Goal: Task Accomplishment & Management: Manage account settings

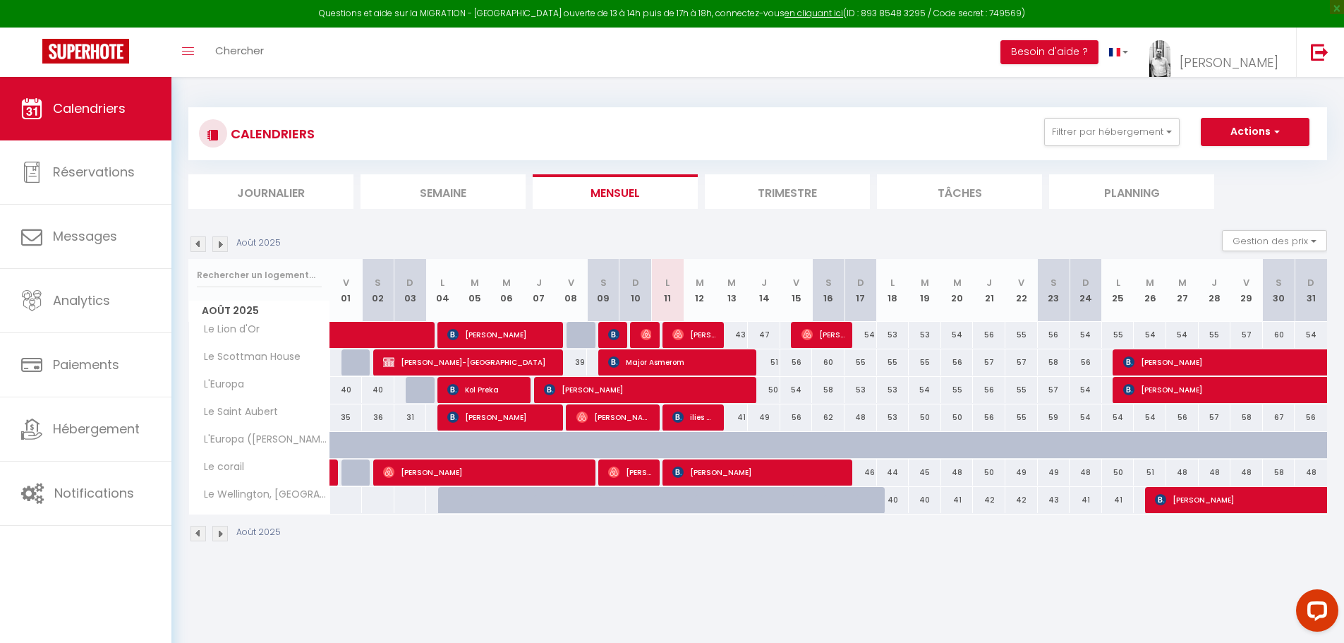
click at [219, 244] on img at bounding box center [220, 244] width 16 height 16
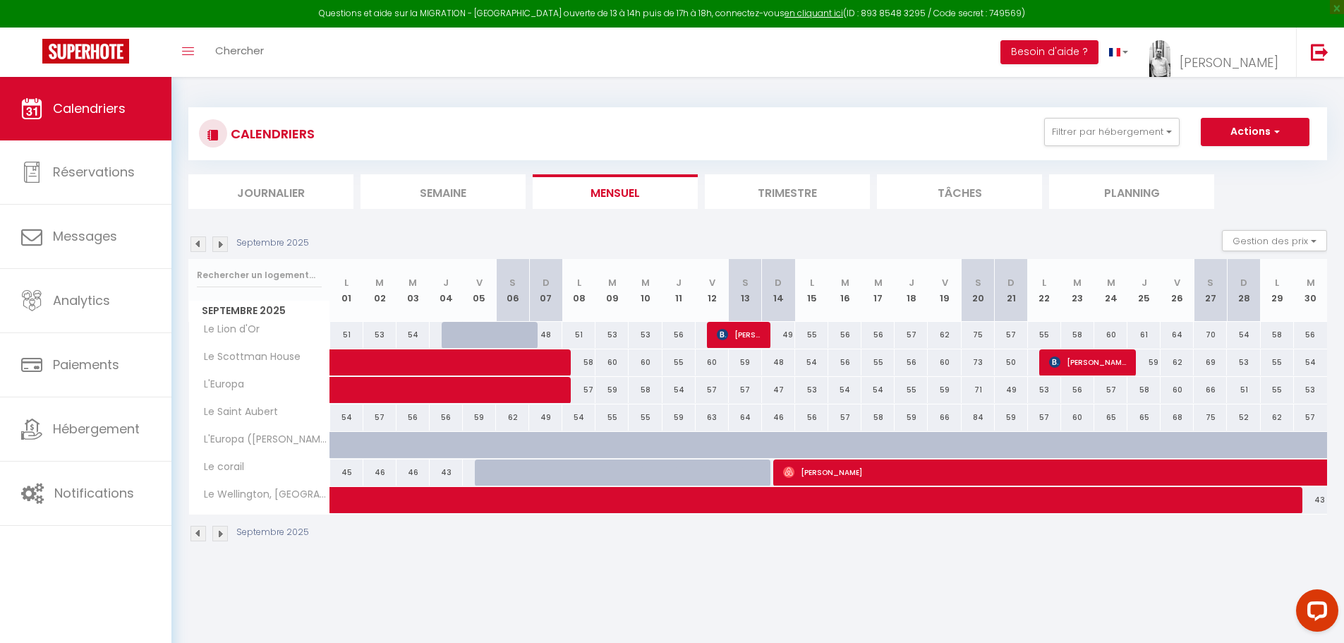
click at [198, 247] on img at bounding box center [198, 244] width 16 height 16
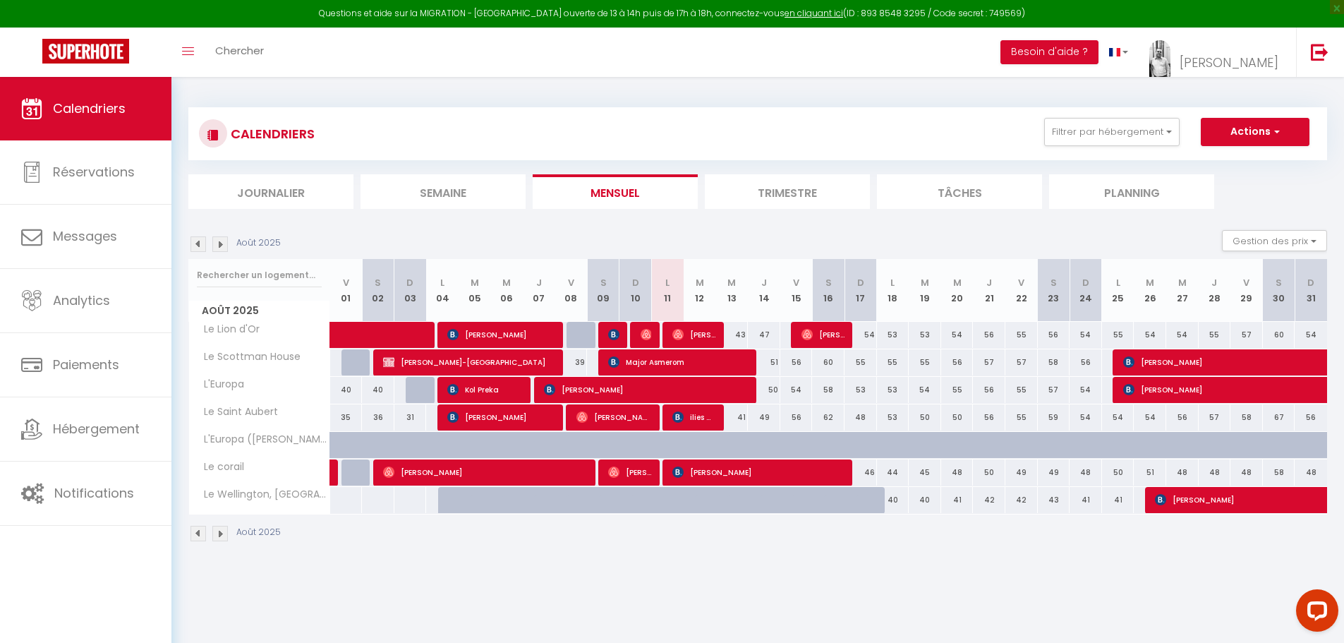
click at [221, 244] on img at bounding box center [220, 244] width 16 height 16
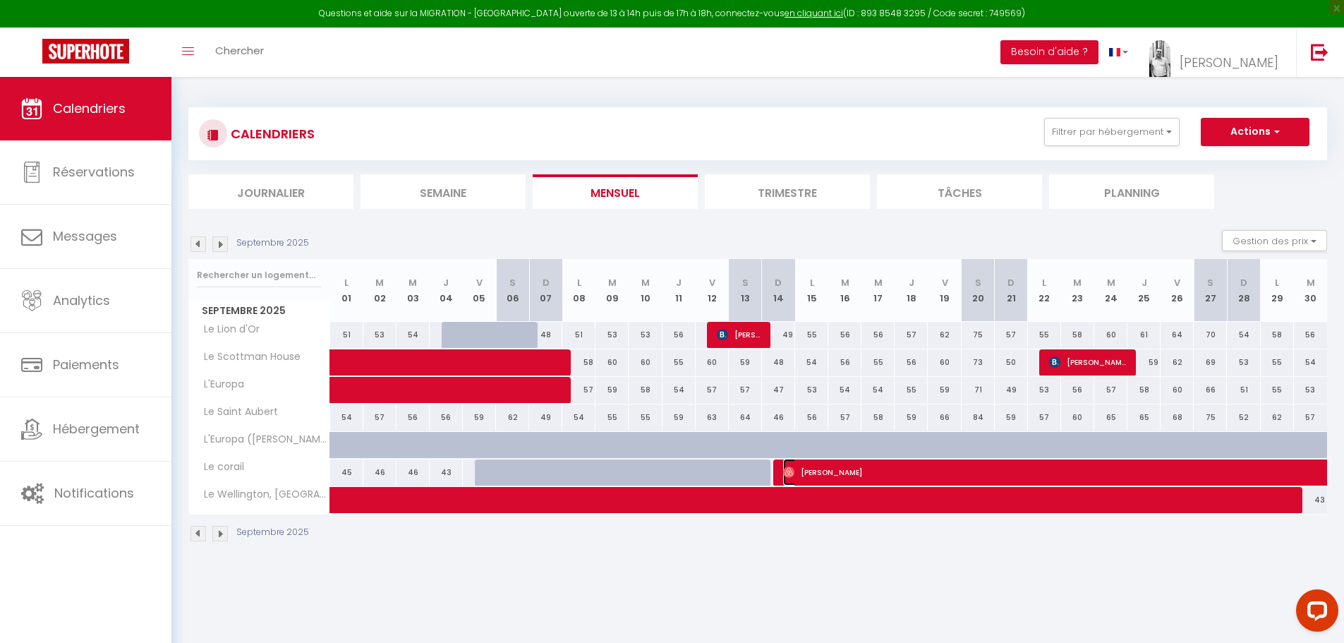
click at [839, 473] on span "[PERSON_NAME]" at bounding box center [1205, 472] width 844 height 27
select select "OK"
select select "0"
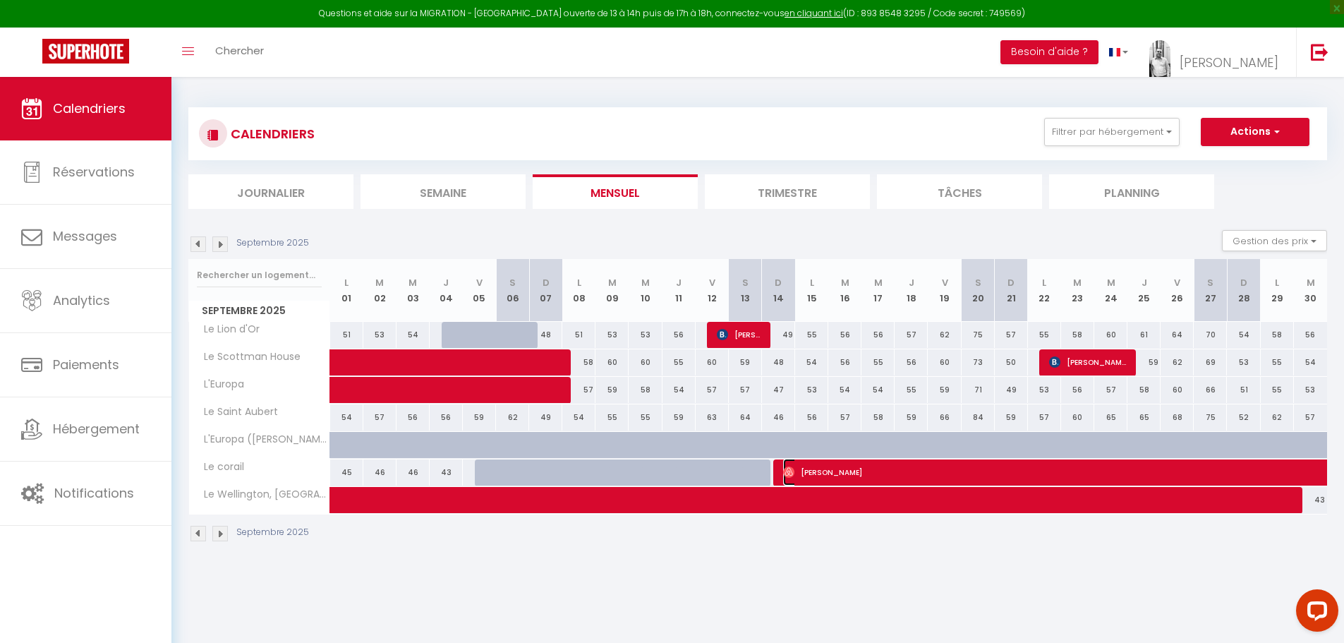
select select "1"
select select
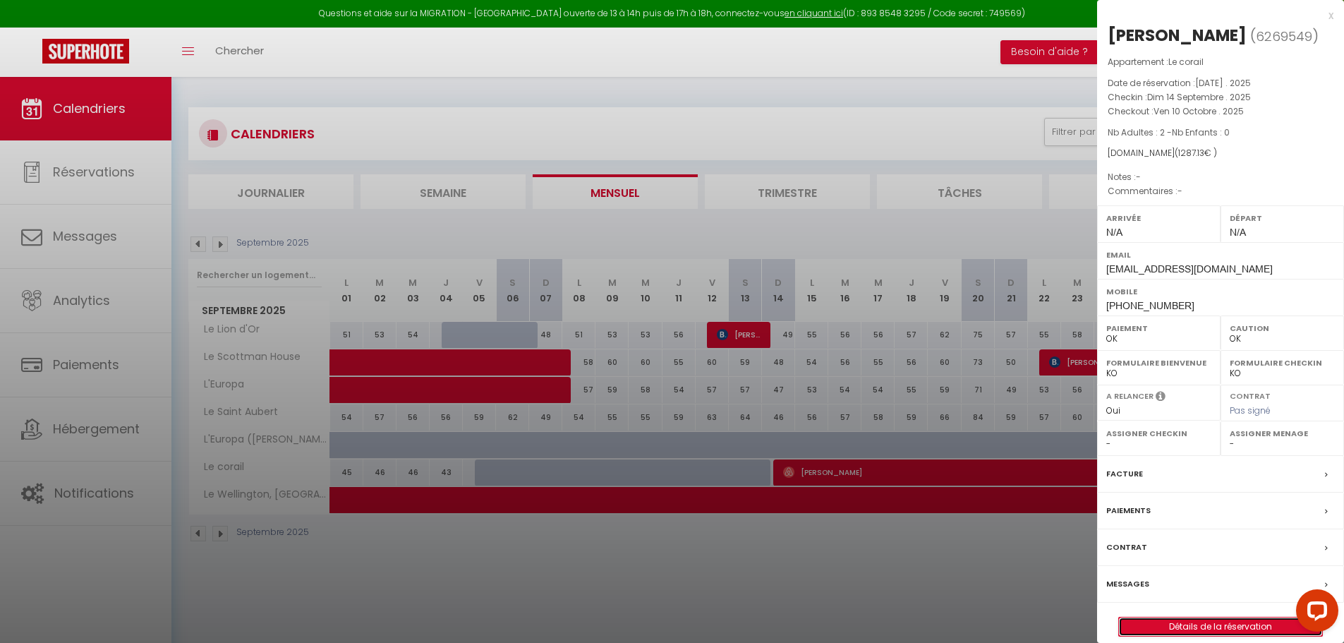
click at [1217, 628] on link "Détails de la réservation" at bounding box center [1220, 626] width 203 height 18
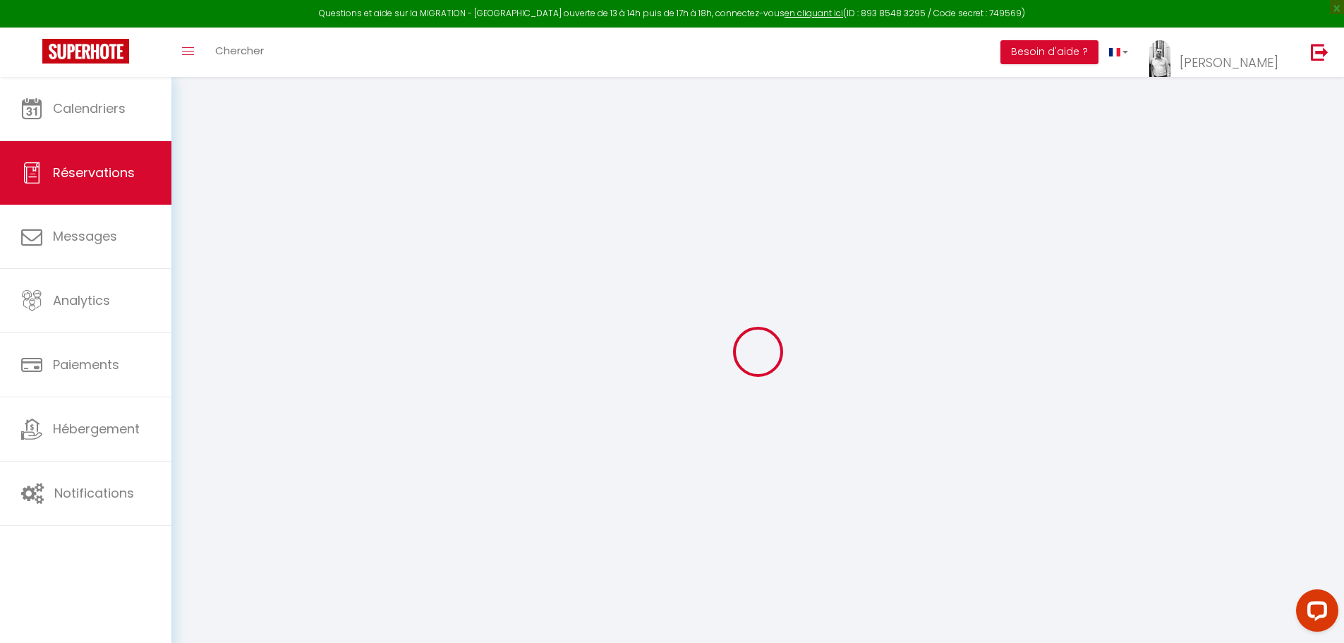
select select "not_cancelled"
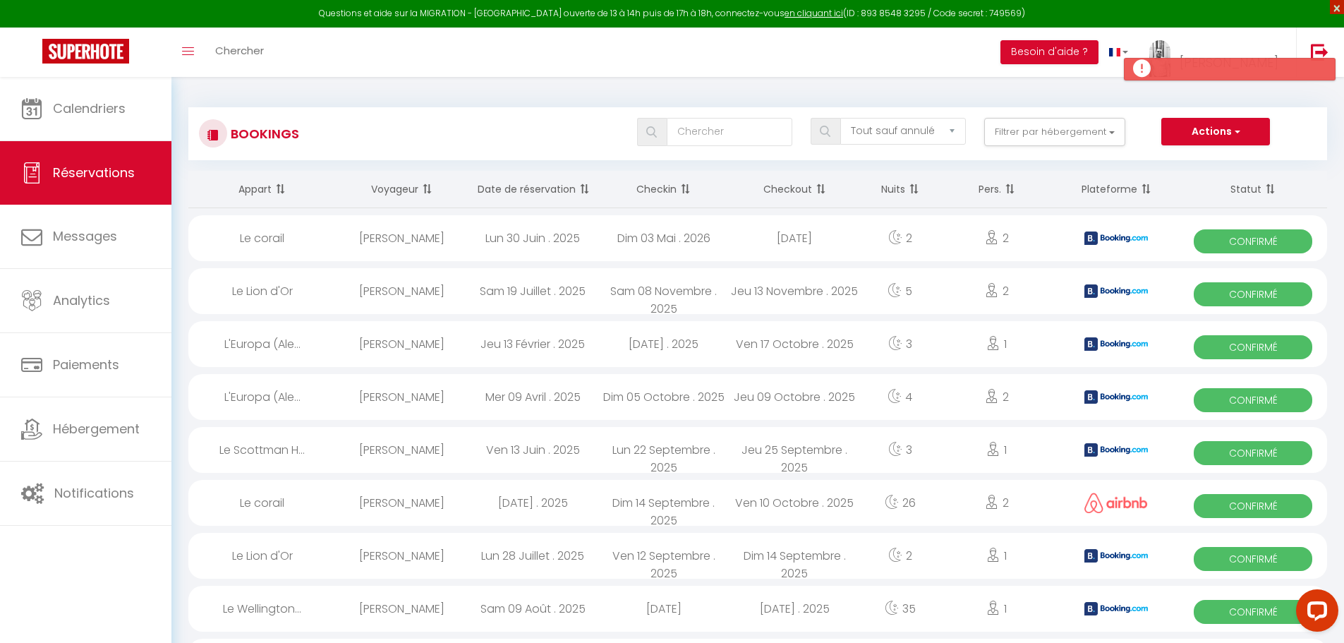
click at [1336, 9] on span "×" at bounding box center [1337, 7] width 14 height 14
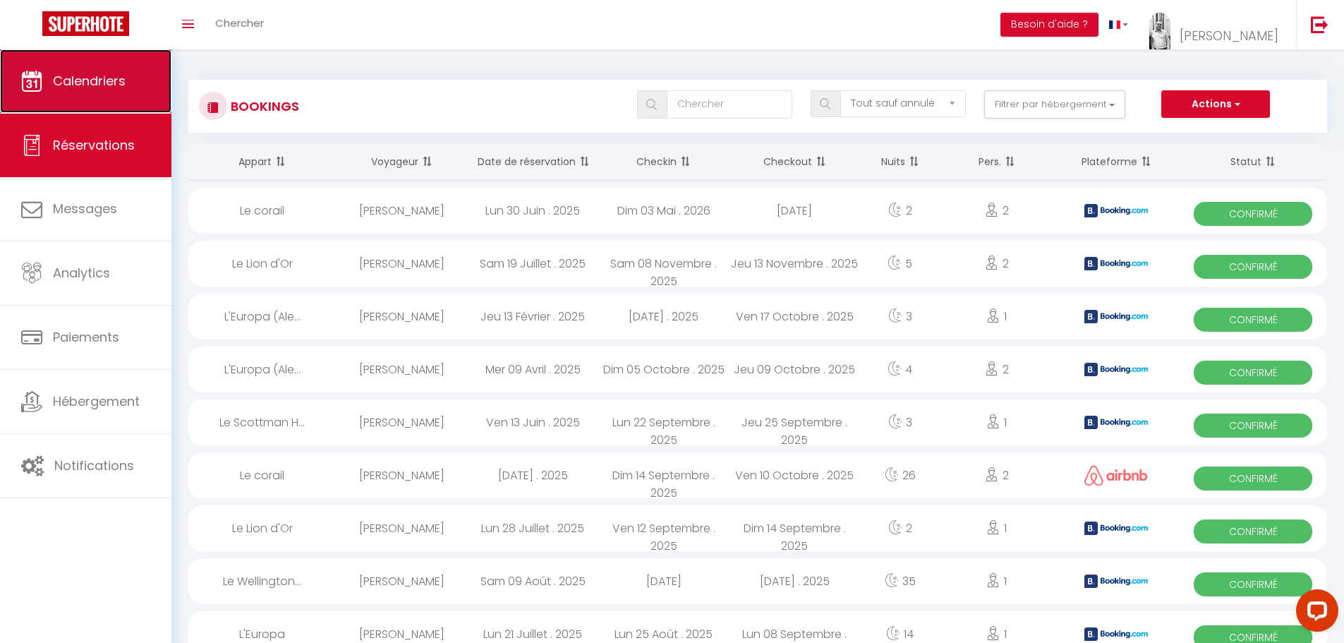
click at [133, 78] on link "Calendriers" at bounding box center [85, 80] width 171 height 63
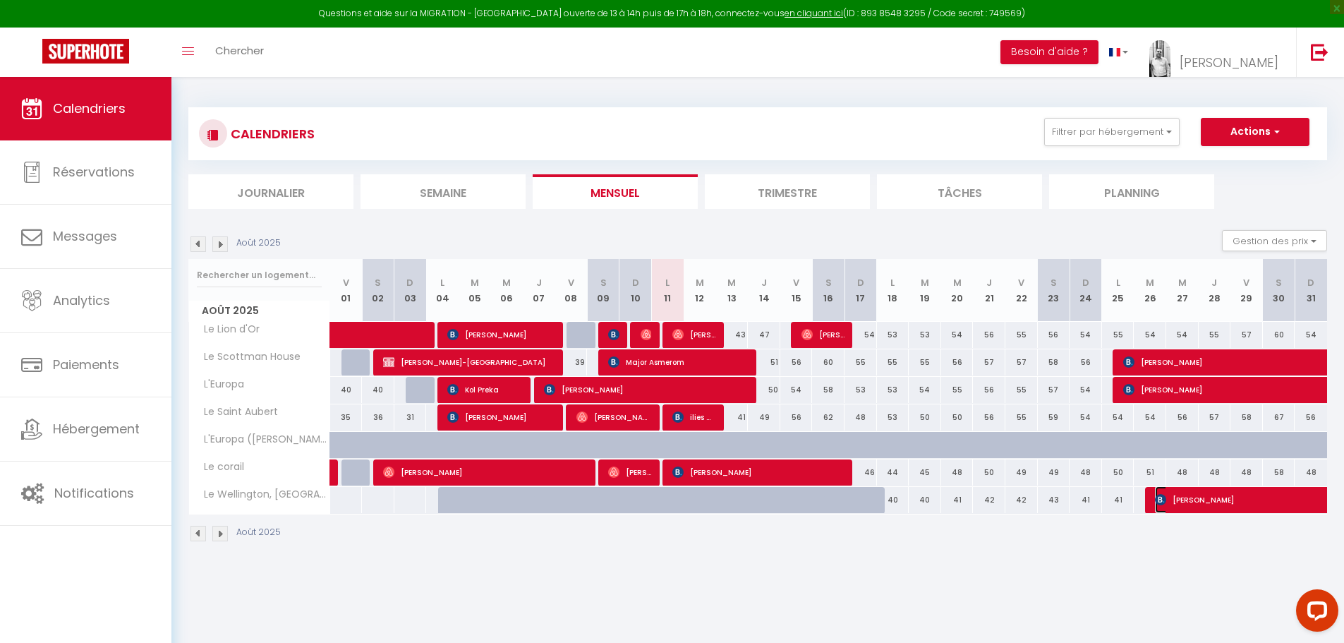
select select "OK"
select select "KO"
select select "0"
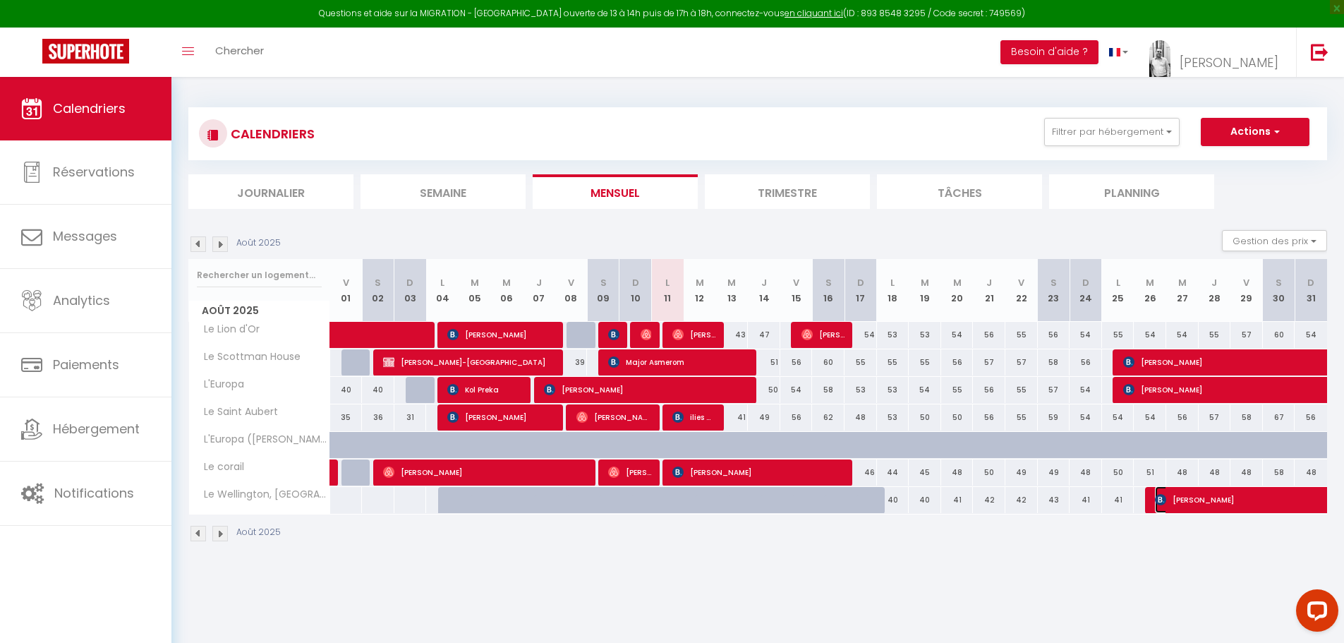
select select "1"
select select
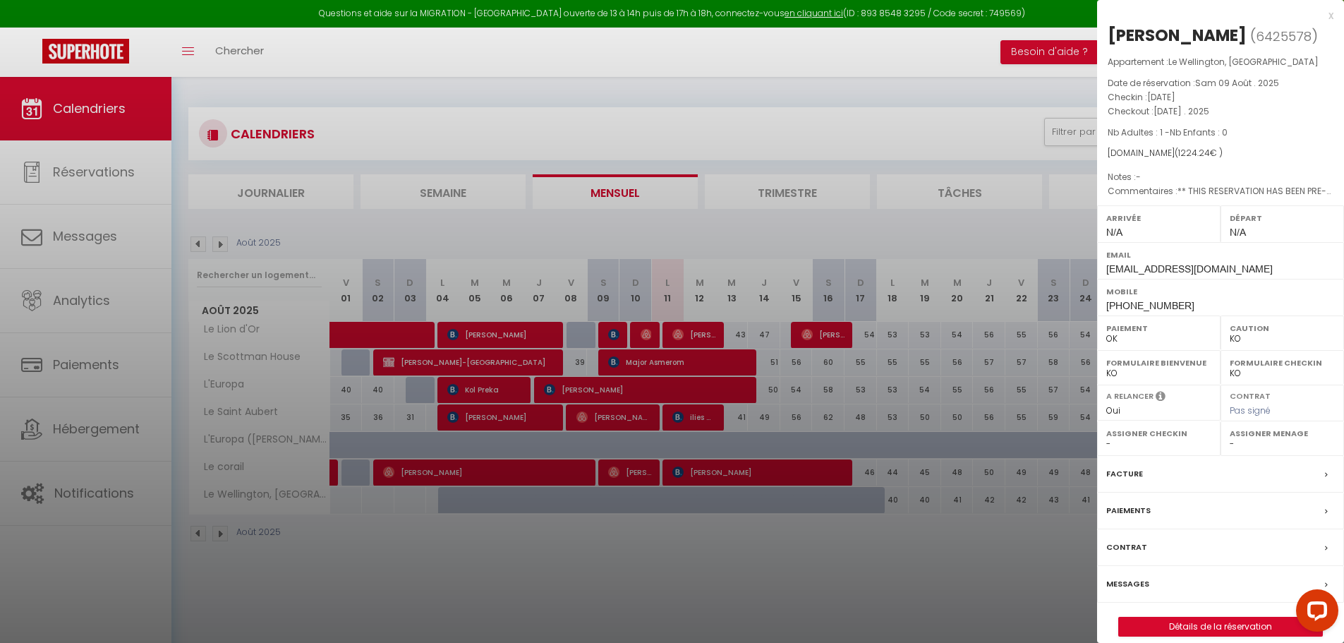
click at [1038, 535] on div at bounding box center [672, 321] width 1344 height 643
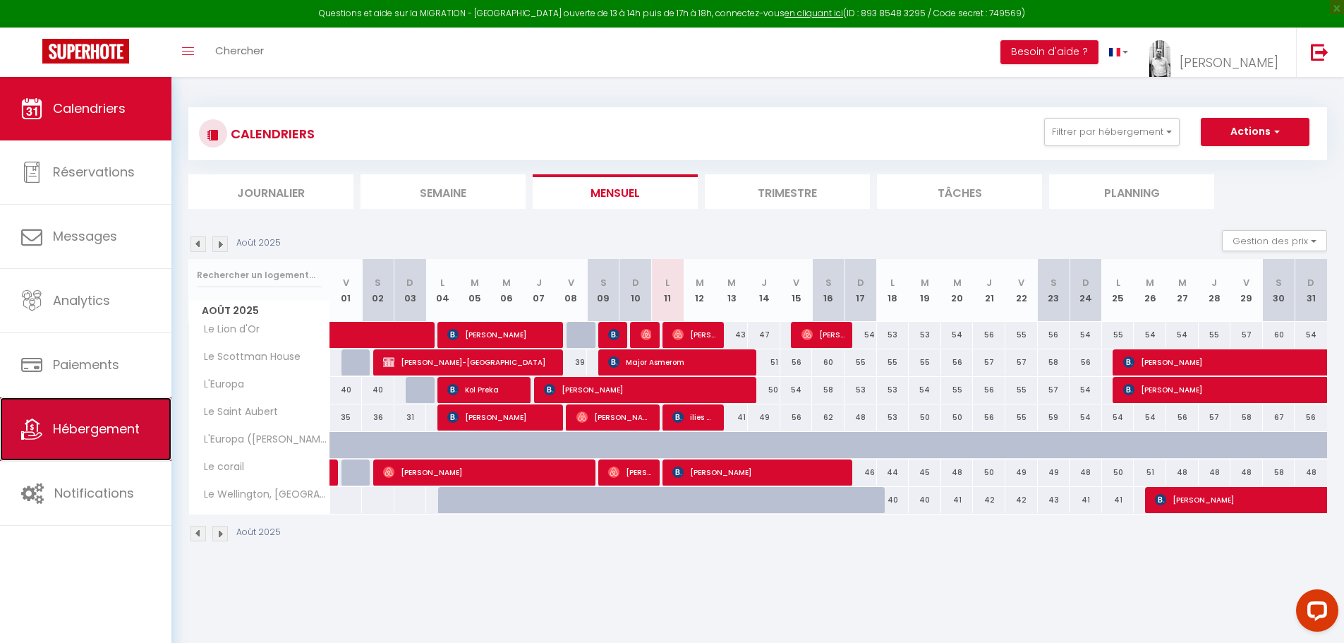
click at [97, 420] on span "Hébergement" at bounding box center [96, 429] width 87 height 18
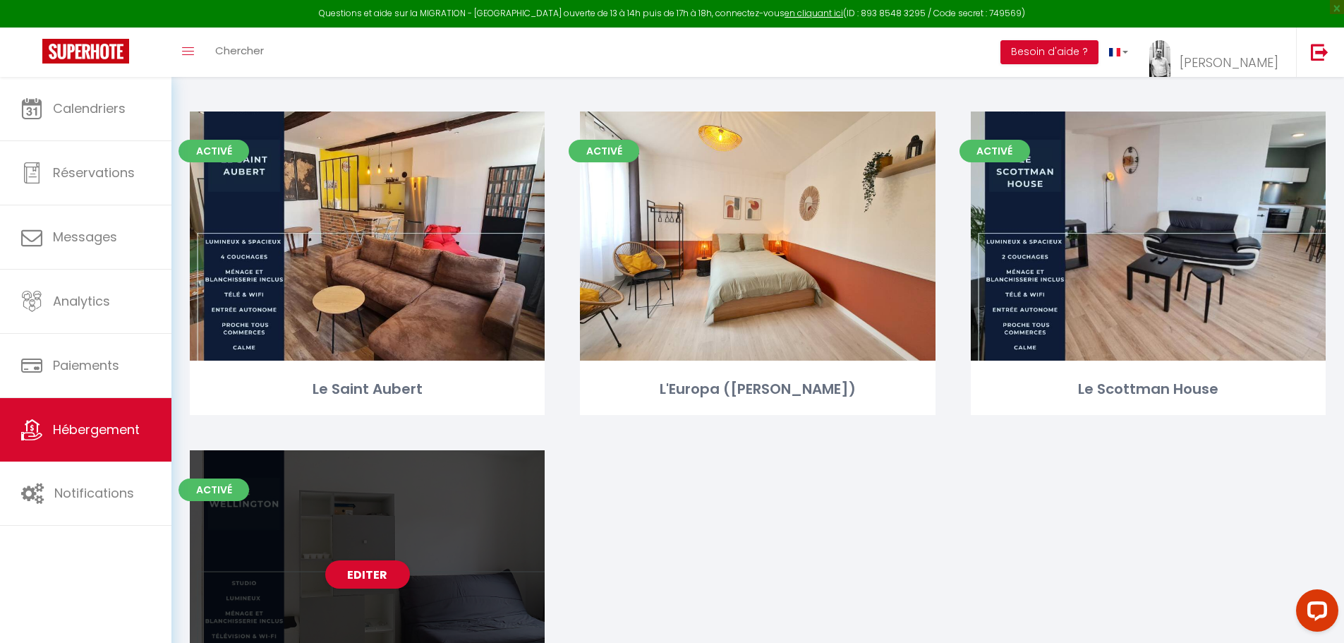
scroll to position [583, 0]
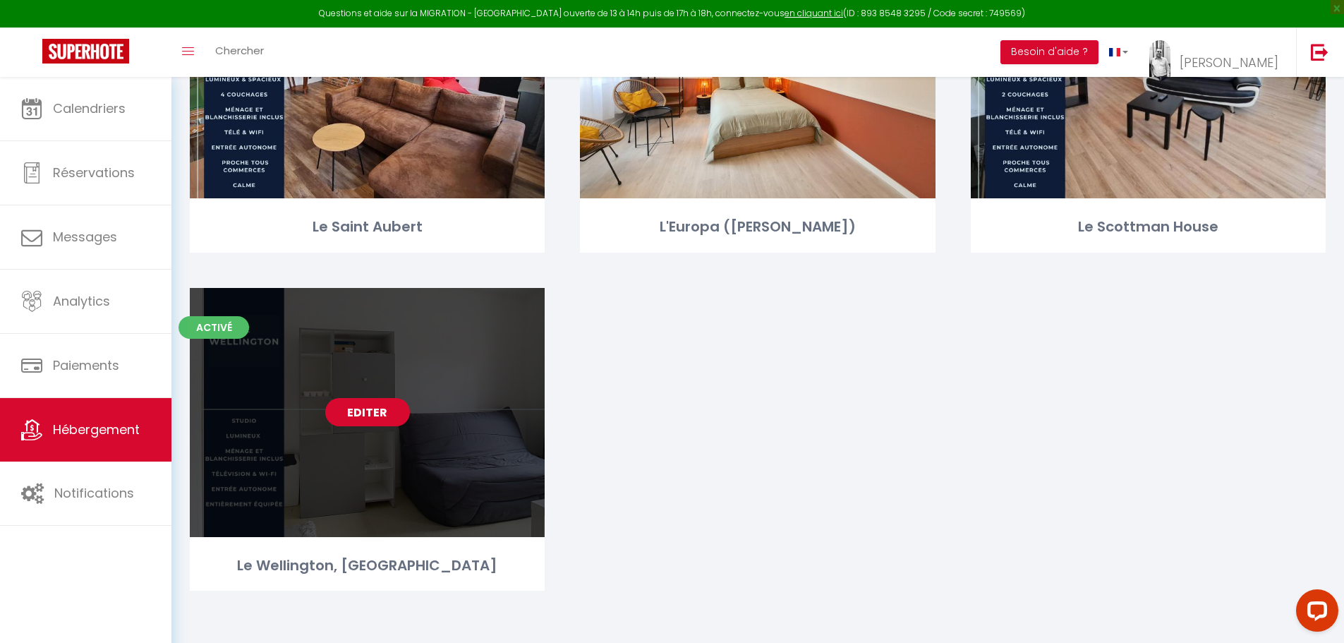
click at [369, 413] on link "Editer" at bounding box center [367, 412] width 85 height 28
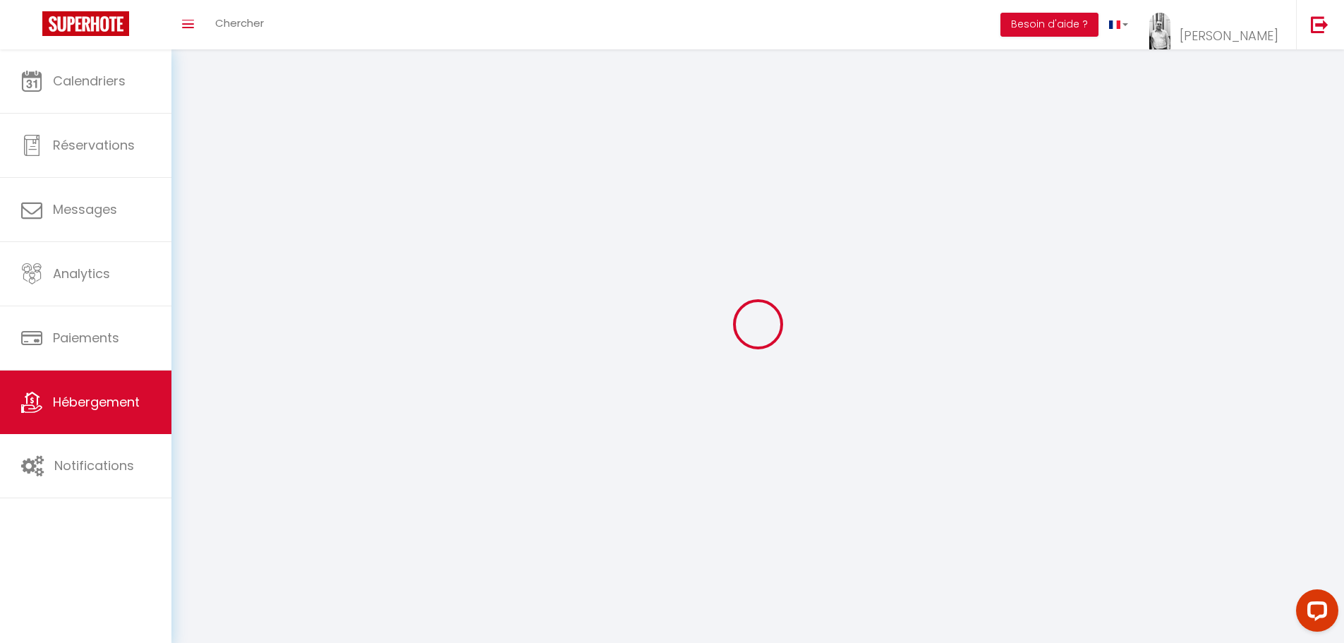
select select "1"
select select
select select "28"
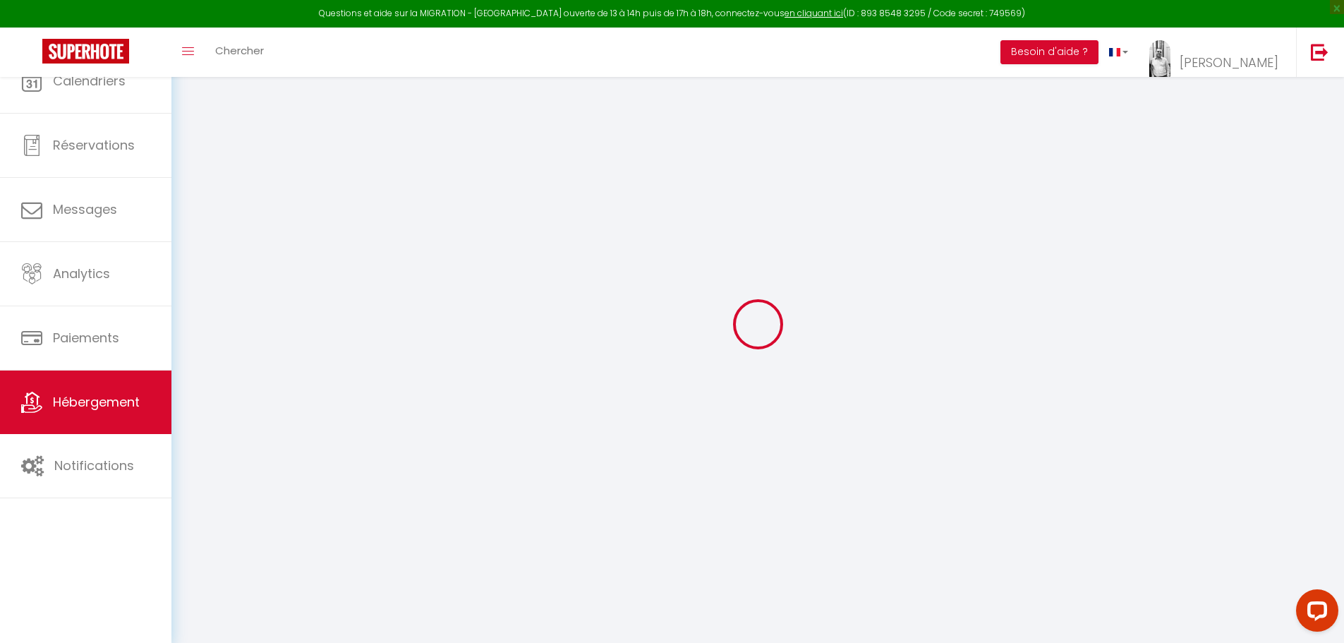
select select
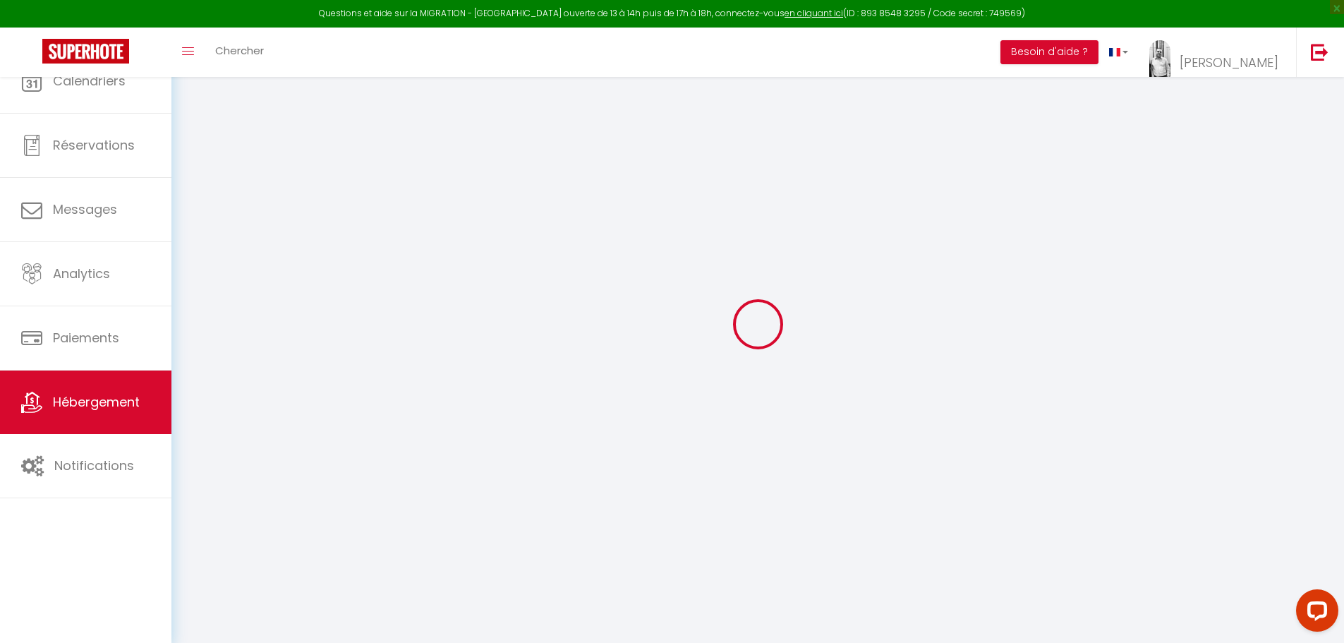
select select
checkbox input "false"
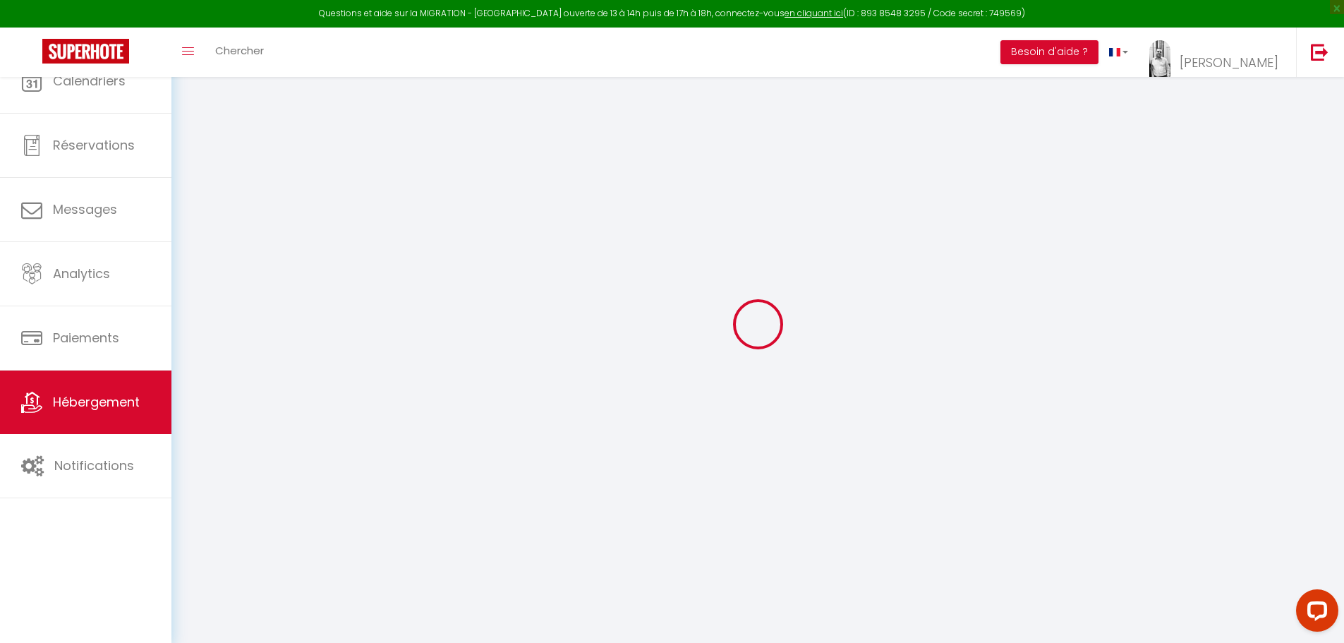
select select
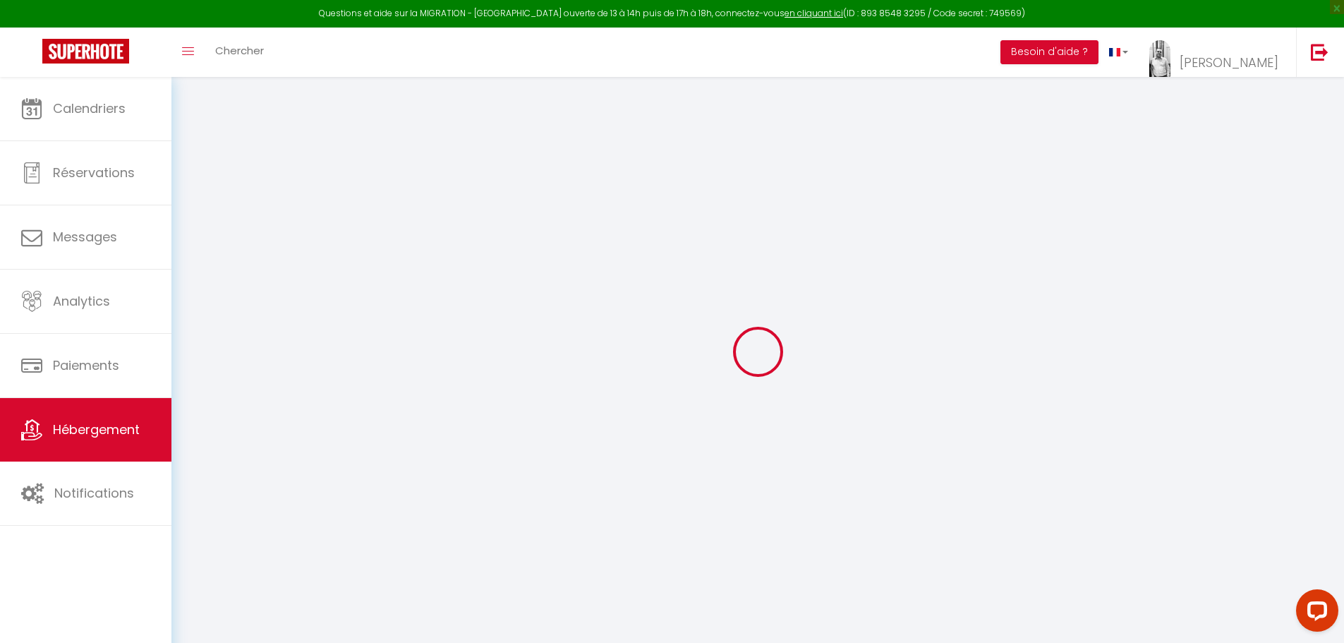
select select
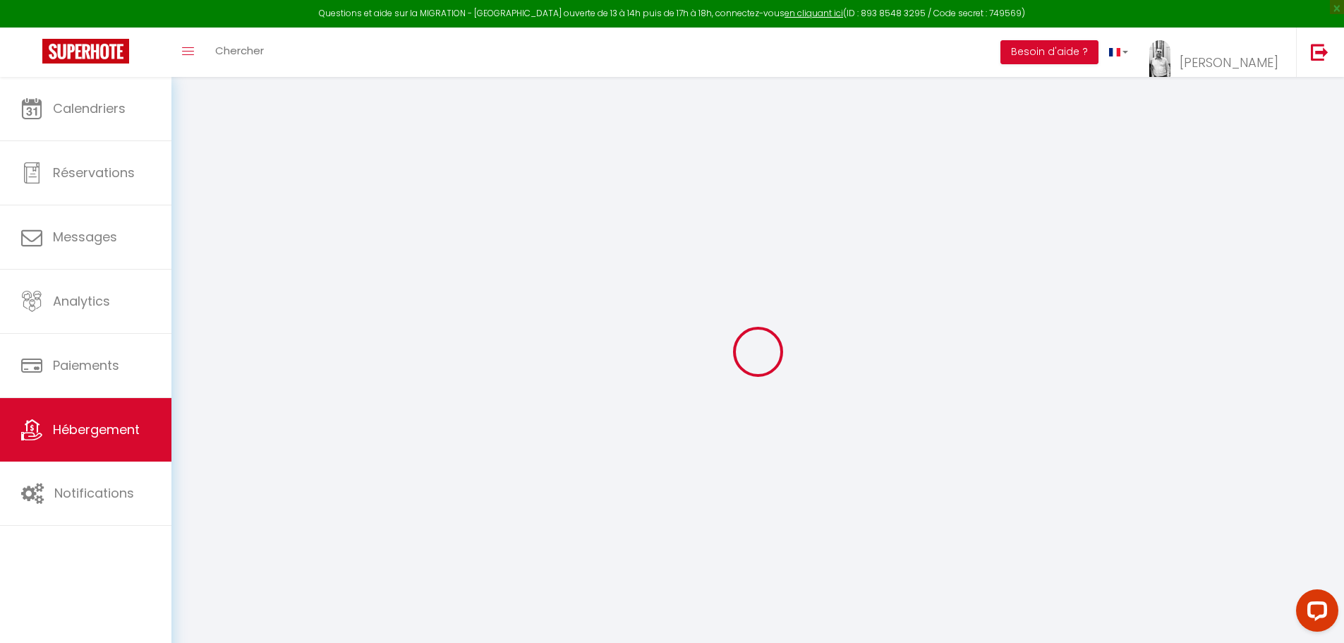
select select
checkbox input "false"
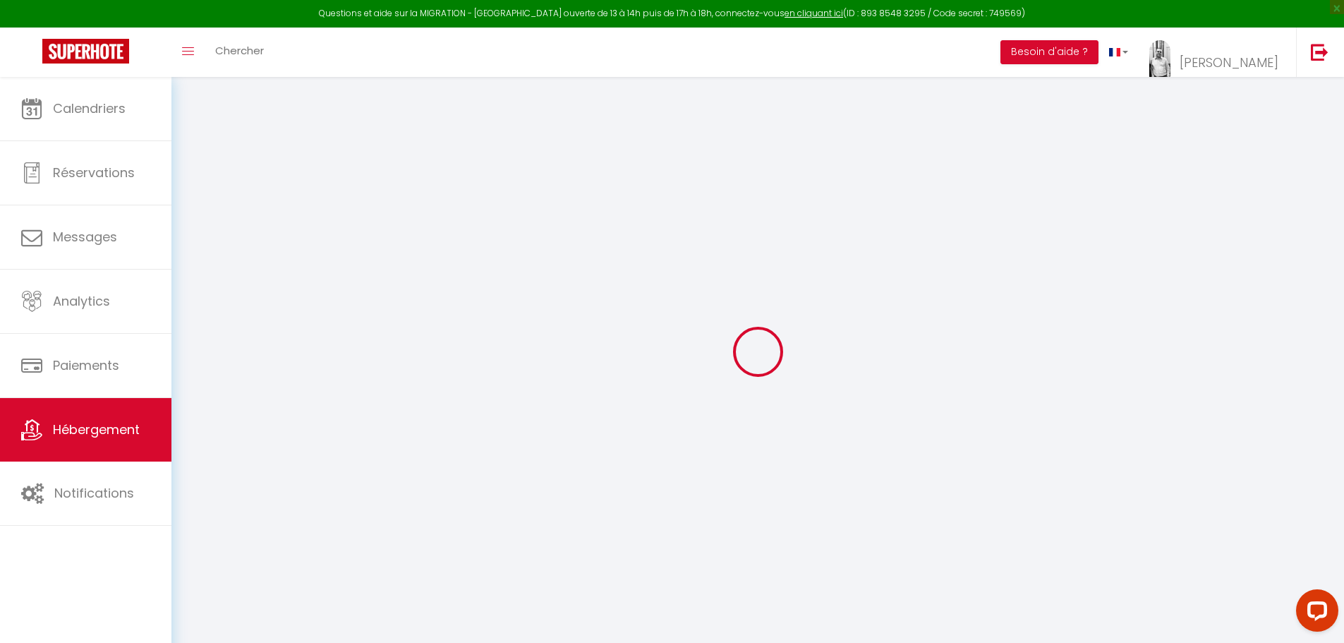
select select
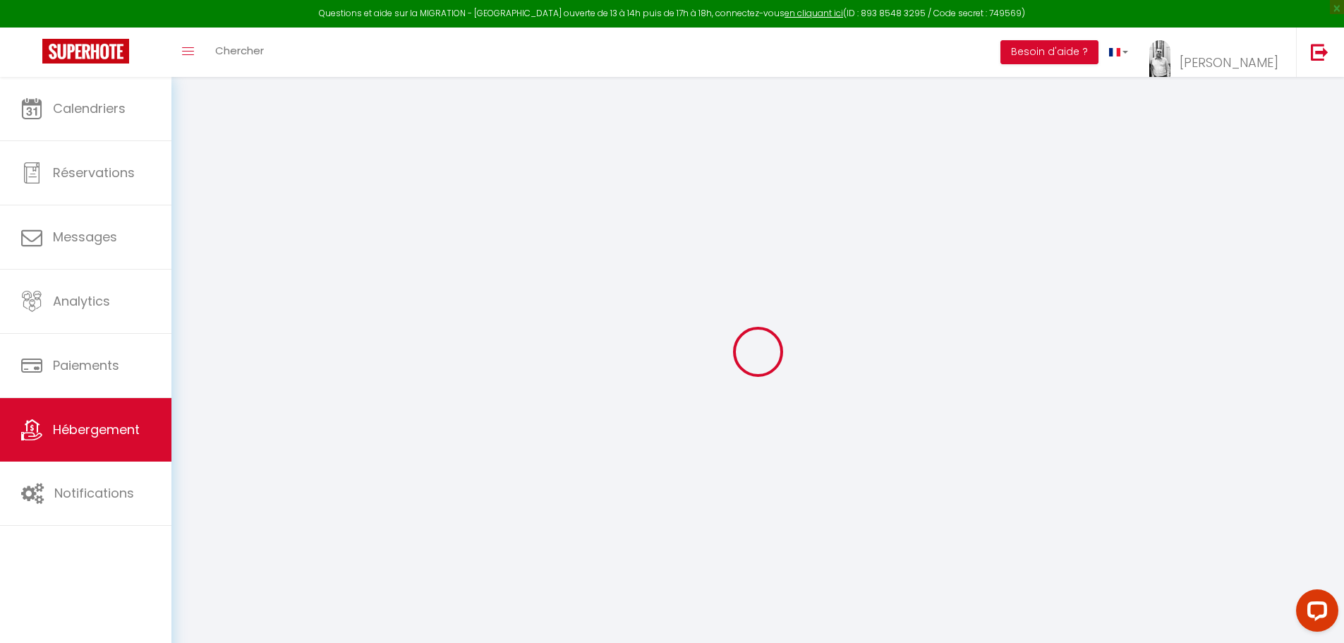
select select
checkbox input "false"
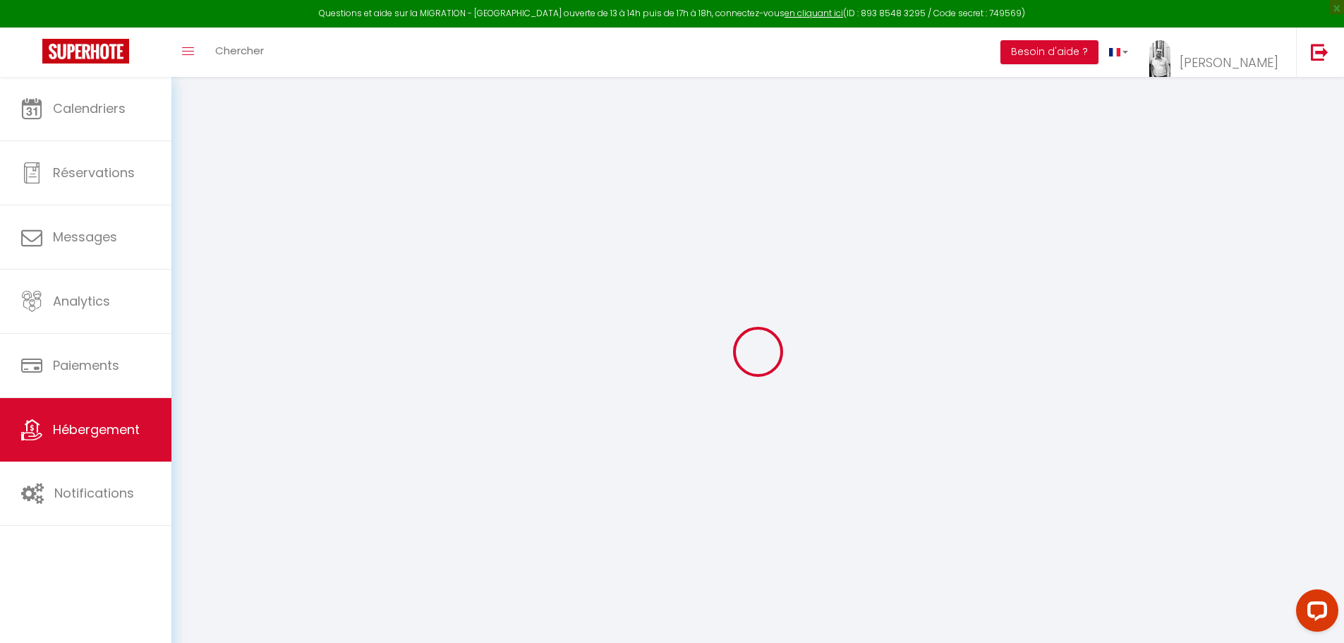
checkbox input "false"
select select
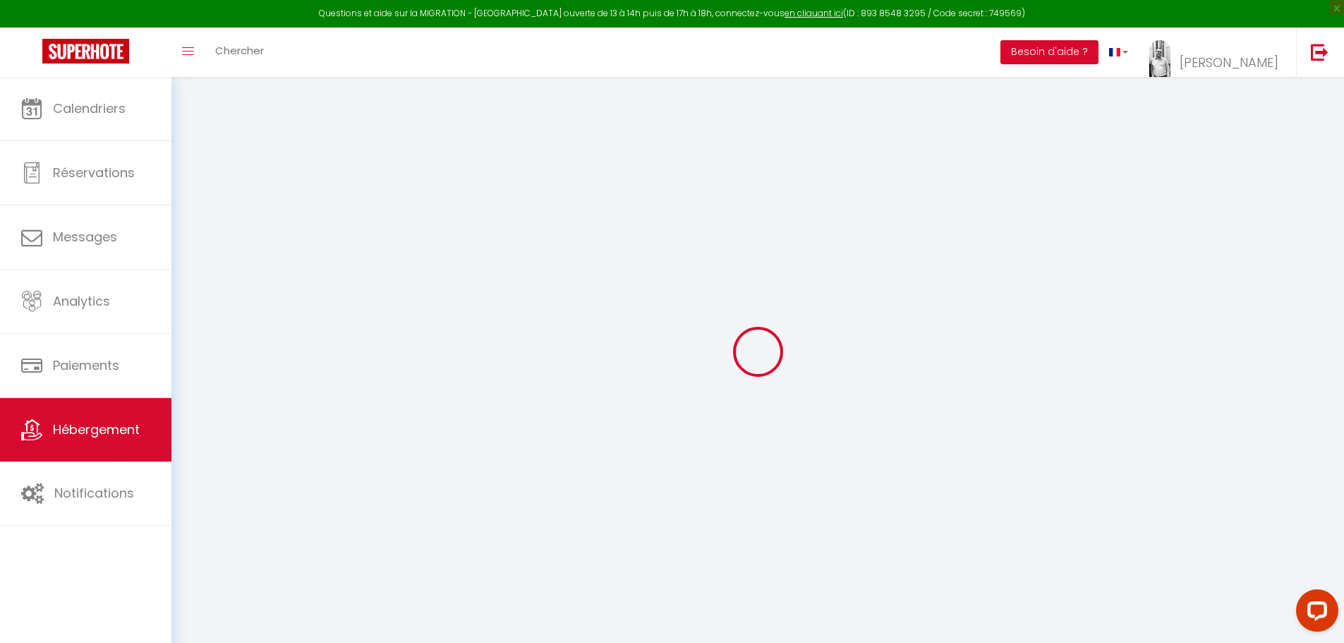
select select
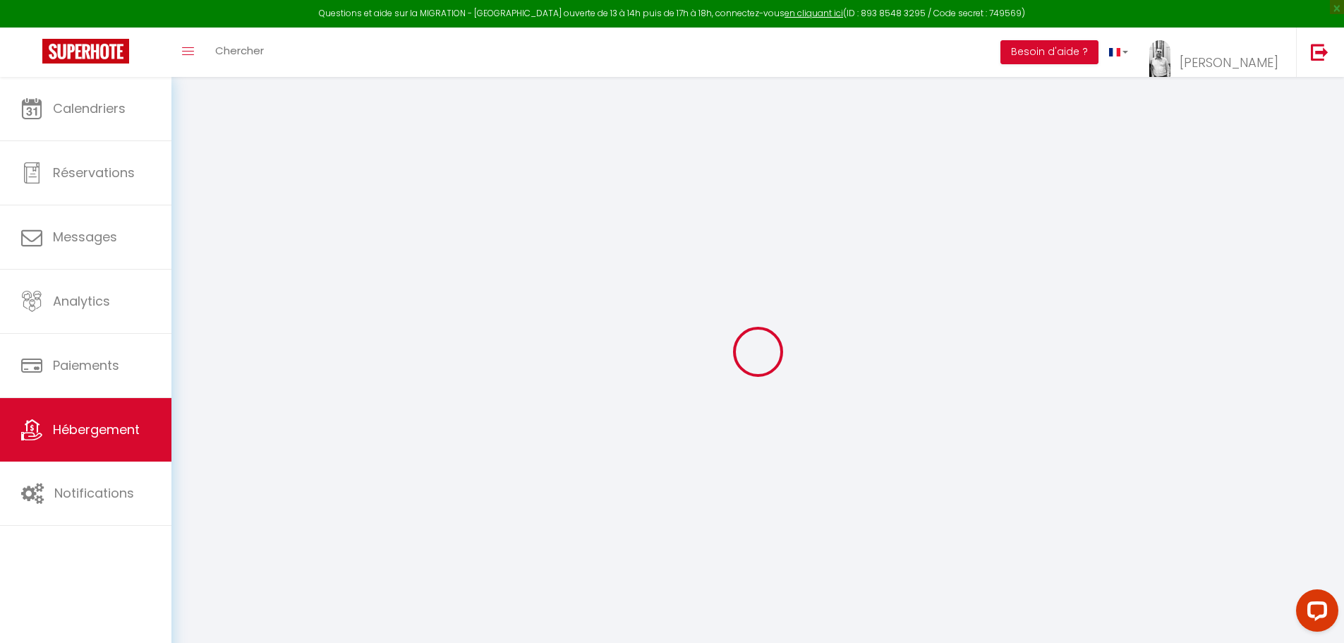
checkbox input "false"
select select
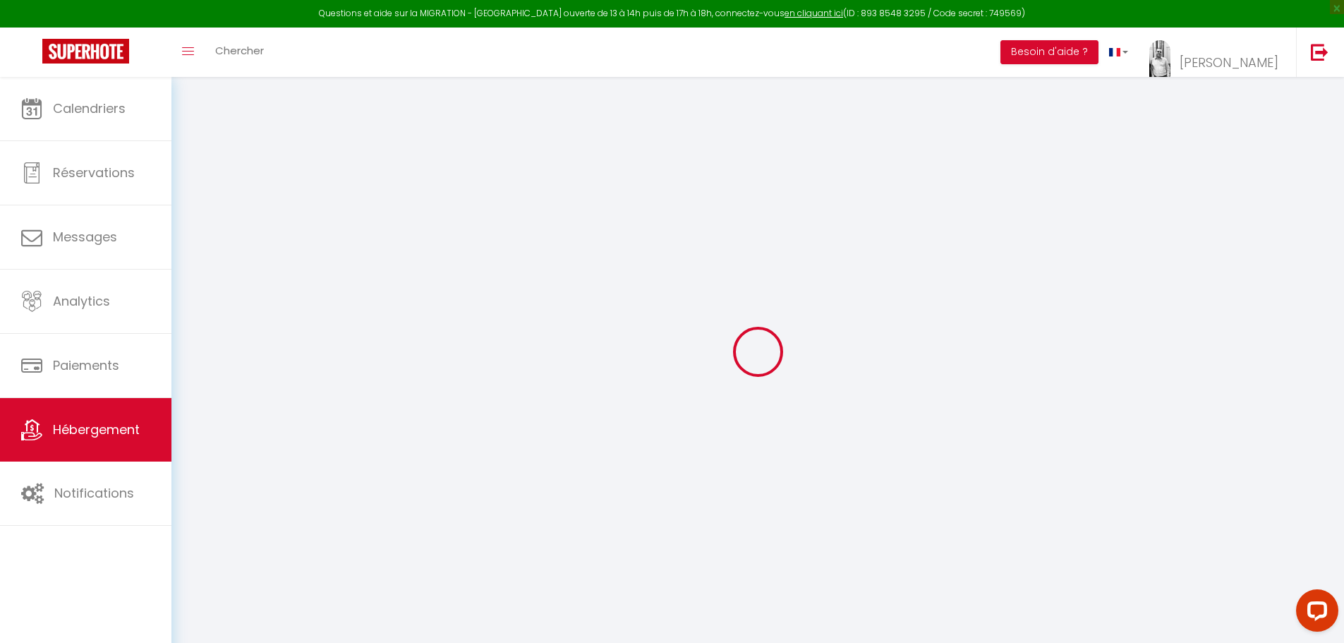
select select
type input "Le Wellington, [GEOGRAPHIC_DATA]"
type input "[PERSON_NAME]"
type input "Lesage"
select select "2"
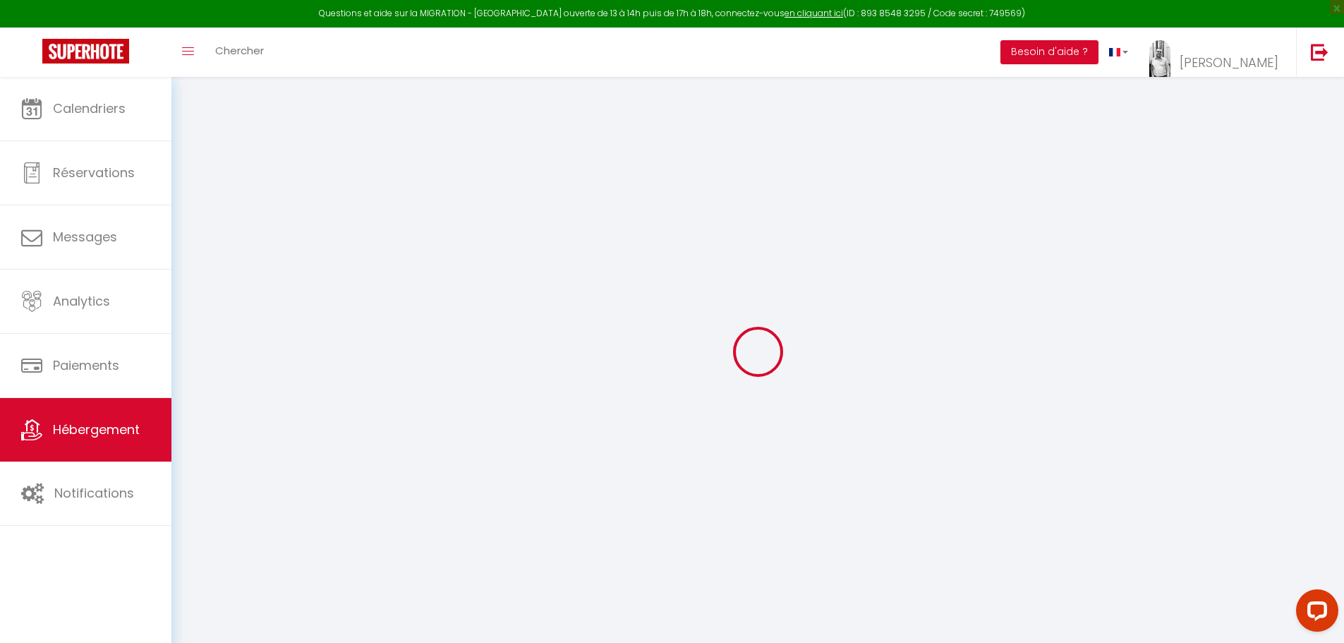
type input "42"
select select
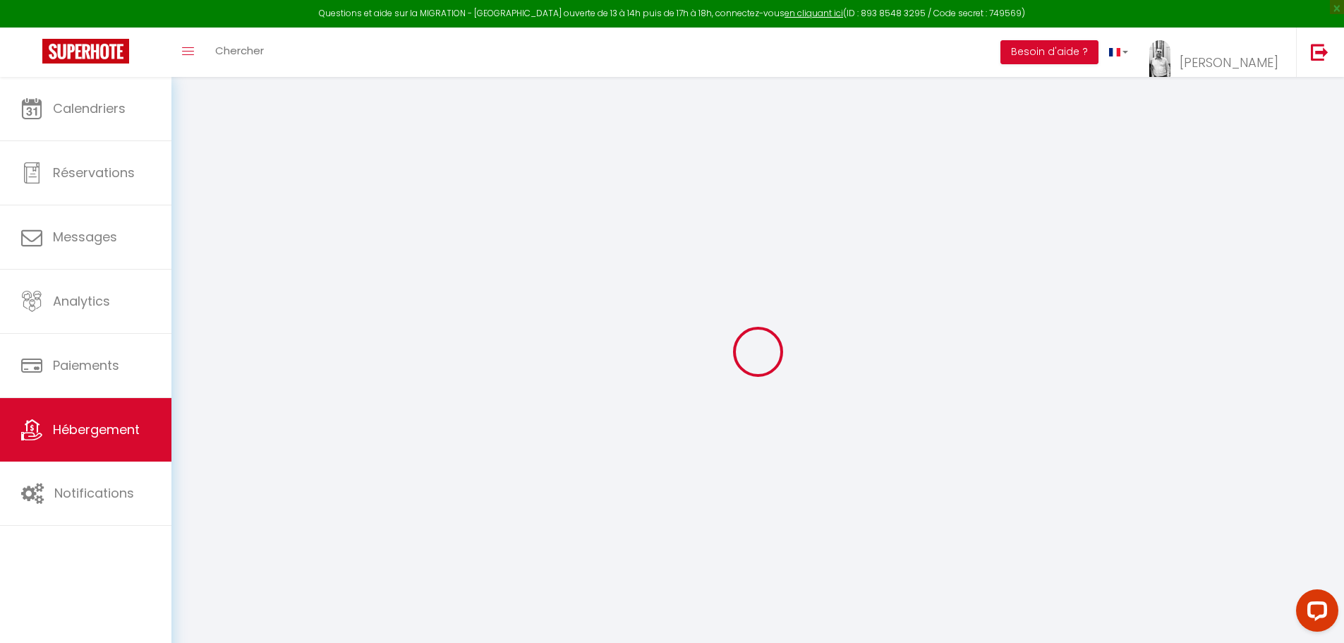
select select
type input "[STREET_ADDRESS]"
type input "62000"
type input "[GEOGRAPHIC_DATA]"
type input "[EMAIL_ADDRESS][DOMAIN_NAME]"
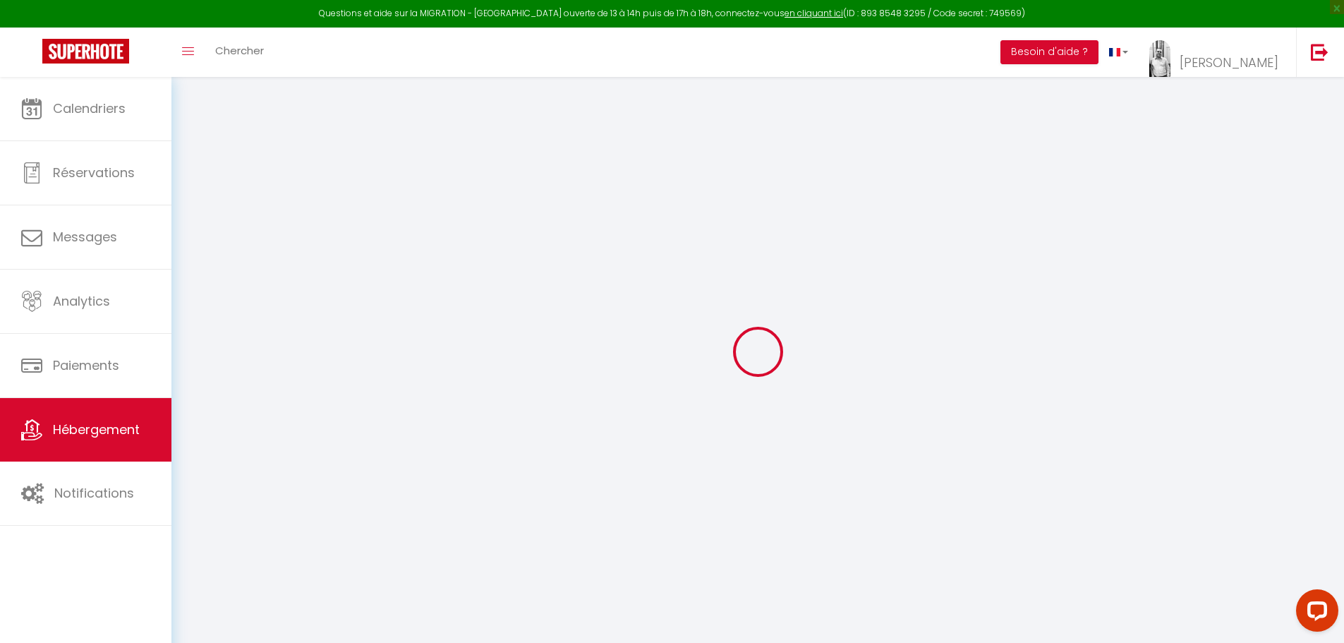
select select
checkbox input "false"
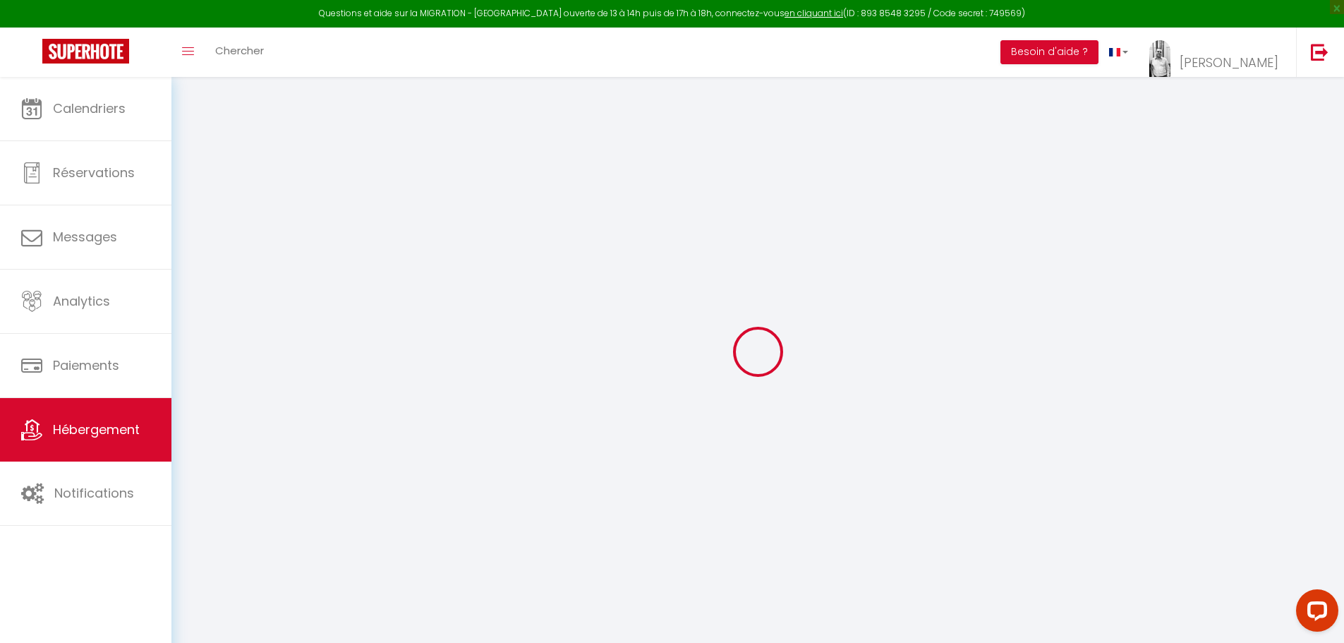
type input "0"
select select
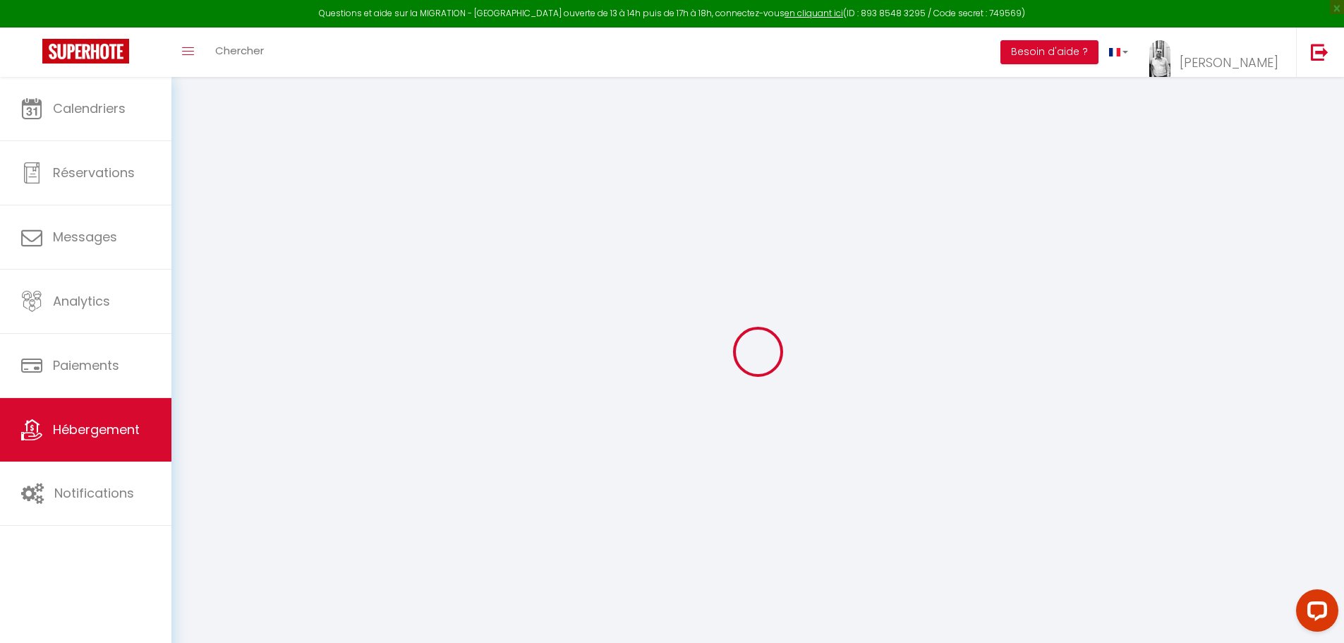
select select
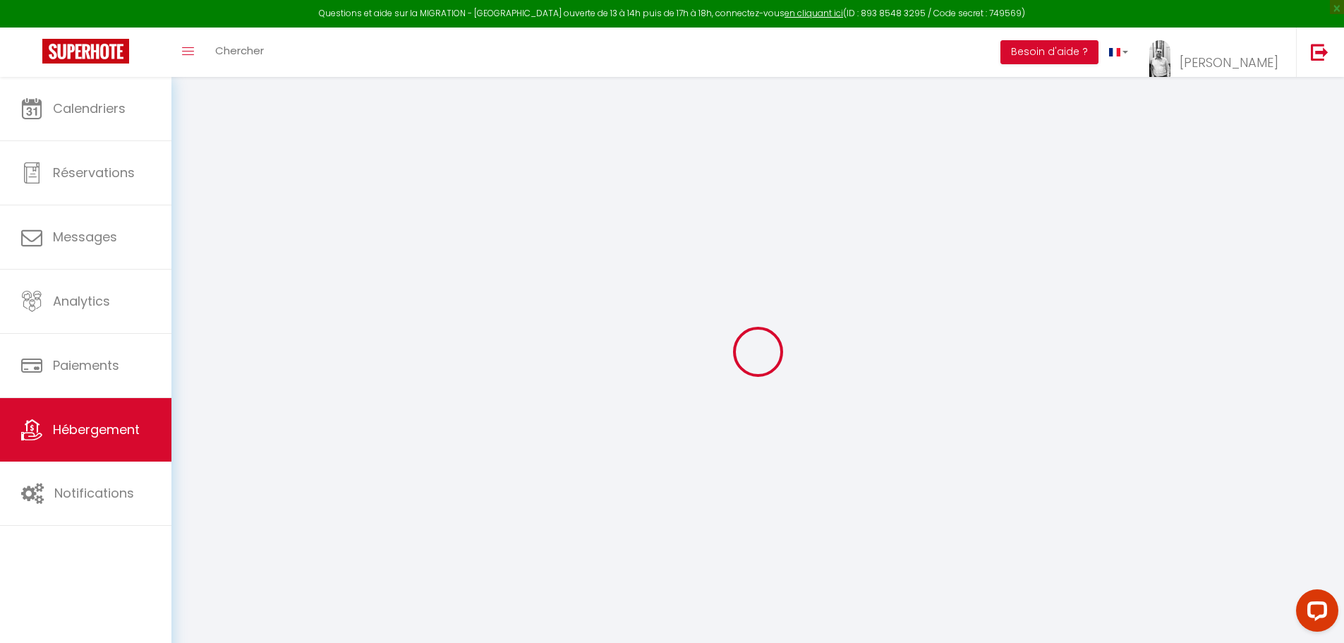
checkbox input "false"
select select
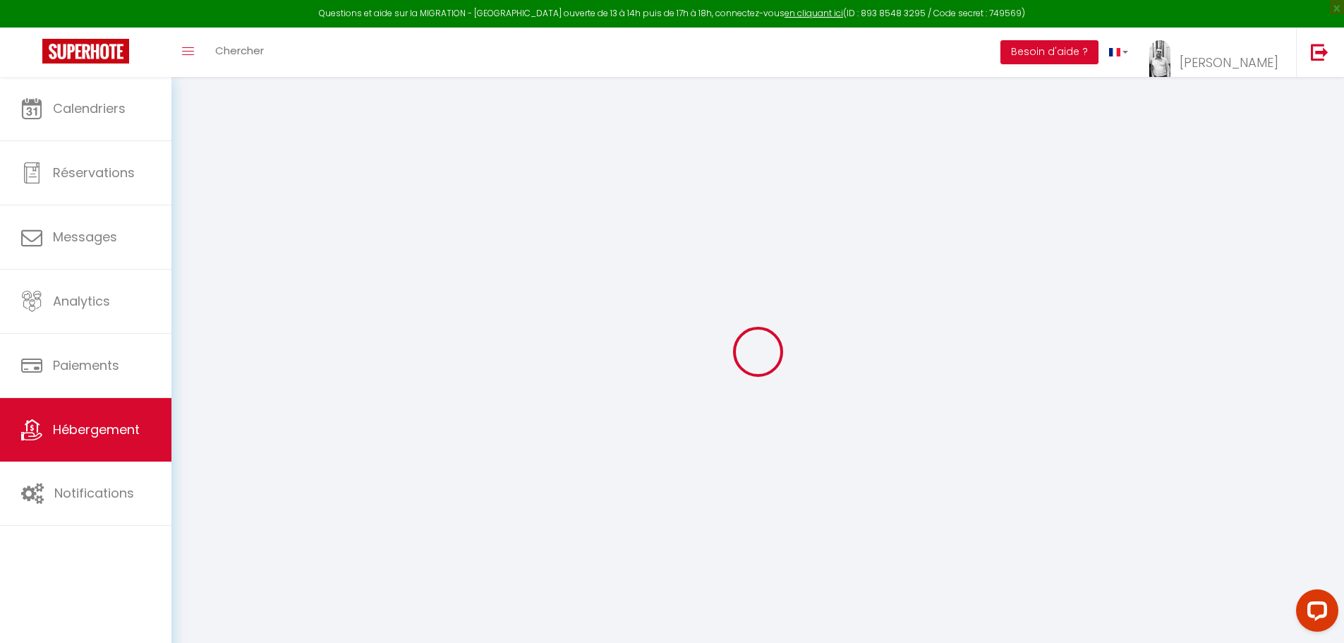
select select
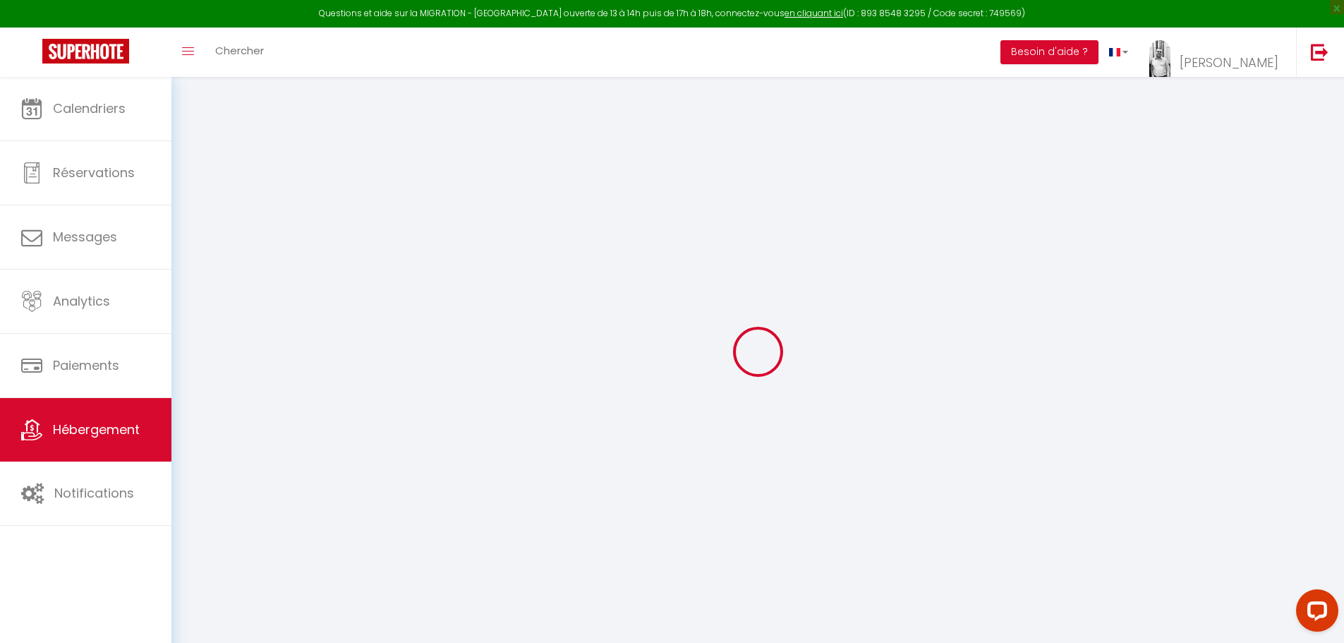
checkbox input "false"
select select
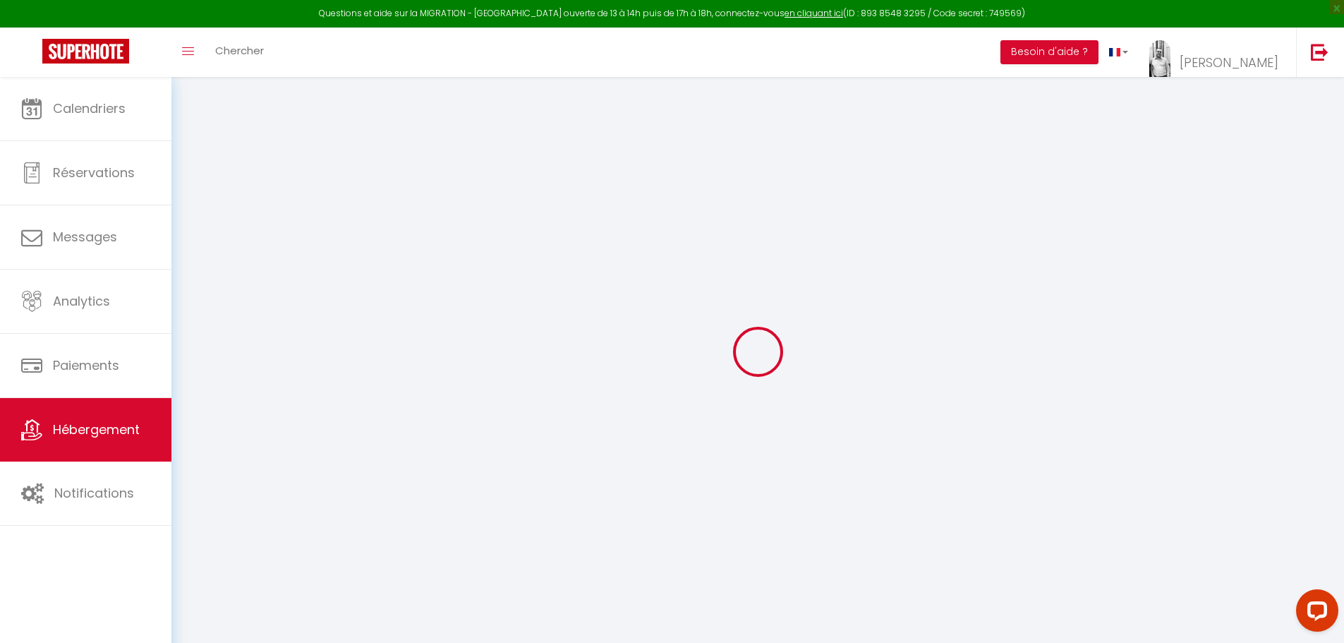
checkbox input "false"
select select "14:00"
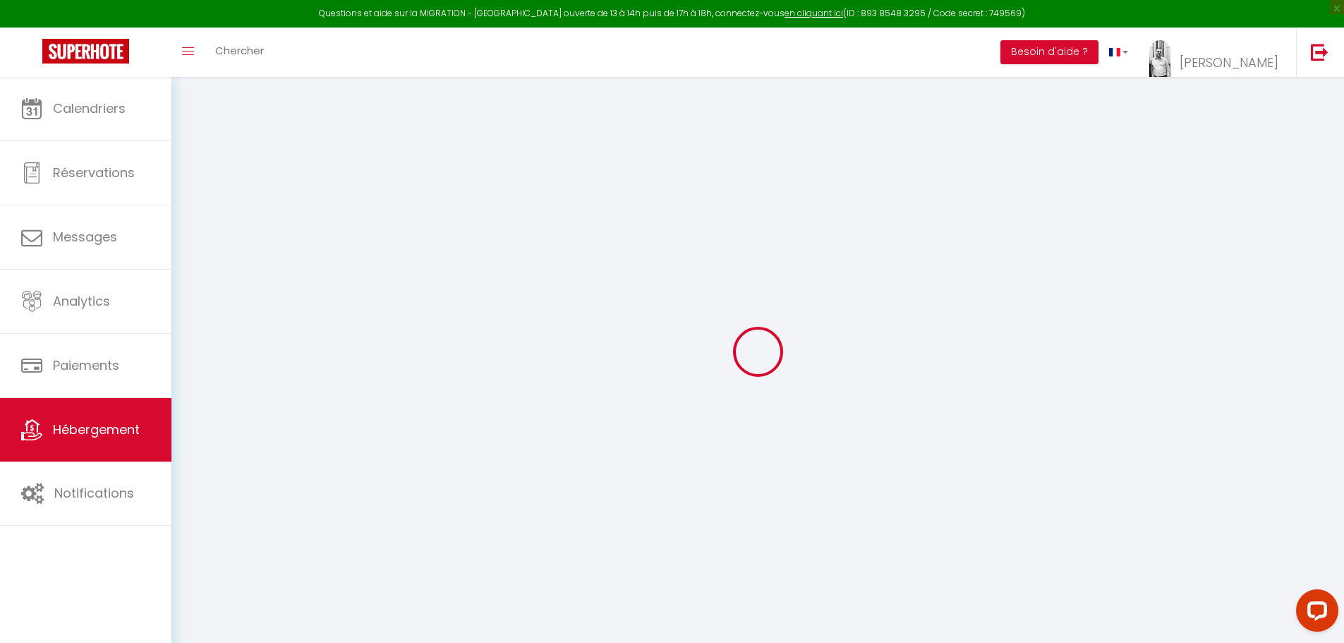
select select
select select "11:00"
select select "30"
select select "120"
select select
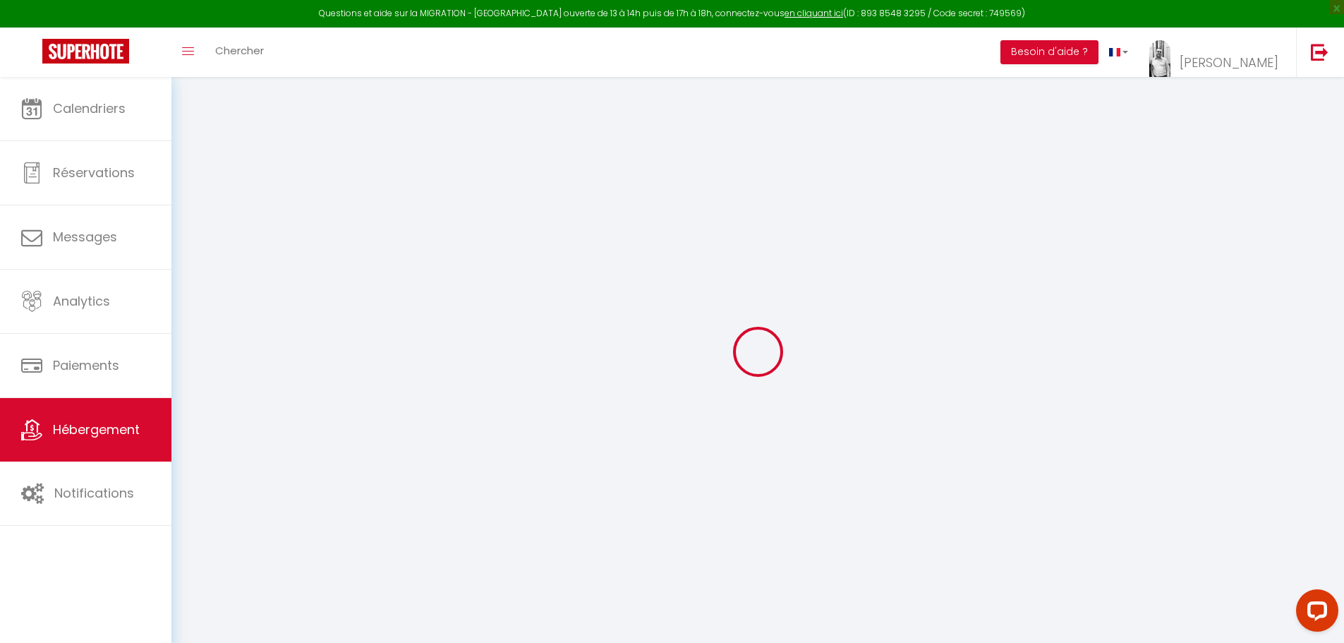
select select
checkbox input "false"
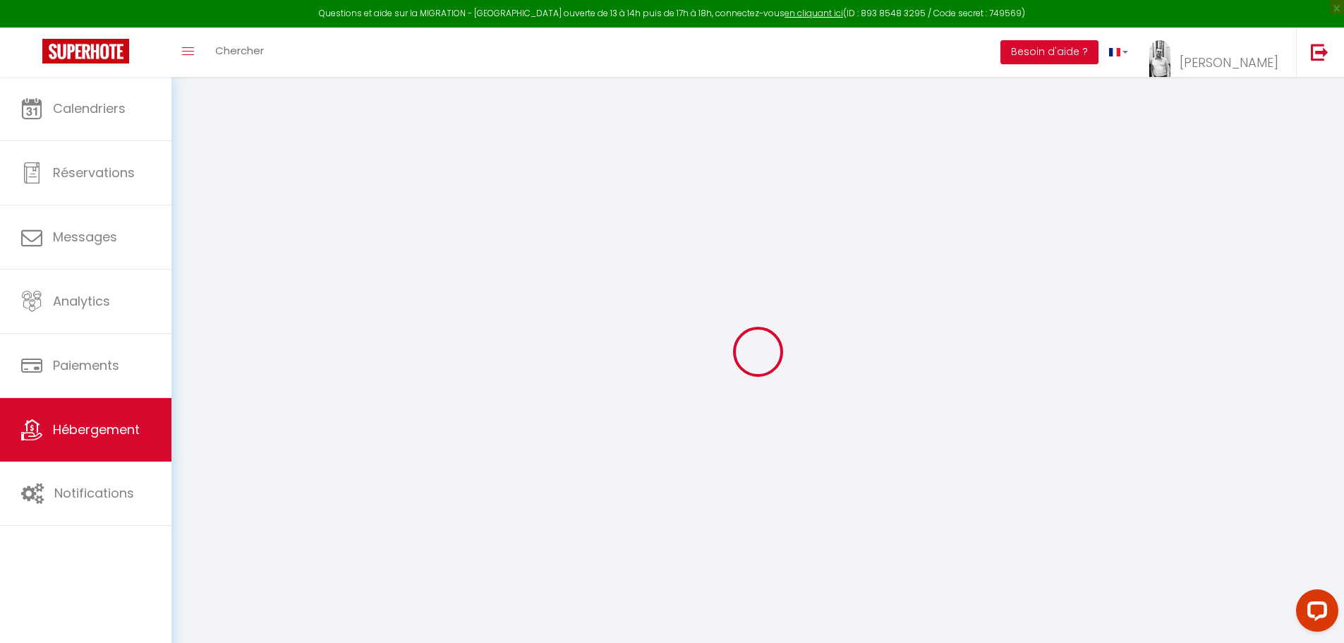
select select
checkbox input "false"
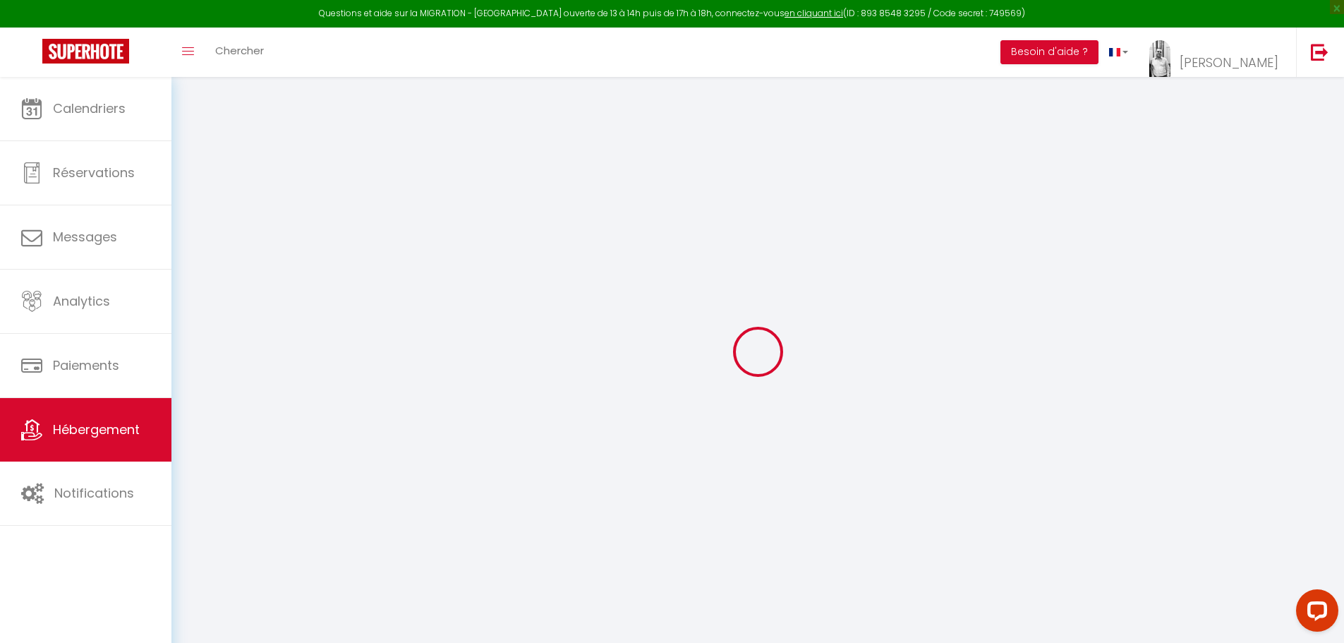
checkbox input "false"
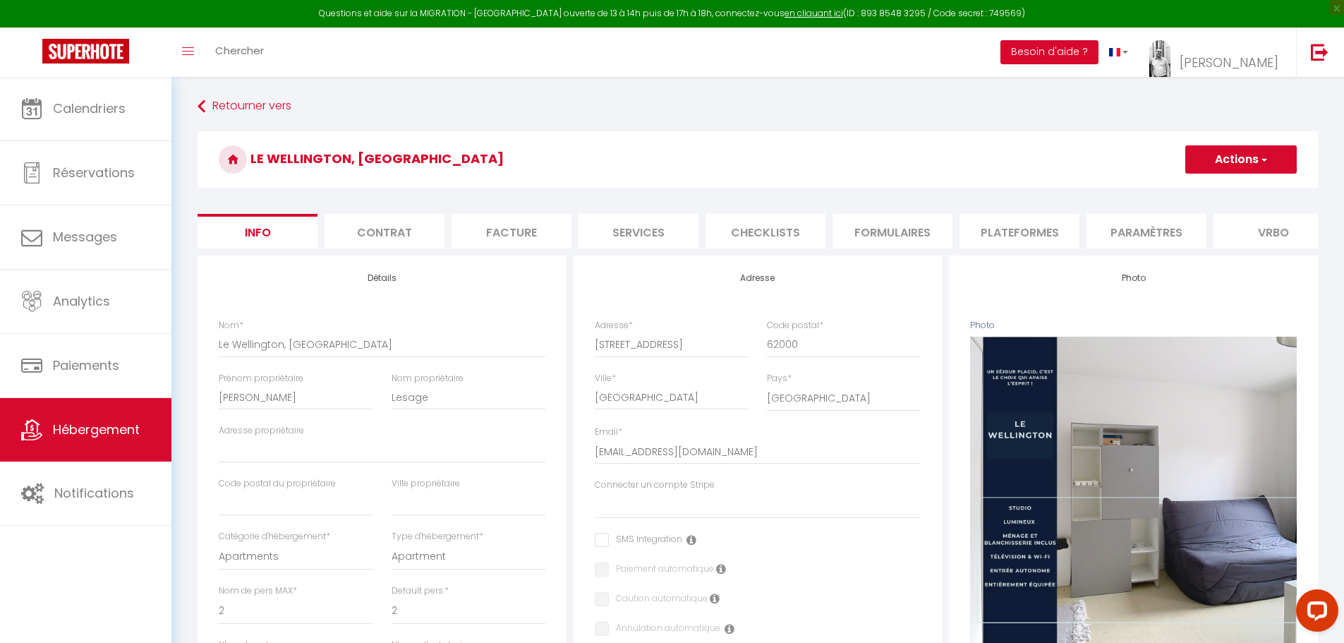
select select
checkbox input "false"
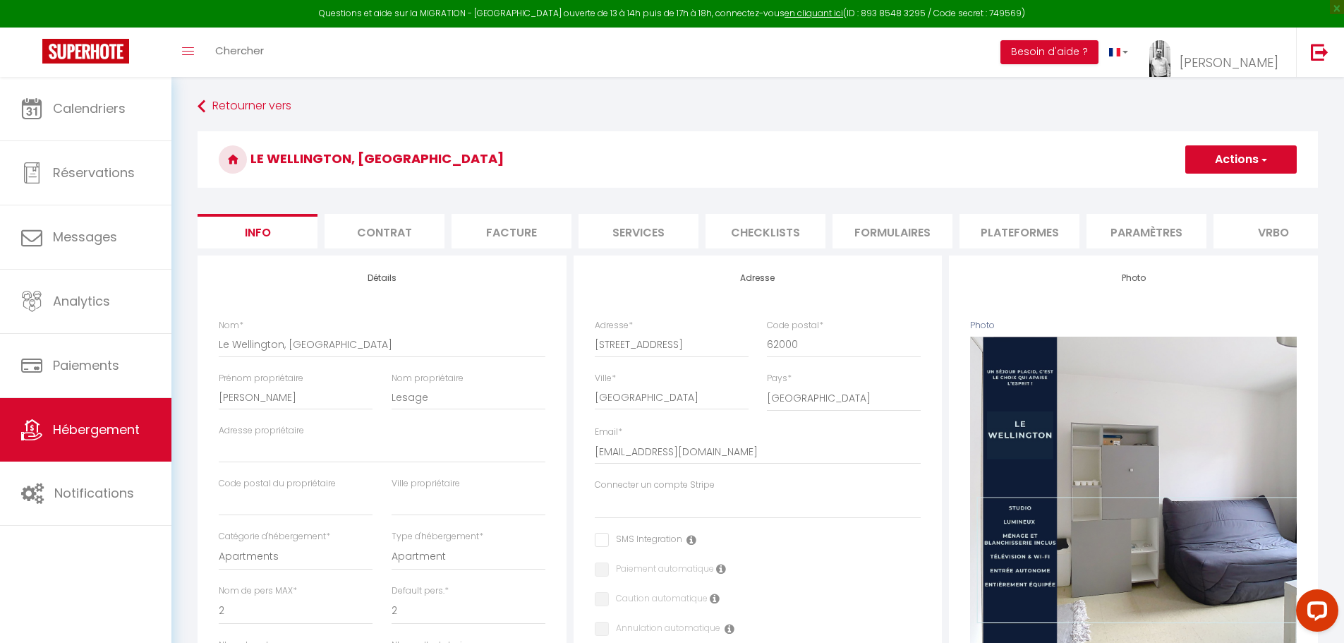
checkbox input "false"
drag, startPoint x: 686, startPoint y: 355, endPoint x: 444, endPoint y: 356, distance: 242.0
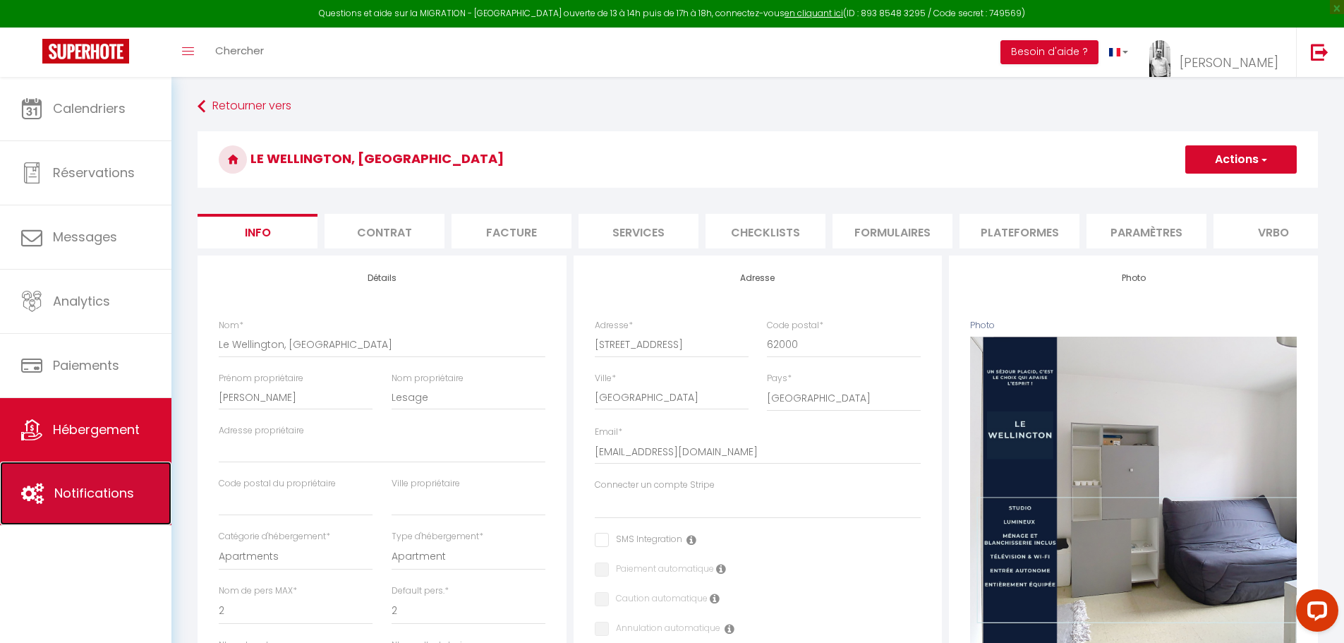
click at [75, 497] on span "Notifications" at bounding box center [94, 493] width 80 height 18
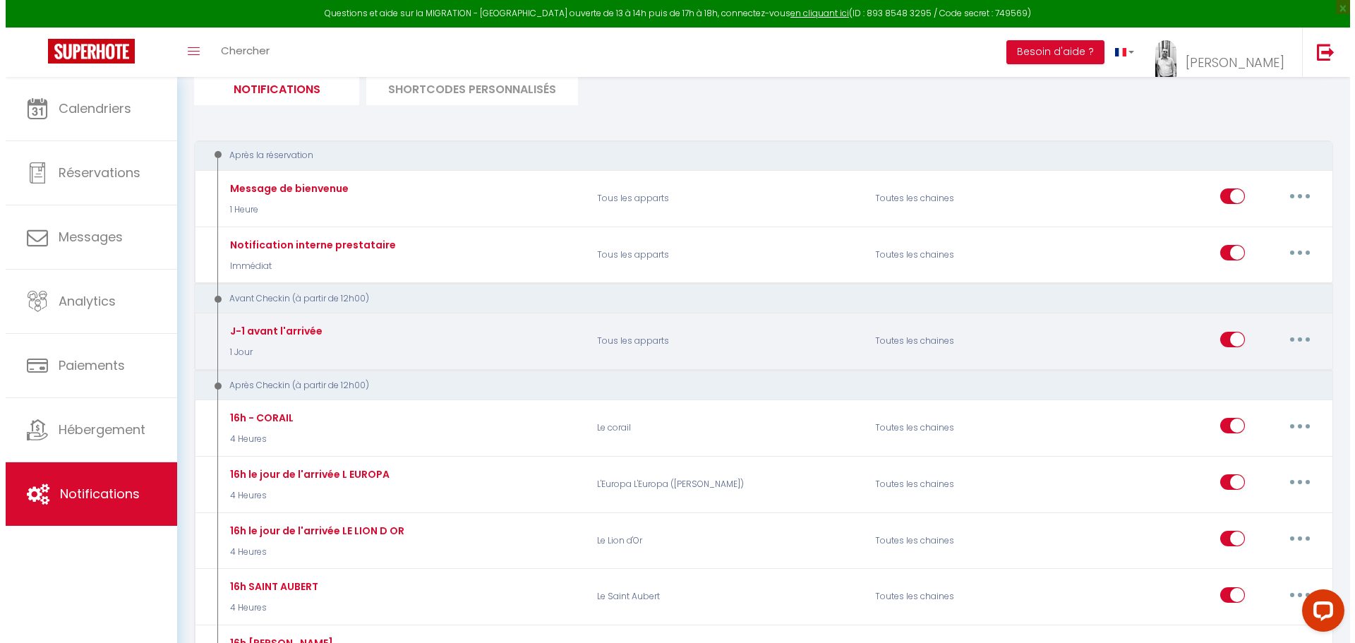
scroll to position [212, 0]
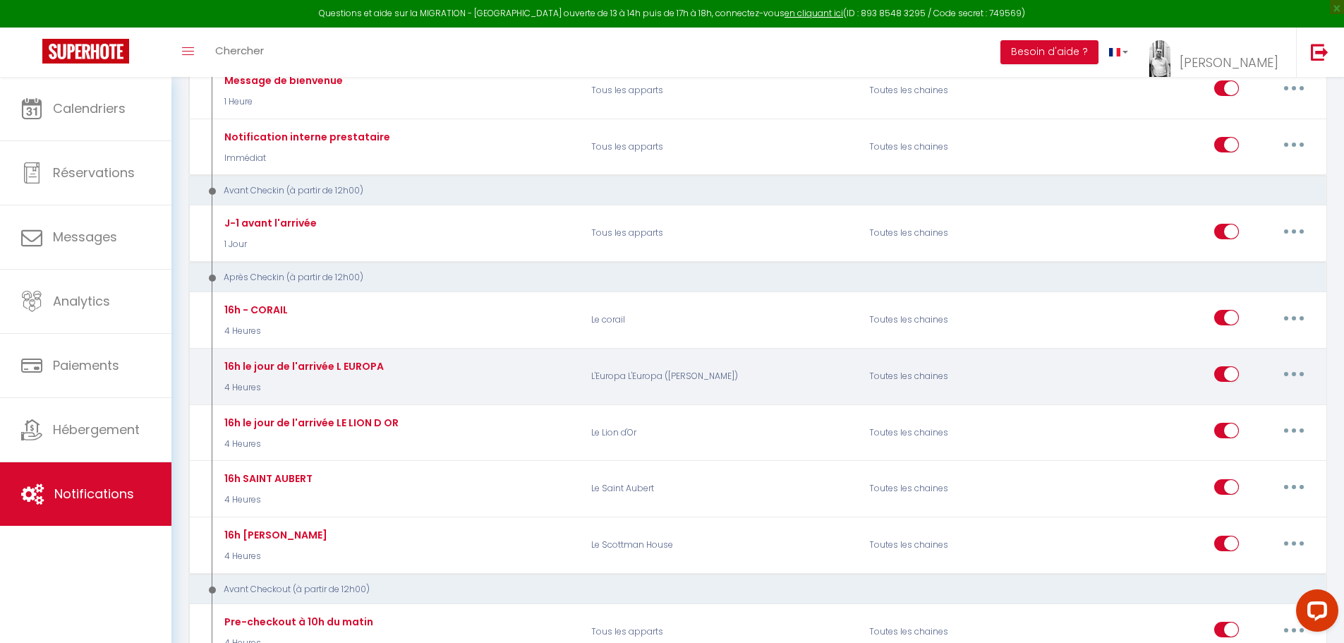
click at [1305, 375] on button "button" at bounding box center [1294, 374] width 40 height 23
click at [1252, 401] on link "Editer" at bounding box center [1257, 406] width 104 height 24
type input "16h le jour de l'arrivée L EUROPA"
select select "3"
select select "4 Heures"
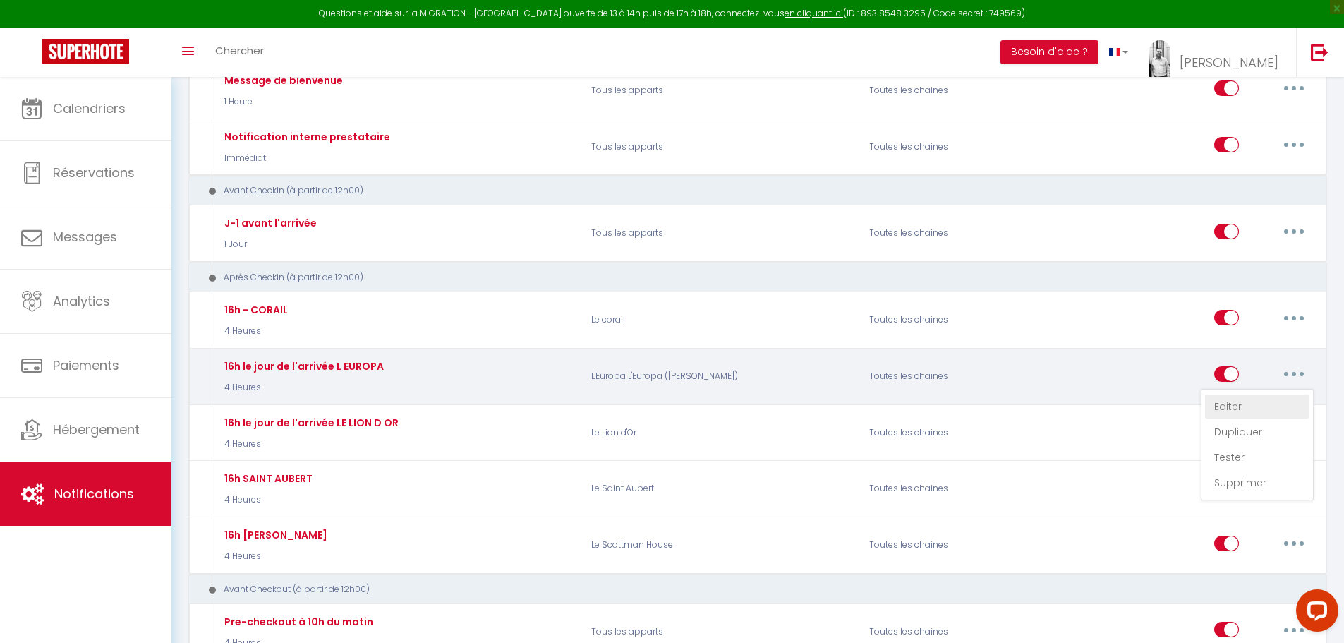
select select "if_booking_is_paid"
checkbox input "true"
checkbox input "false"
radio input "true"
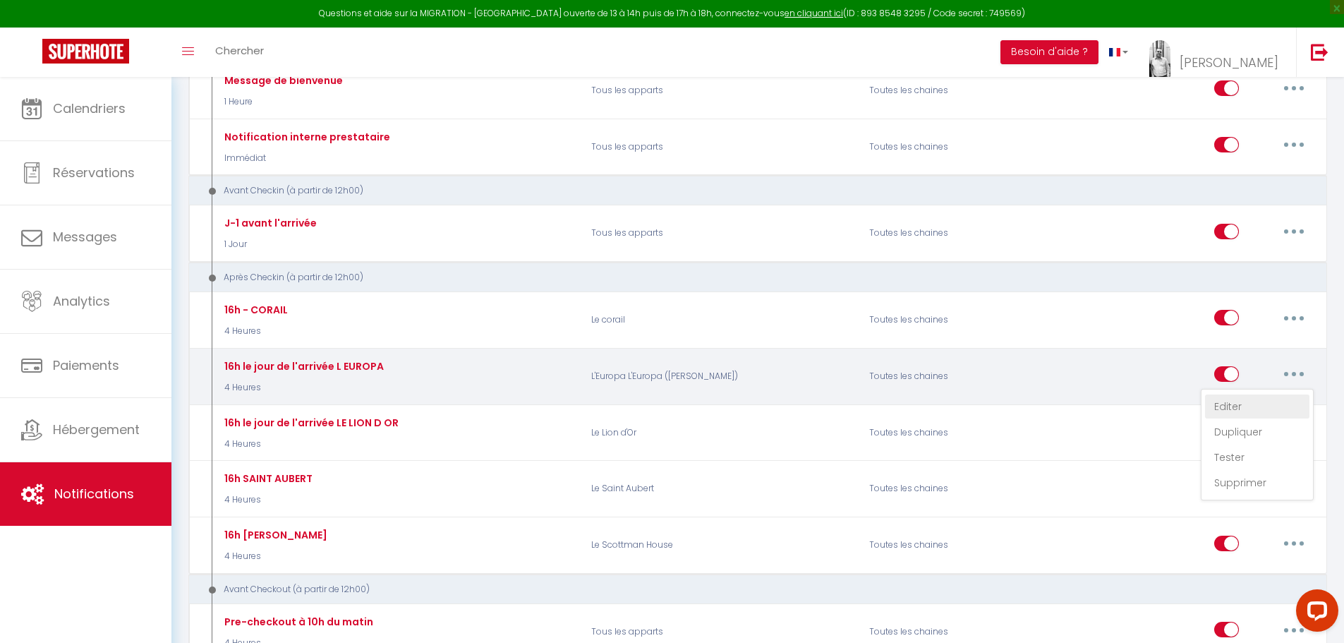
type input "Votre arrivée !"
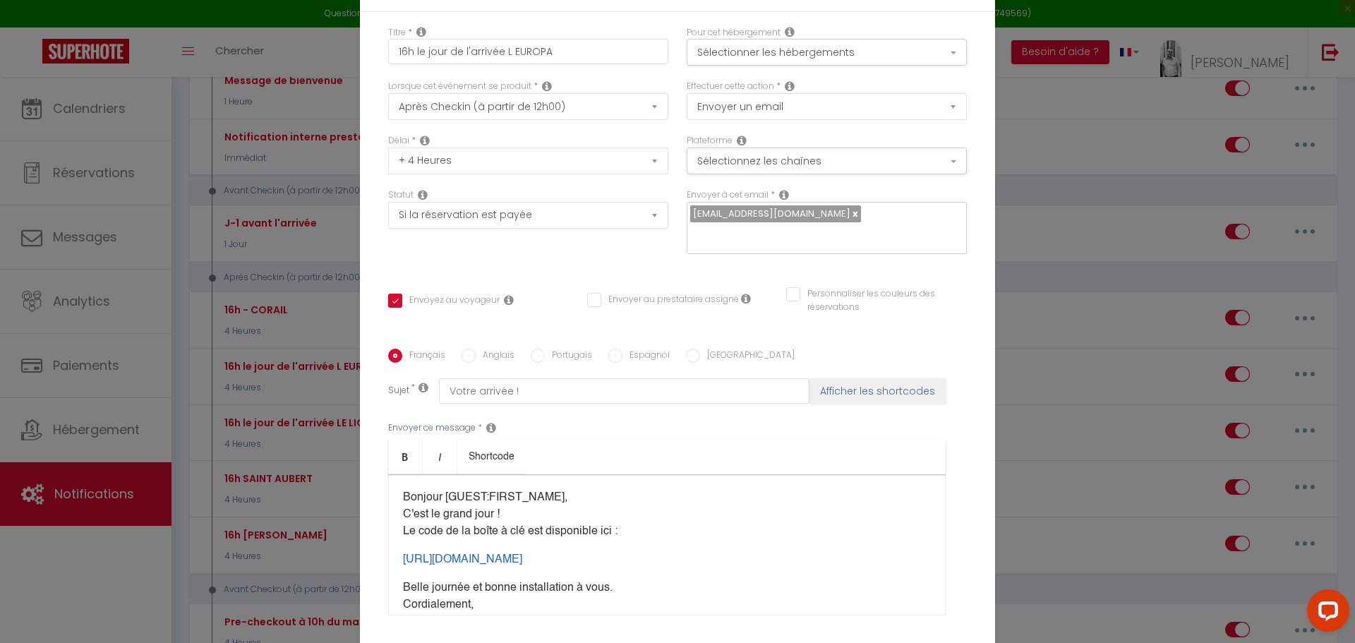
click at [545, 510] on div "Bonjour [GUEST:FIRST_NAME], C'est le grand jour ! Le code de la boîte à clé est…" at bounding box center [666, 544] width 557 height 141
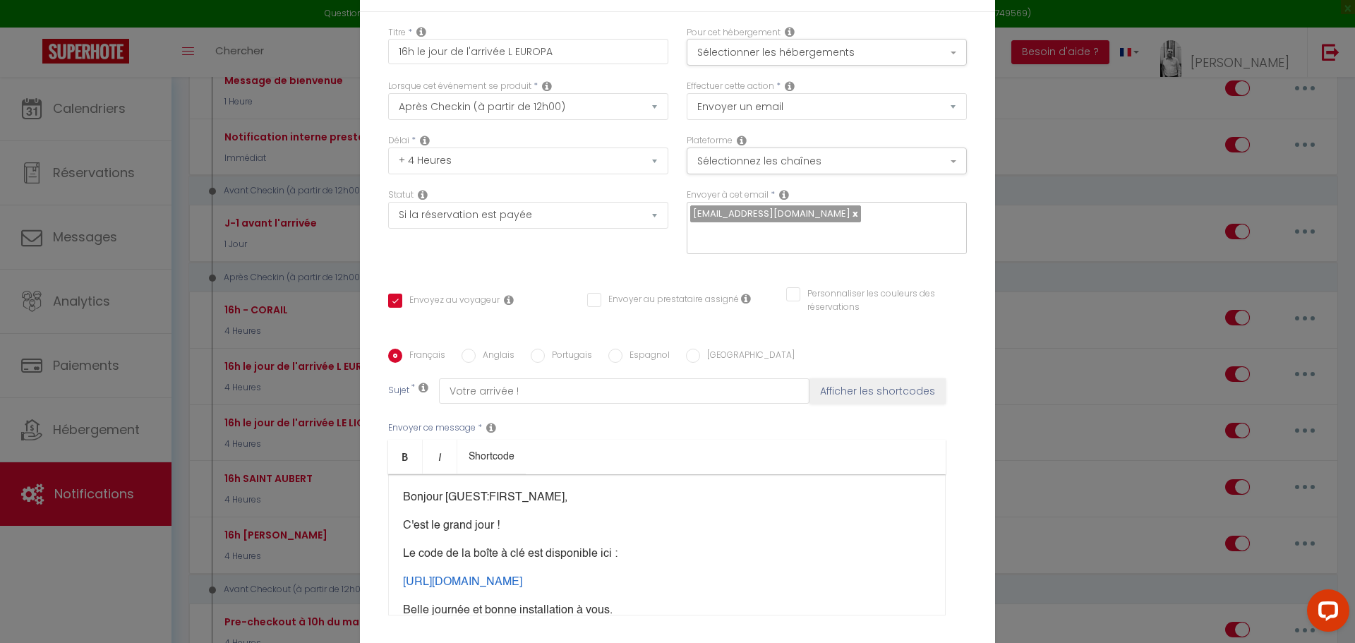
click at [566, 516] on div "Bonjour [GUEST:FIRST_NAME], C'est le grand jour ! Le code de la boîte à clé est…" at bounding box center [666, 544] width 557 height 141
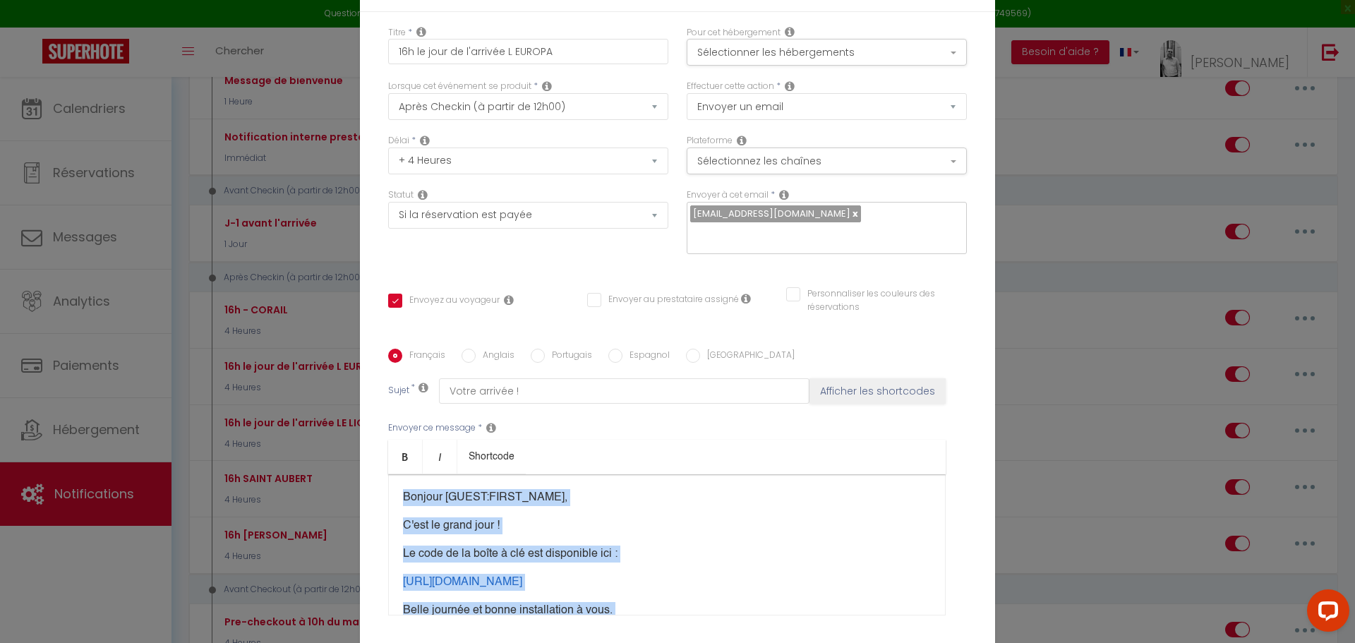
copy div "Bonjour [GUEST:FIRST_NAME], C'est le grand jour ! Le code de la boîte à clé est…"
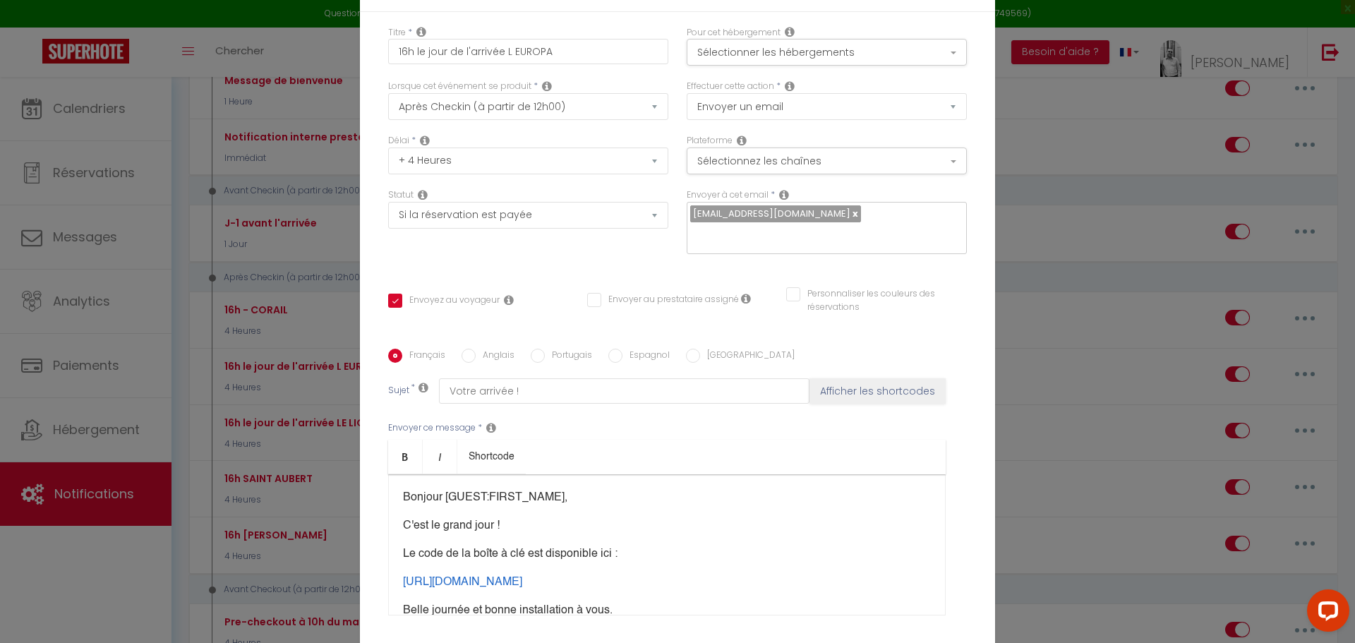
click at [1043, 71] on div "Modifier la notification × Titre * 16h le jour de l'arrivée L EUROPA Pour cet h…" at bounding box center [677, 321] width 1355 height 643
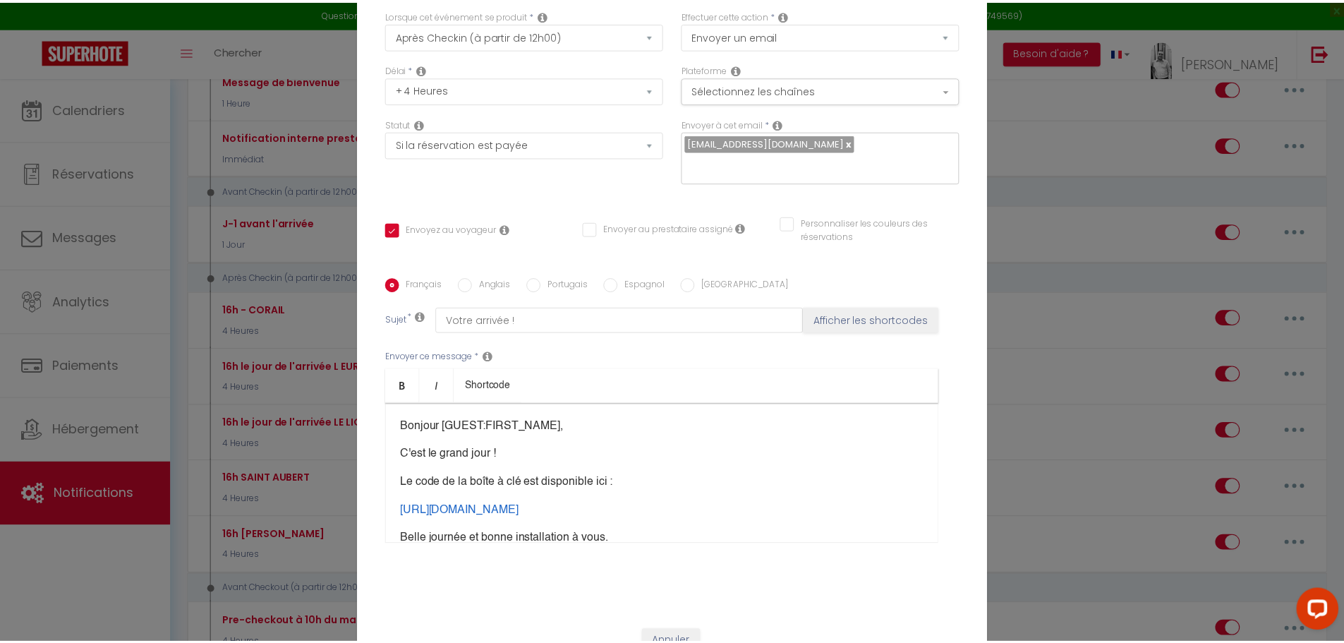
scroll to position [122, 0]
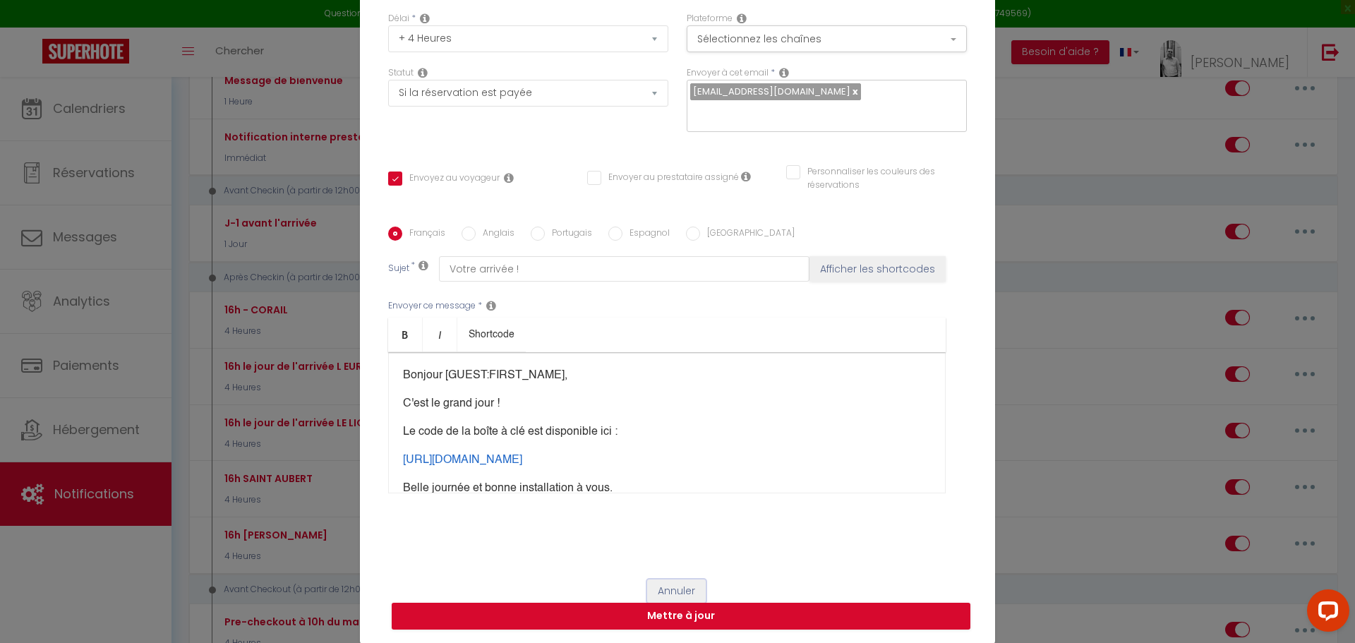
click at [677, 588] on button "Annuler" at bounding box center [676, 591] width 59 height 24
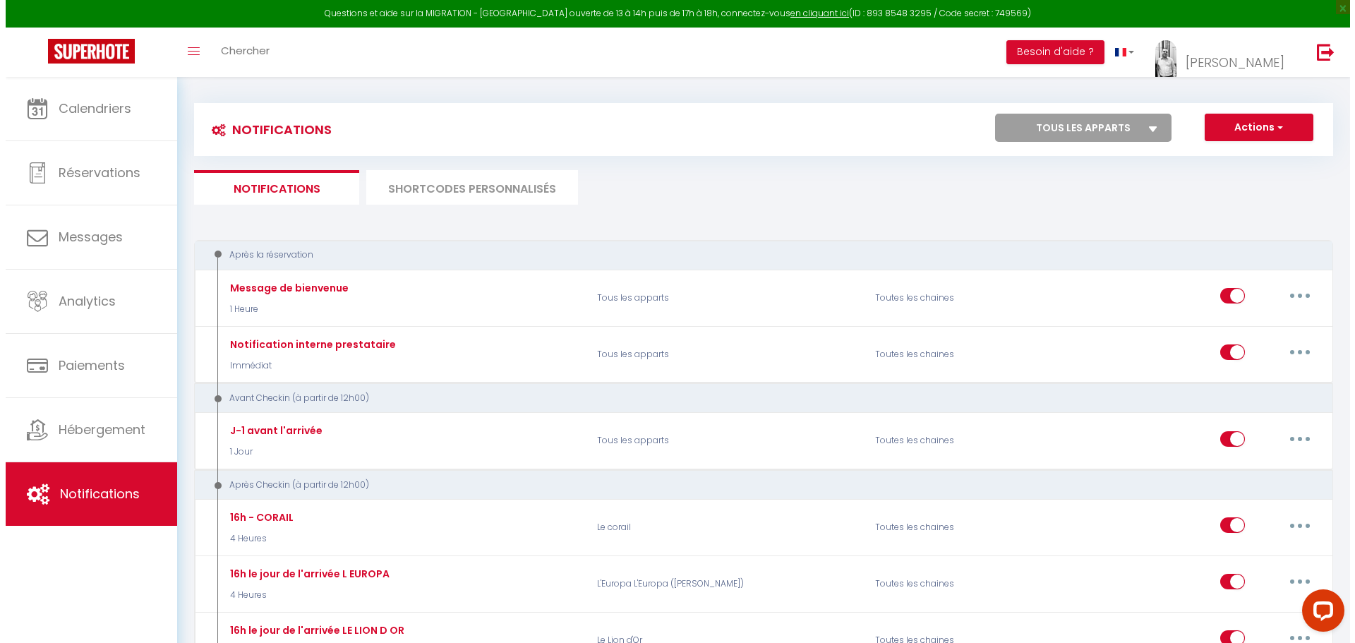
scroll to position [0, 0]
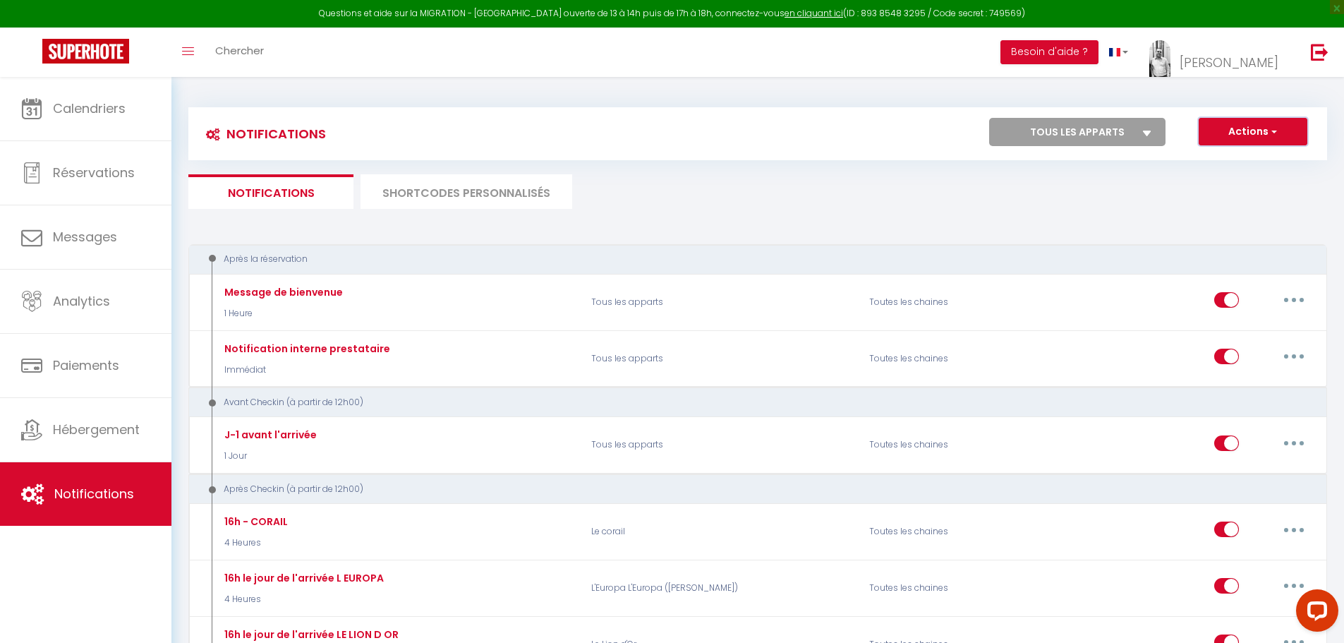
click at [1241, 134] on button "Actions" at bounding box center [1253, 132] width 109 height 28
click at [1247, 165] on link "Nouvelle Notification" at bounding box center [1233, 162] width 147 height 18
select select "1"
select select "Immédiat"
select select
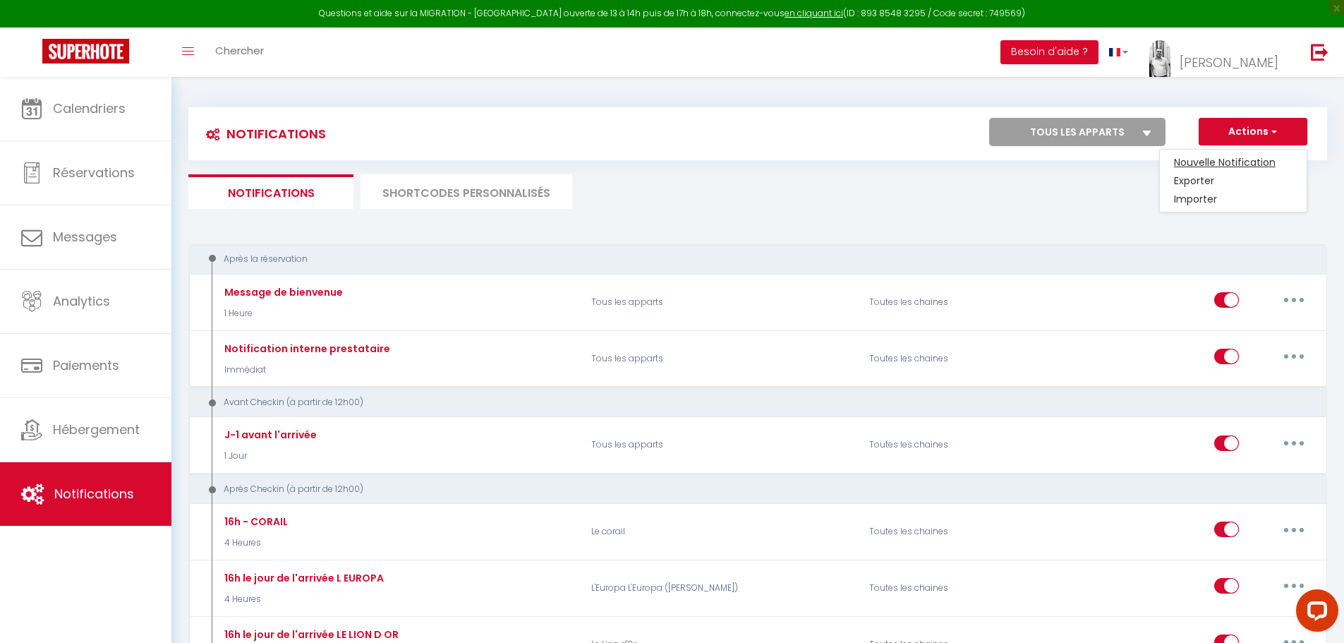
checkbox input "false"
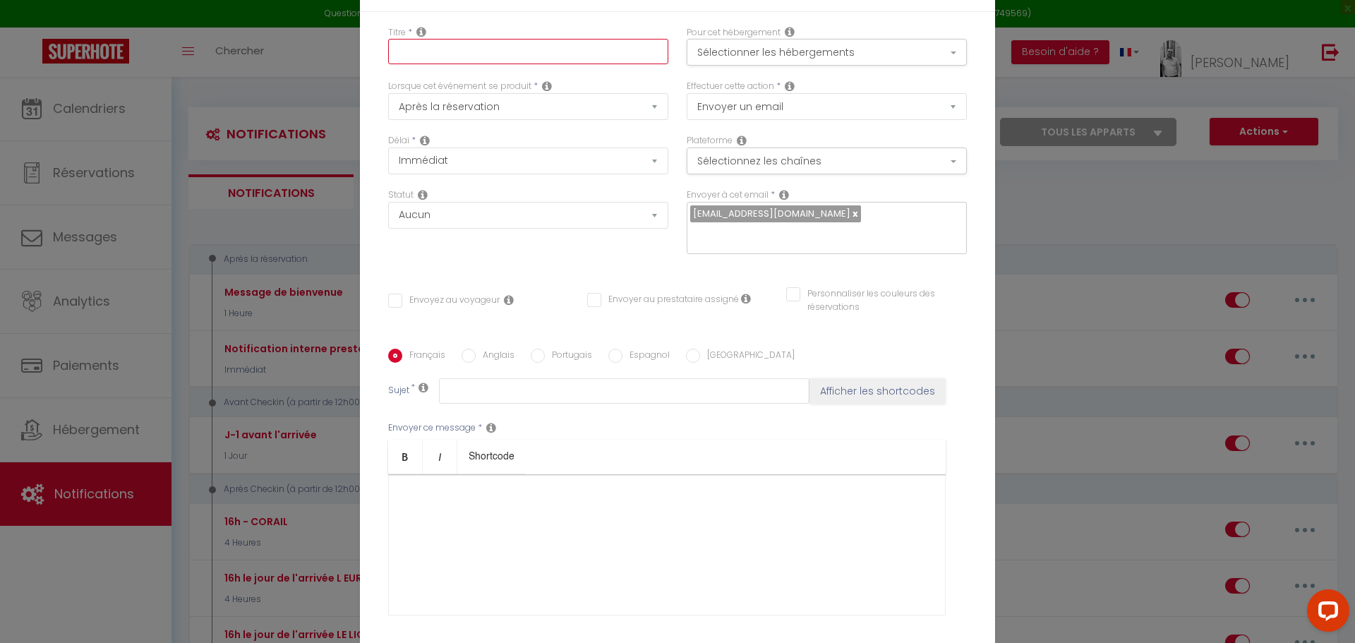
click at [423, 47] on input "text" at bounding box center [528, 51] width 280 height 25
type input "1"
checkbox input "false"
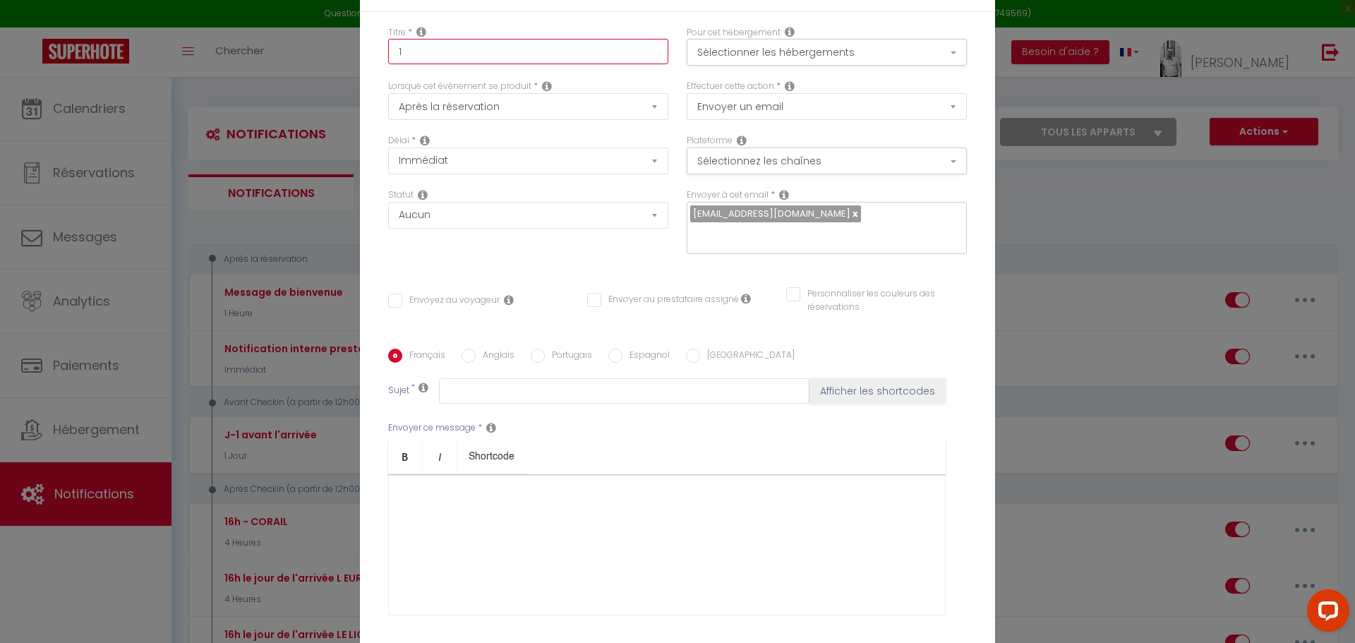
type input "16"
checkbox input "false"
type input "16h"
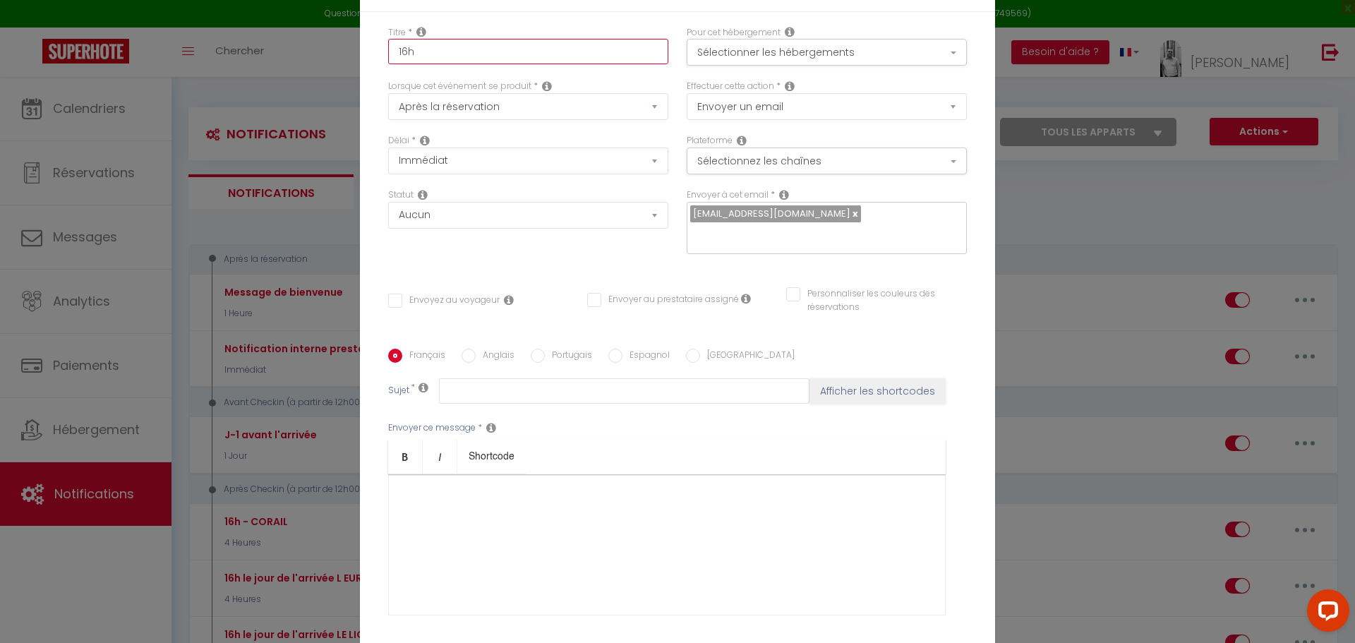
checkbox input "false"
type input "16h"
checkbox input "false"
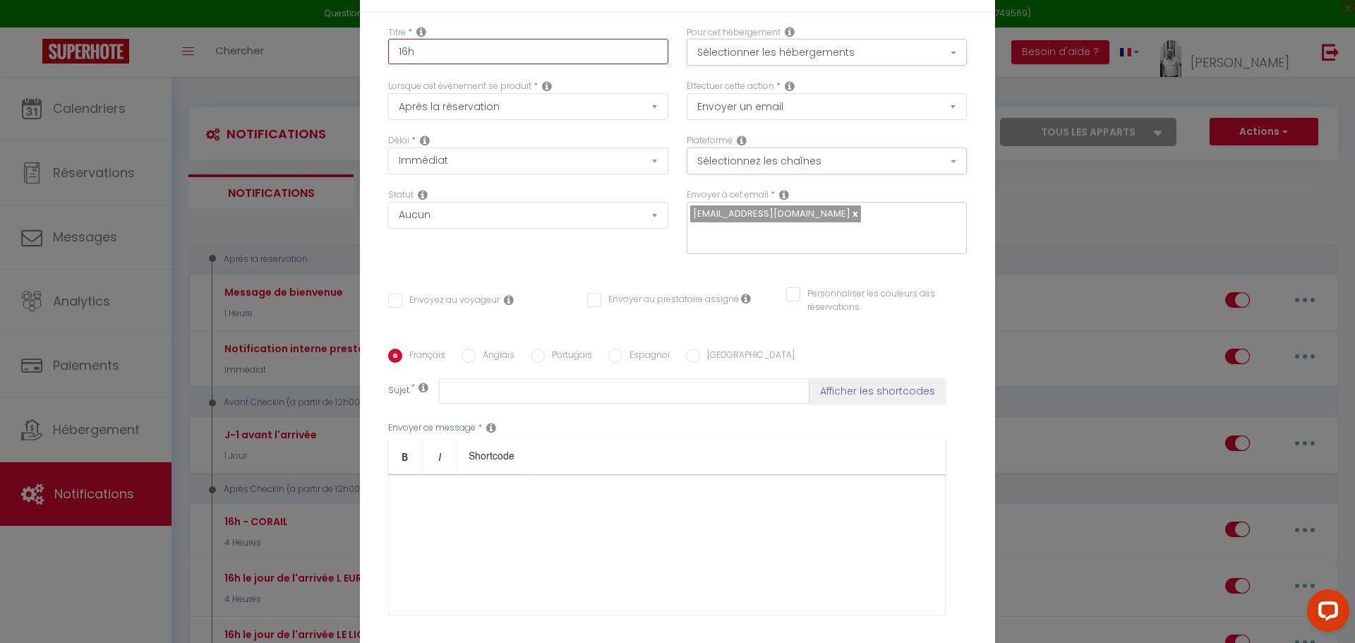
checkbox input "false"
type input "16h -"
checkbox input "false"
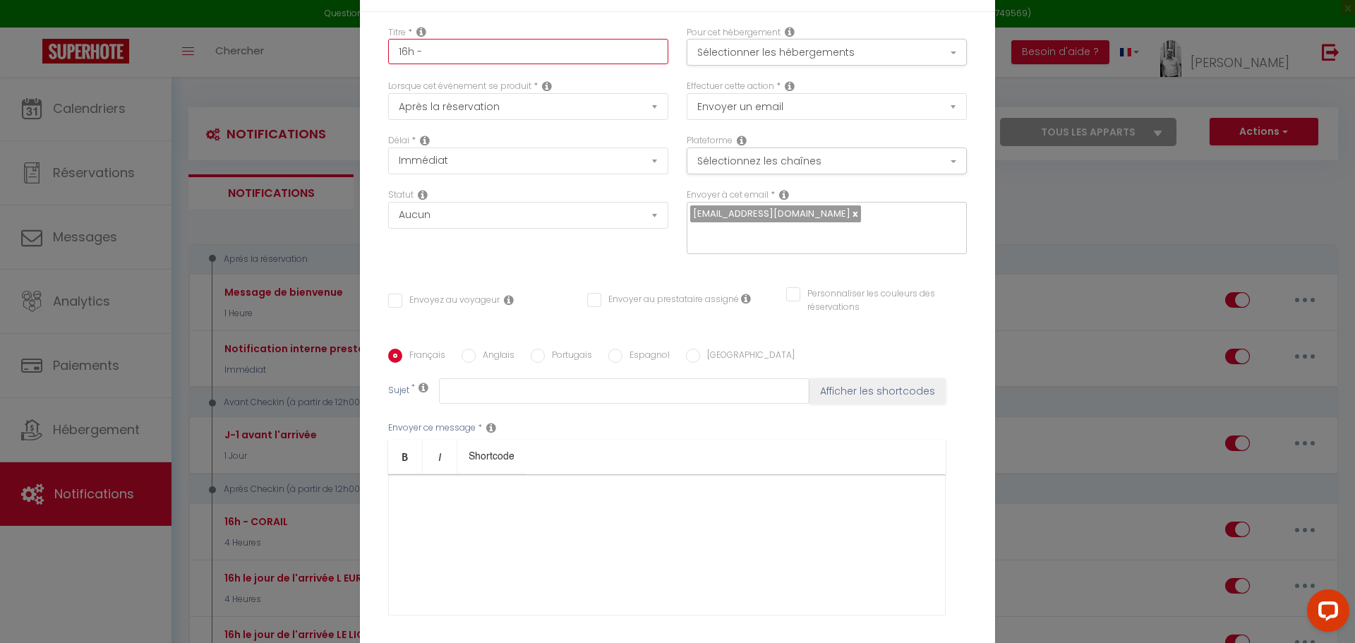
checkbox input "false"
type input "16h -"
checkbox input "false"
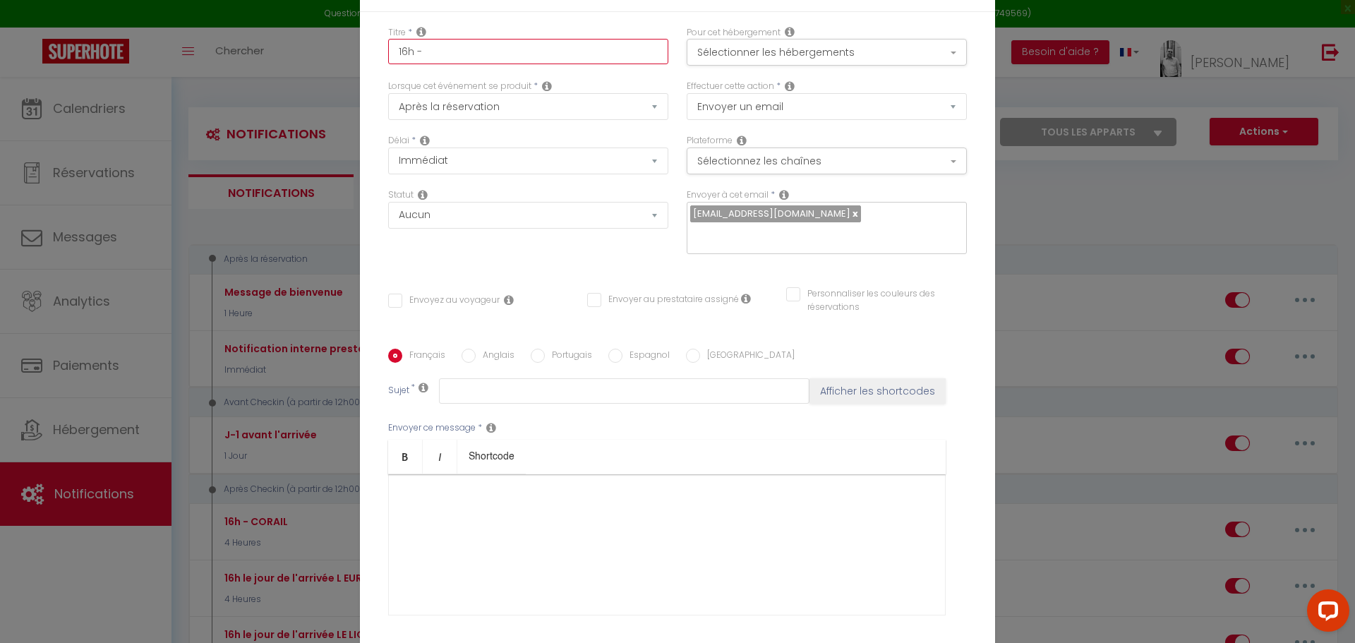
type input "16h - W"
checkbox input "false"
type input "16h - WE"
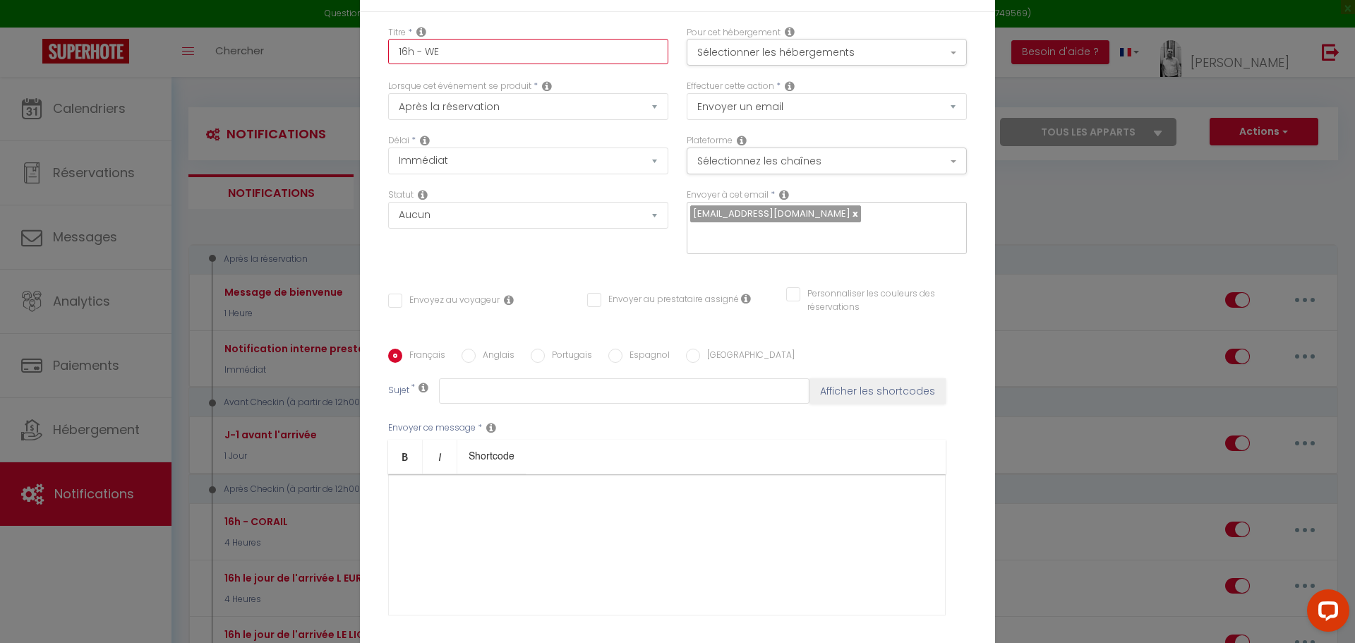
checkbox input "false"
type input "16h - WEL"
checkbox input "false"
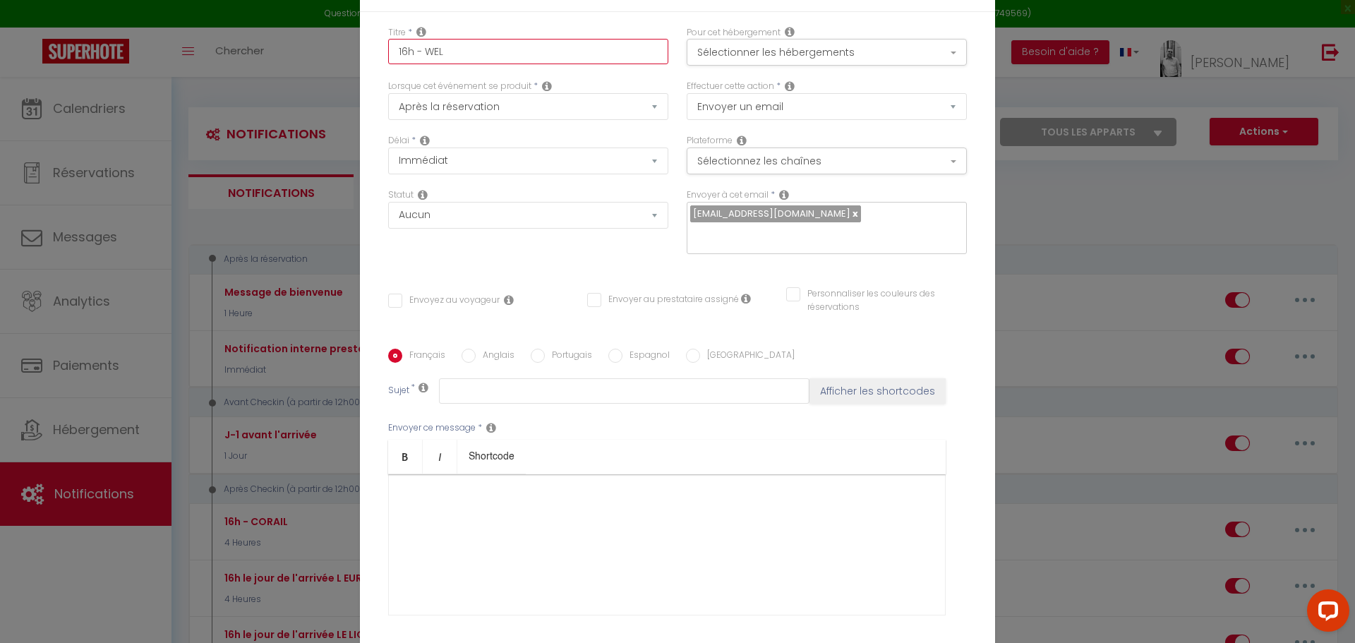
checkbox input "false"
type input "16h - WELL"
checkbox input "false"
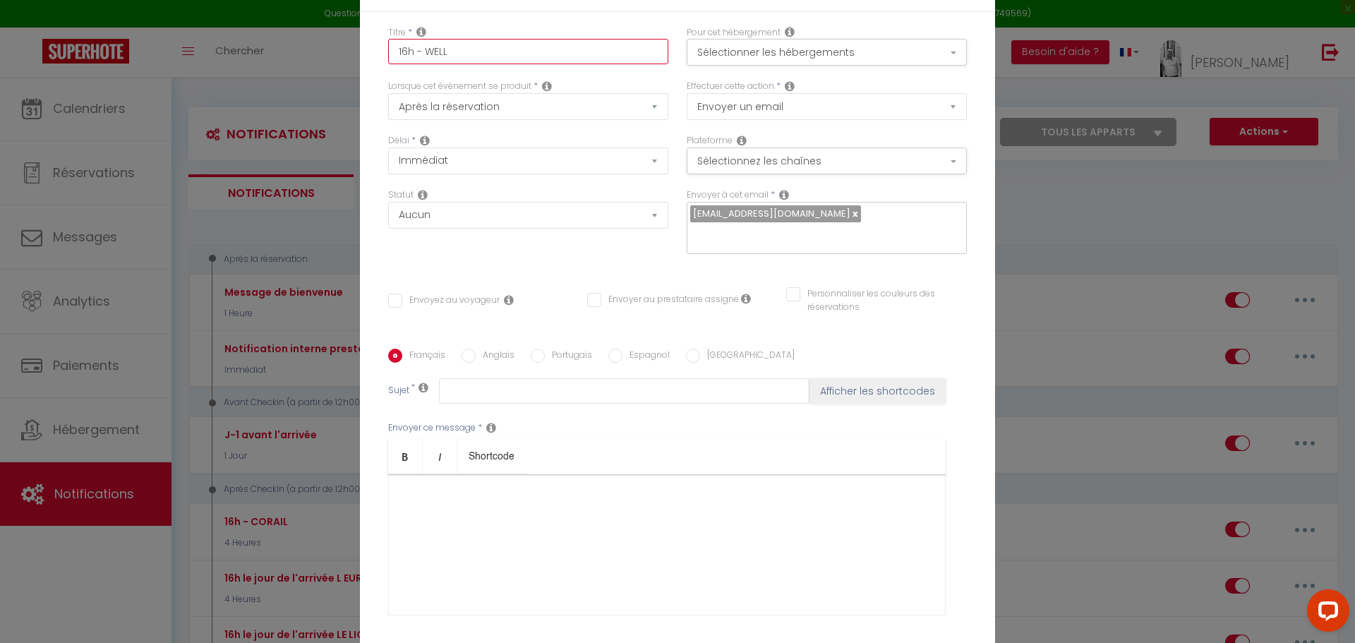
checkbox input "false"
type input "16h - WELLI"
checkbox input "false"
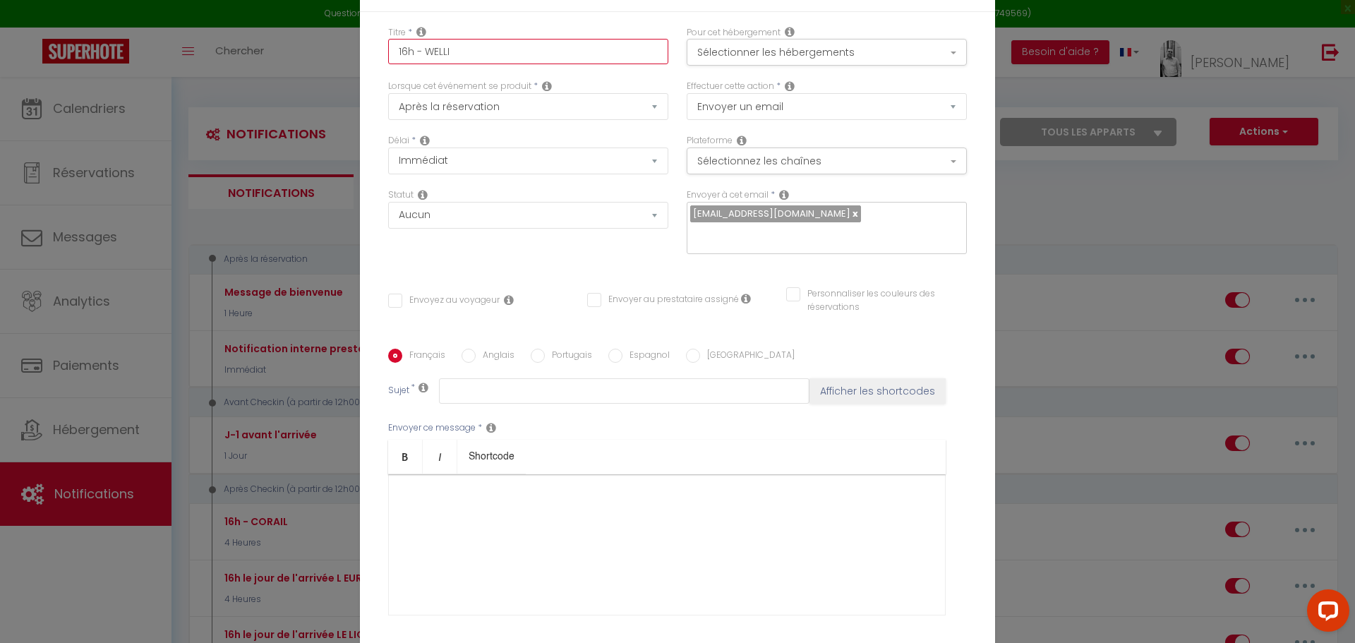
type input "16h - WELLIN"
checkbox input "false"
click at [440, 527] on div at bounding box center [666, 544] width 557 height 141
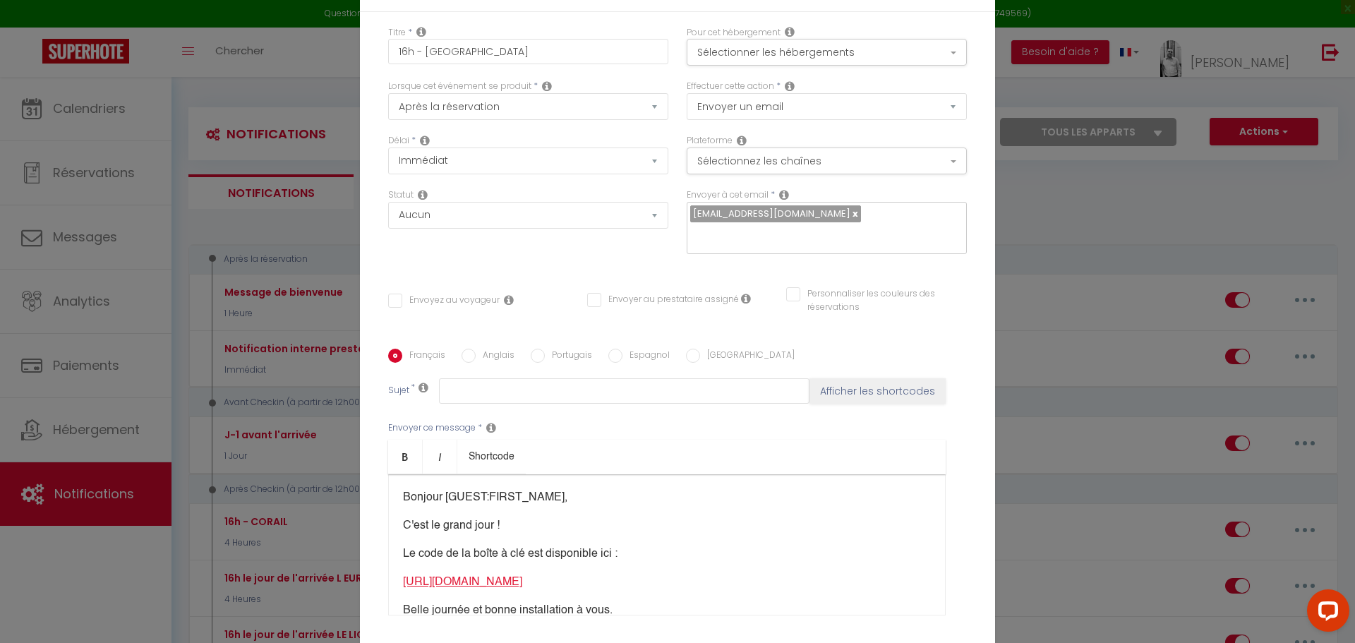
drag, startPoint x: 516, startPoint y: 504, endPoint x: 401, endPoint y: 575, distance: 134.9
click at [403, 575] on p "[URL][DOMAIN_NAME] ​" at bounding box center [667, 582] width 528 height 17
click at [502, 387] on input "text" at bounding box center [624, 390] width 370 height 25
click at [755, 47] on button "Sélectionner les hébergements" at bounding box center [826, 52] width 280 height 27
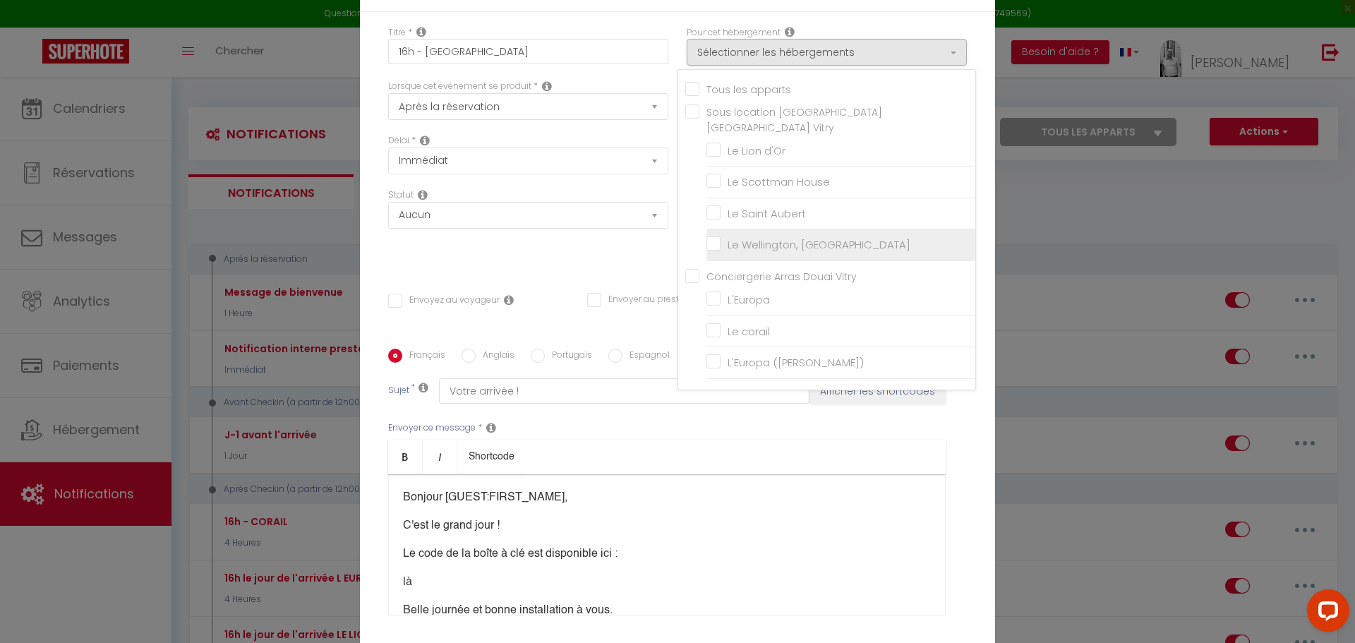
click at [732, 238] on input "Le Wellington, [GEOGRAPHIC_DATA]" at bounding box center [840, 245] width 269 height 14
click at [566, 260] on div "Statut Aucun Si la réservation est payée Si réservation non payée Si la caution…" at bounding box center [528, 228] width 298 height 80
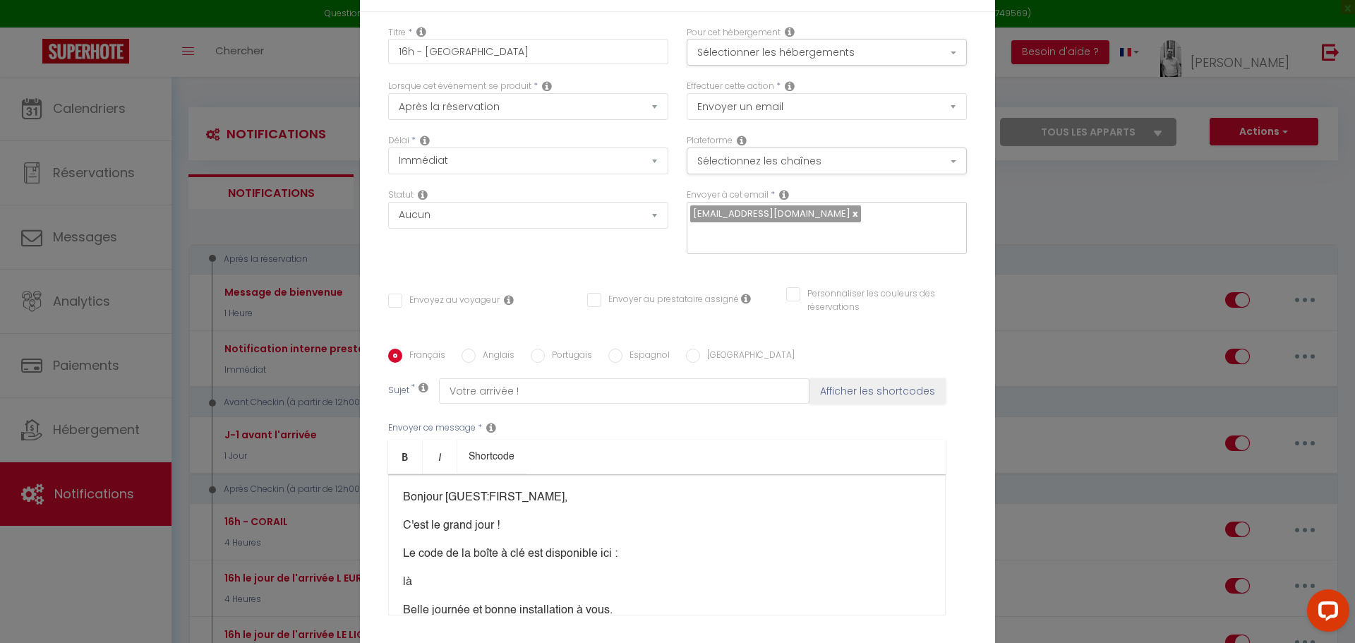
click at [410, 302] on input "Envoyez au voyageur" at bounding box center [443, 300] width 111 height 14
click at [468, 216] on select "Aucun Si la réservation est payée Si réservation non payée Si la caution a été …" at bounding box center [528, 215] width 280 height 27
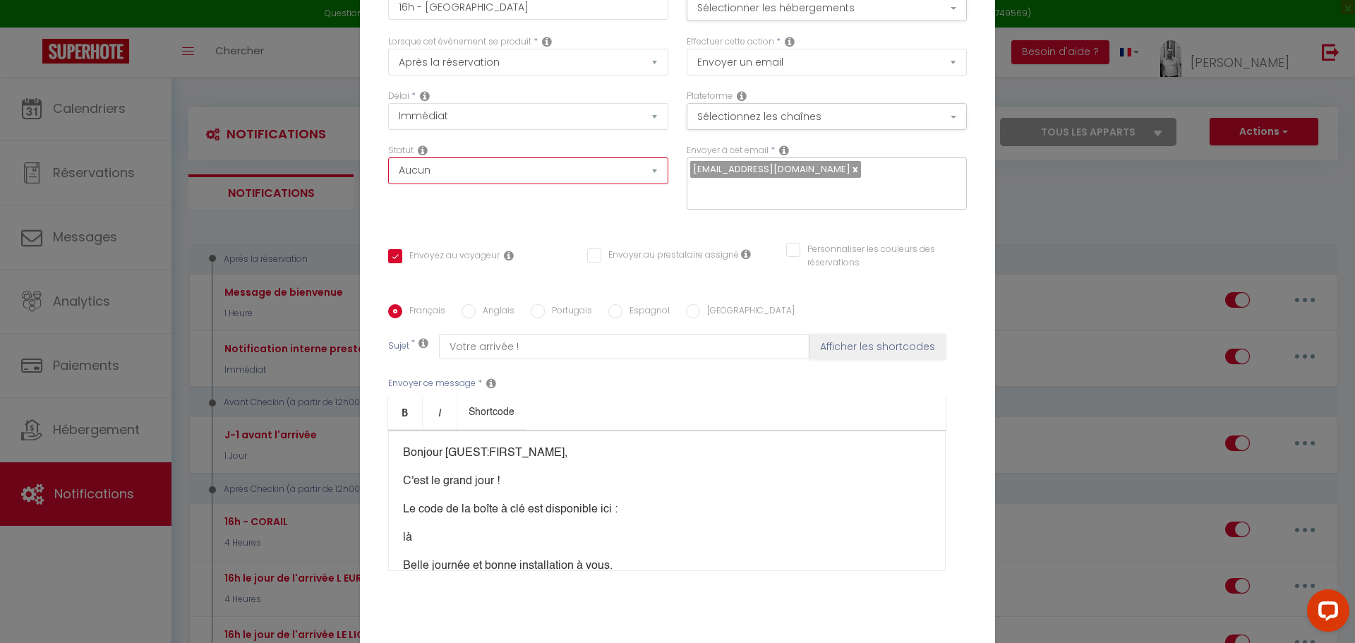
scroll to position [122, 0]
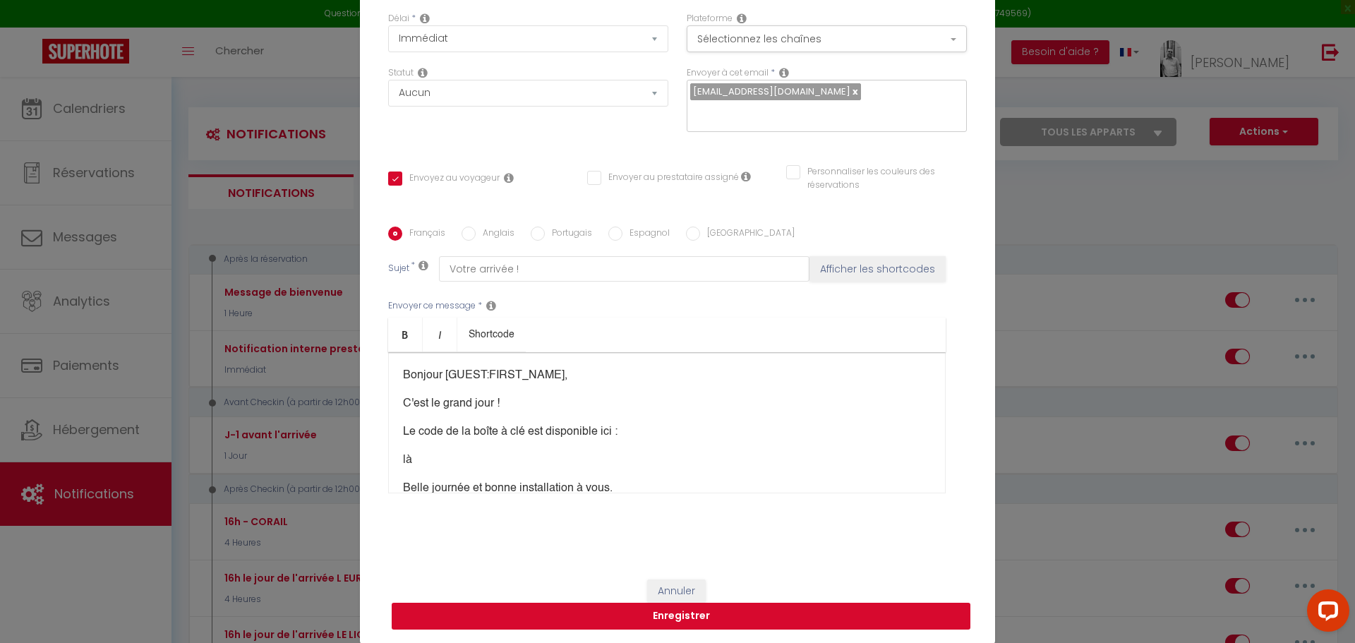
click at [681, 616] on button "Enregistrer" at bounding box center [681, 615] width 579 height 27
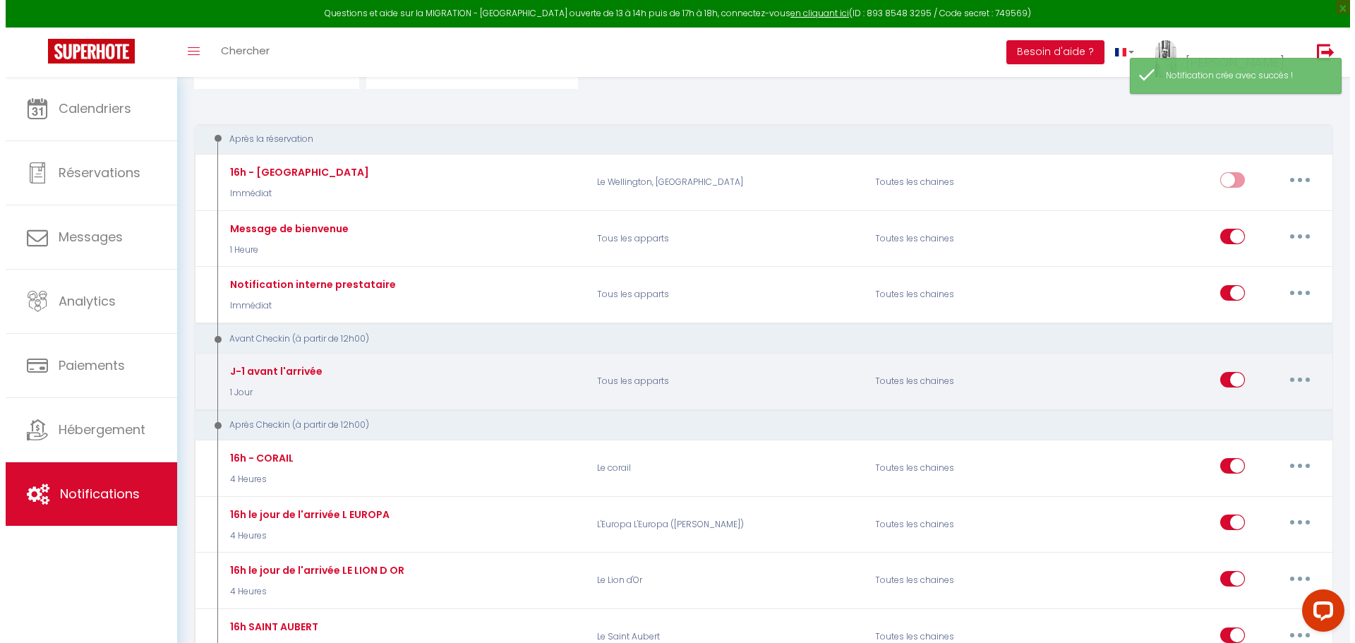
scroll to position [282, 0]
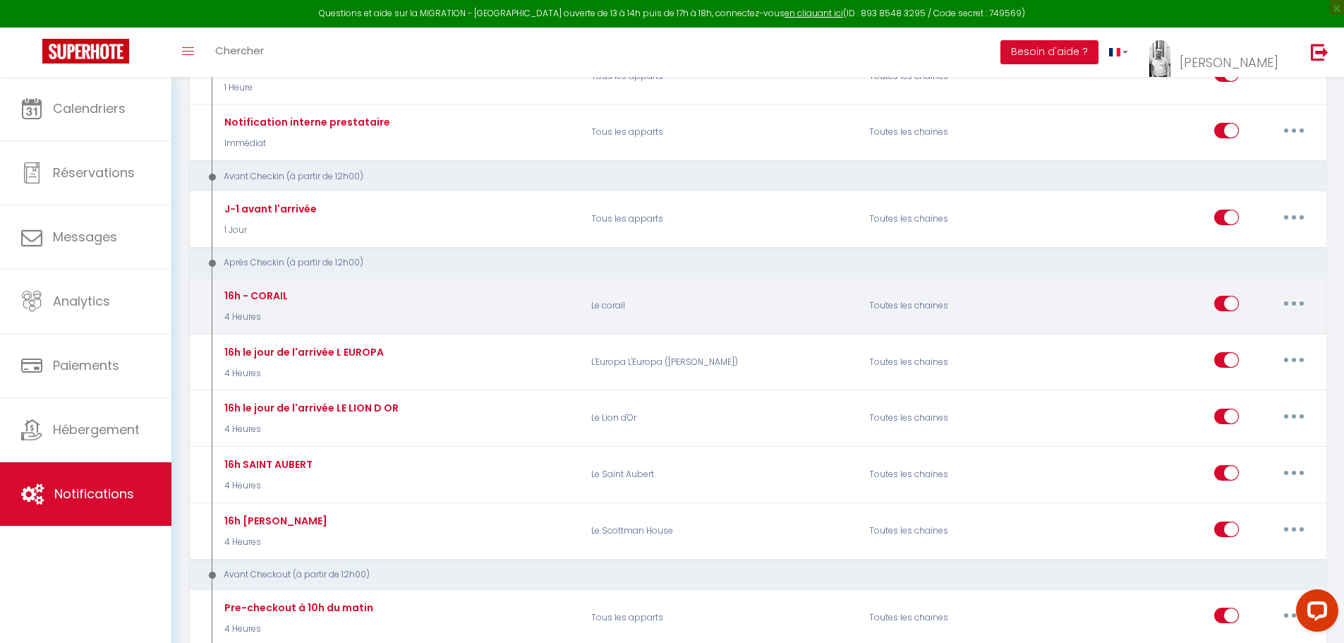
click at [1297, 303] on button "button" at bounding box center [1294, 303] width 40 height 23
click at [1243, 336] on link "Editer" at bounding box center [1257, 336] width 104 height 24
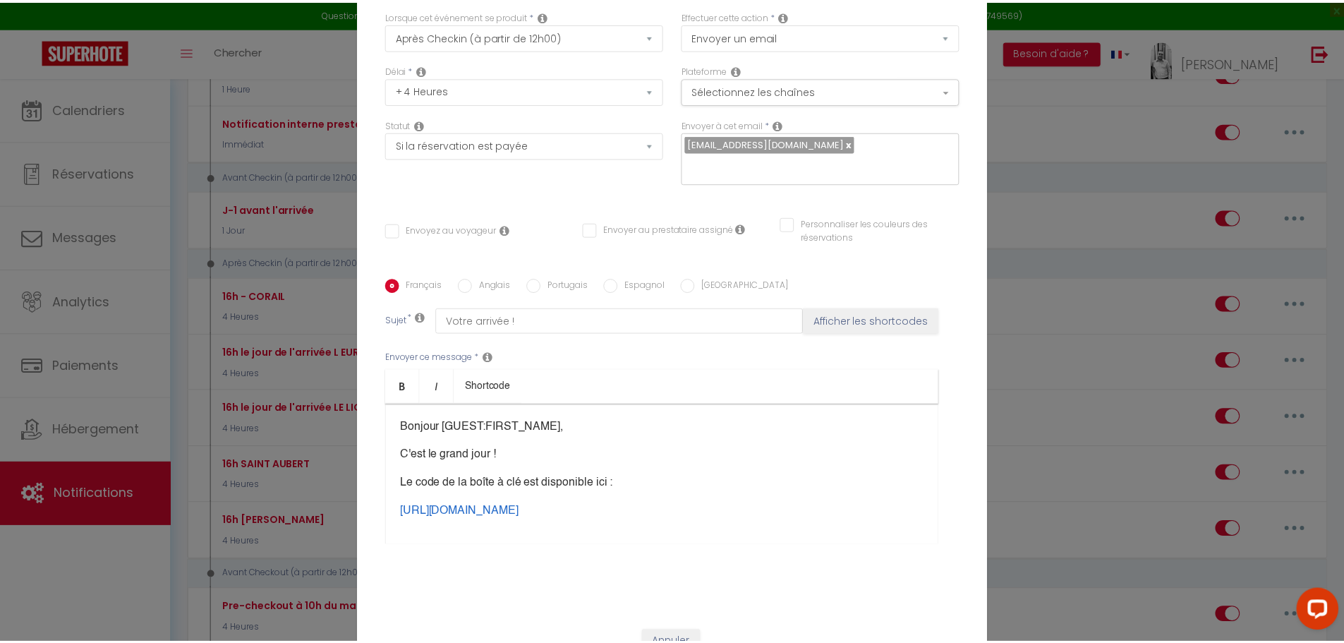
scroll to position [122, 0]
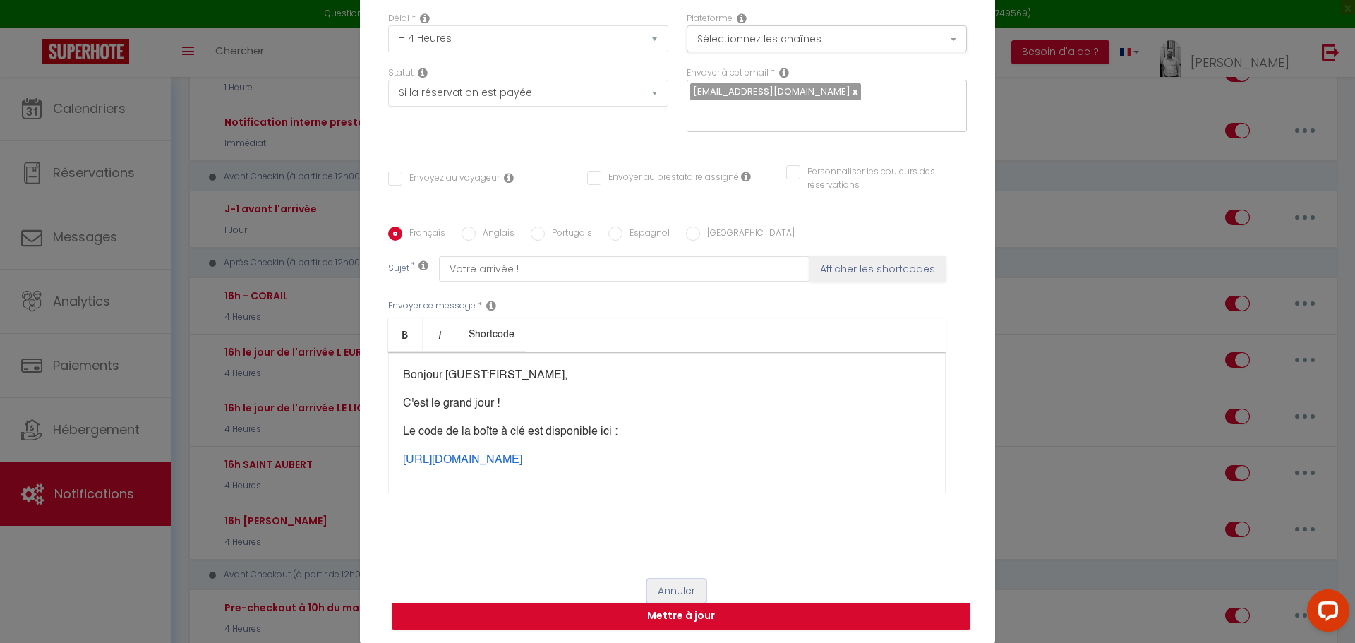
click at [667, 581] on button "Annuler" at bounding box center [676, 591] width 59 height 24
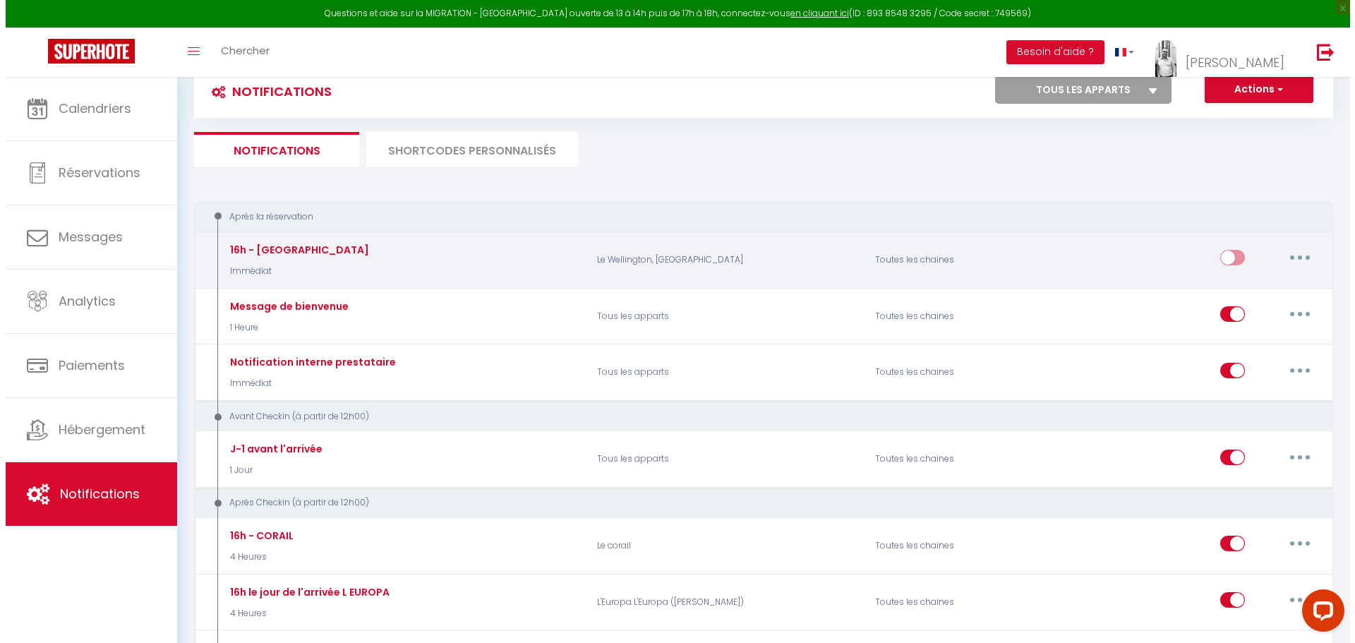
scroll to position [0, 0]
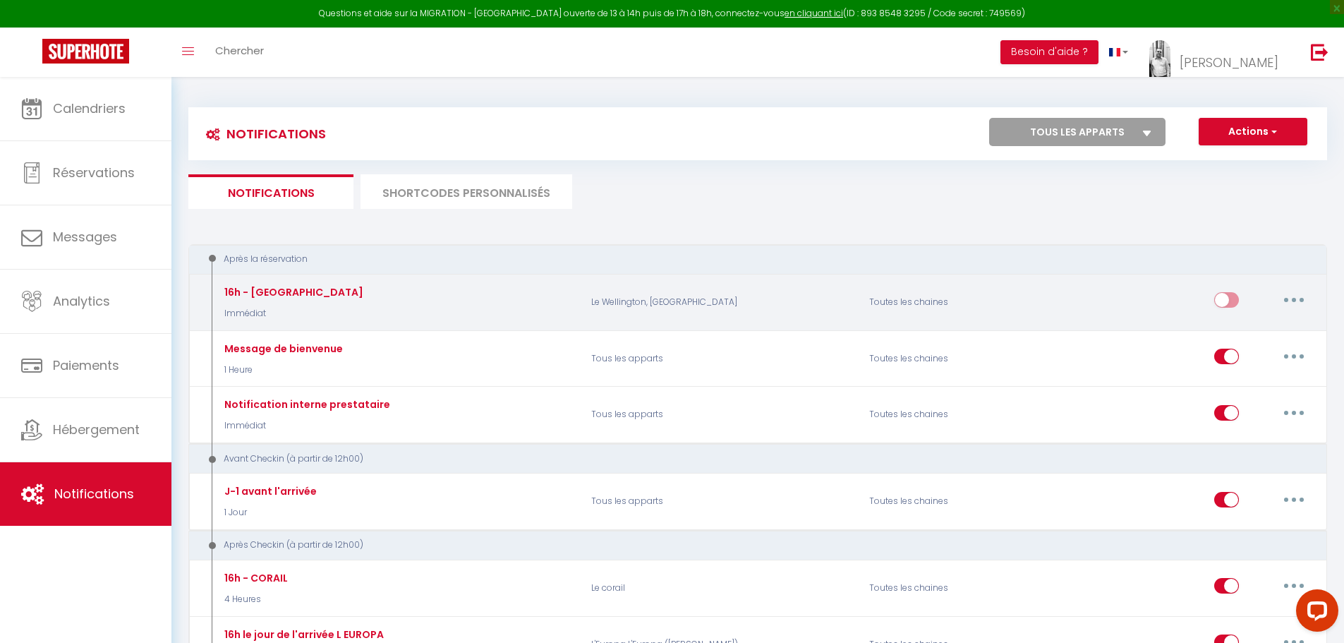
click at [1289, 303] on button "button" at bounding box center [1294, 300] width 40 height 23
click at [1247, 330] on link "Editer" at bounding box center [1257, 332] width 104 height 24
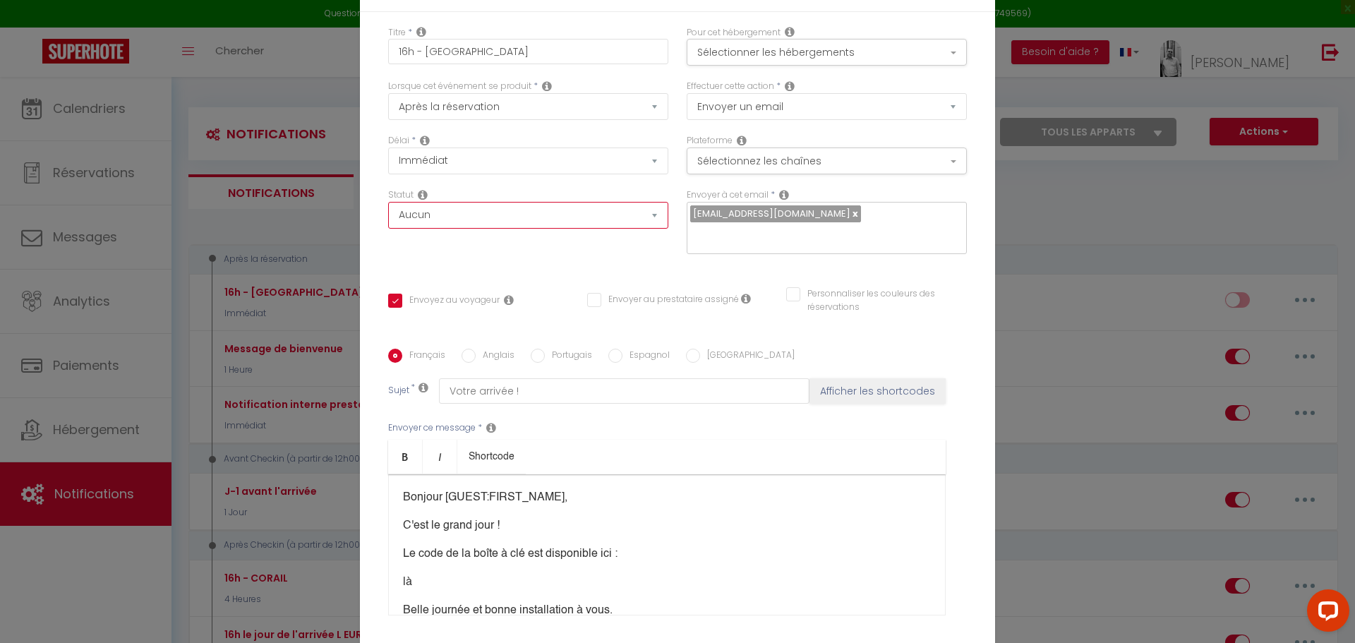
click at [440, 212] on select "Aucun Si la réservation est payée Si réservation non payée Si la caution a été …" at bounding box center [528, 215] width 280 height 27
click at [388, 202] on select "Aucun Si la réservation est payée Si réservation non payée Si la caution a été …" at bounding box center [528, 215] width 280 height 27
click at [447, 162] on select "Immédiat + 10 Minutes + 1 Heure + 2 Heures + 3 Heures + 4 Heures + 5 Heures + 6…" at bounding box center [528, 160] width 280 height 27
drag, startPoint x: 447, startPoint y: 162, endPoint x: 450, endPoint y: 142, distance: 20.7
click at [447, 162] on select "Immédiat + 10 Minutes + 1 Heure + 2 Heures + 3 Heures + 4 Heures + 5 Heures + 6…" at bounding box center [528, 160] width 280 height 27
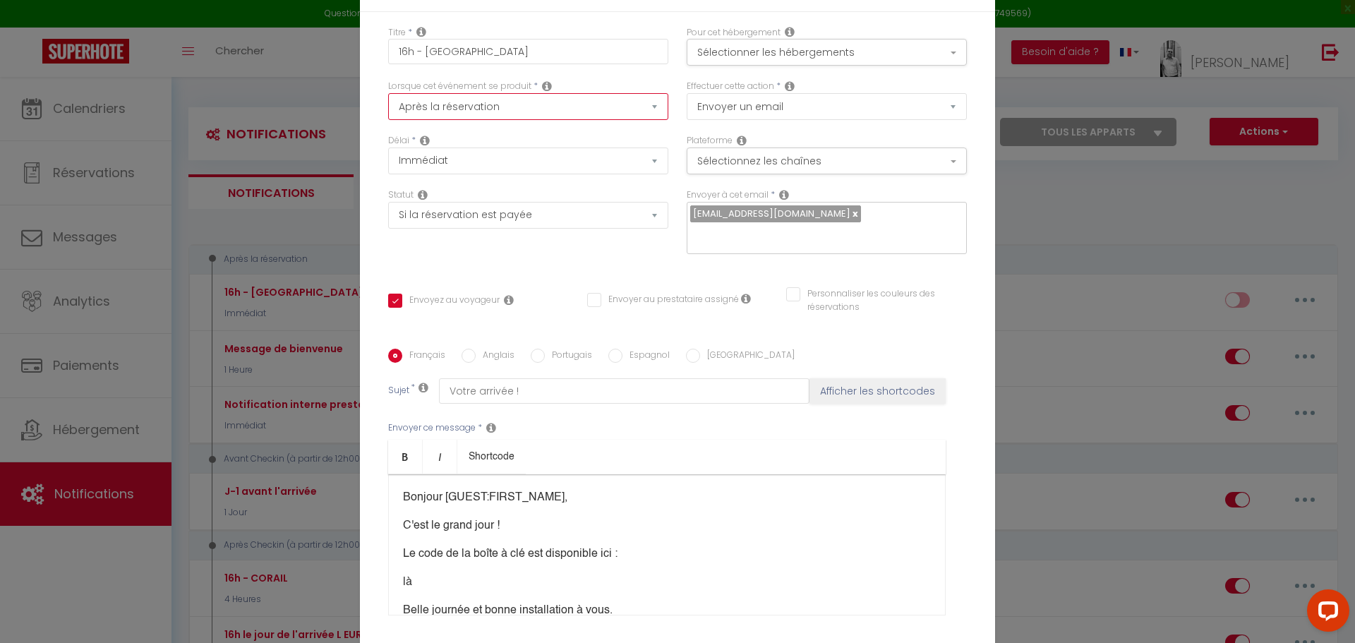
click at [454, 102] on select "Après la réservation Avant Checkin (à partir de 12h00) Après Checkin (à partir …" at bounding box center [528, 106] width 280 height 27
click at [388, 93] on select "Après la réservation Avant Checkin (à partir de 12h00) Après Checkin (à partir …" at bounding box center [528, 106] width 280 height 27
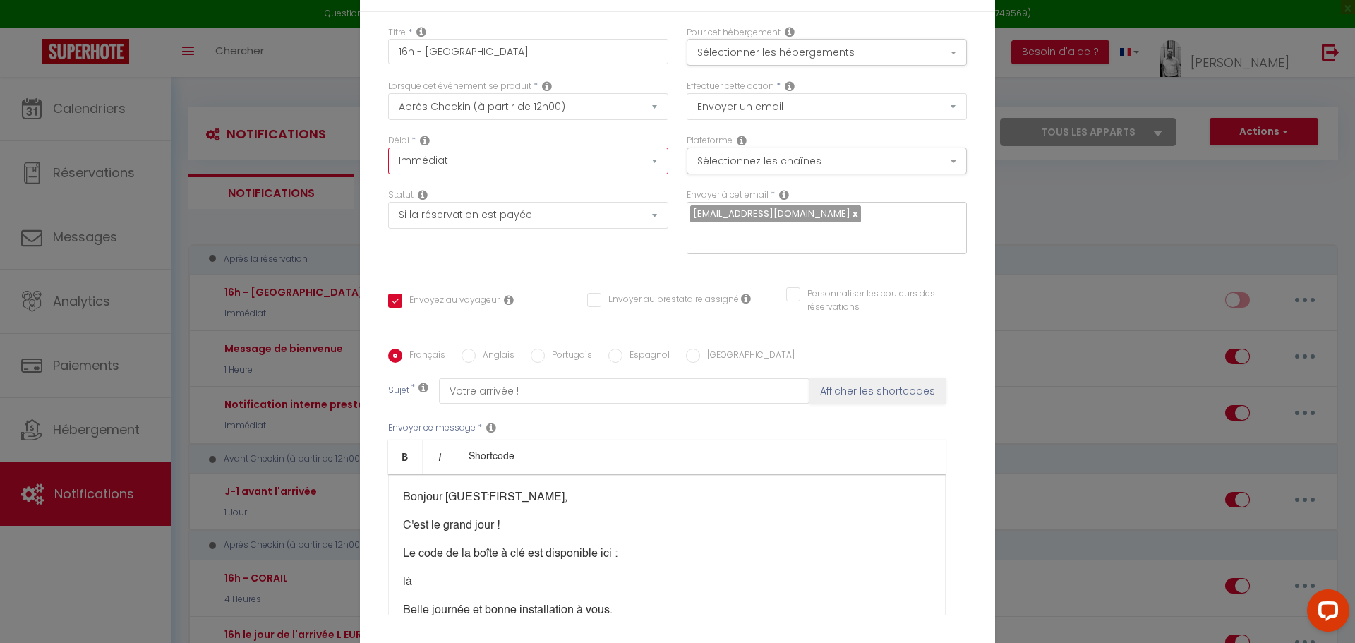
click at [443, 157] on select "Immédiat + 10 Minutes + 1 Heure + 2 Heures + 3 Heures + 4 Heures + 5 Heures + 6…" at bounding box center [528, 160] width 280 height 27
click at [426, 154] on select "Immédiat + 10 Minutes + 1 Heure + 2 Heures + 3 Heures + 4 Heures + 5 Heures + 6…" at bounding box center [528, 160] width 280 height 27
click at [388, 147] on select "Immédiat + 10 Minutes + 1 Heure + 2 Heures + 3 Heures + 4 Heures + 5 Heures + 6…" at bounding box center [528, 160] width 280 height 27
click at [781, 60] on button "Sélectionner les hébergements" at bounding box center [826, 52] width 280 height 27
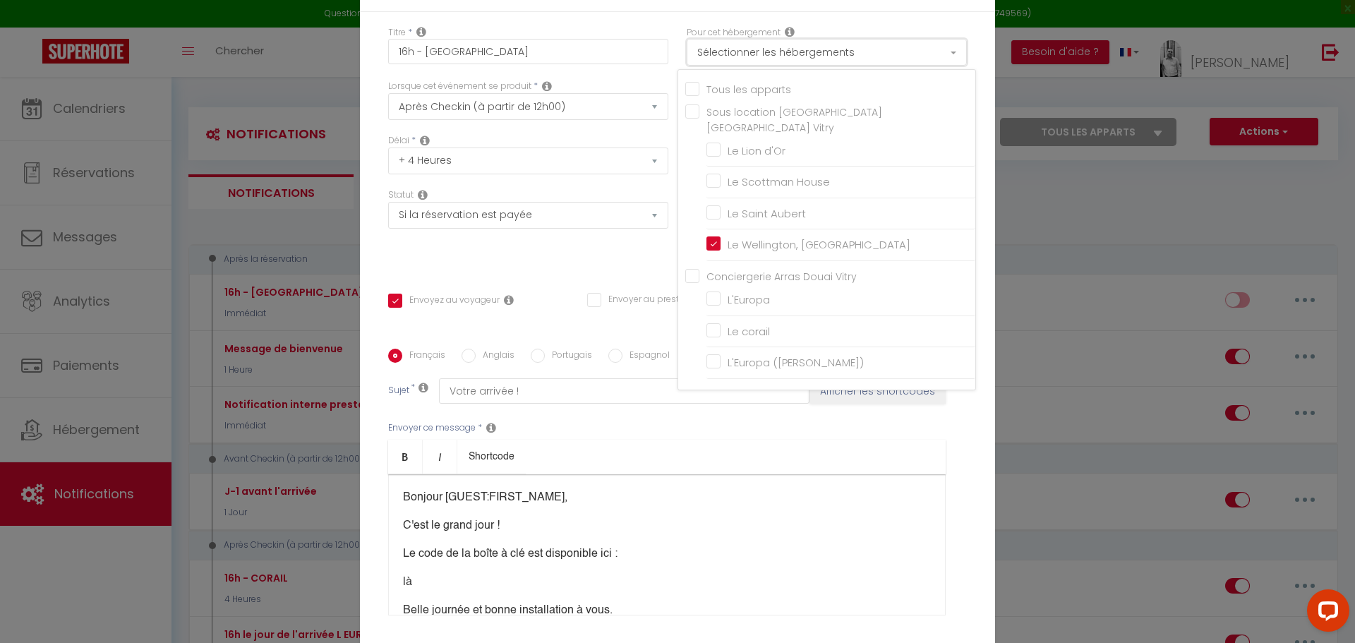
click at [774, 52] on button "Sélectionner les hébergements" at bounding box center [826, 52] width 280 height 27
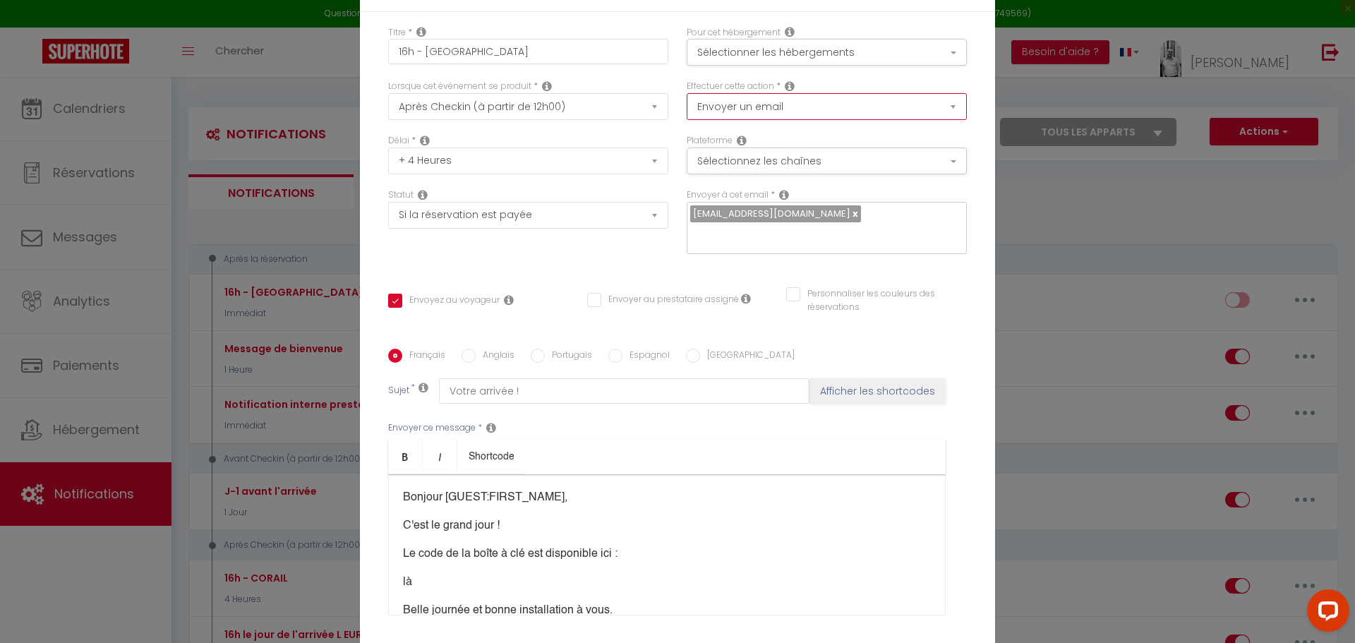
click at [756, 109] on select "Envoyer un email Envoyer un SMS Envoyer une notification push" at bounding box center [826, 106] width 280 height 27
click at [752, 104] on select "Envoyer un email Envoyer un SMS Envoyer une notification push" at bounding box center [826, 106] width 280 height 27
click at [744, 164] on button "Sélectionnez les chaînes" at bounding box center [826, 160] width 280 height 27
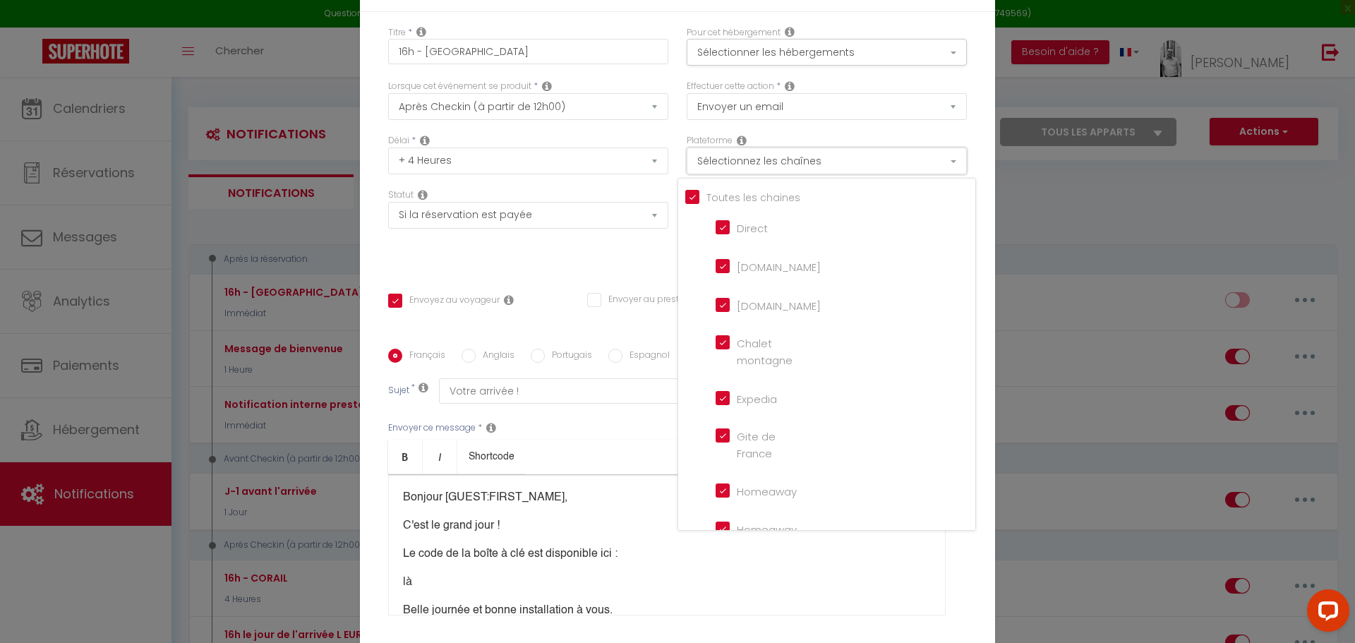
click at [743, 163] on button "Sélectionnez les chaînes" at bounding box center [826, 160] width 280 height 27
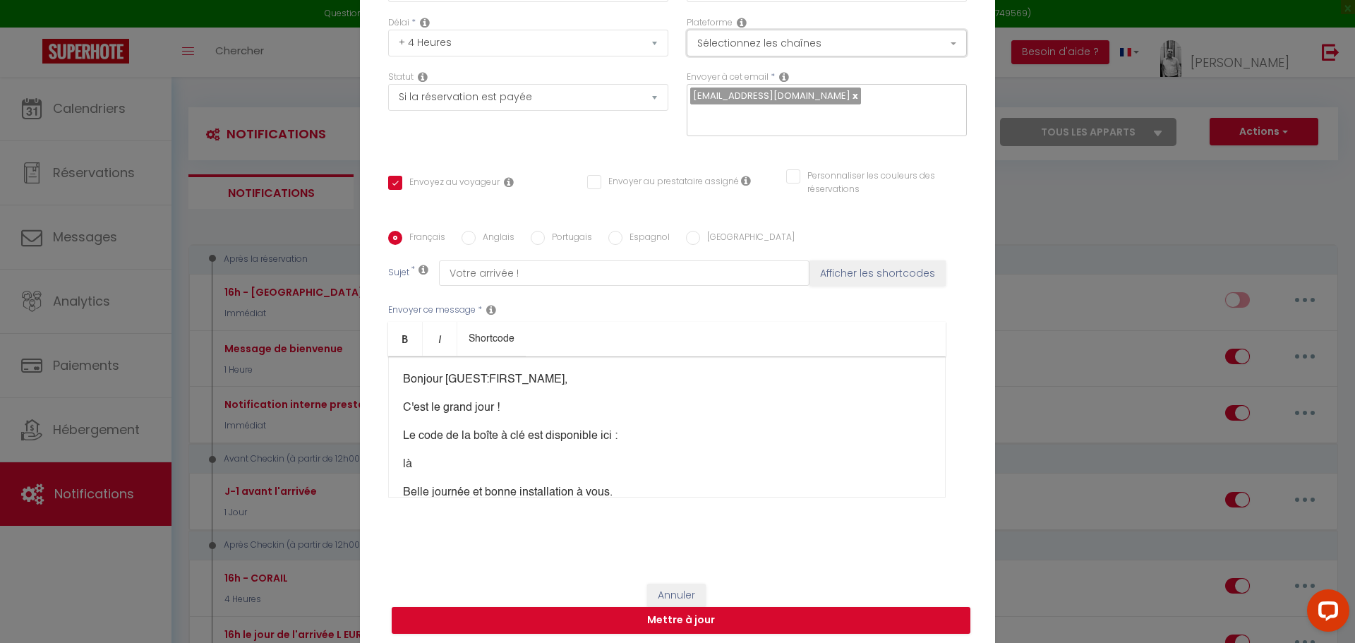
scroll to position [122, 0]
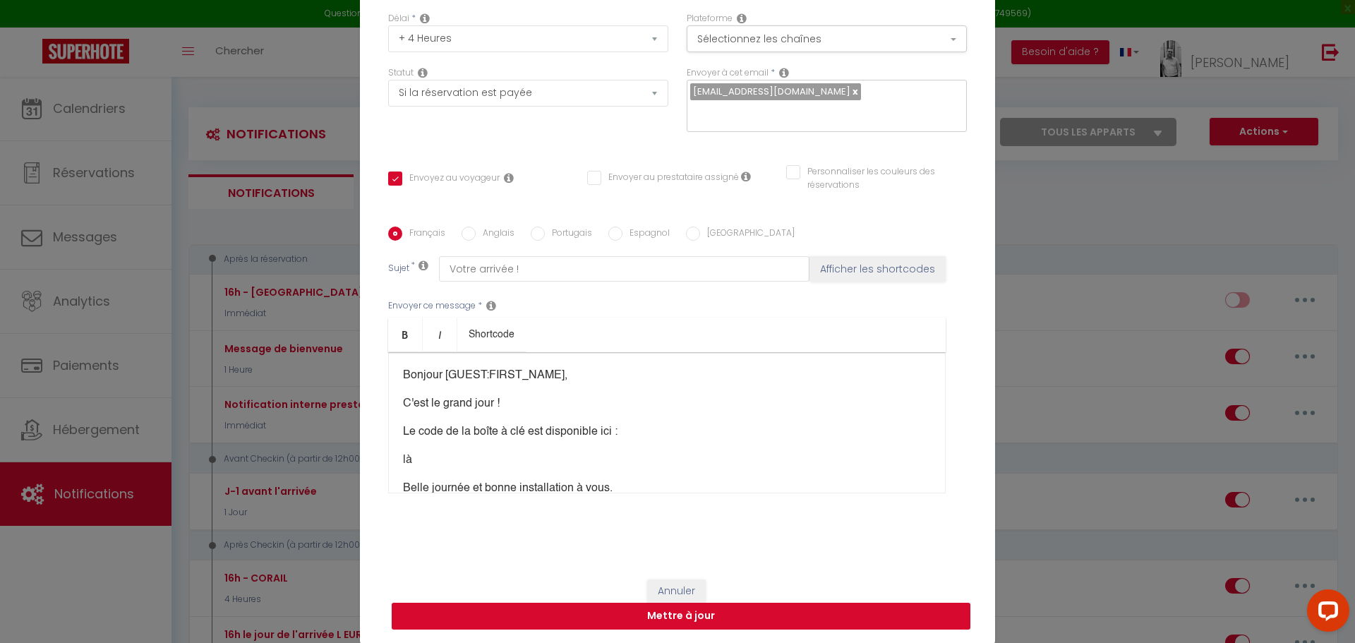
click at [837, 611] on button "Mettre à jour" at bounding box center [681, 615] width 579 height 27
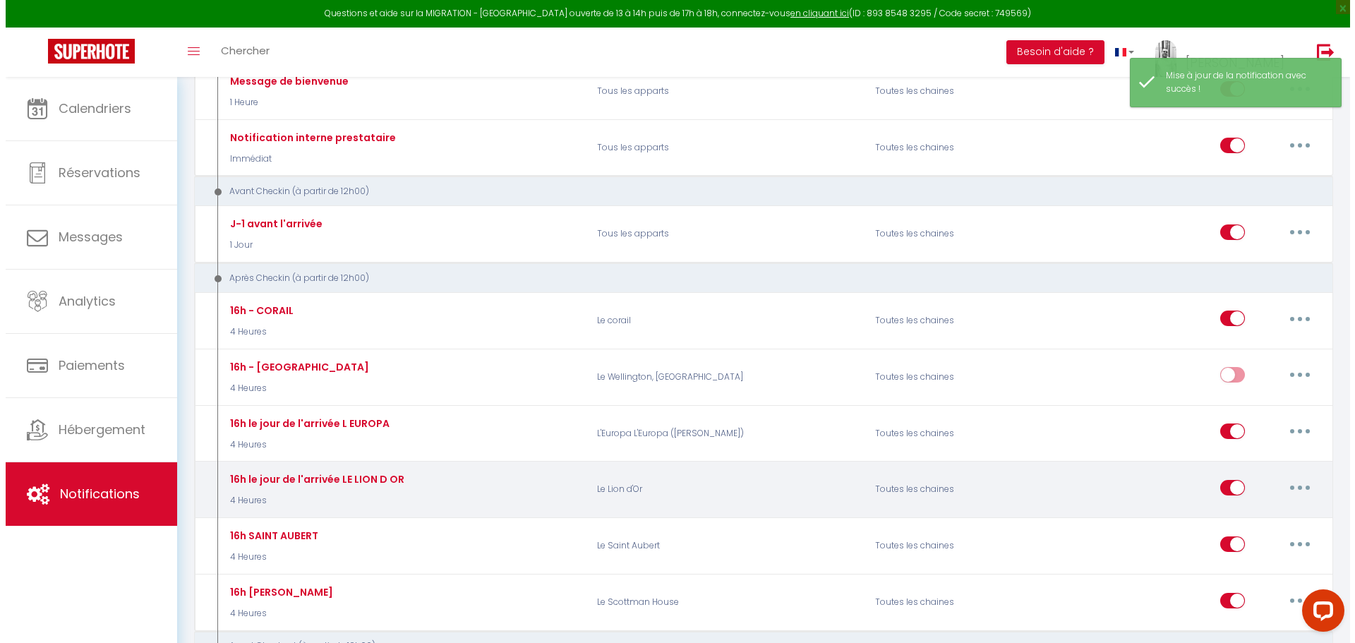
scroll to position [212, 0]
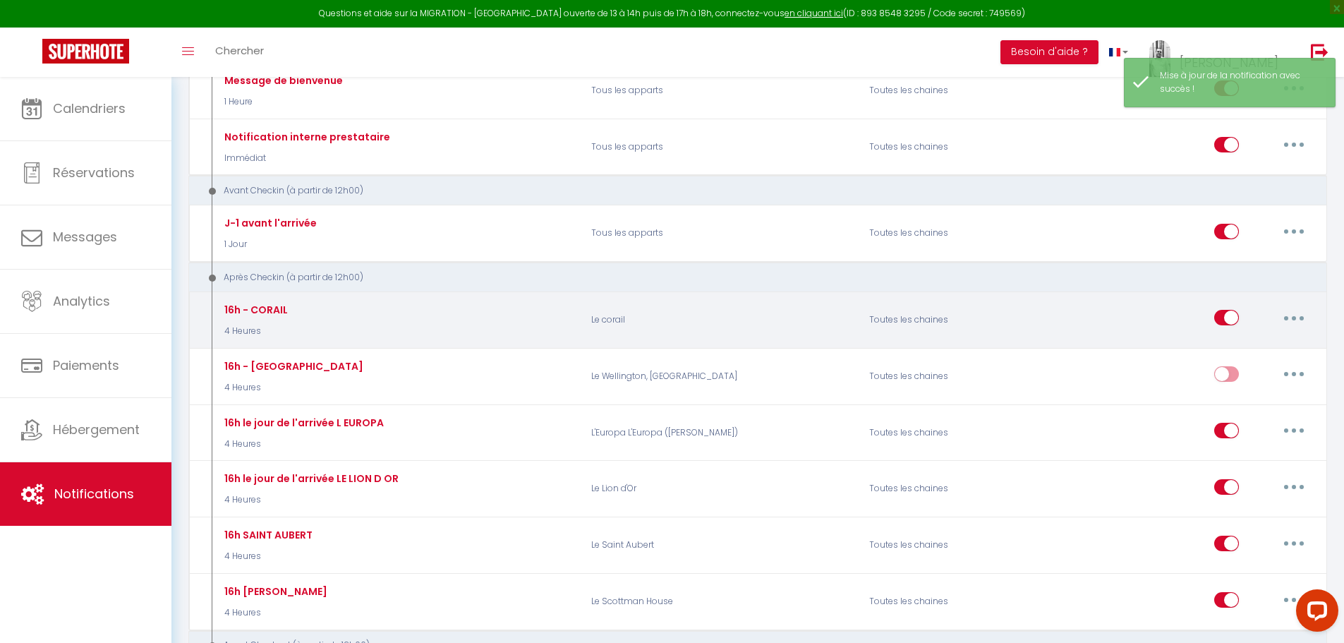
click at [1297, 318] on button "button" at bounding box center [1294, 317] width 40 height 23
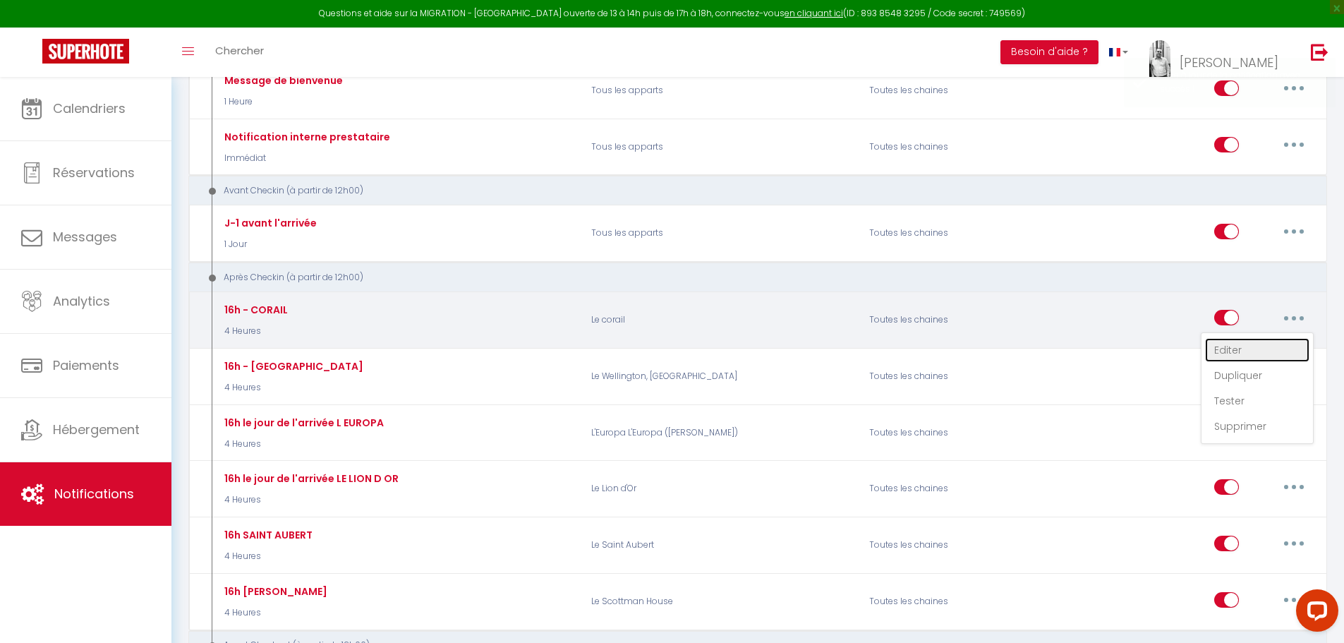
click at [1235, 347] on link "Editer" at bounding box center [1257, 350] width 104 height 24
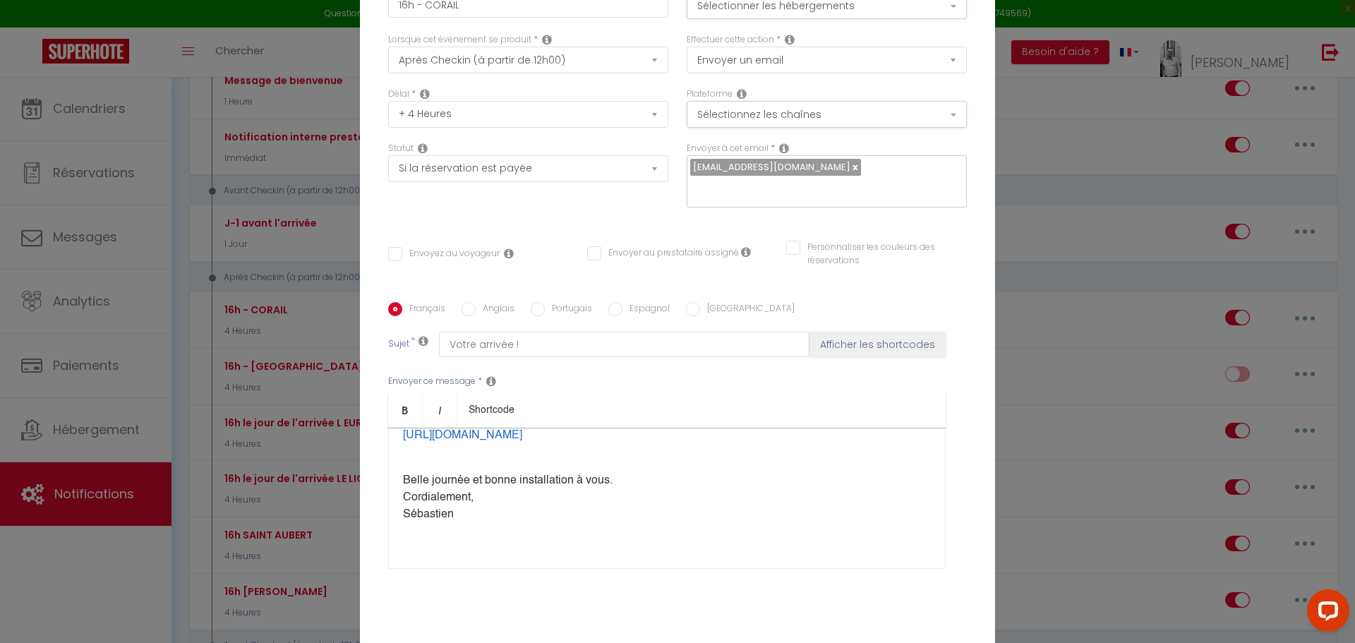
scroll to position [71, 0]
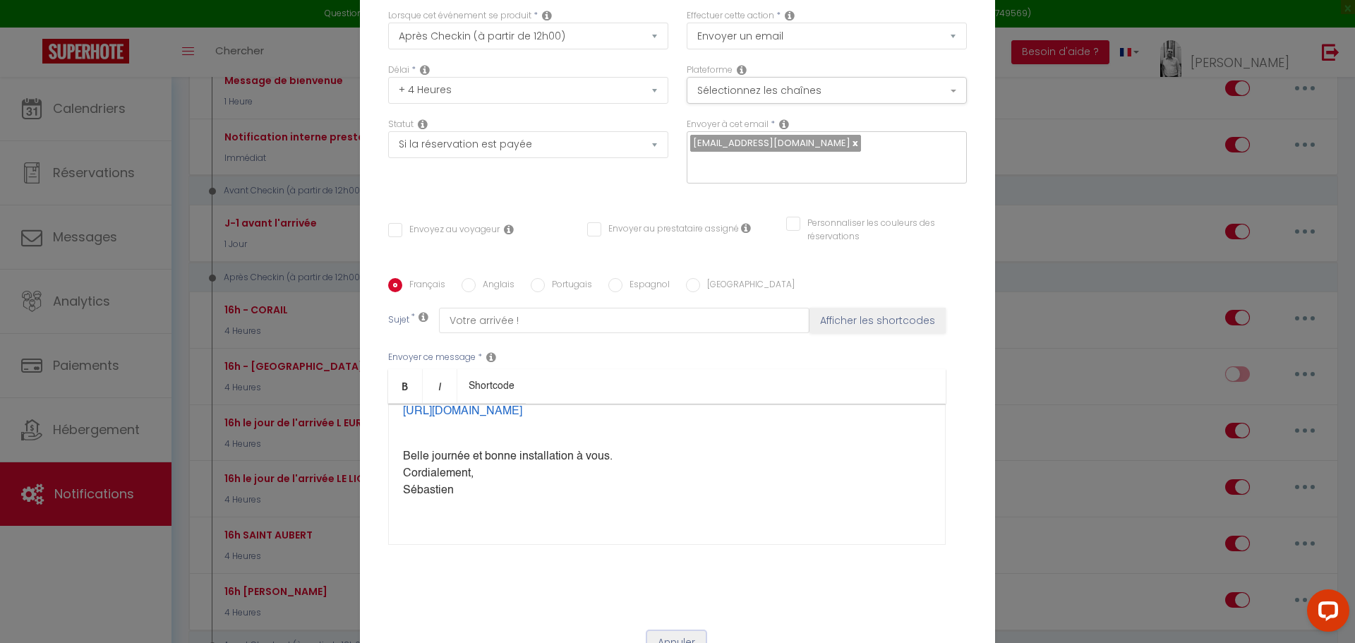
click at [672, 634] on button "Annuler" at bounding box center [676, 643] width 59 height 24
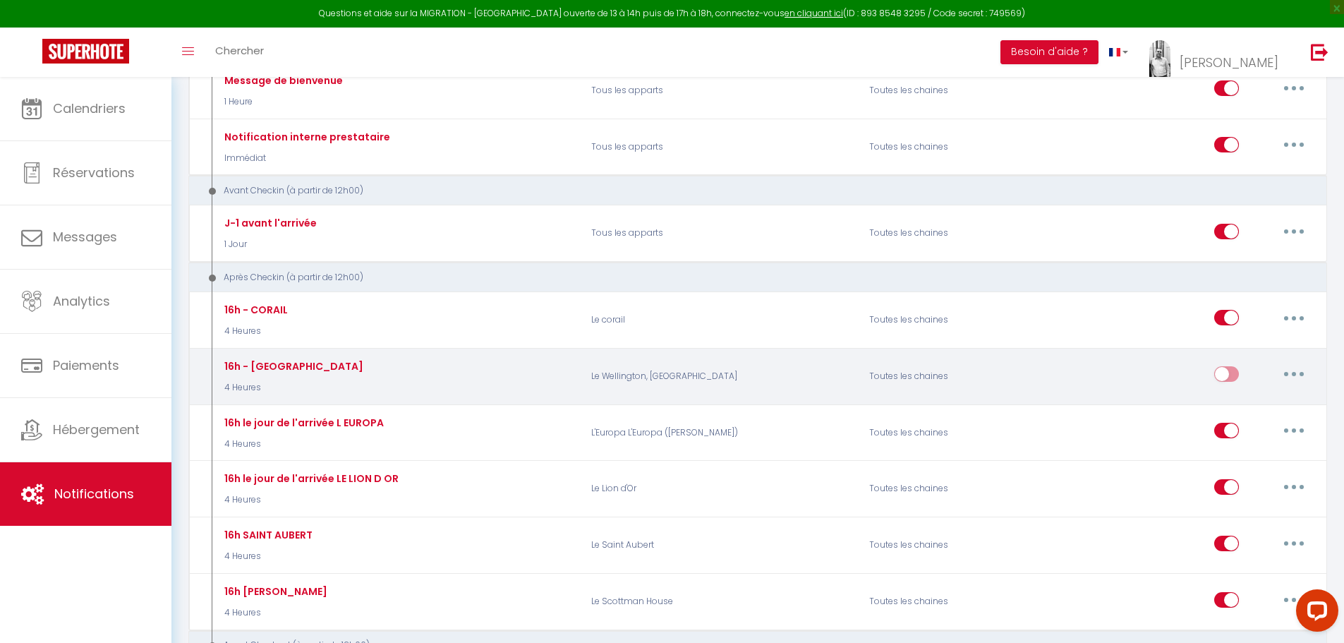
click at [1296, 372] on button "button" at bounding box center [1294, 374] width 40 height 23
click at [1254, 404] on link "Editer" at bounding box center [1257, 406] width 104 height 24
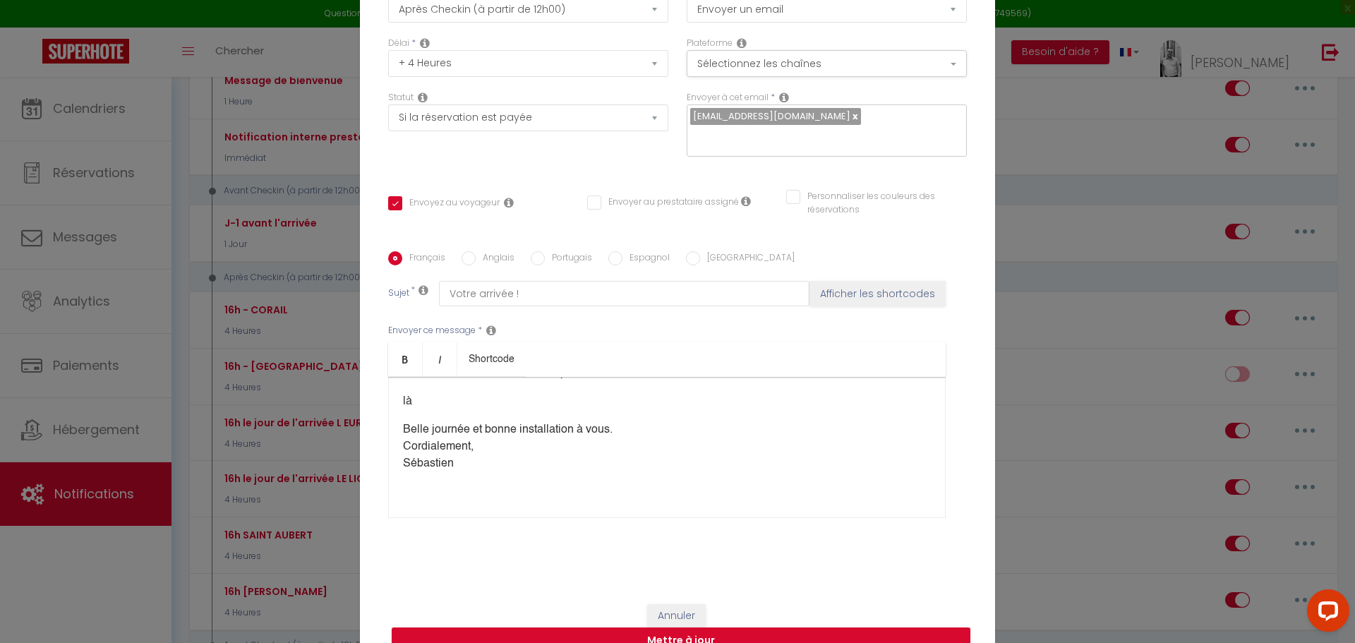
scroll to position [122, 0]
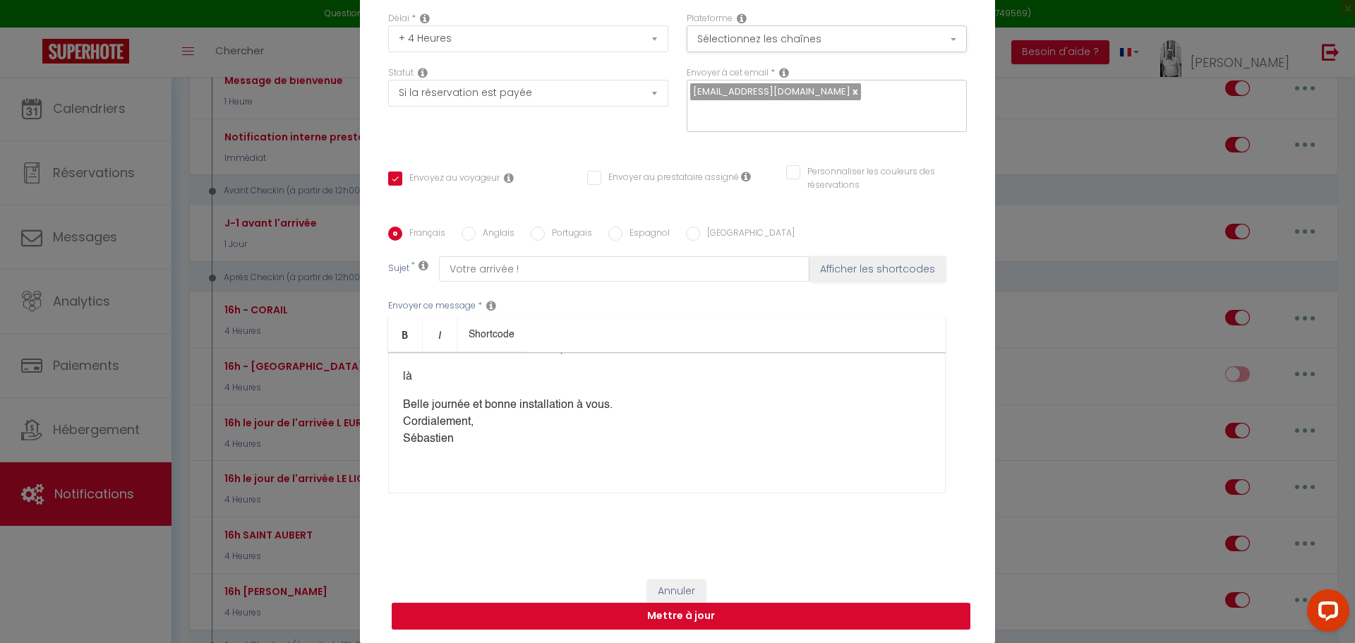
click at [690, 622] on button "Mettre à jour" at bounding box center [681, 615] width 579 height 27
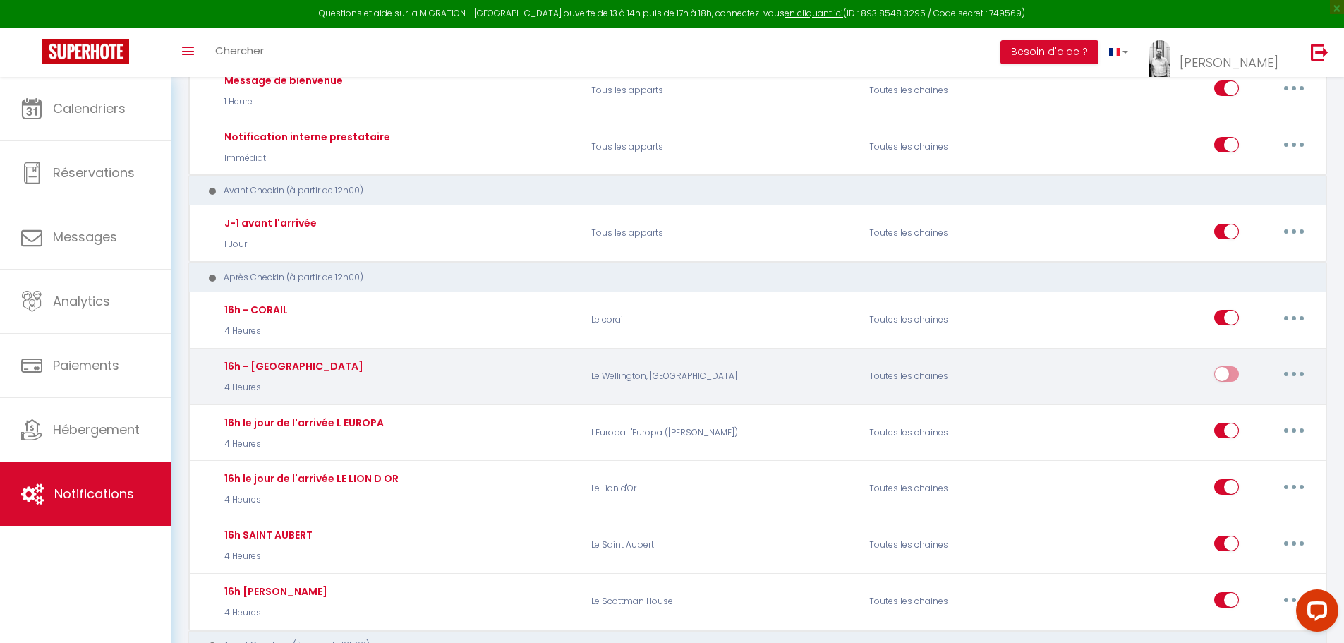
click at [1304, 371] on button "button" at bounding box center [1294, 374] width 40 height 23
click at [1235, 408] on link "Editer" at bounding box center [1257, 406] width 104 height 24
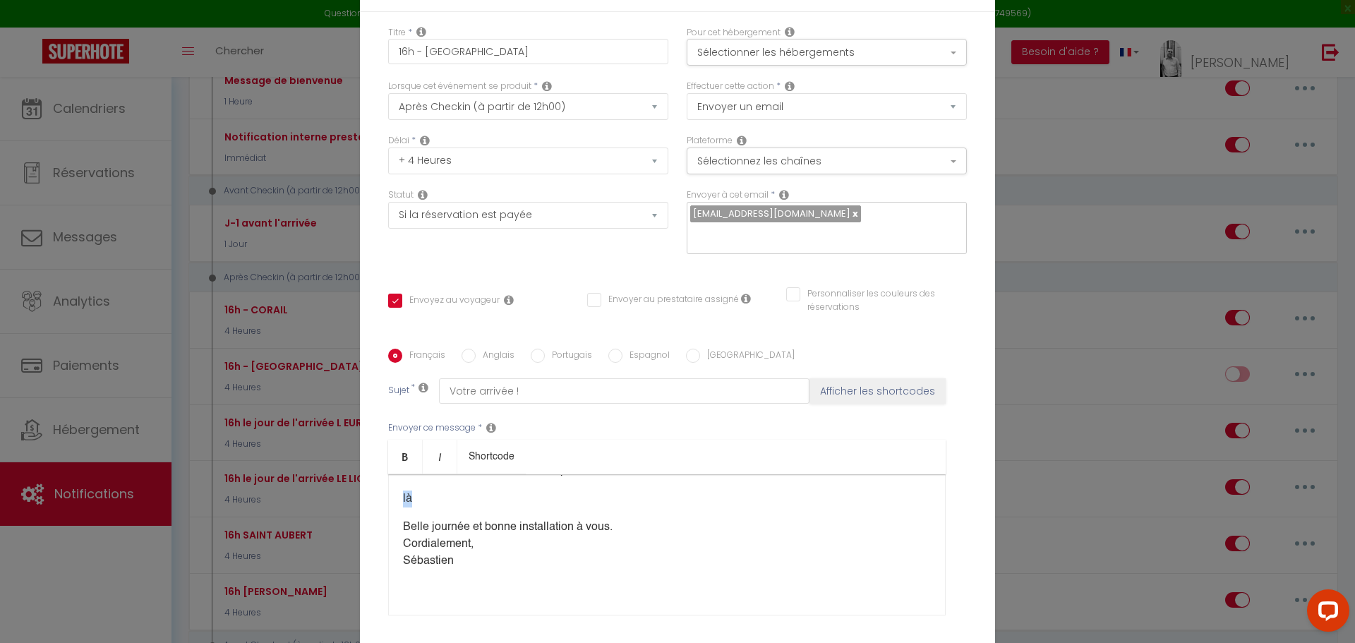
drag, startPoint x: 407, startPoint y: 384, endPoint x: 364, endPoint y: 377, distance: 43.5
click at [364, 377] on div "Titre * 16h - [GEOGRAPHIC_DATA] Pour cet hébergement Sélectionner les hébergeme…" at bounding box center [677, 349] width 635 height 675
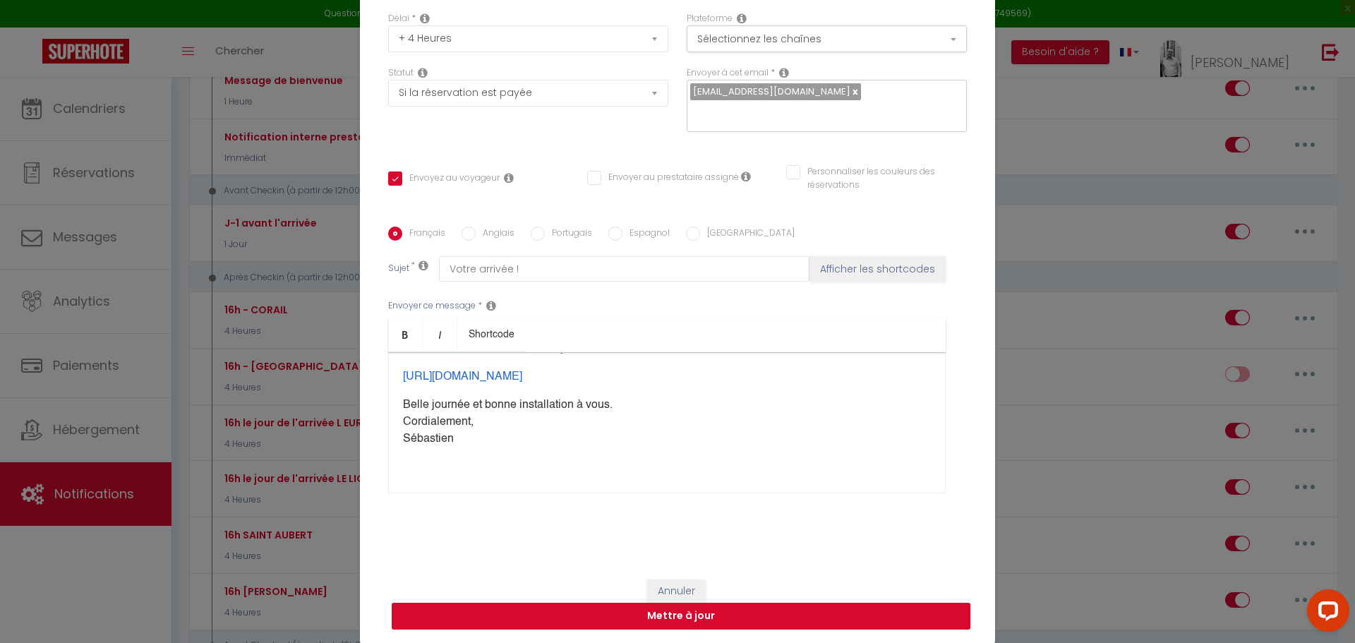
click at [705, 614] on button "Mettre à jour" at bounding box center [681, 615] width 579 height 27
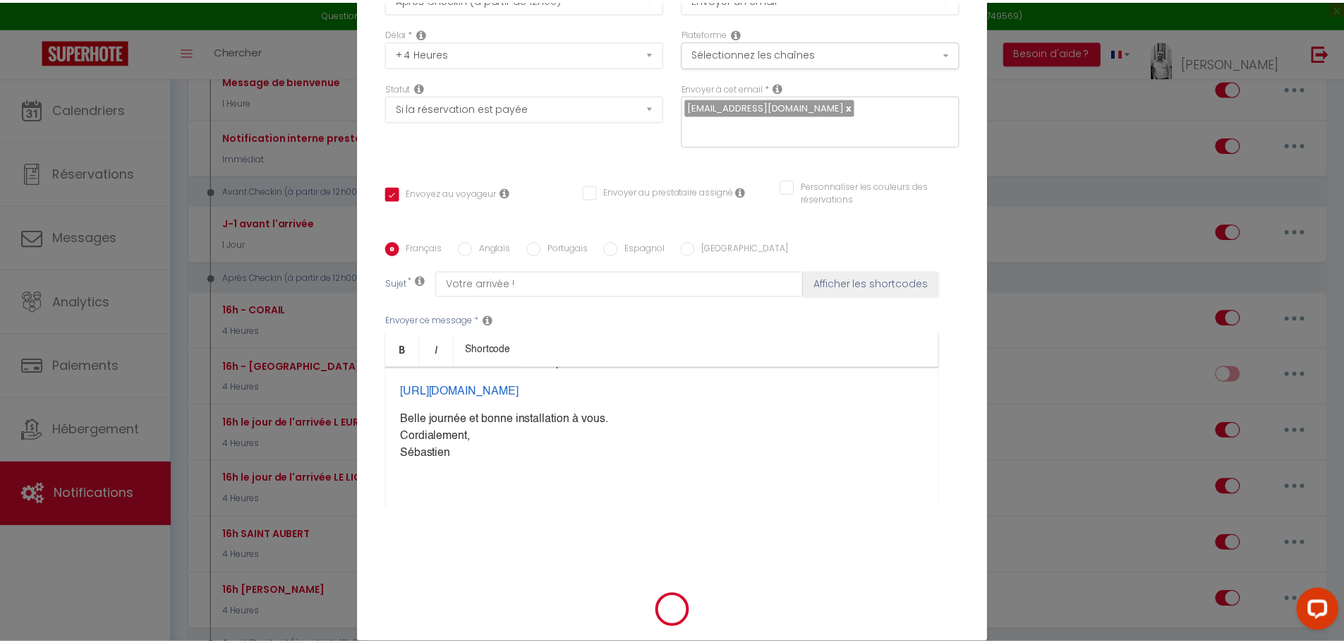
scroll to position [115, 0]
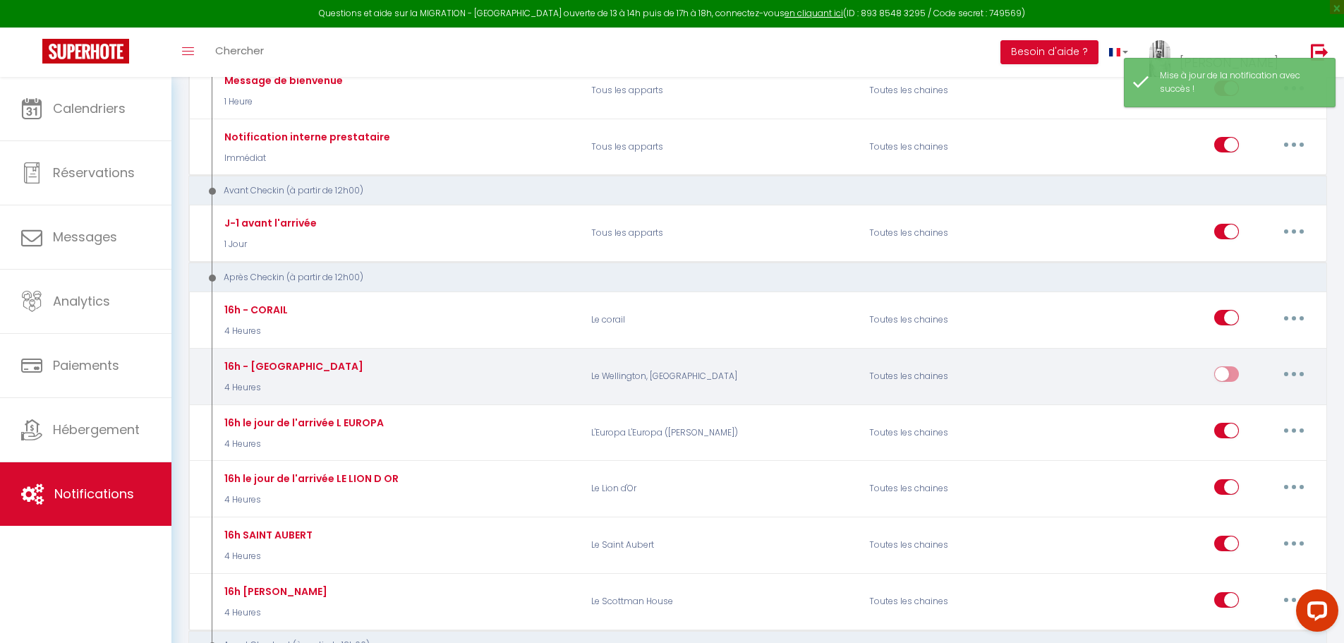
click at [1222, 370] on input "checkbox" at bounding box center [1226, 376] width 25 height 21
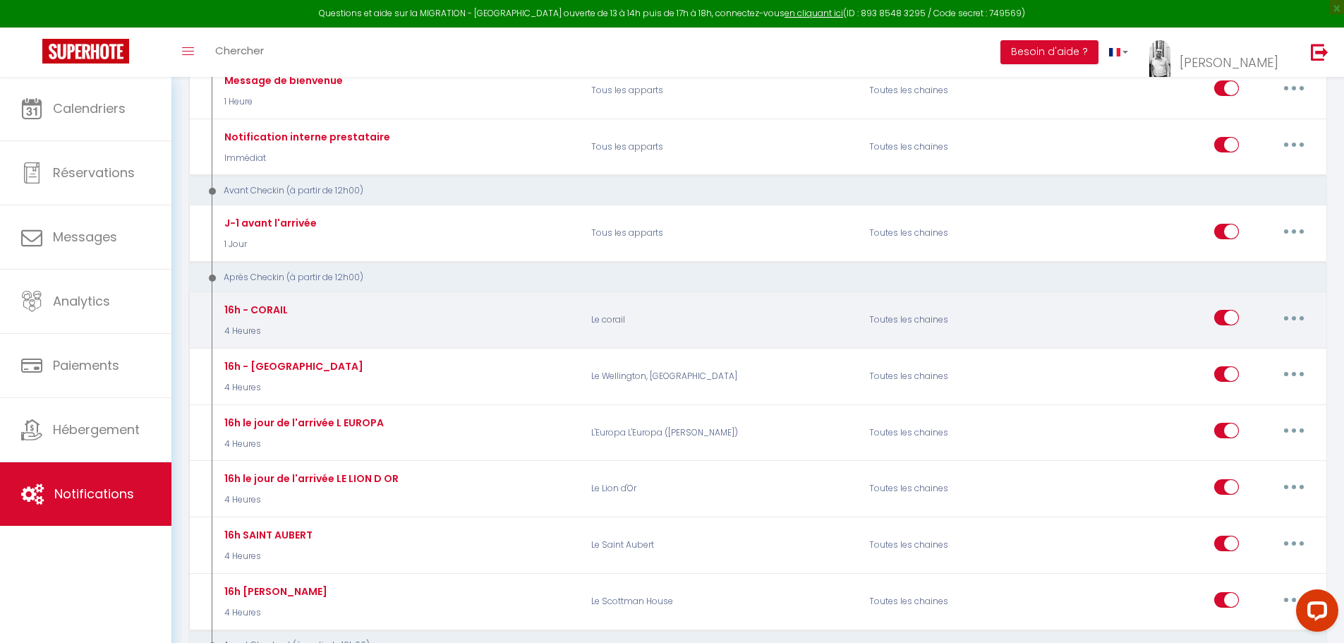
scroll to position [0, 0]
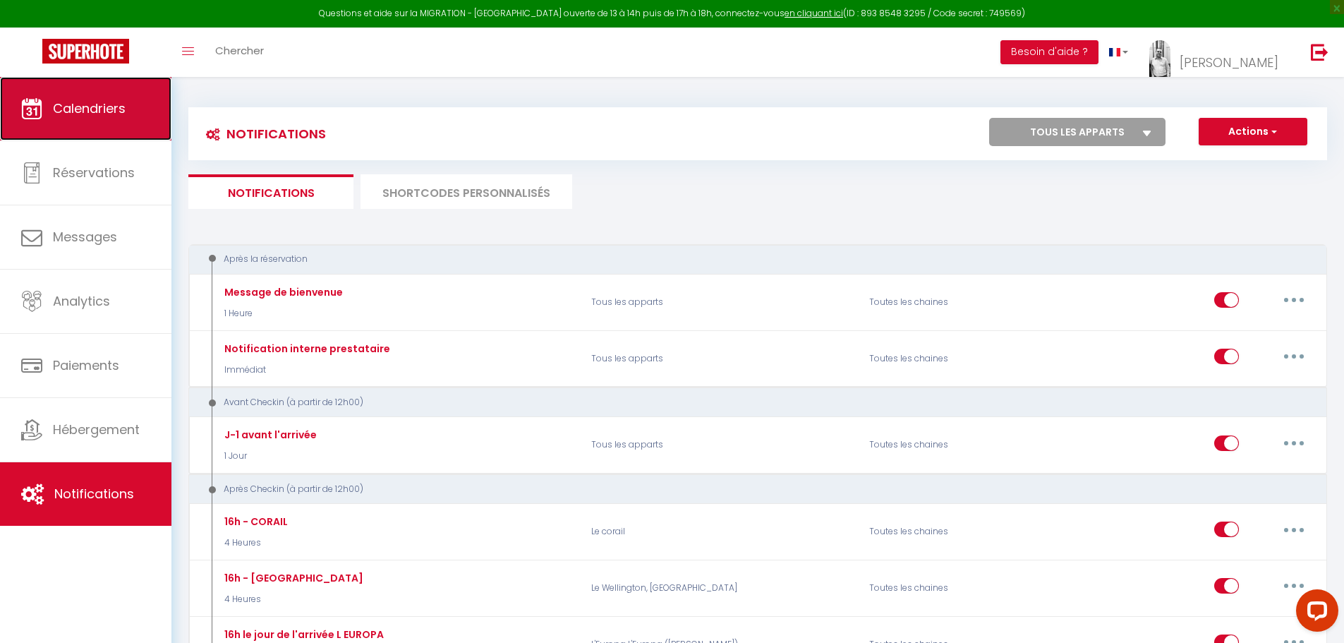
click at [116, 114] on span "Calendriers" at bounding box center [89, 108] width 73 height 18
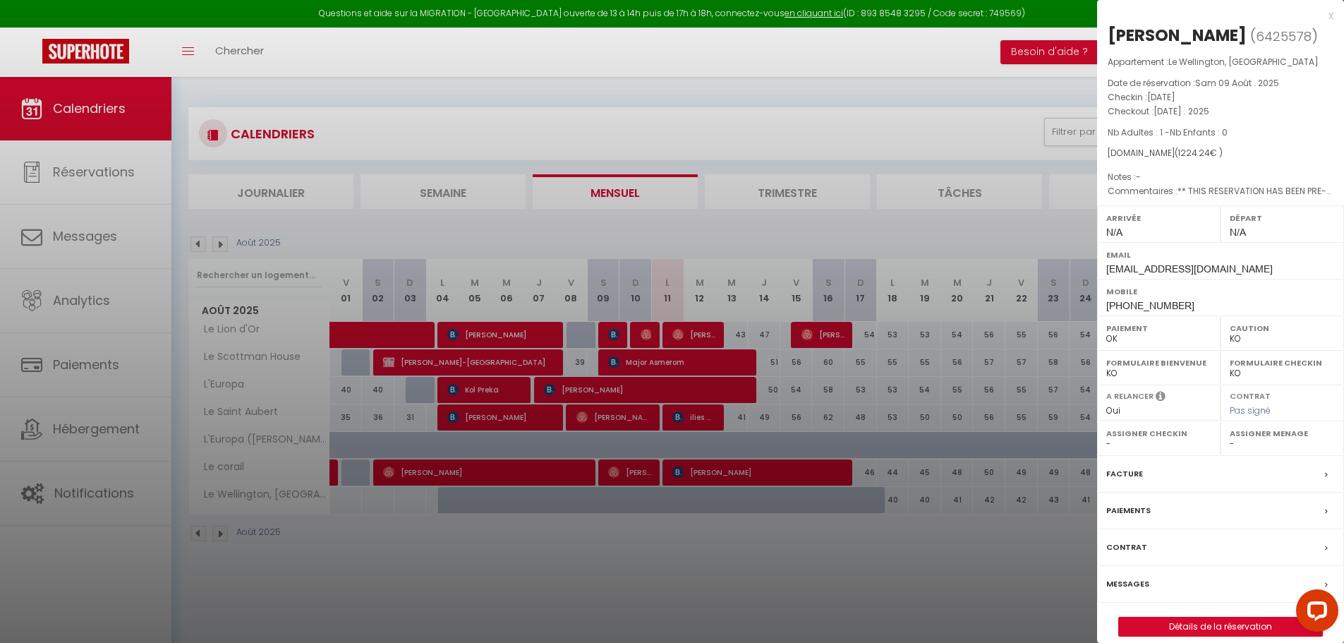
click at [1130, 586] on label "Messages" at bounding box center [1127, 583] width 43 height 15
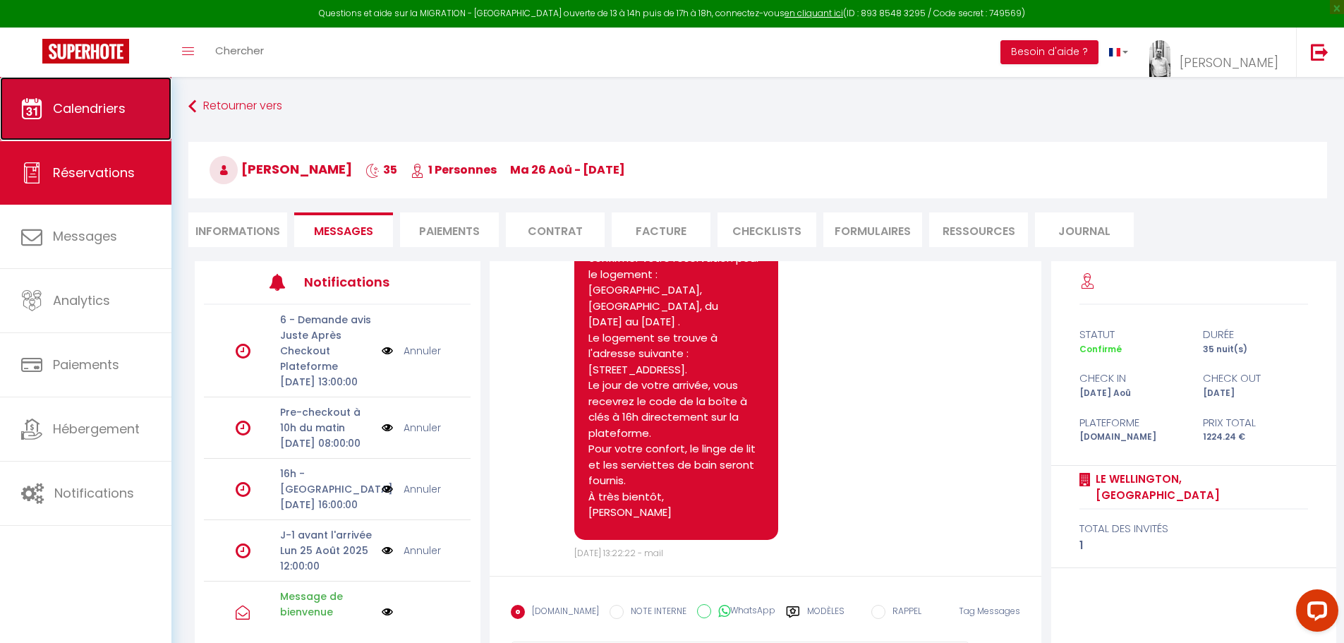
click at [90, 111] on span "Calendriers" at bounding box center [89, 108] width 73 height 18
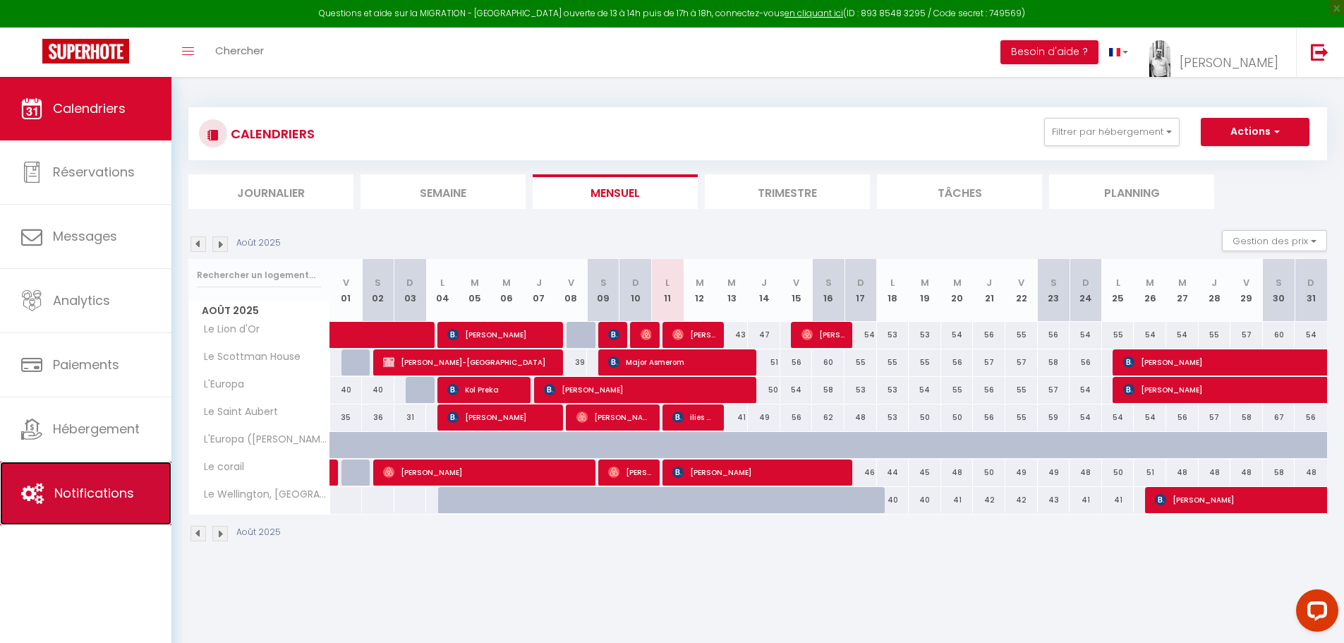
click at [104, 491] on span "Notifications" at bounding box center [94, 493] width 80 height 18
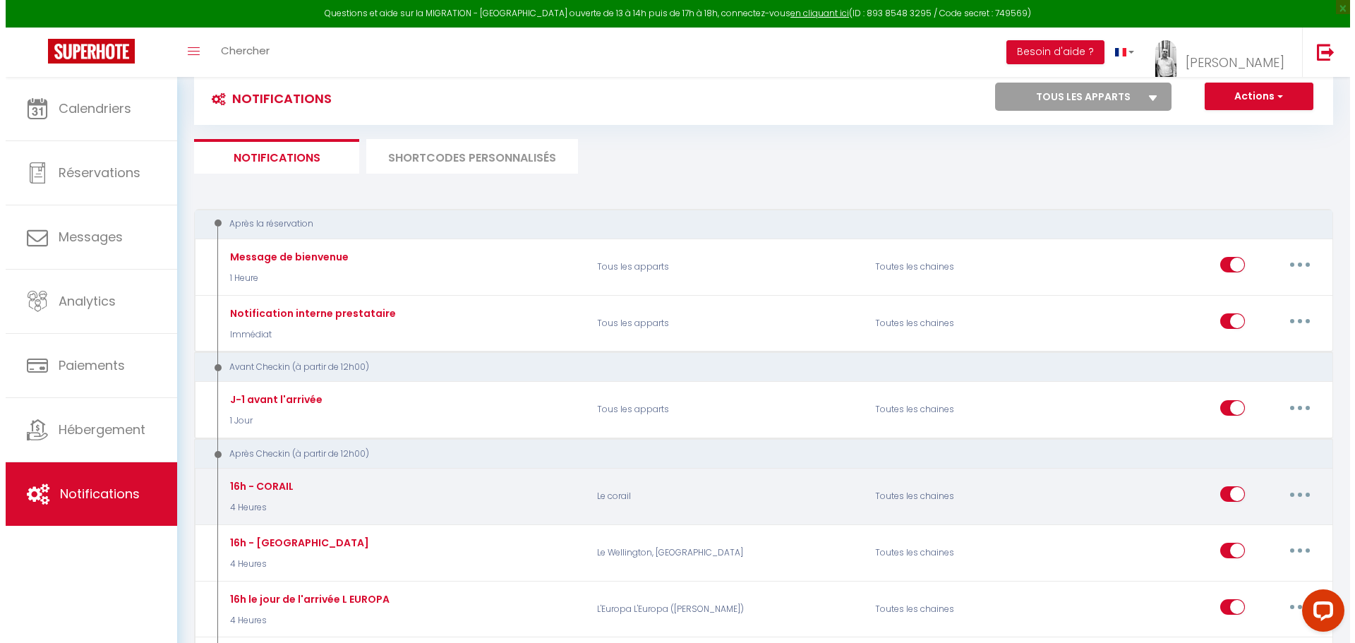
scroll to position [141, 0]
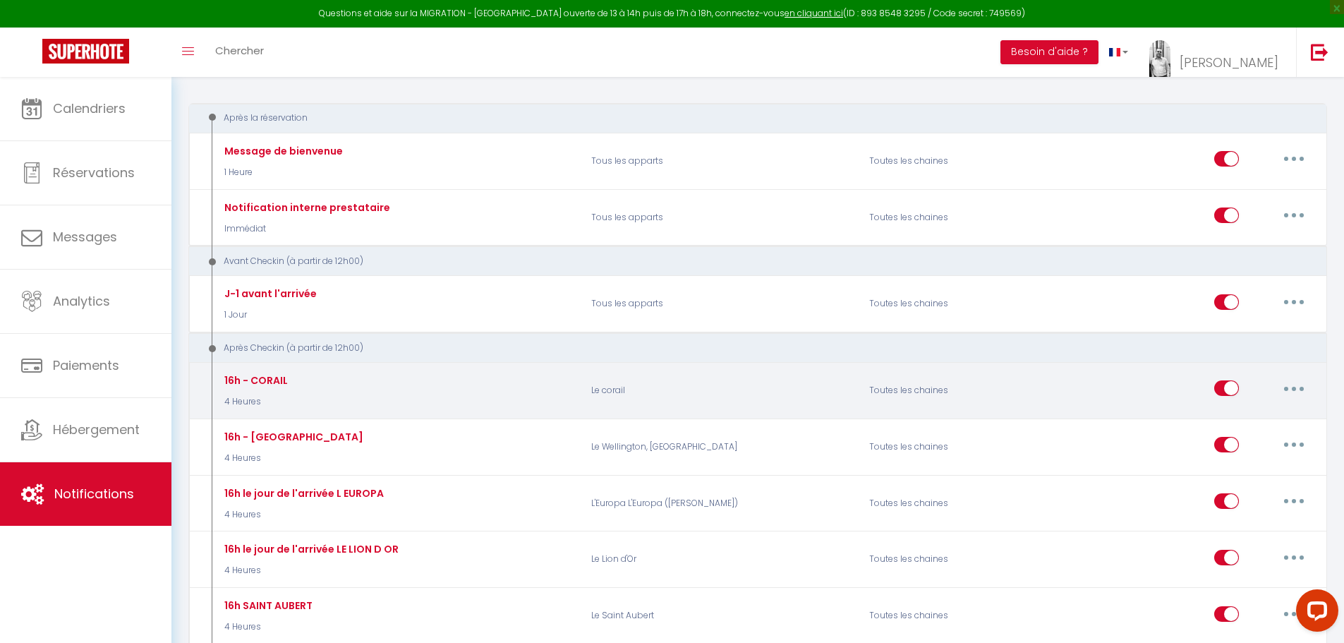
click at [1299, 386] on button "button" at bounding box center [1294, 388] width 40 height 23
click at [1218, 424] on link "Editer" at bounding box center [1257, 420] width 104 height 24
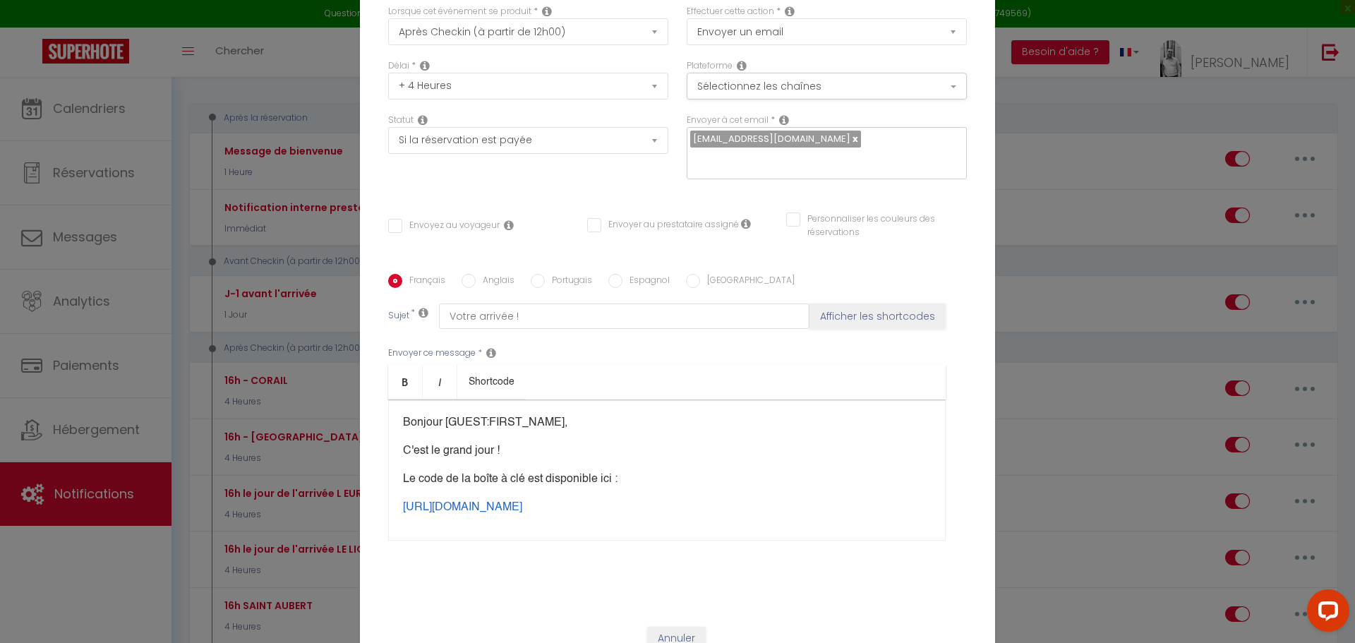
scroll to position [122, 0]
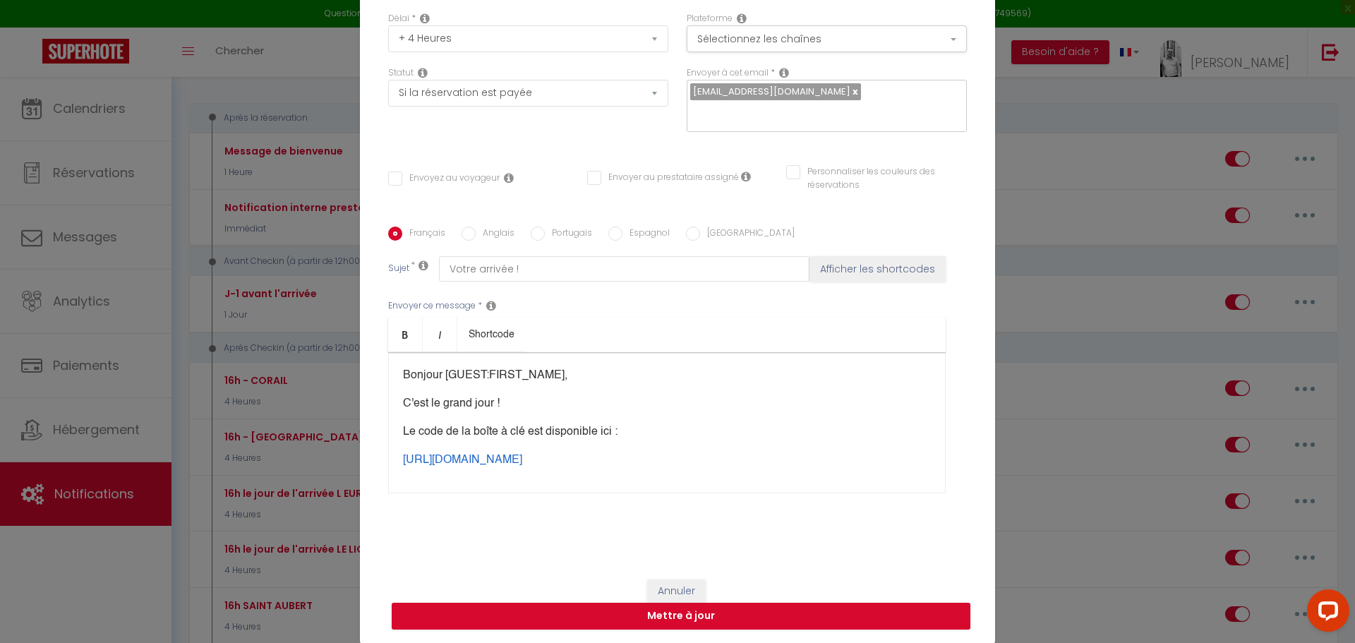
click at [680, 576] on div "Annuler Mettre à jour" at bounding box center [677, 604] width 635 height 78
click at [677, 588] on button "Annuler" at bounding box center [676, 591] width 59 height 24
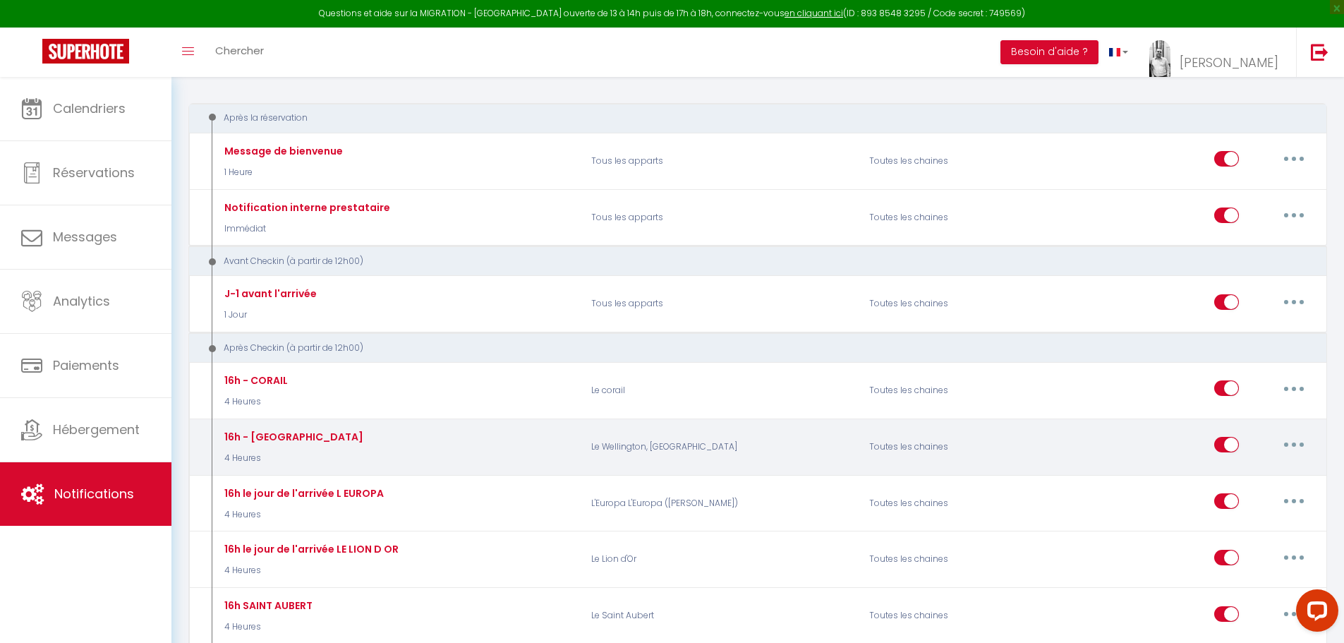
click at [1290, 443] on button "button" at bounding box center [1294, 444] width 40 height 23
click at [1223, 475] on link "Editer" at bounding box center [1257, 477] width 104 height 24
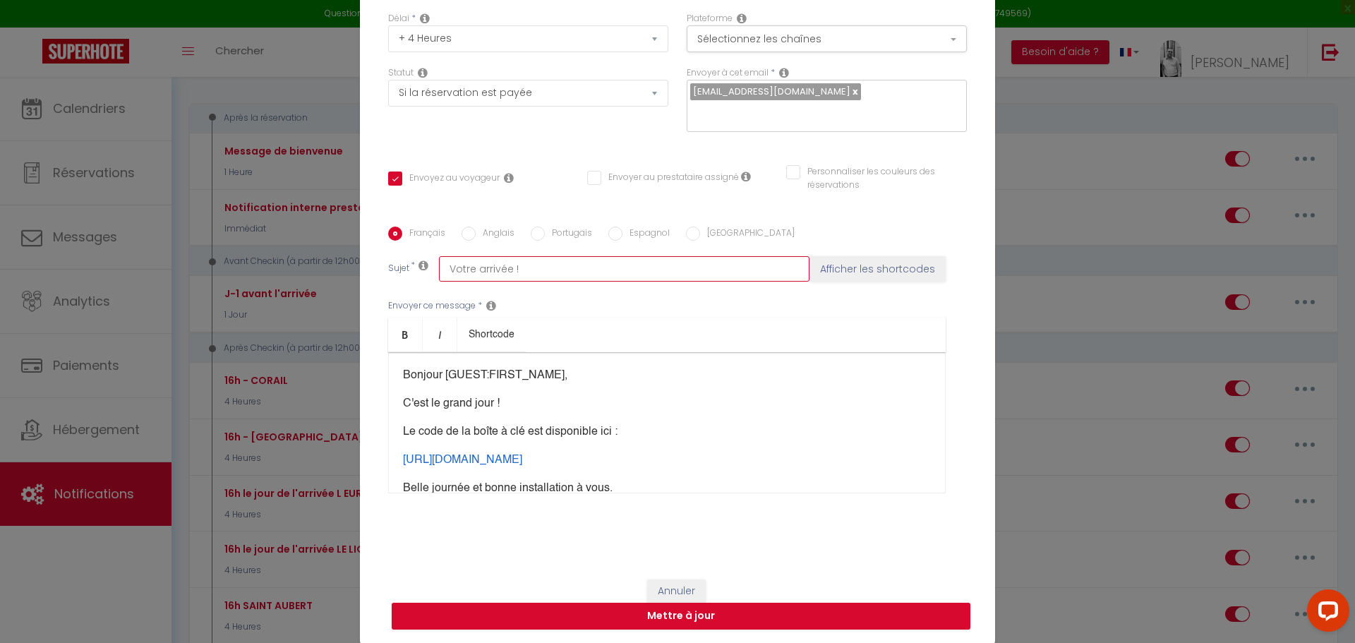
click at [506, 270] on input "Votre arrivée !" at bounding box center [624, 268] width 370 height 25
click at [692, 613] on button "Mettre à jour" at bounding box center [681, 615] width 579 height 27
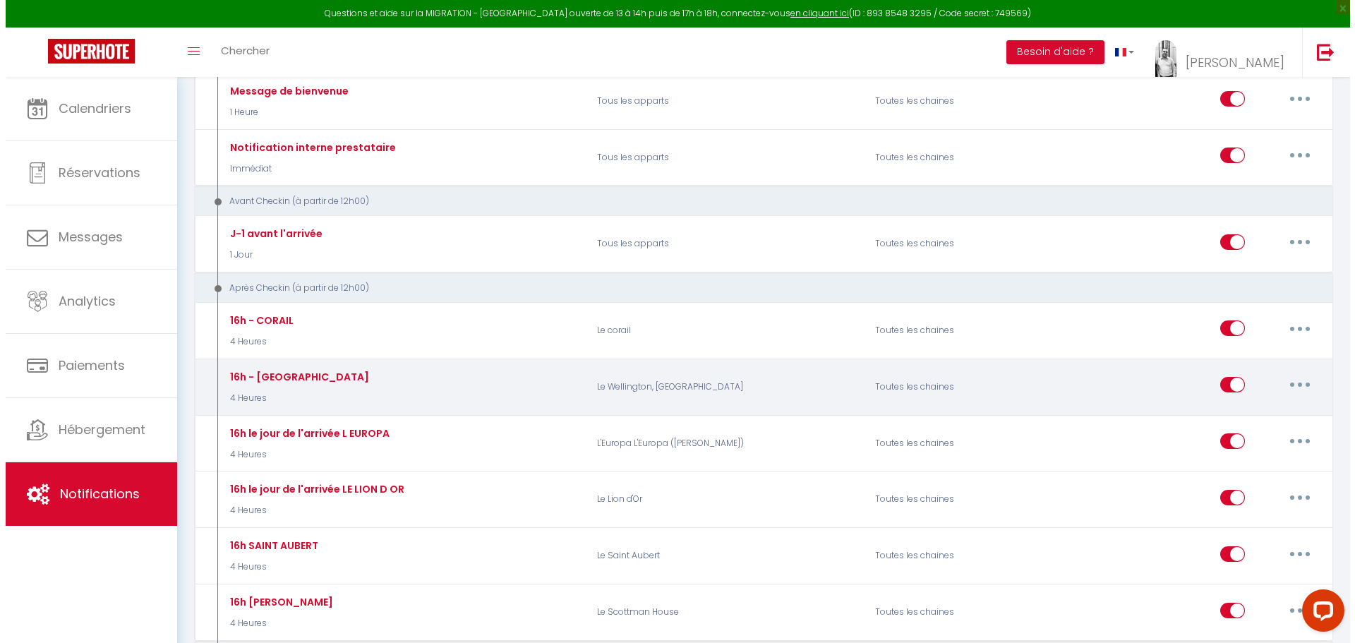
scroll to position [353, 0]
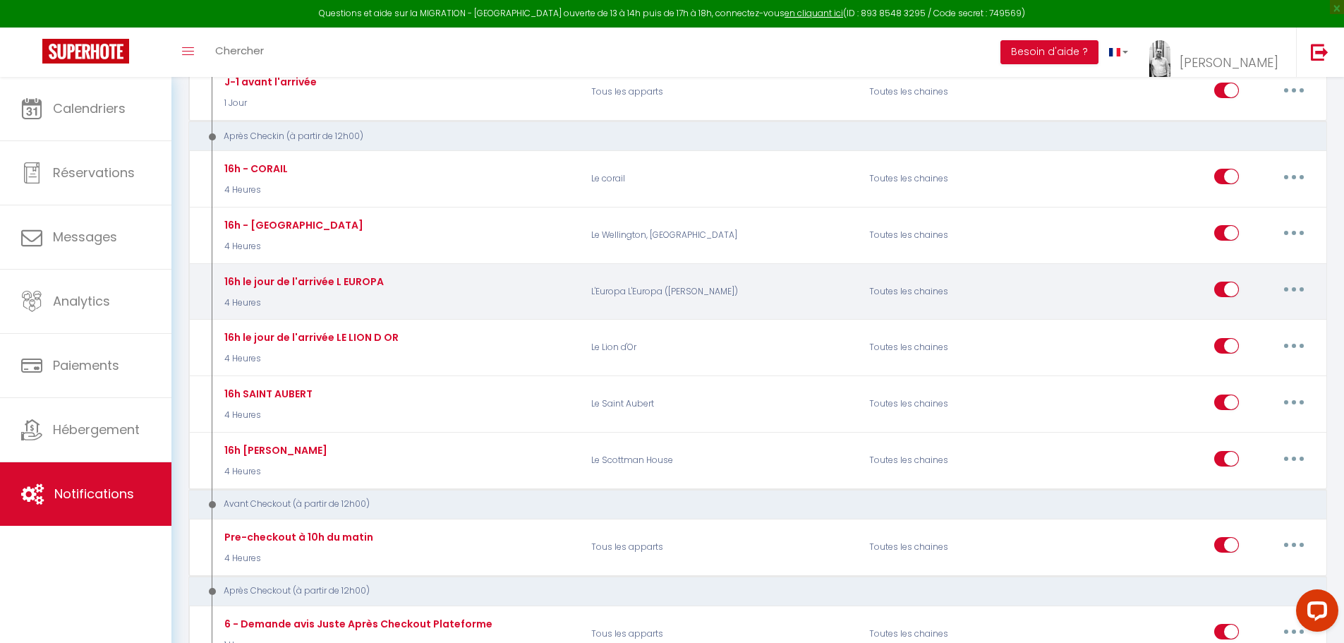
click at [1297, 282] on button "button" at bounding box center [1294, 289] width 40 height 23
click at [1231, 315] on link "Editer" at bounding box center [1257, 322] width 104 height 24
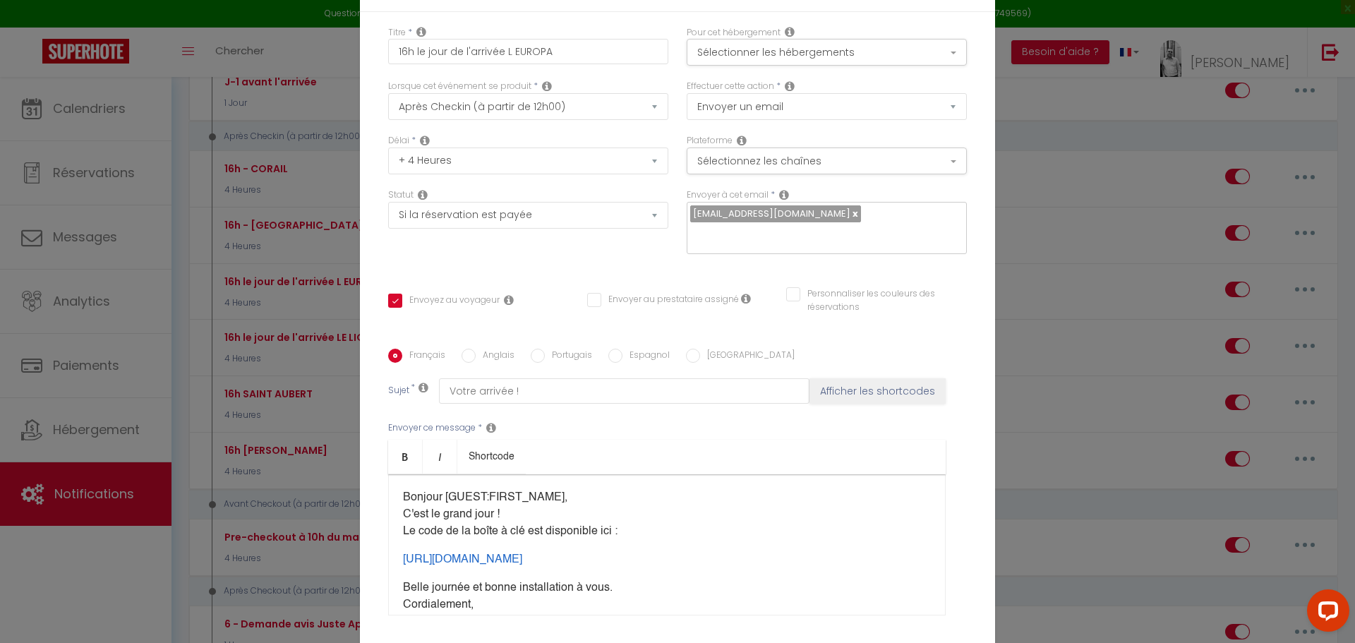
scroll to position [0, 0]
drag, startPoint x: 411, startPoint y: 47, endPoint x: 503, endPoint y: 49, distance: 91.8
click at [503, 49] on input "16h le jour de l'arrivée L EUROPA" at bounding box center [528, 51] width 280 height 25
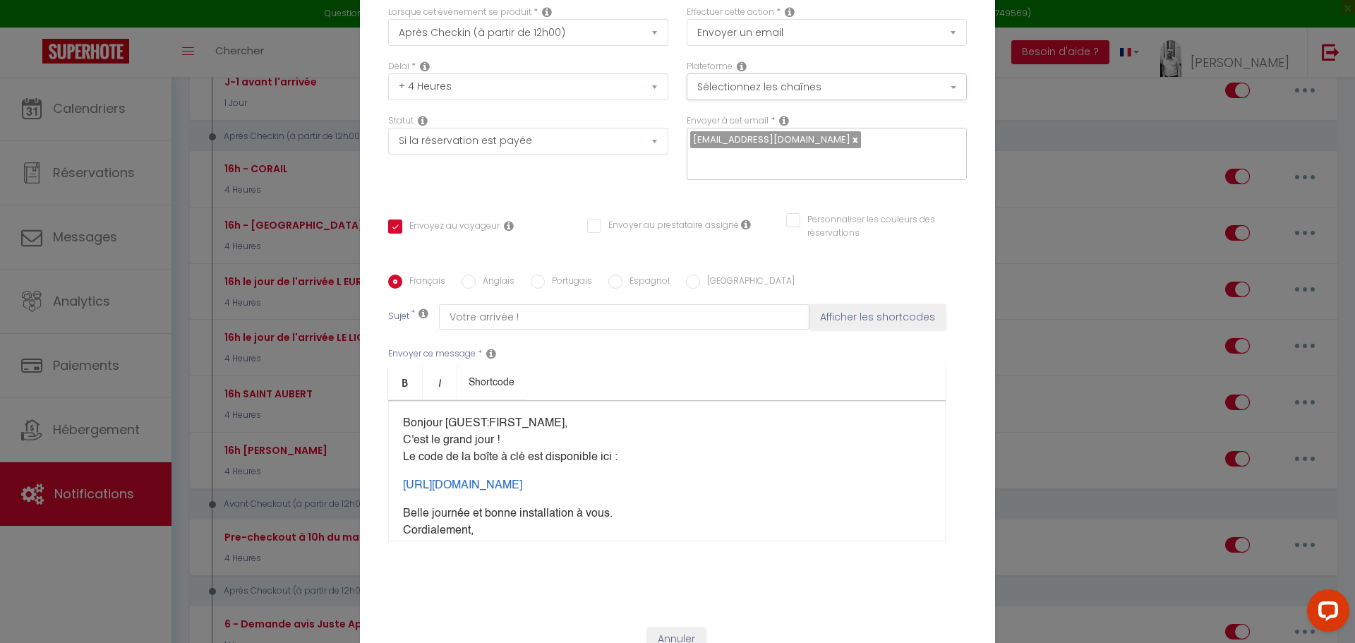
scroll to position [122, 0]
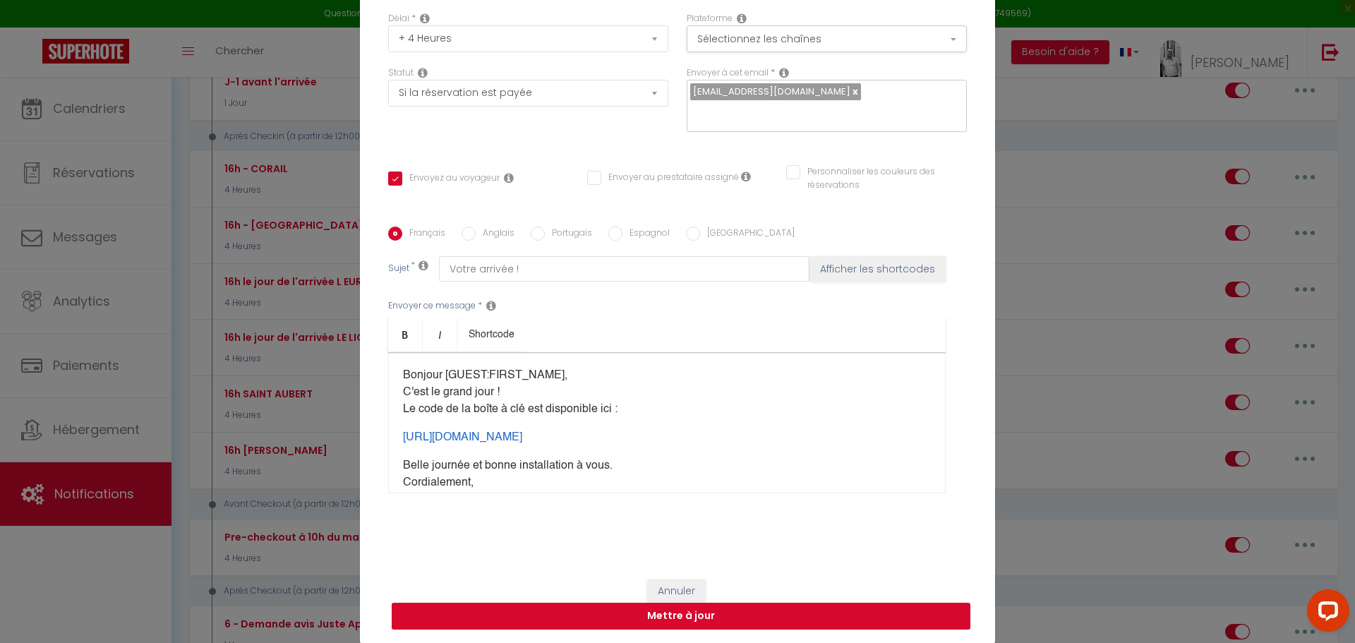
click at [660, 623] on button "Mettre à jour" at bounding box center [681, 615] width 579 height 27
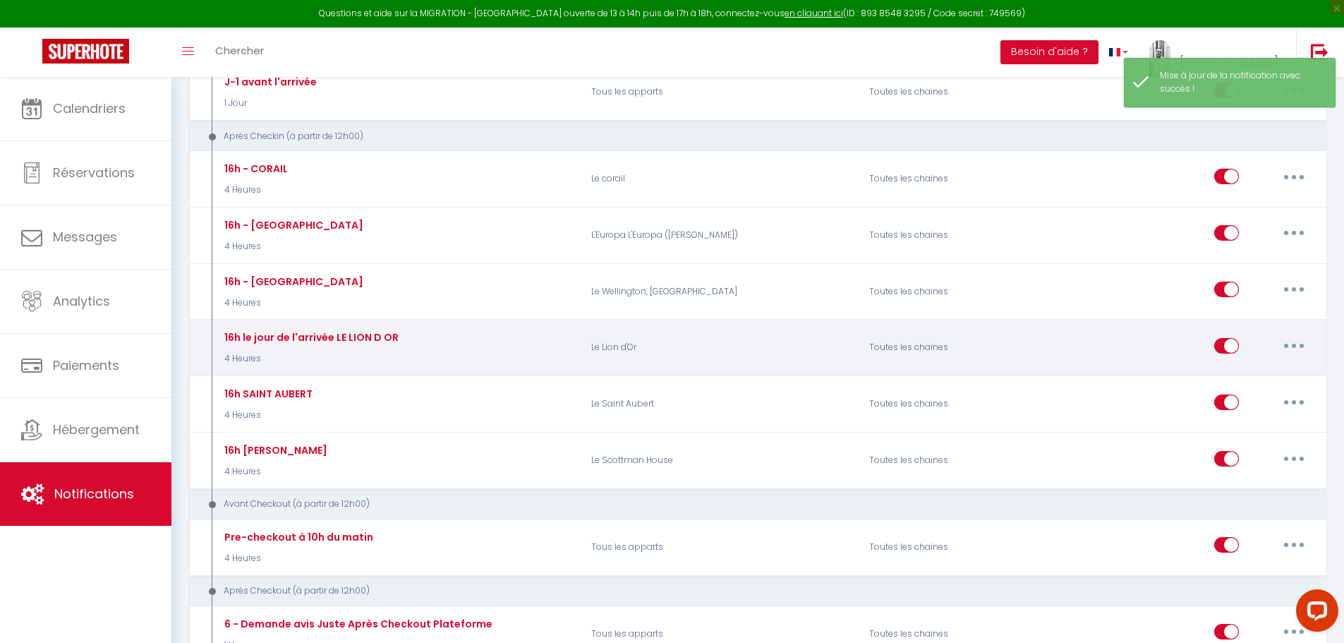
click at [1285, 346] on button "button" at bounding box center [1294, 345] width 40 height 23
click at [1239, 372] on link "Editer" at bounding box center [1257, 377] width 104 height 24
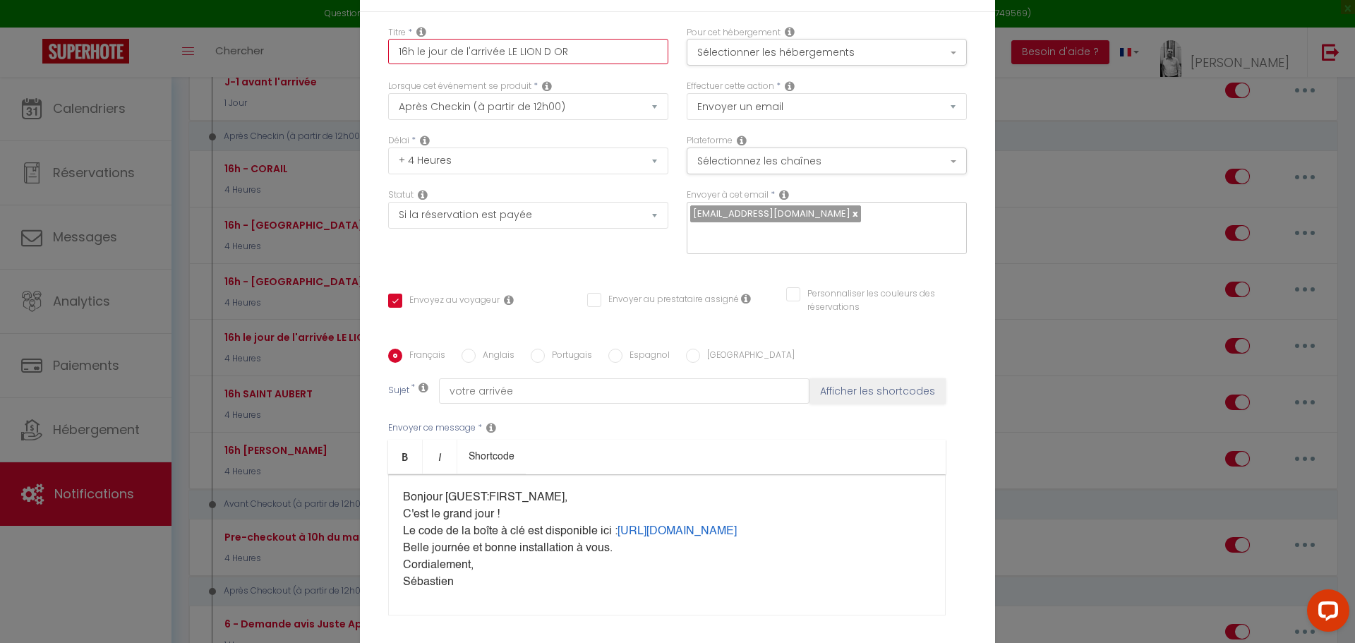
drag, startPoint x: 411, startPoint y: 49, endPoint x: 507, endPoint y: 48, distance: 96.7
click at [507, 48] on input "16h le jour de l'arrivée LE LION D OR" at bounding box center [528, 51] width 280 height 25
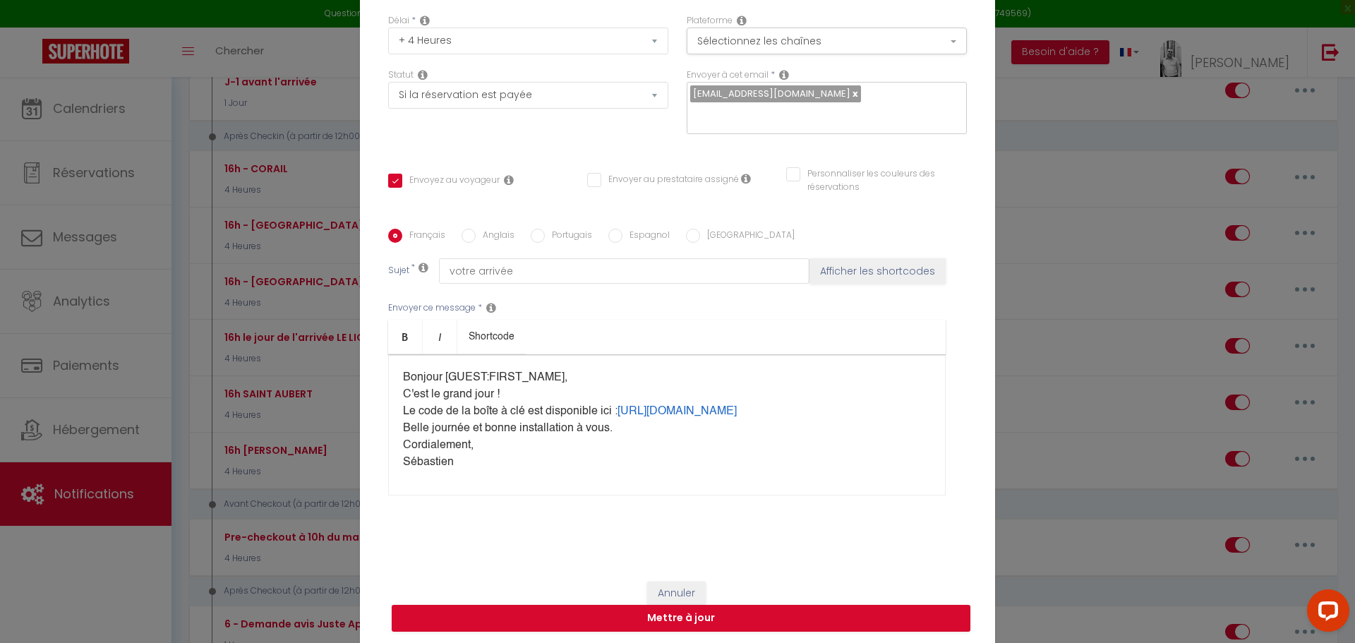
scroll to position [122, 0]
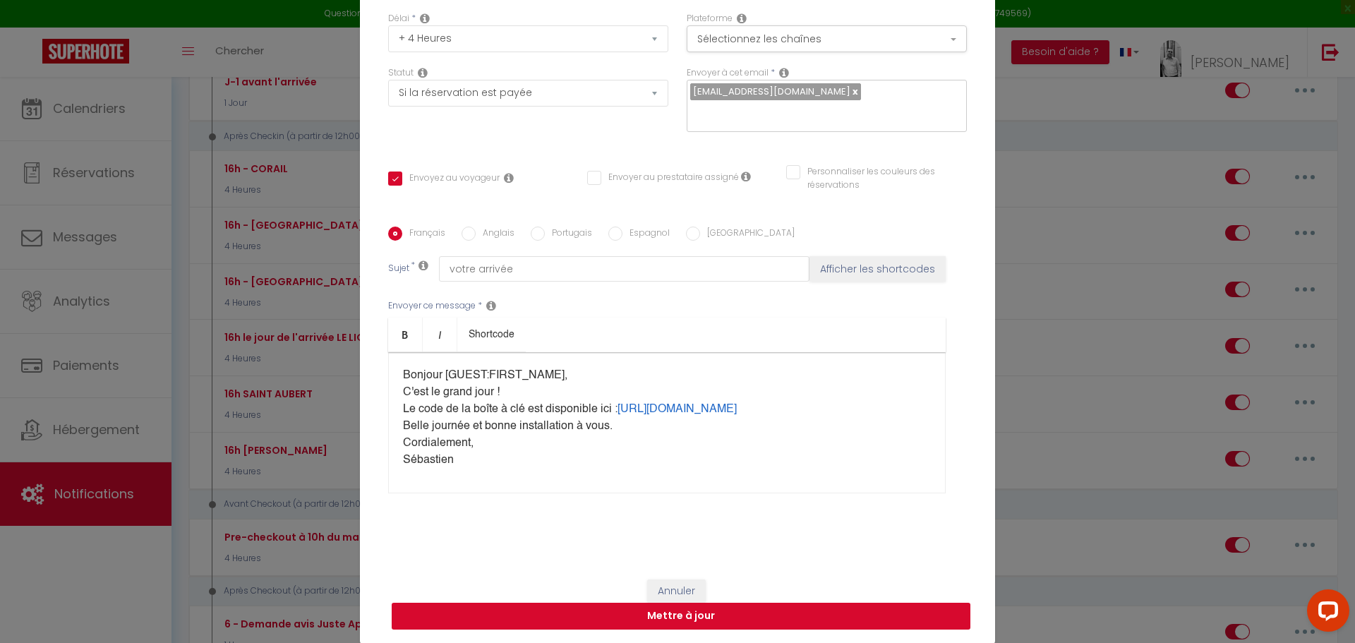
click at [691, 622] on button "Mettre à jour" at bounding box center [681, 615] width 579 height 27
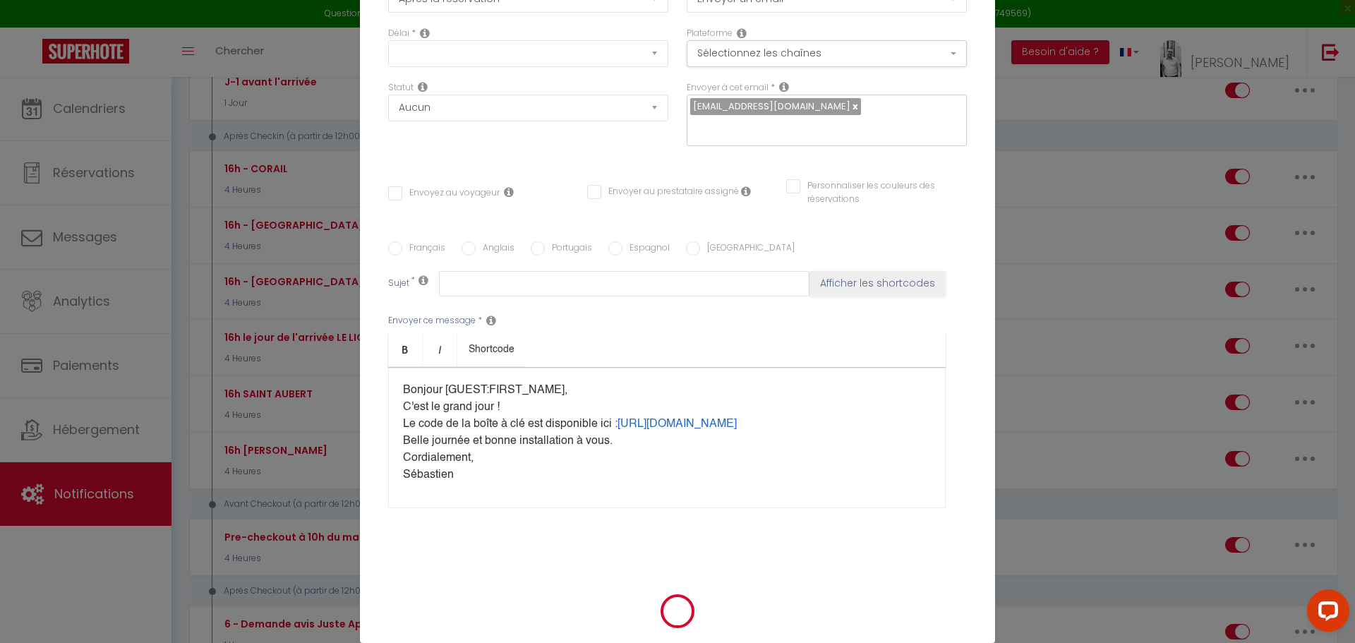
scroll to position [0, 0]
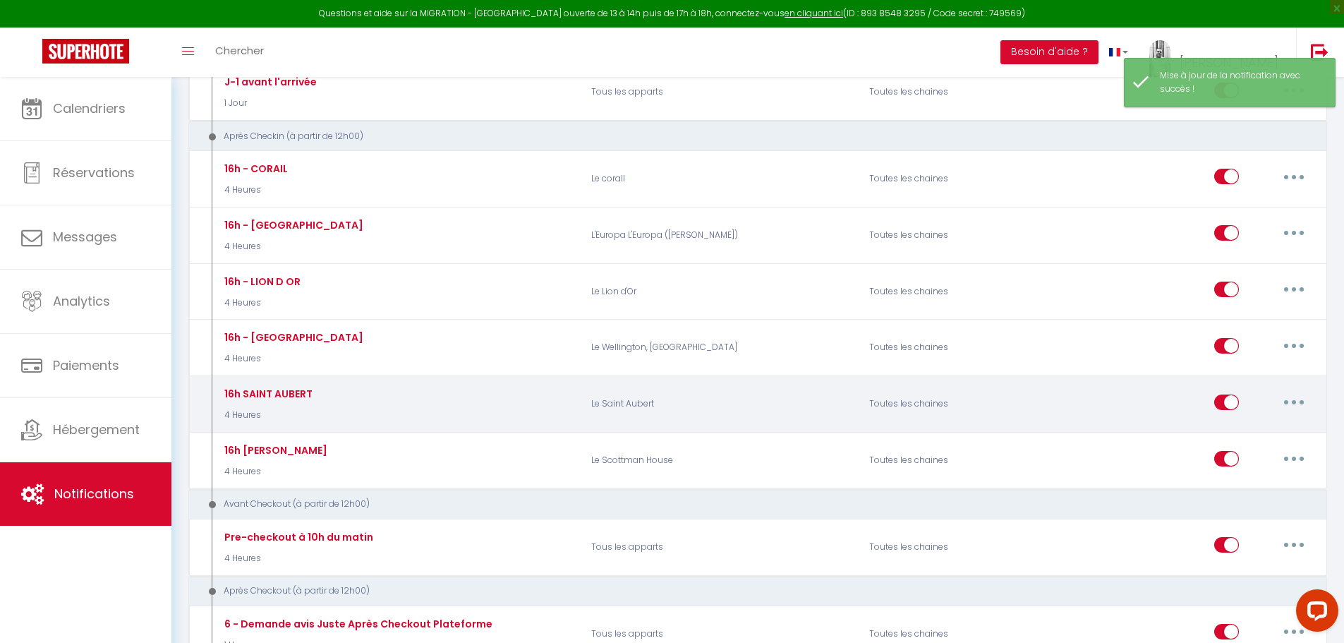
click at [1290, 404] on button "button" at bounding box center [1294, 402] width 40 height 23
click at [1254, 437] on link "Editer" at bounding box center [1257, 434] width 104 height 24
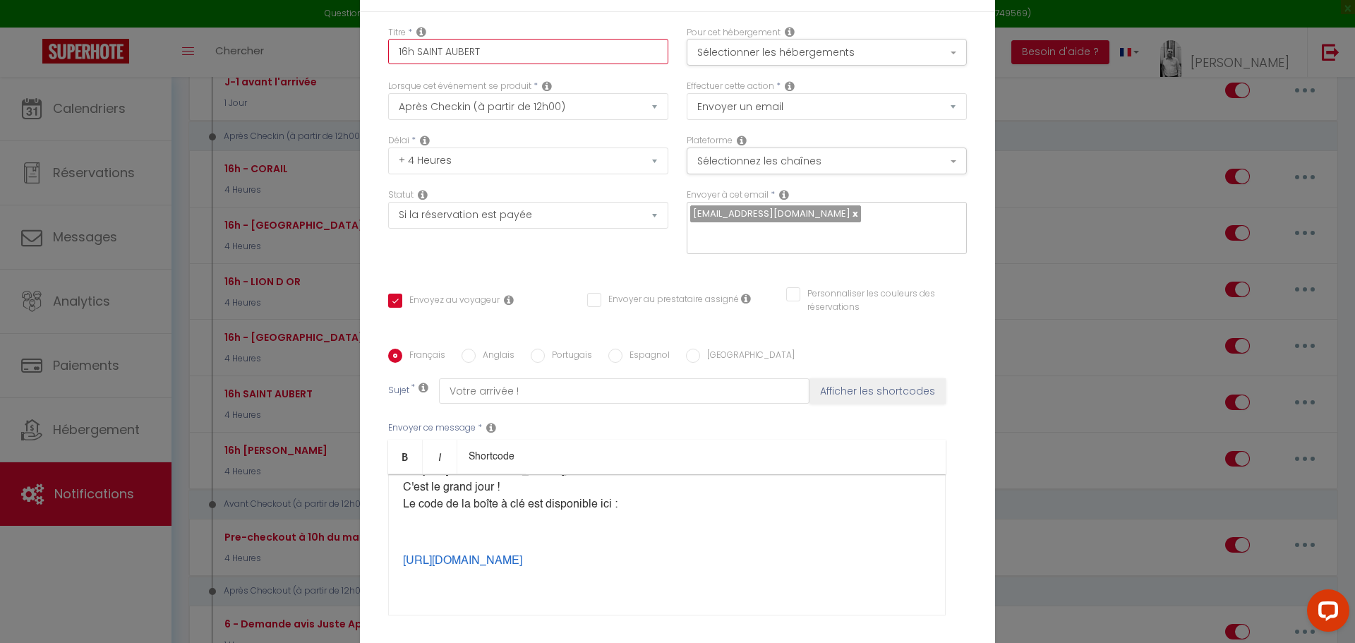
click at [413, 48] on input "16h SAINT AUBERT" at bounding box center [528, 51] width 280 height 25
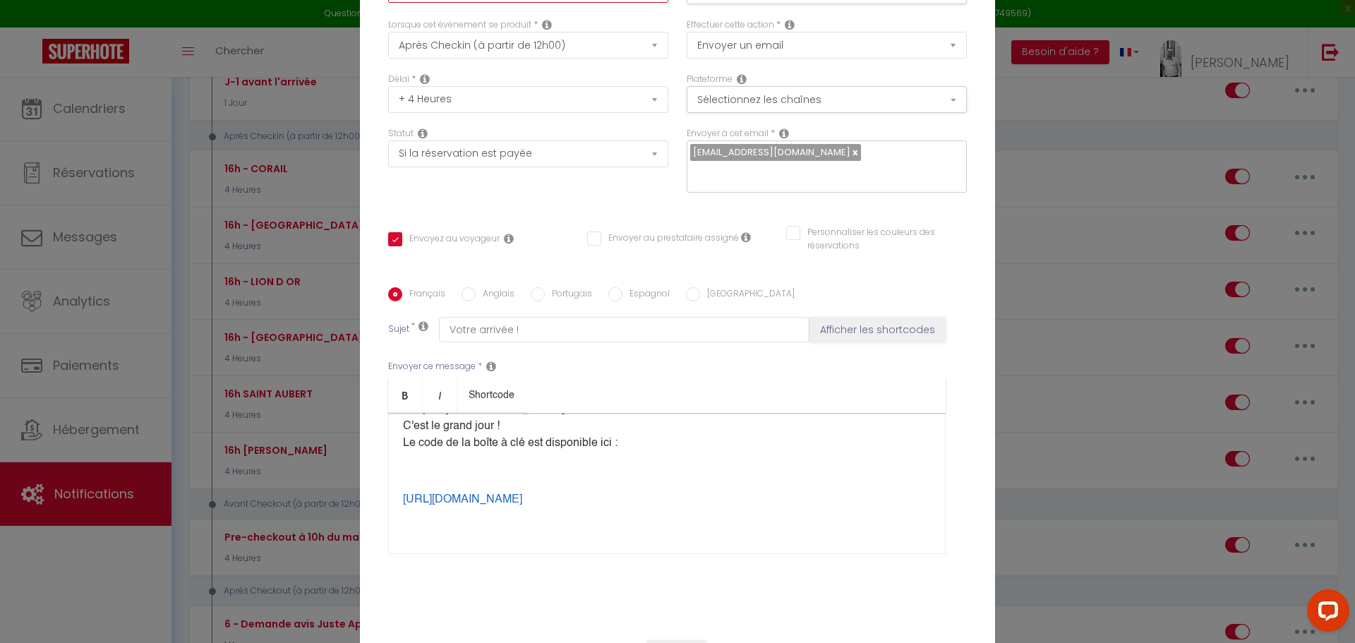
scroll to position [122, 0]
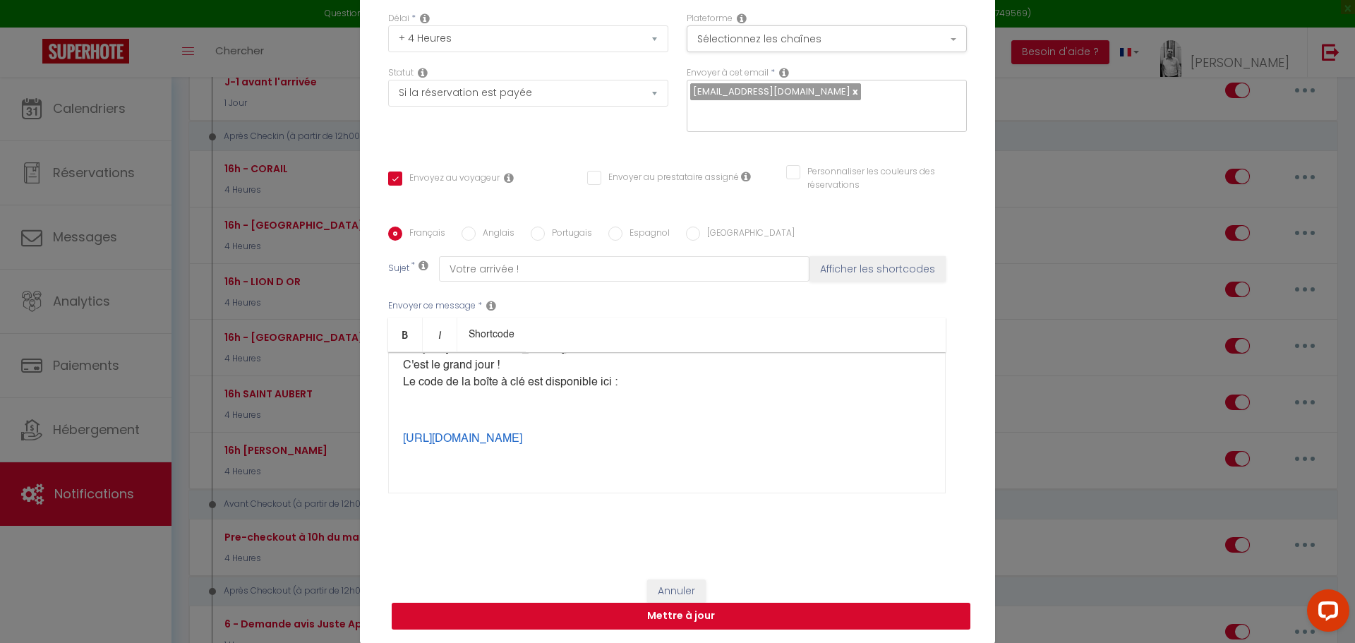
click at [674, 612] on button "Mettre à jour" at bounding box center [681, 615] width 579 height 27
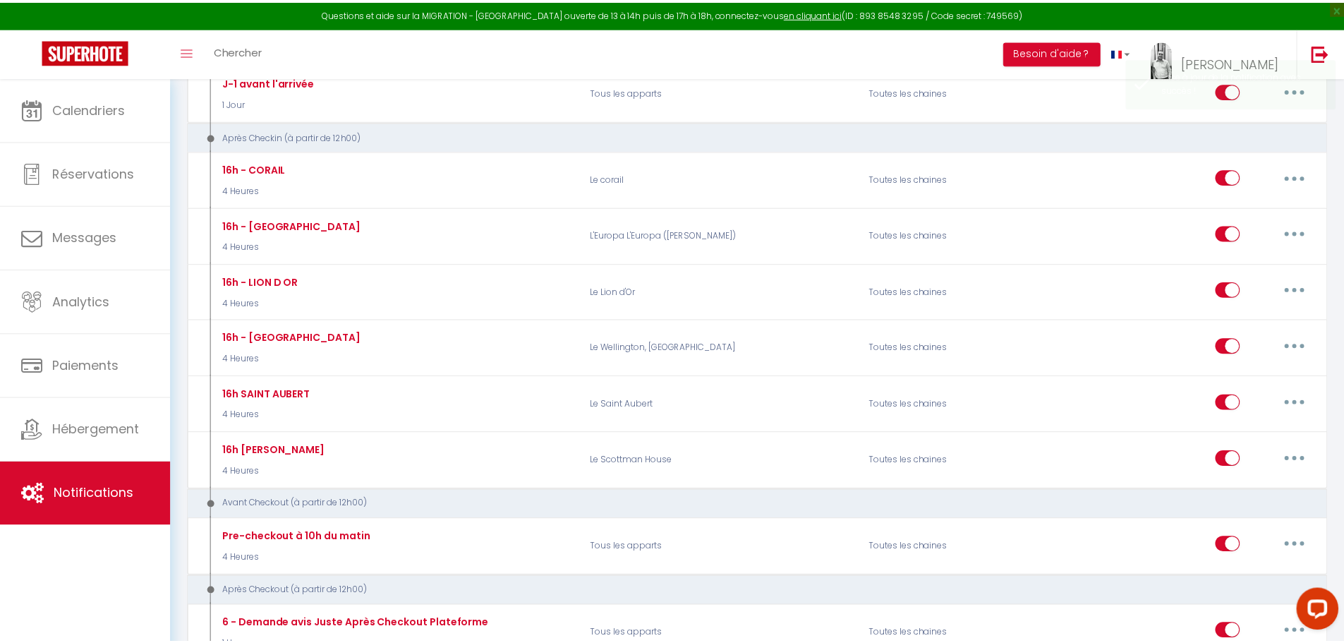
scroll to position [0, 0]
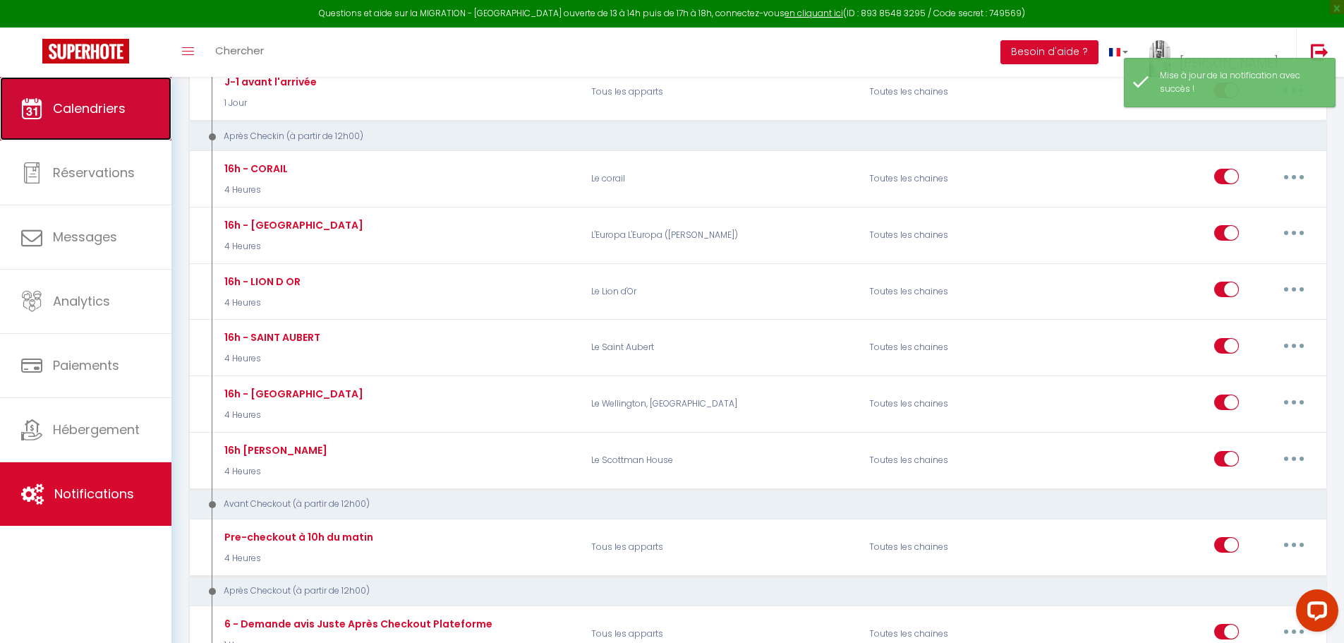
click at [112, 130] on link "Calendriers" at bounding box center [85, 108] width 171 height 63
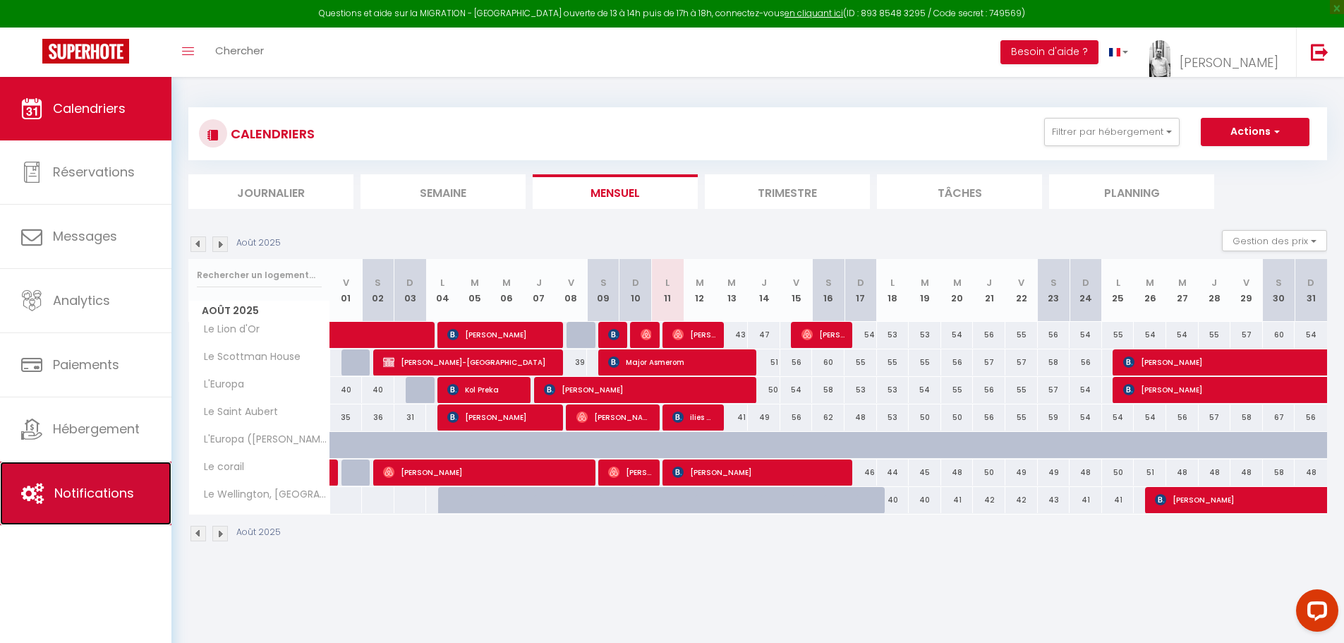
click at [65, 500] on span "Notifications" at bounding box center [94, 493] width 80 height 18
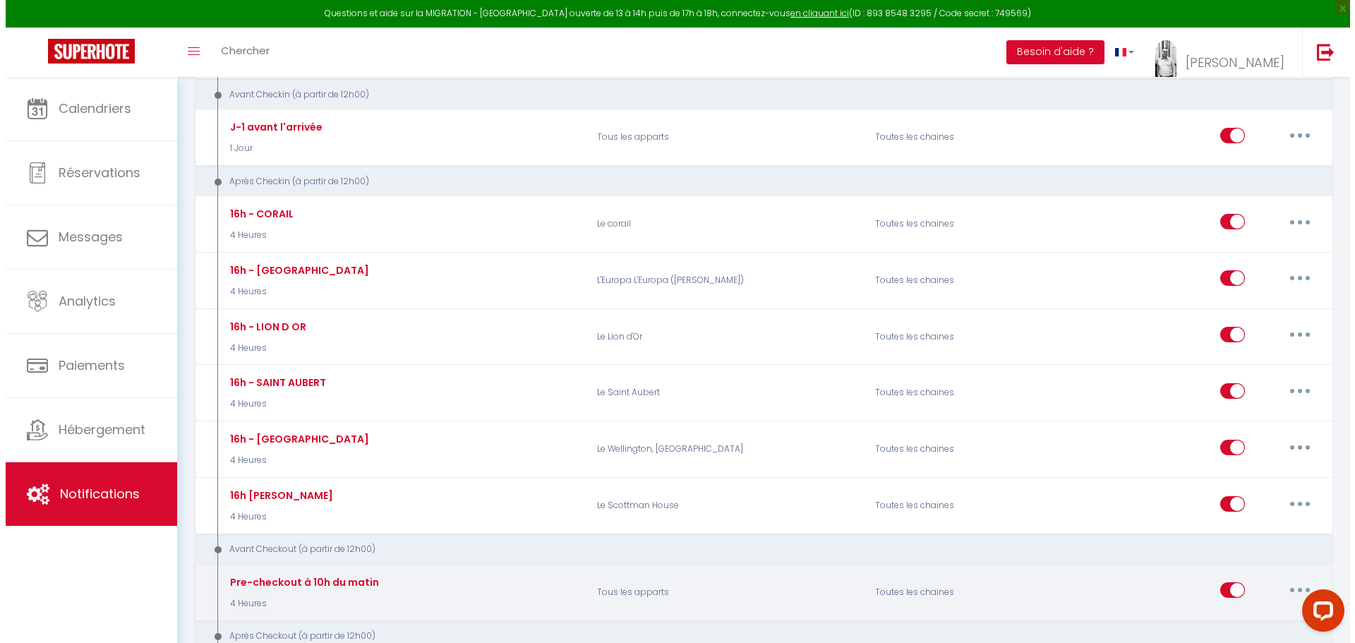
scroll to position [494, 0]
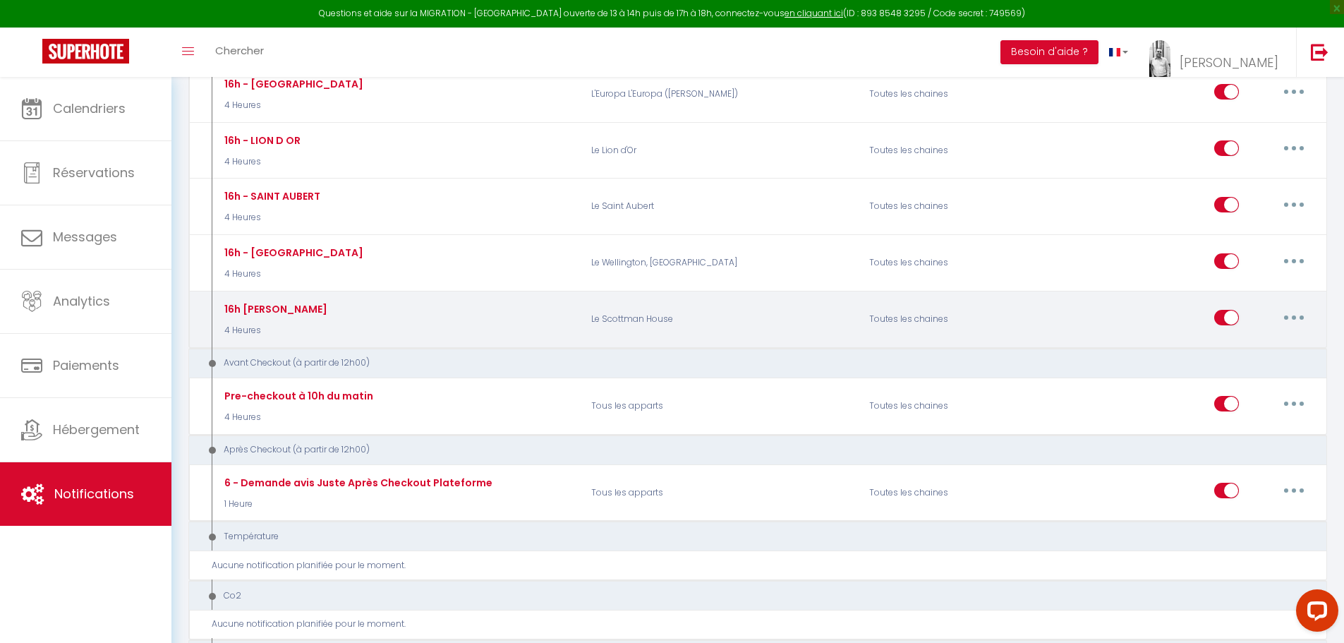
click at [1300, 319] on button "button" at bounding box center [1294, 317] width 40 height 23
click at [1234, 352] on link "Editer" at bounding box center [1257, 349] width 104 height 24
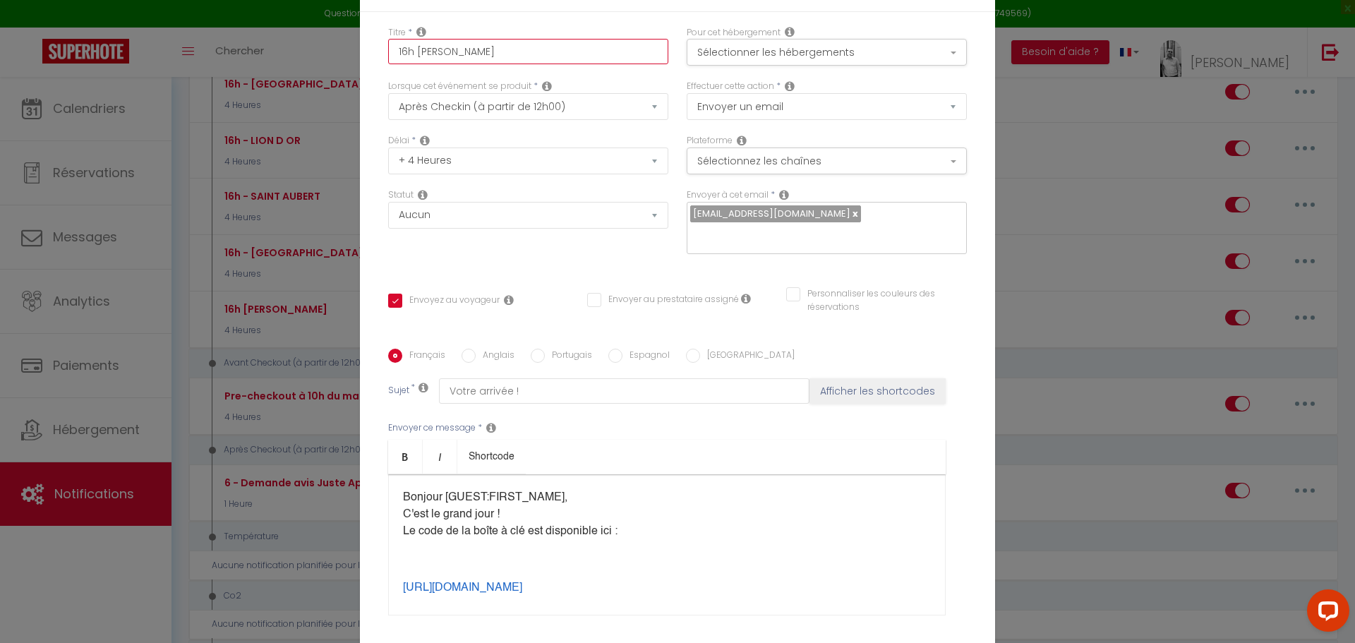
click at [411, 48] on input "16h [PERSON_NAME]" at bounding box center [528, 51] width 280 height 25
click at [479, 58] on input "16h - [PERSON_NAME]" at bounding box center [528, 51] width 280 height 25
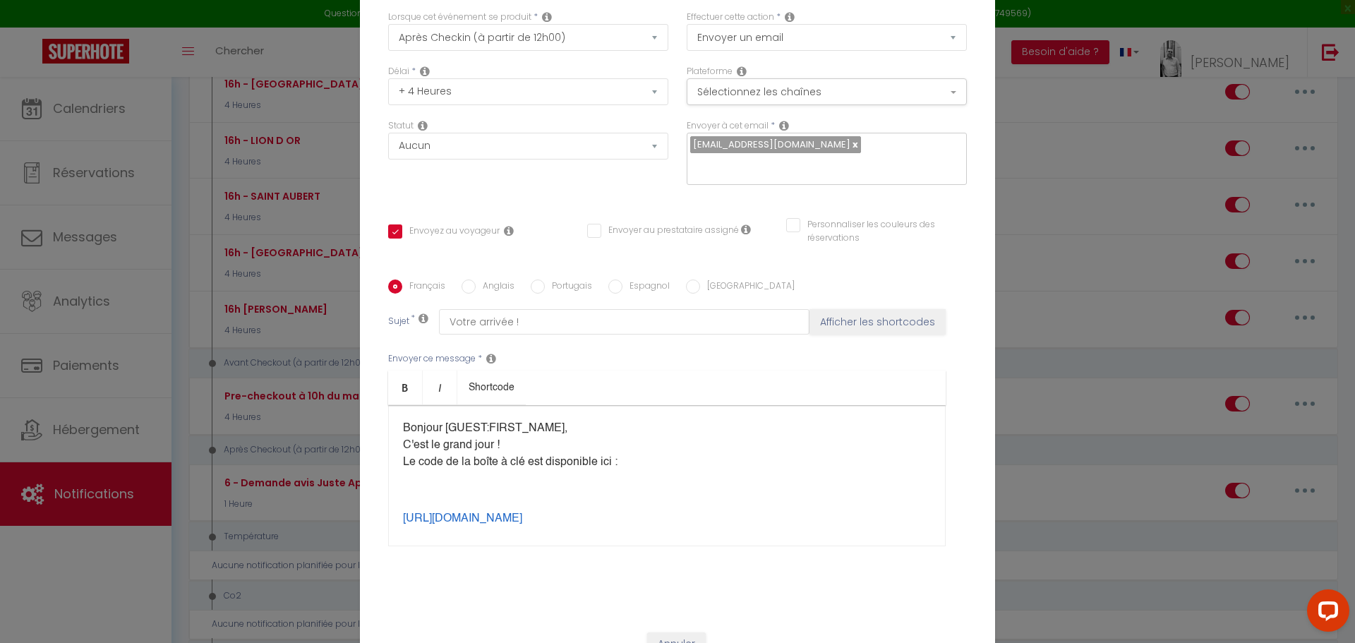
scroll to position [122, 0]
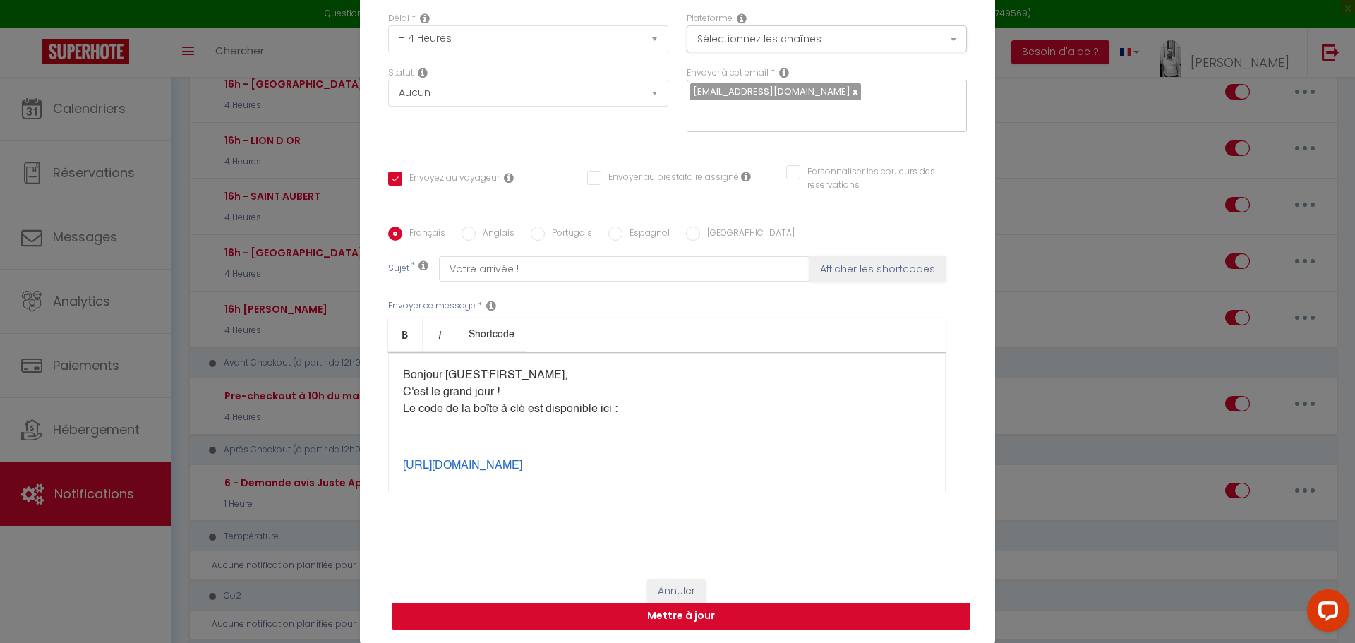
click at [698, 619] on button "Mettre à jour" at bounding box center [681, 615] width 579 height 27
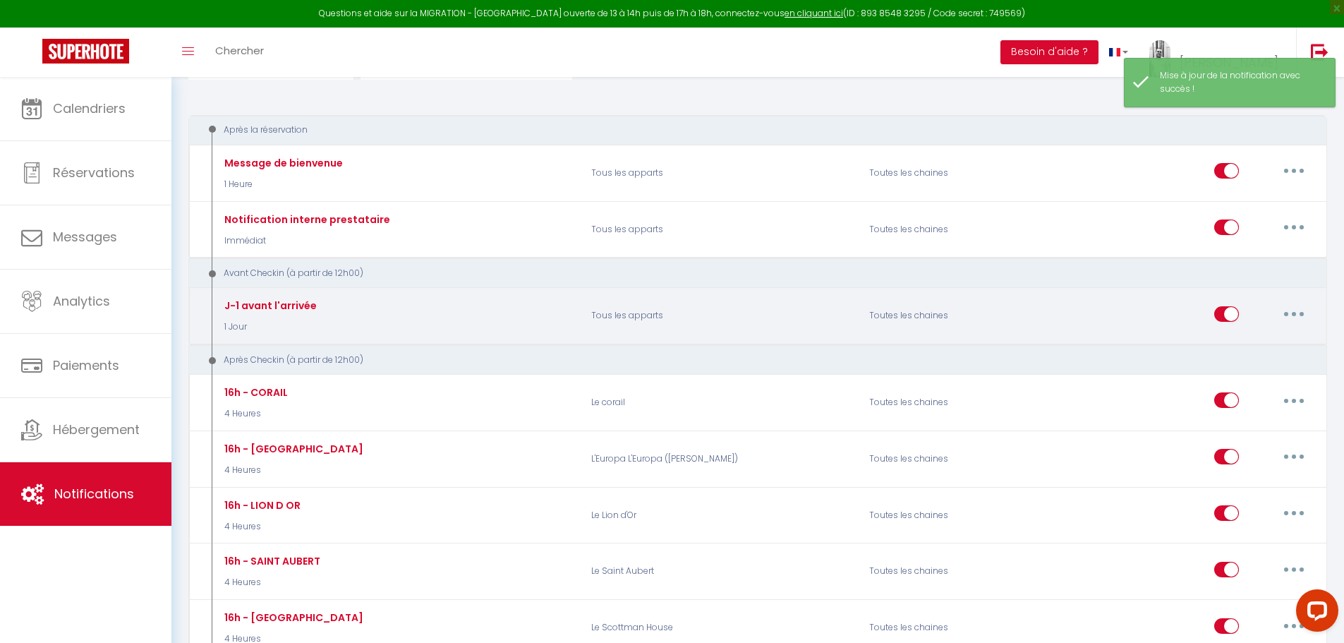
scroll to position [71, 0]
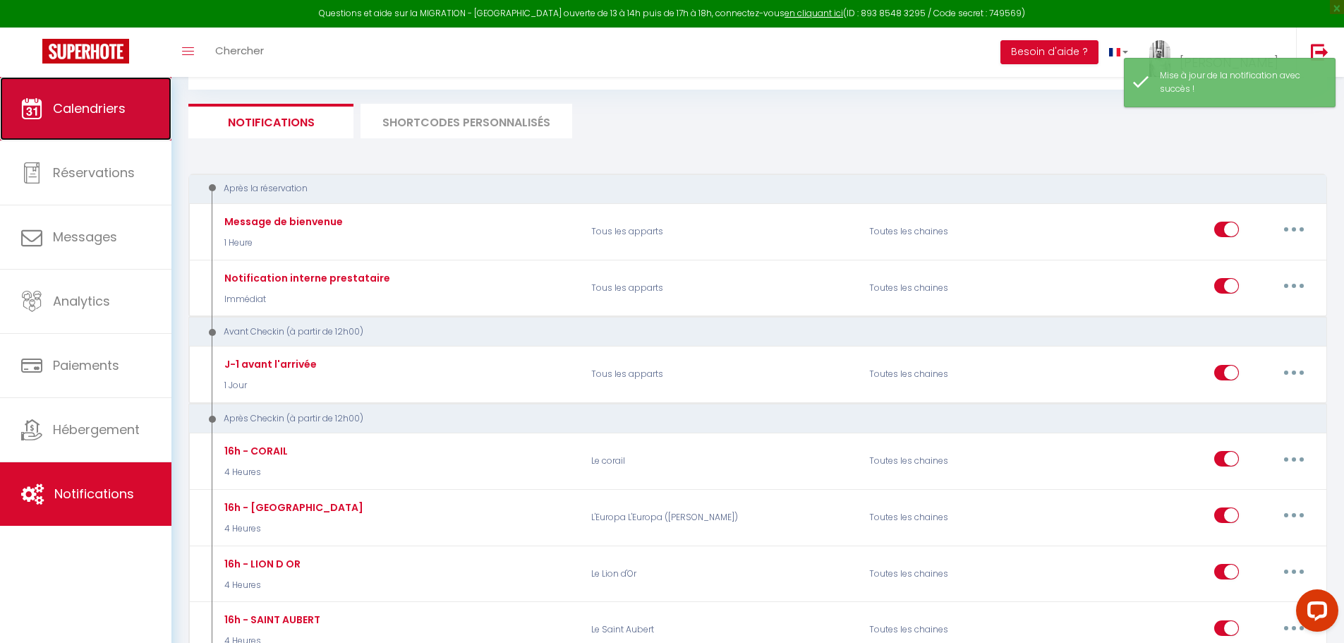
click at [51, 130] on link "Calendriers" at bounding box center [85, 108] width 171 height 63
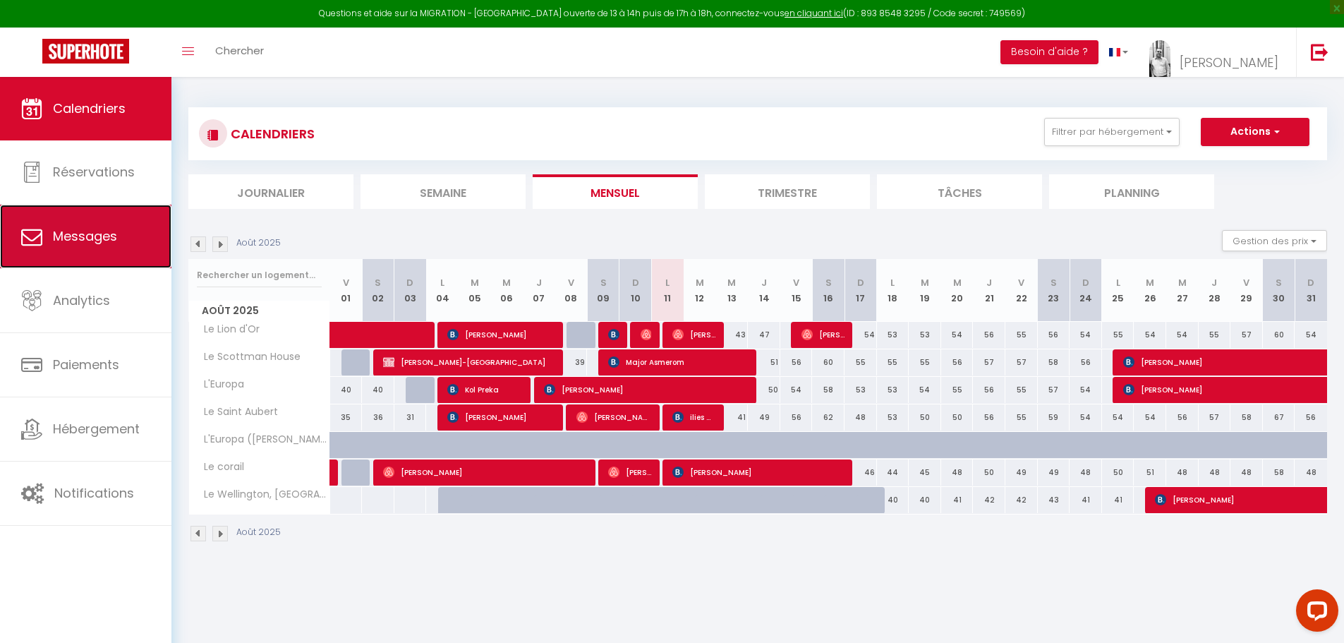
click at [102, 243] on span "Messages" at bounding box center [85, 236] width 64 height 18
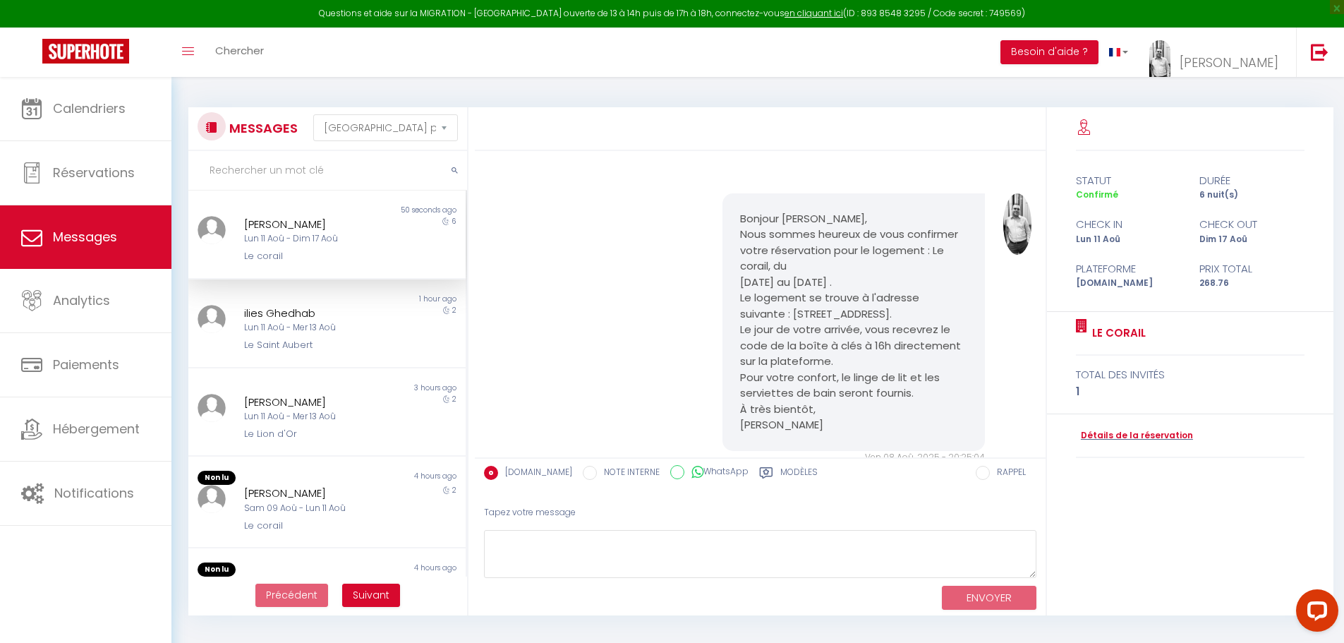
scroll to position [1229, 0]
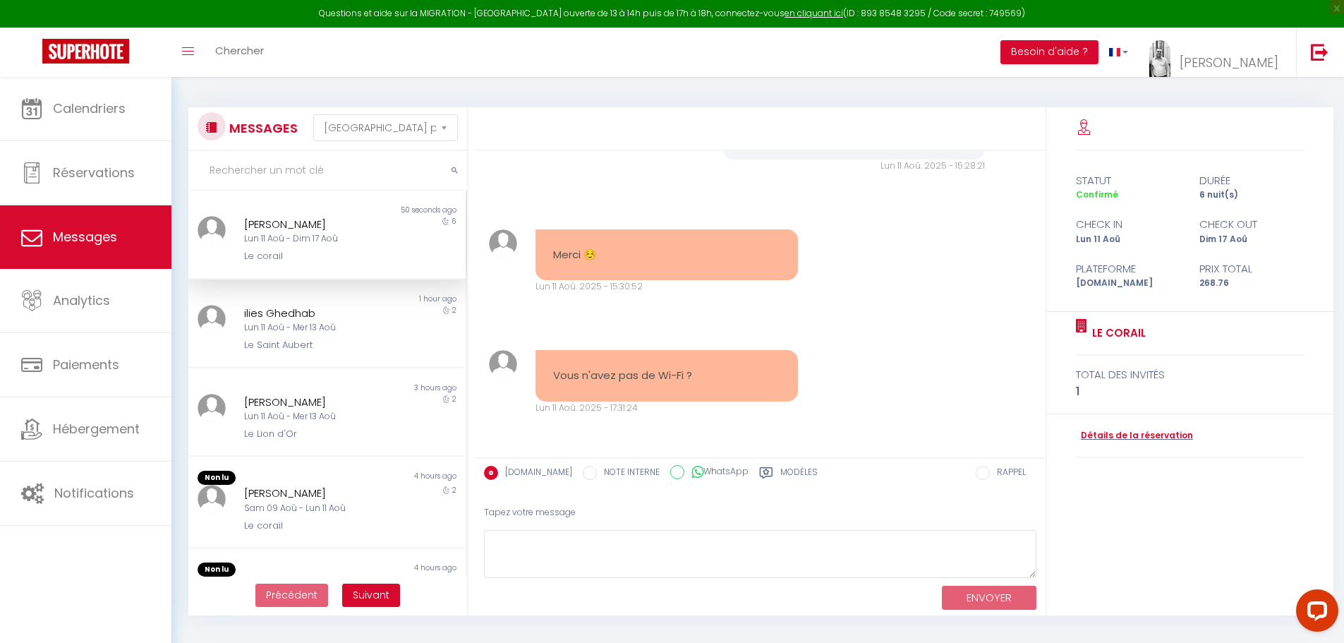
click at [313, 238] on div "Lun 11 Aoû - Dim 17 Aoû" at bounding box center [315, 238] width 143 height 13
click at [531, 554] on textarea at bounding box center [760, 554] width 552 height 49
click at [1002, 586] on button "ENVOYER" at bounding box center [989, 598] width 95 height 25
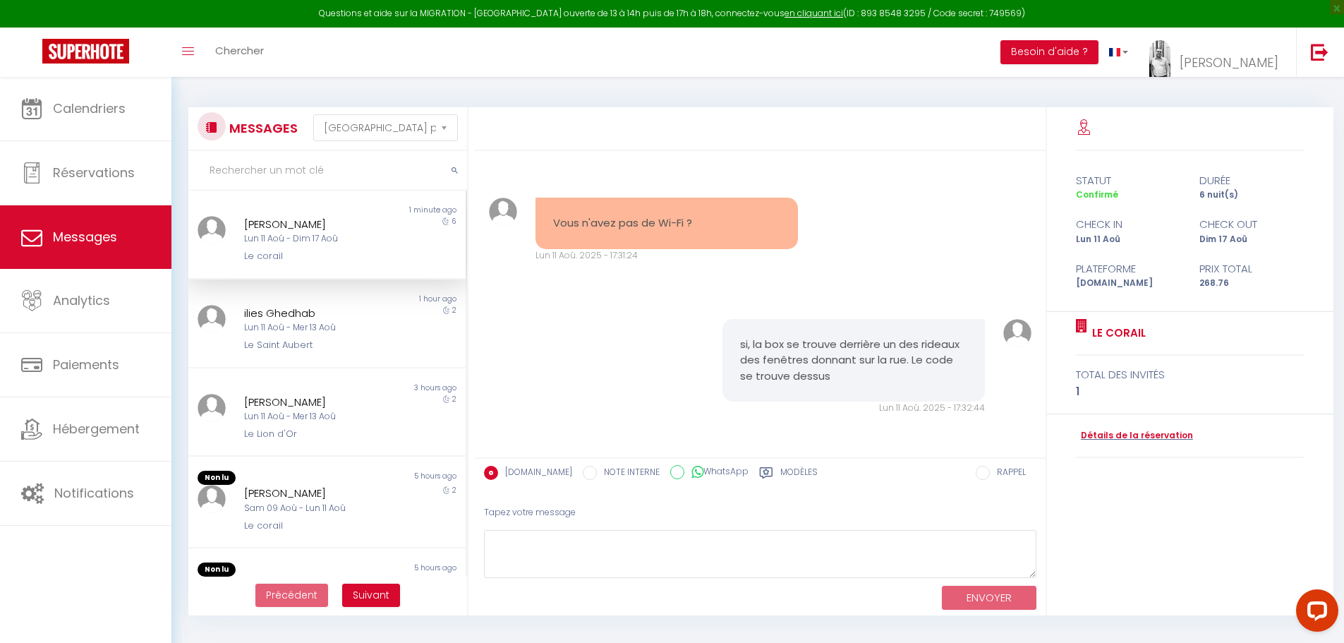
scroll to position [1381, 0]
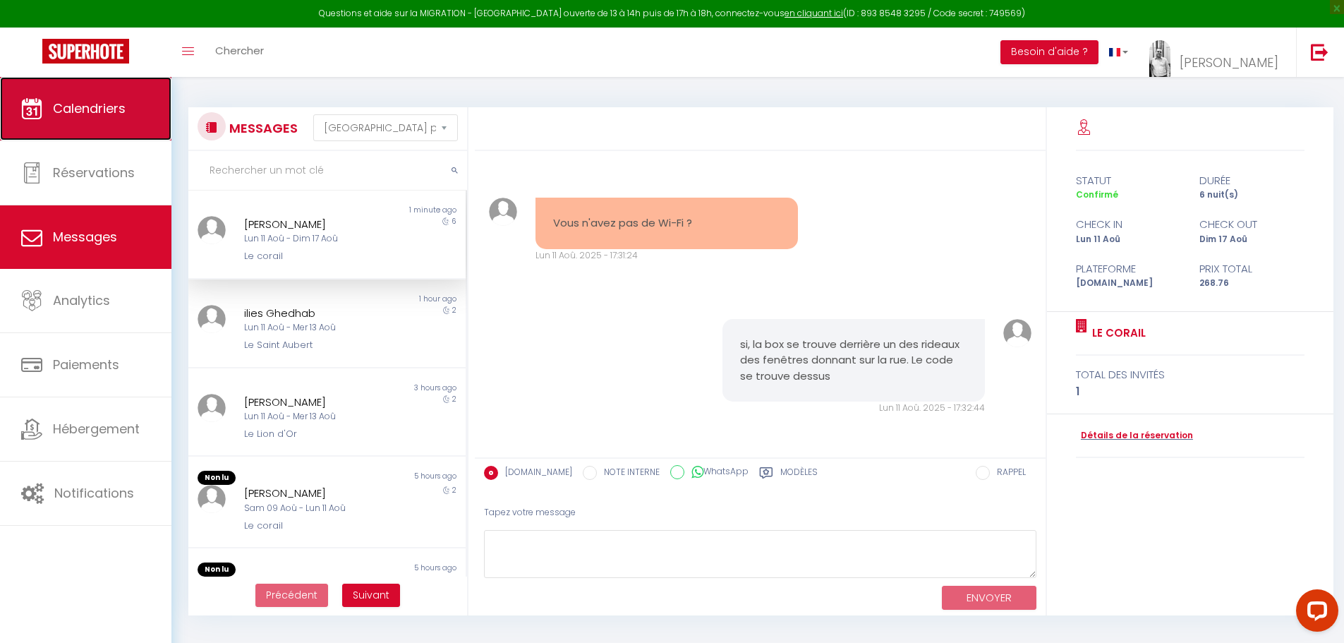
click at [85, 113] on span "Calendriers" at bounding box center [89, 108] width 73 height 18
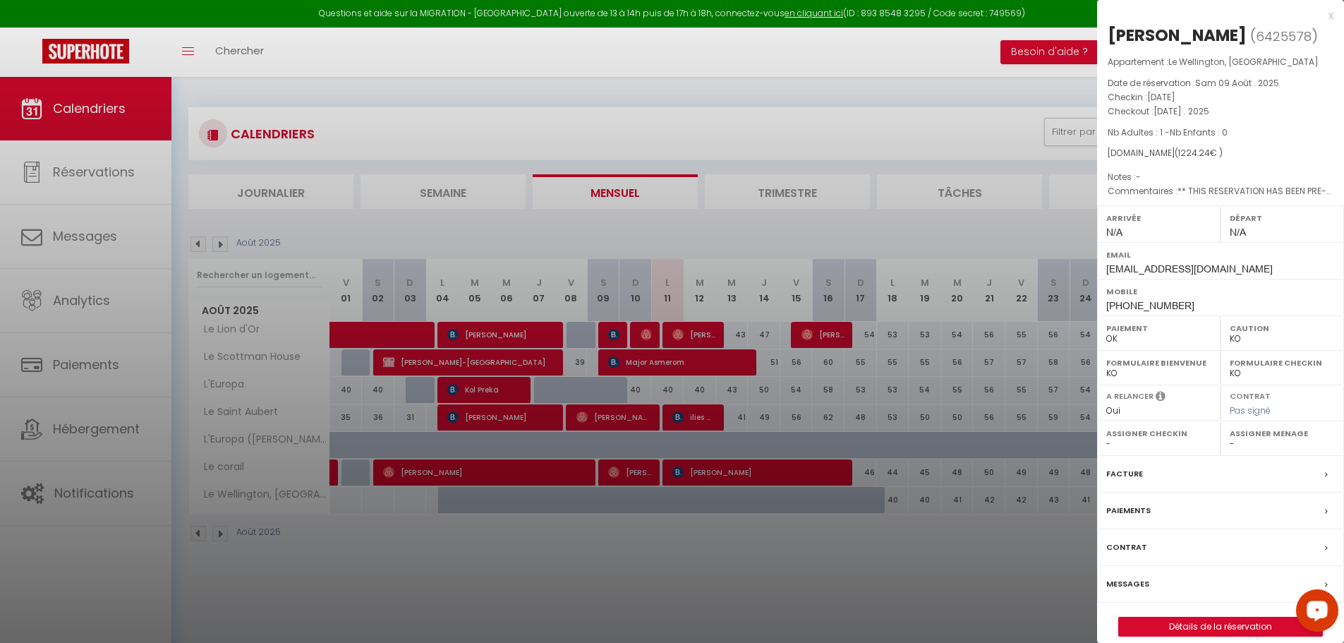
drag, startPoint x: 1155, startPoint y: 97, endPoint x: 1213, endPoint y: 98, distance: 58.6
click at [1175, 98] on span "[DATE]" at bounding box center [1161, 97] width 28 height 12
click at [906, 511] on div at bounding box center [672, 321] width 1344 height 643
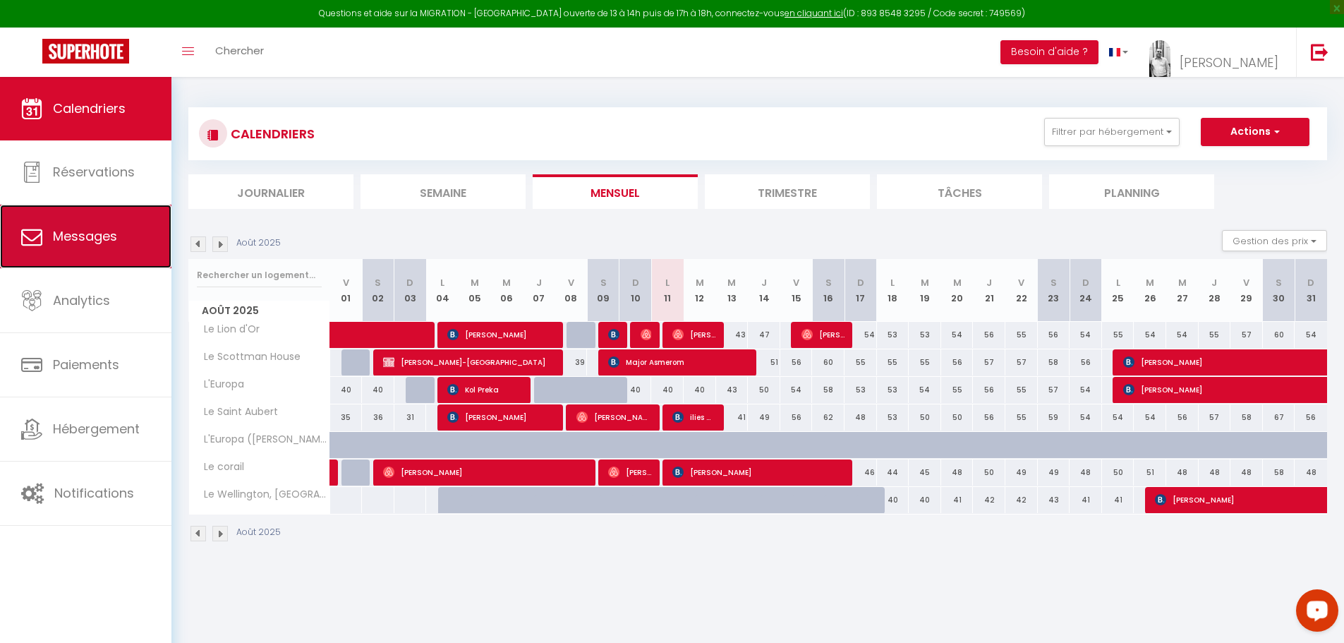
click at [47, 247] on link "Messages" at bounding box center [85, 236] width 171 height 63
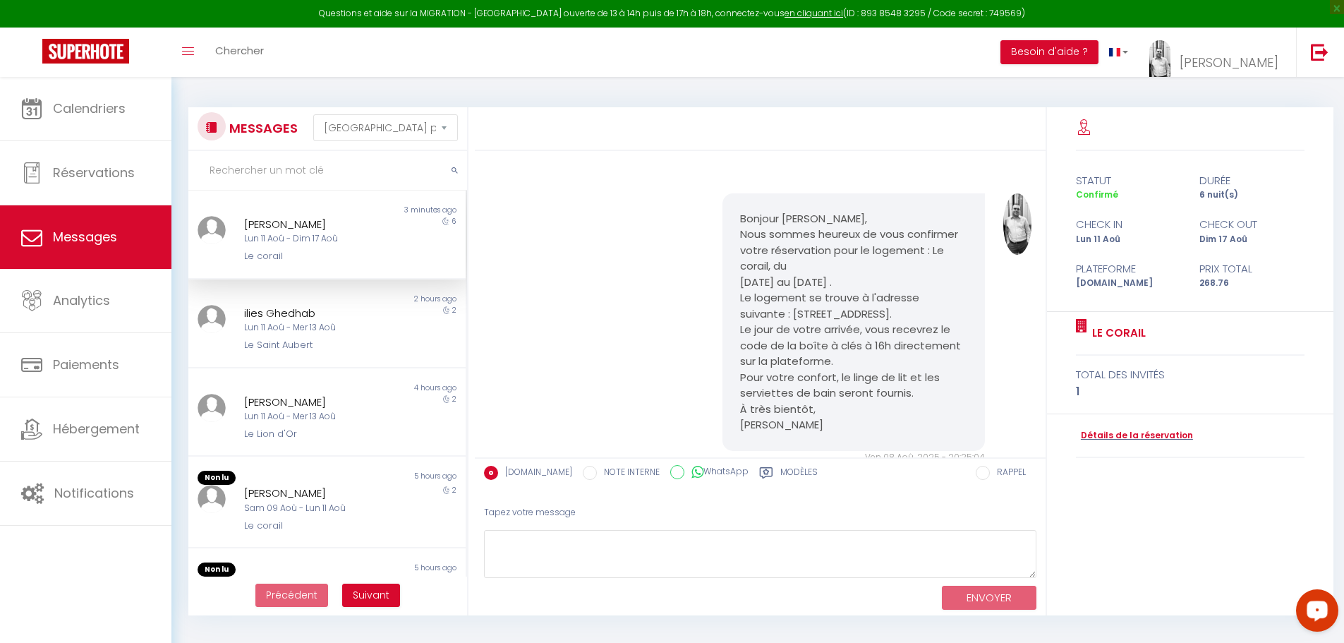
scroll to position [1502, 0]
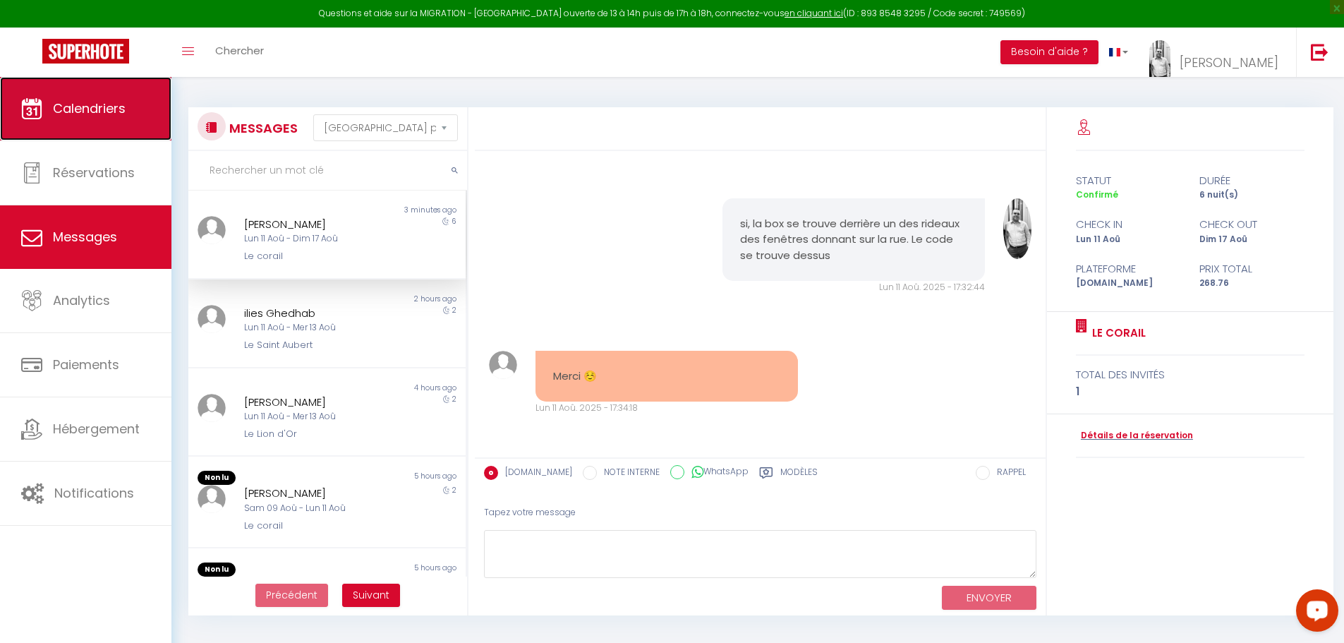
click at [96, 102] on span "Calendriers" at bounding box center [89, 108] width 73 height 18
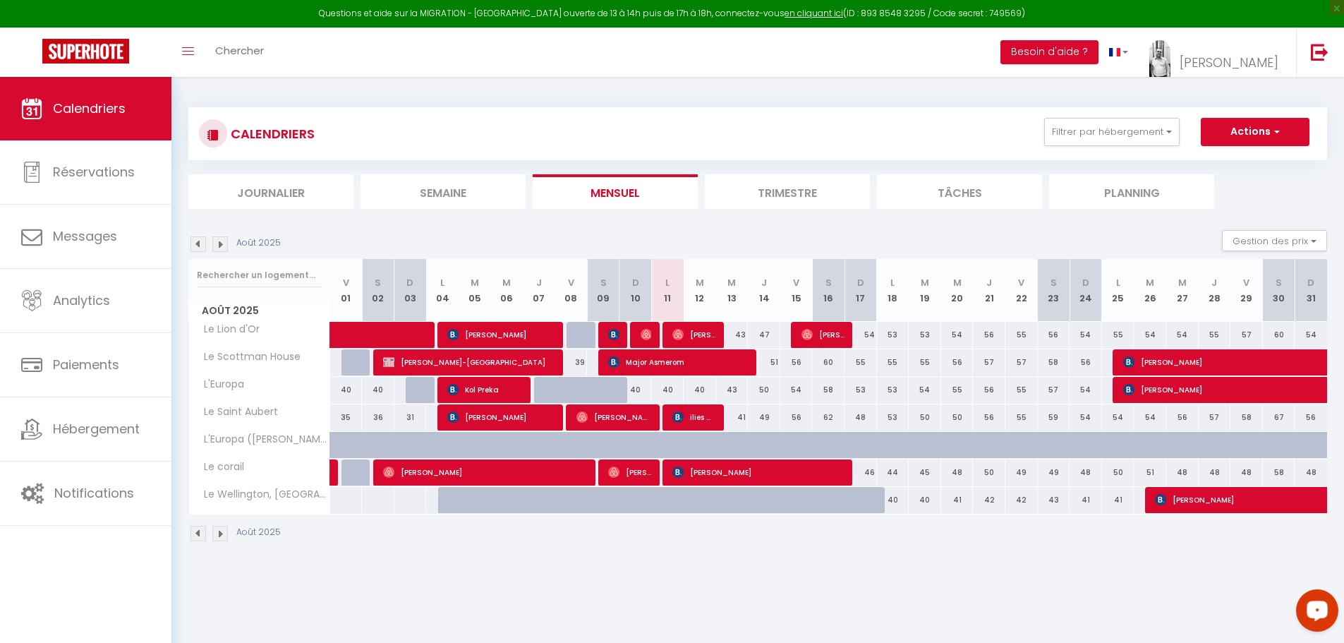
click at [219, 246] on img at bounding box center [220, 244] width 16 height 16
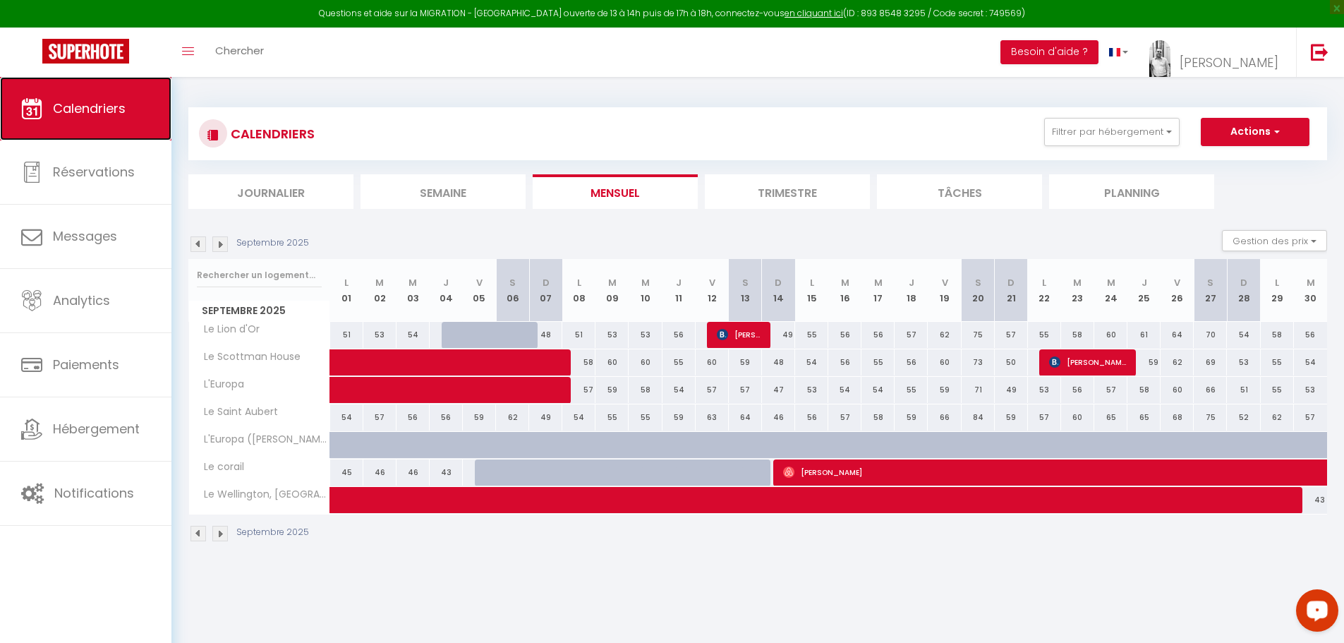
click at [90, 108] on span "Calendriers" at bounding box center [89, 108] width 73 height 18
click at [200, 244] on img at bounding box center [198, 244] width 16 height 16
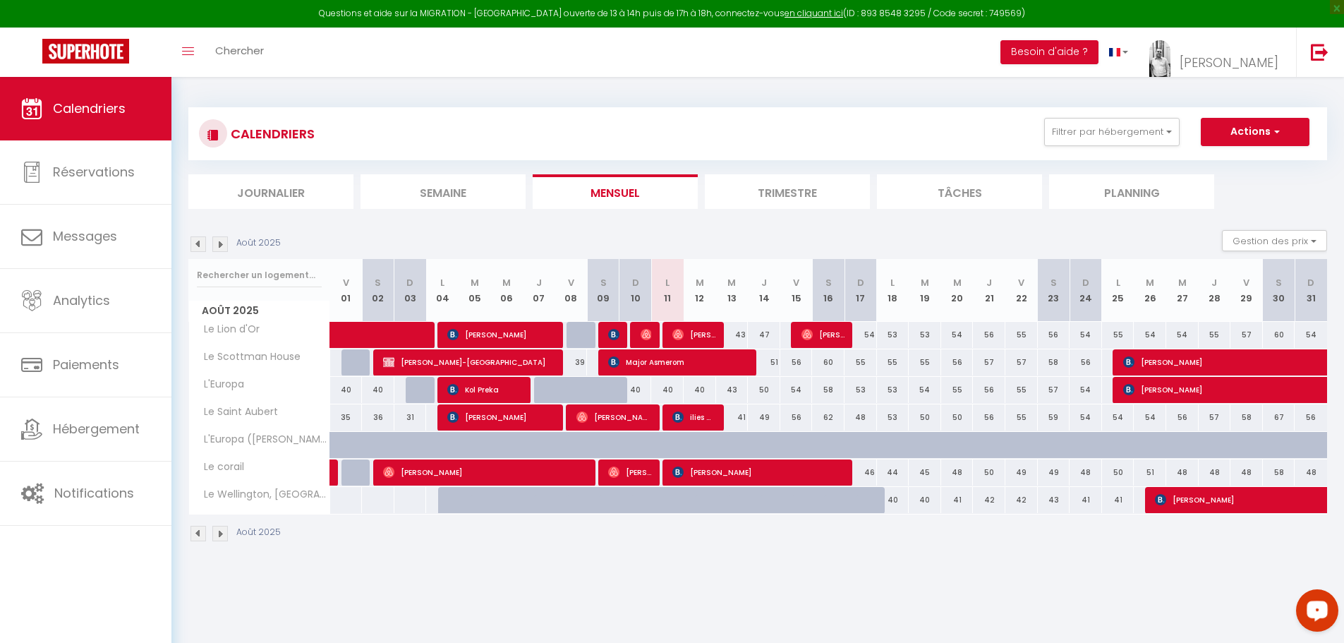
click at [214, 247] on img at bounding box center [220, 244] width 16 height 16
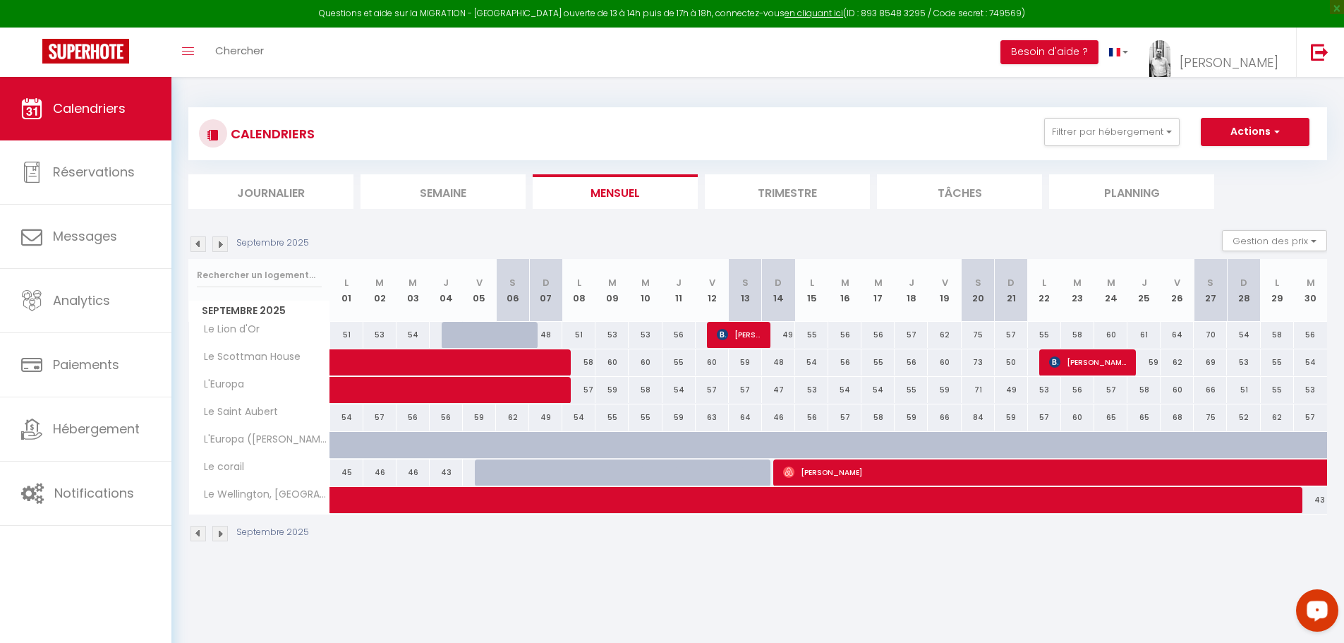
click at [202, 244] on img at bounding box center [198, 244] width 16 height 16
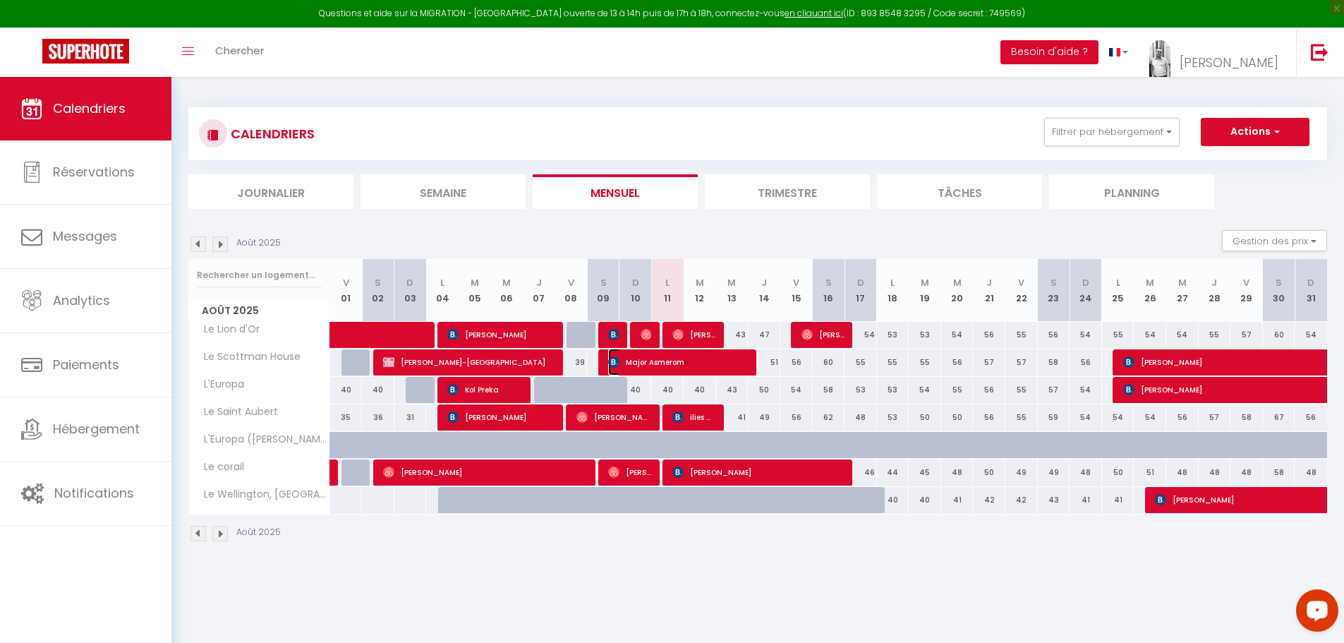
click at [655, 363] on span "Major Asmerom" at bounding box center [678, 362] width 140 height 27
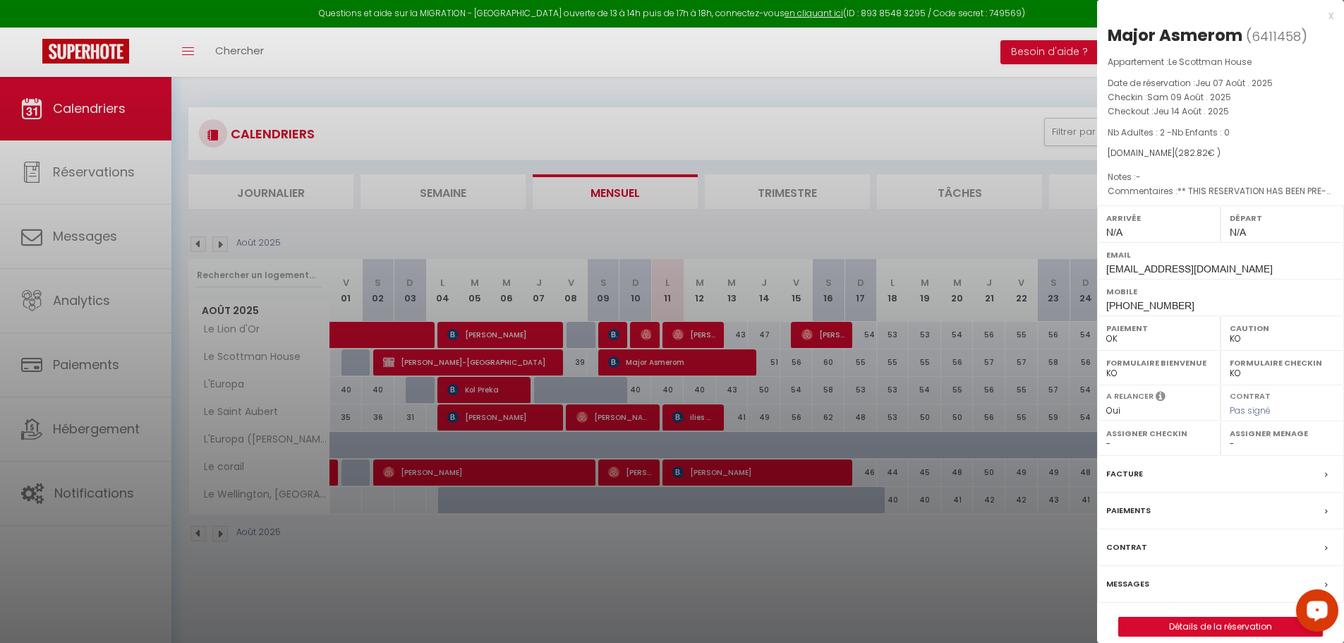
click at [672, 125] on div at bounding box center [672, 321] width 1344 height 643
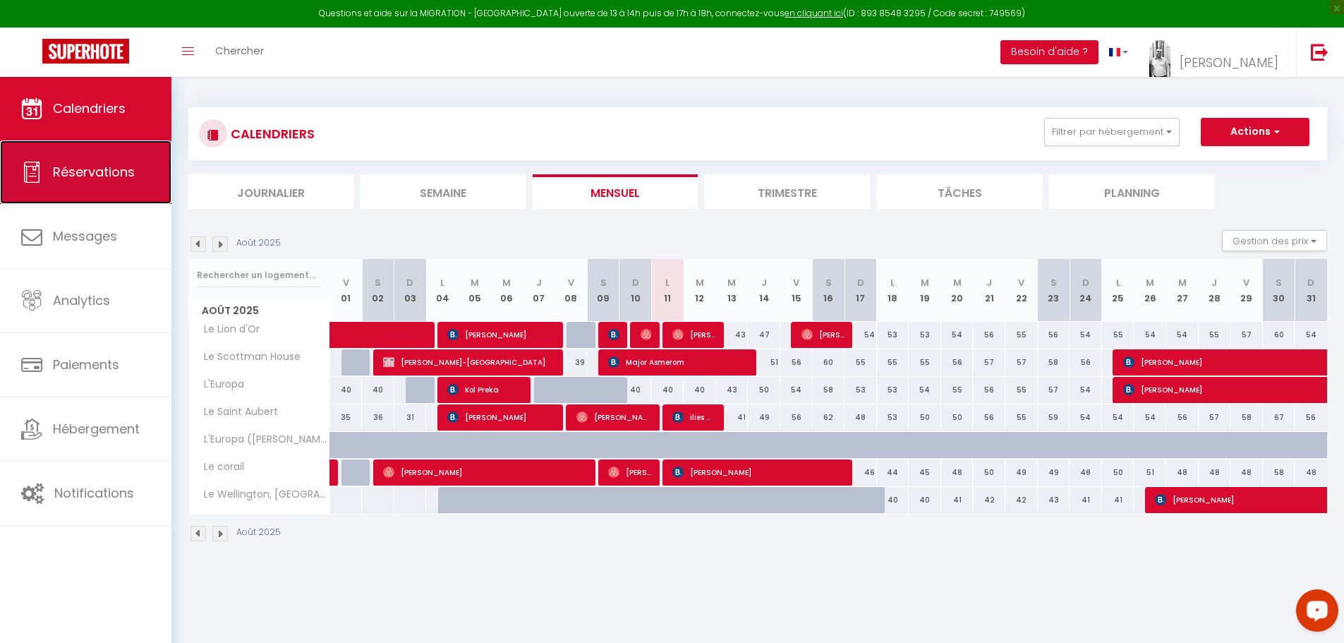
click at [102, 163] on span "Réservations" at bounding box center [94, 172] width 82 height 18
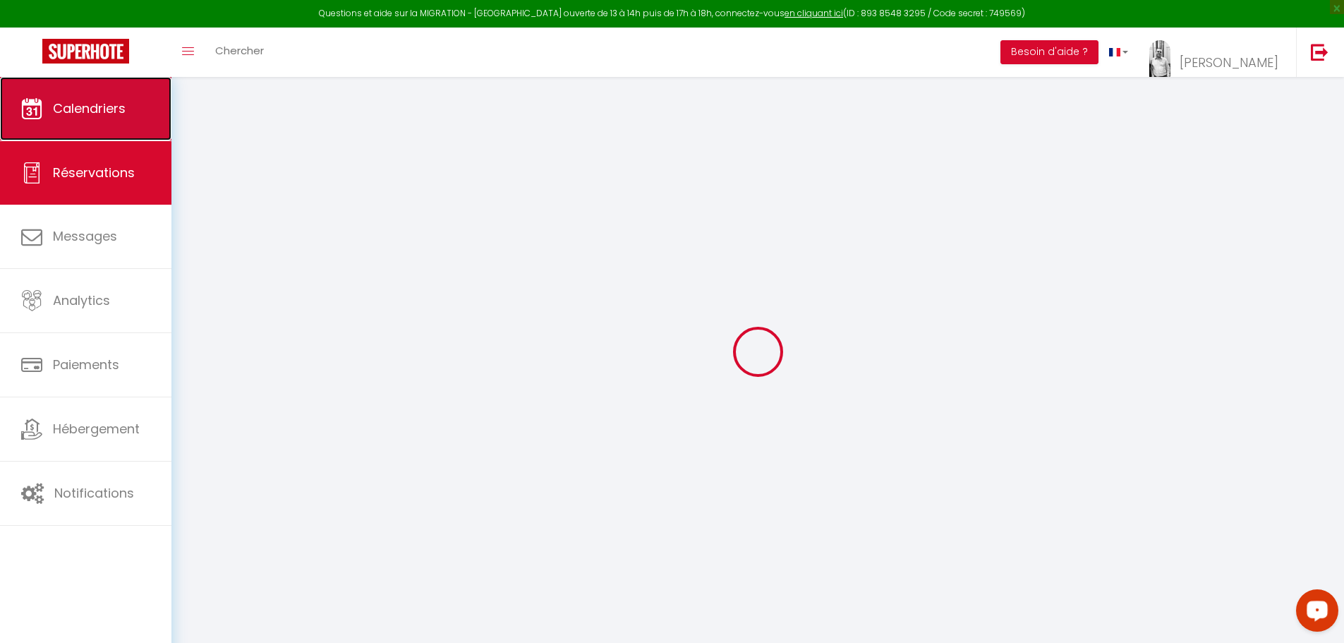
click at [106, 113] on span "Calendriers" at bounding box center [89, 108] width 73 height 18
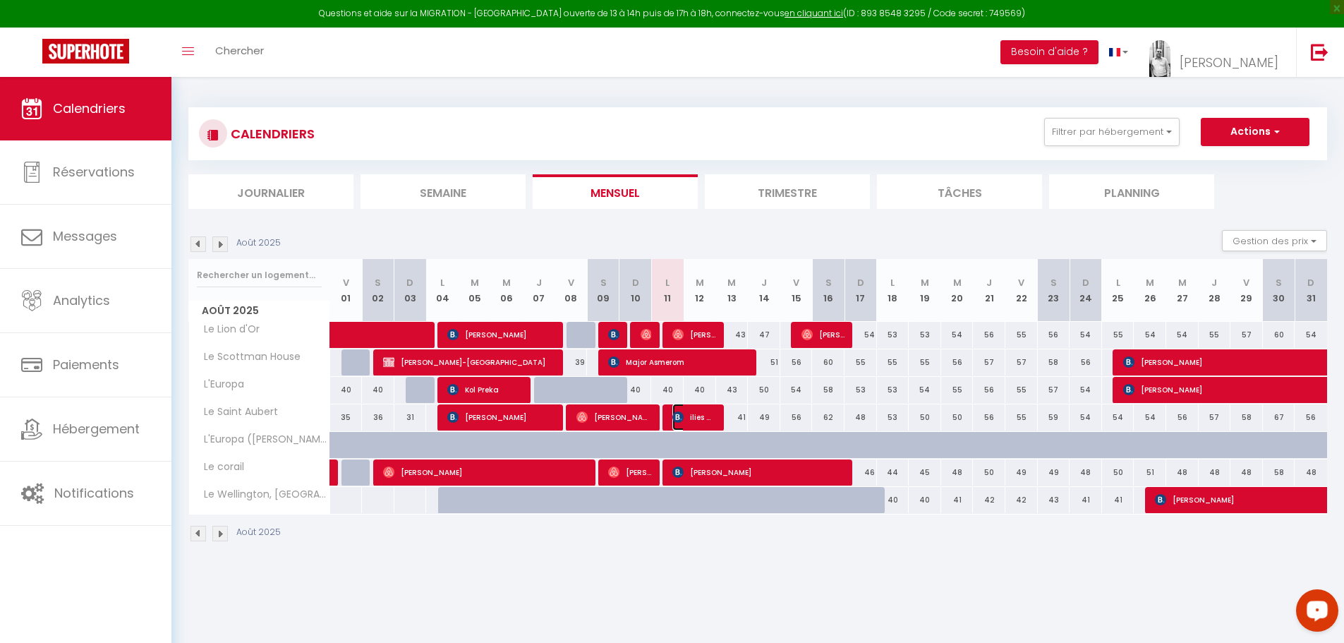
click at [686, 418] on span "ilies Ghedhab" at bounding box center [693, 417] width 43 height 27
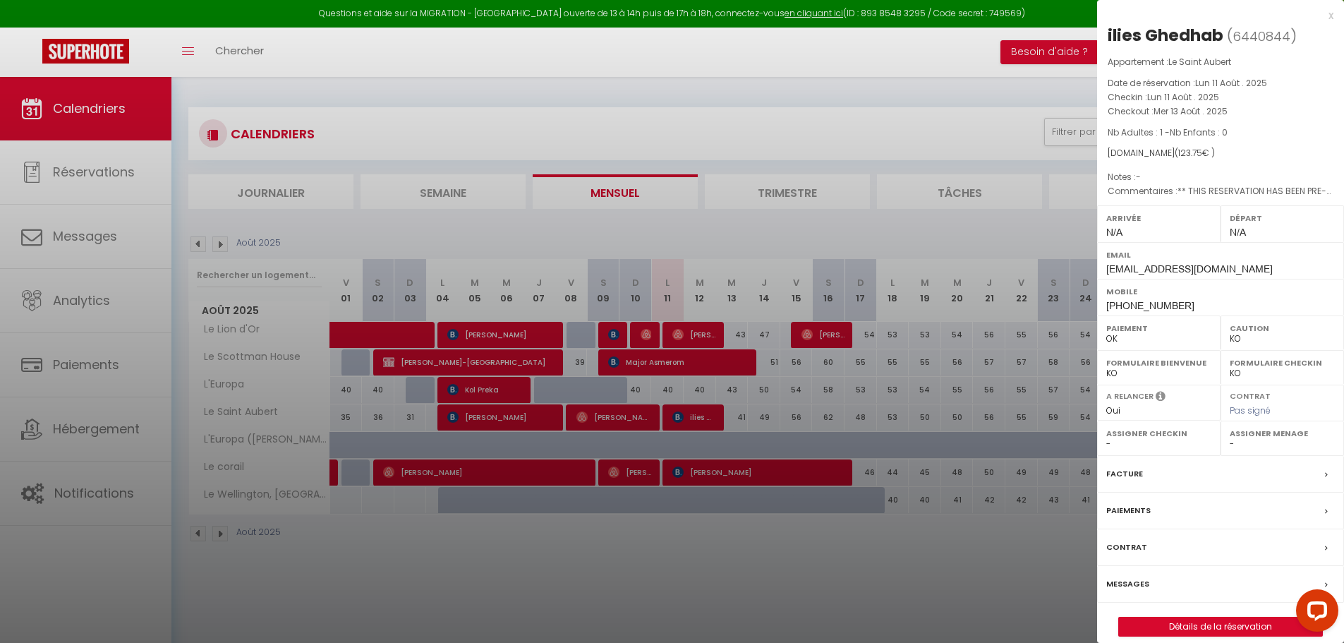
click at [1133, 584] on label "Messages" at bounding box center [1127, 583] width 43 height 15
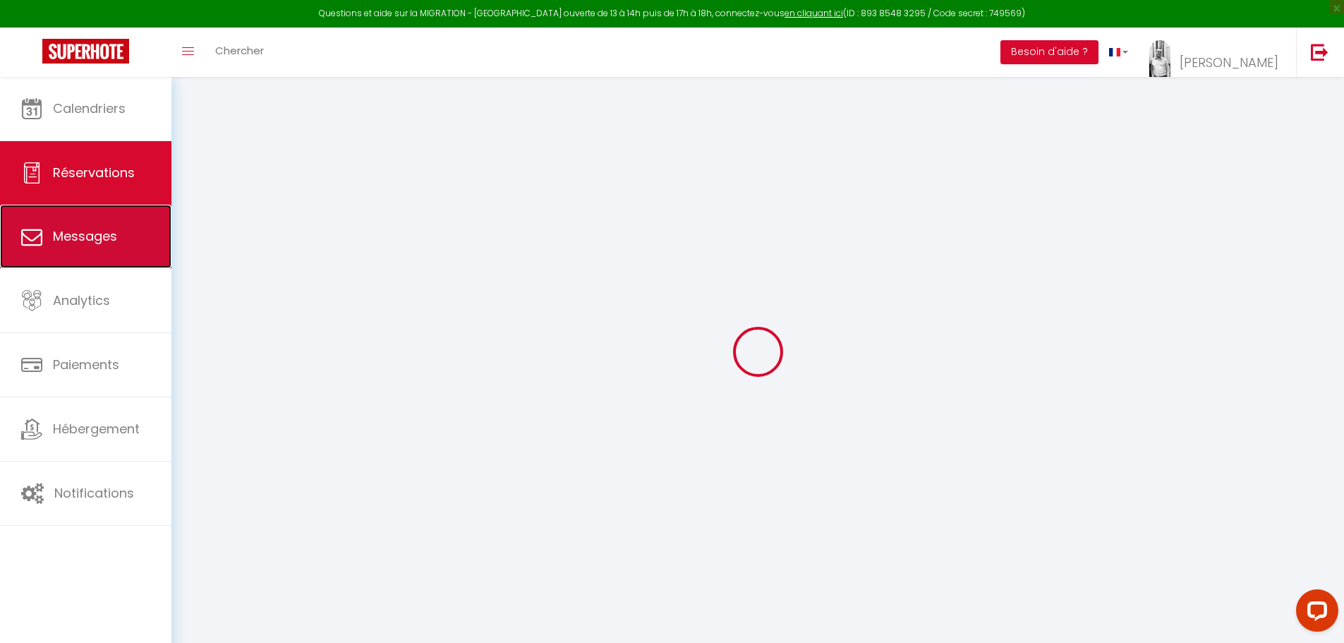
click at [95, 233] on span "Messages" at bounding box center [85, 236] width 64 height 18
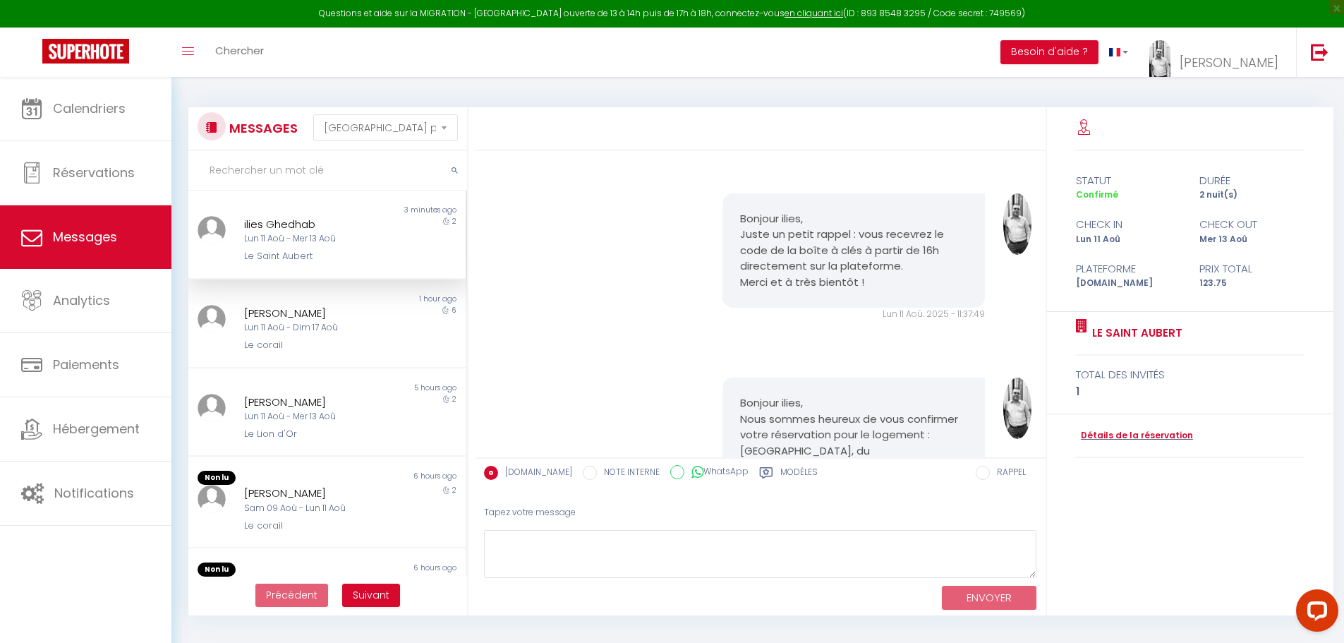
scroll to position [898, 0]
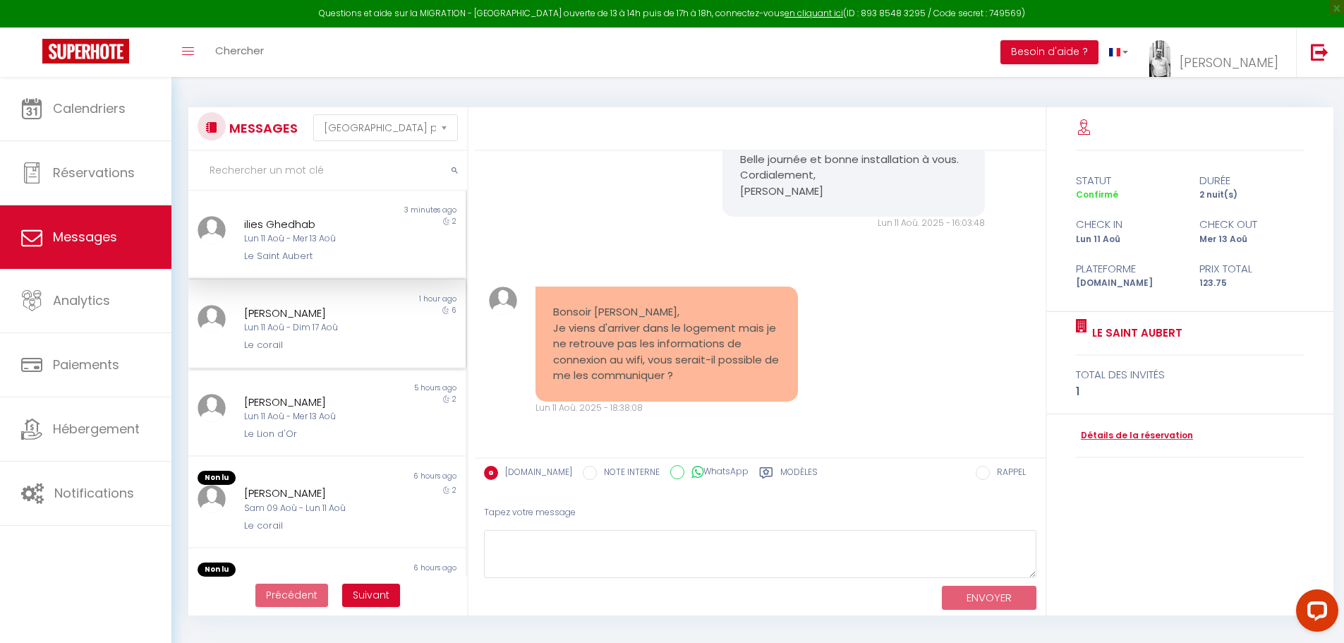
click at [315, 338] on div "Le corail" at bounding box center [315, 345] width 143 height 14
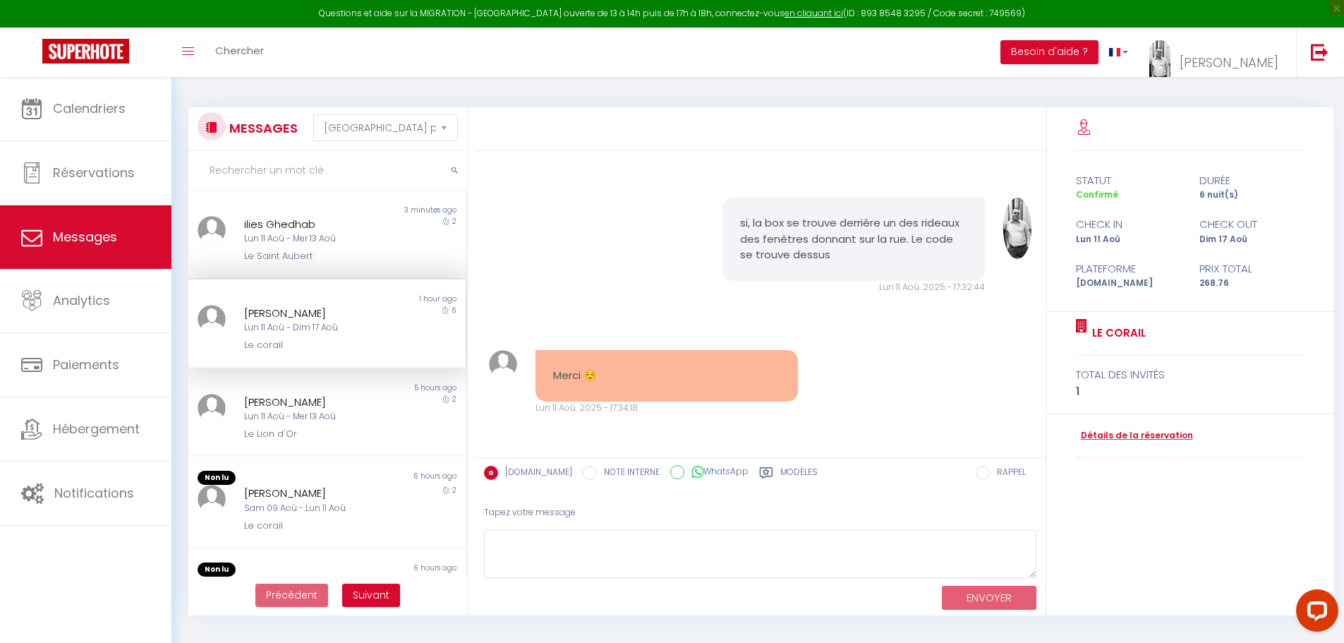
scroll to position [1431, 0]
drag, startPoint x: 737, startPoint y: 294, endPoint x: 853, endPoint y: 335, distance: 123.4
click at [853, 281] on div "si, la box se trouve derrière un des rideaux des fenêtres donnant sur la rue. L…" at bounding box center [853, 239] width 262 height 83
copy pre "si, la box se trouve derrière un des rideaux des fenêtres donnant sur la rue. L…"
click at [291, 238] on div "Lun 11 Aoû - Mer 13 Aoû" at bounding box center [315, 238] width 143 height 13
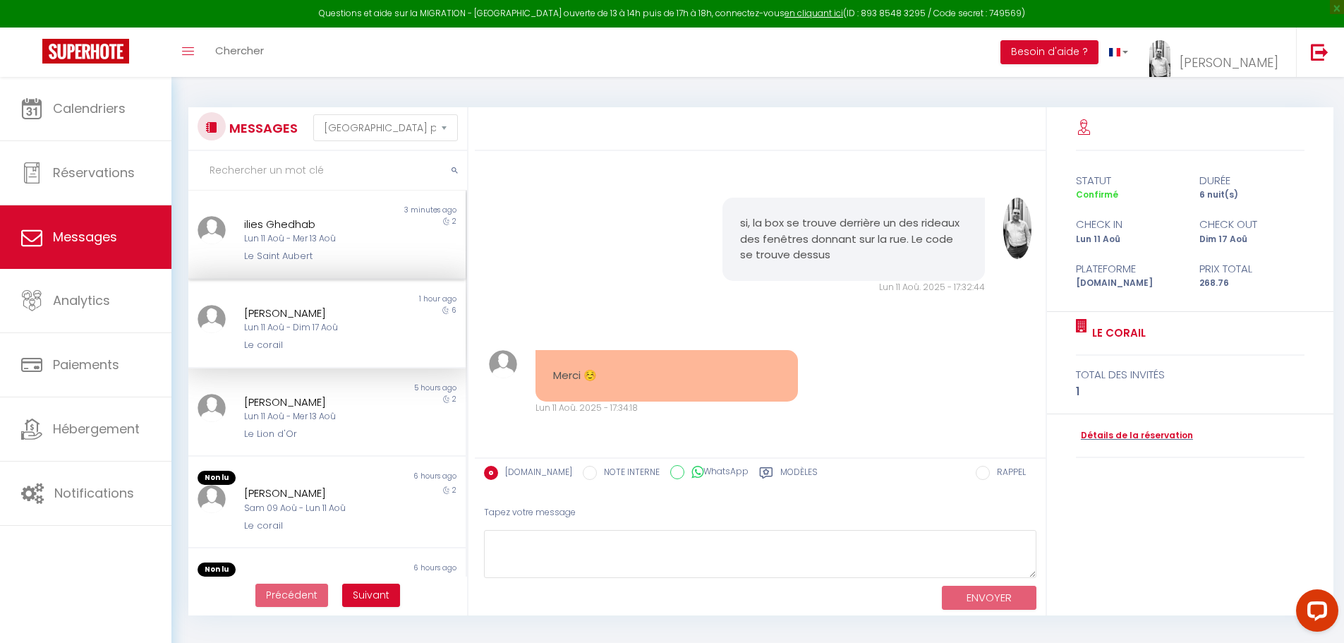
scroll to position [898, 0]
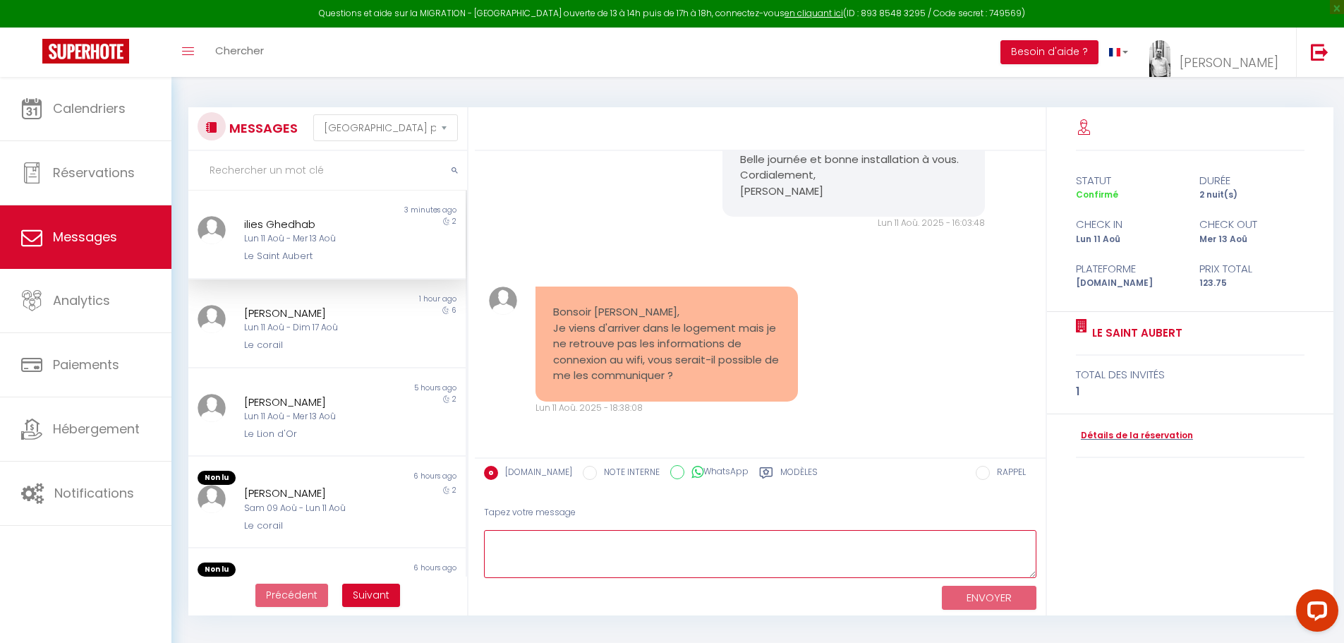
click at [519, 549] on textarea at bounding box center [760, 554] width 552 height 49
paste textarea "si, la box se trouve derrière un des rideaux des fenêtres donnant sur la rue. L…"
drag, startPoint x: 854, startPoint y: 540, endPoint x: 327, endPoint y: 535, distance: 526.3
click at [327, 535] on div "MESSAGES Trier par date de réservation [GEOGRAPHIC_DATA] par date de message No…" at bounding box center [757, 361] width 1157 height 508
click at [967, 598] on button "ENVOYER" at bounding box center [989, 598] width 95 height 25
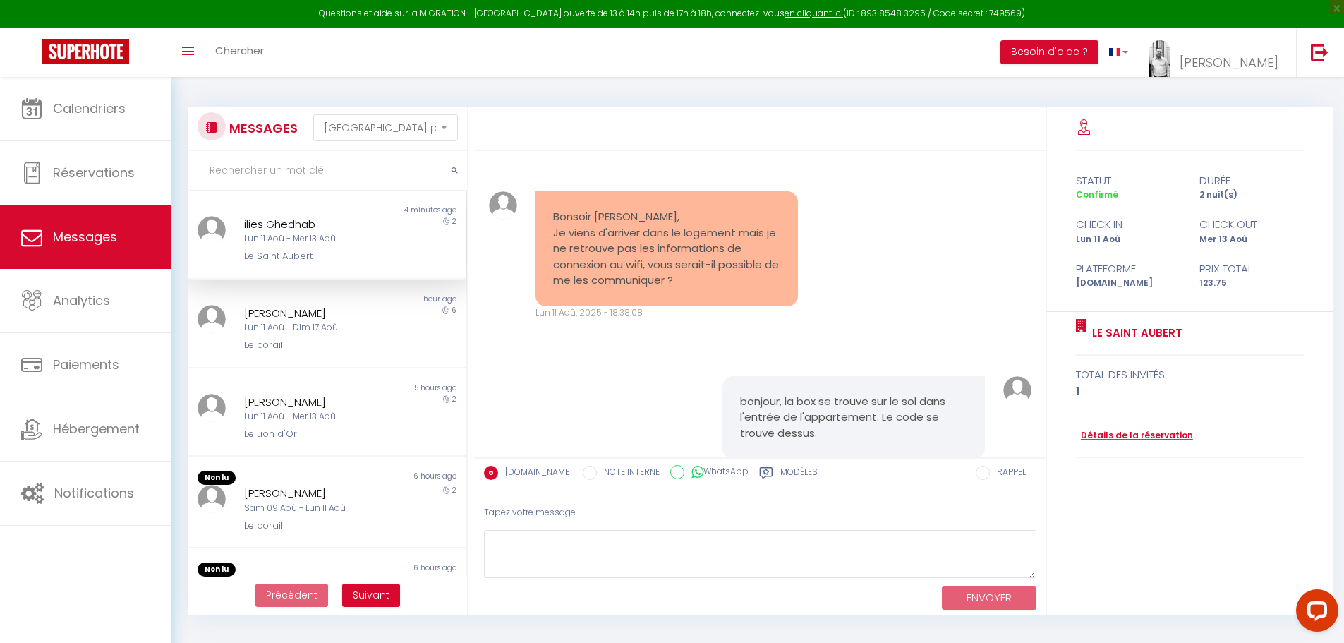
scroll to position [1050, 0]
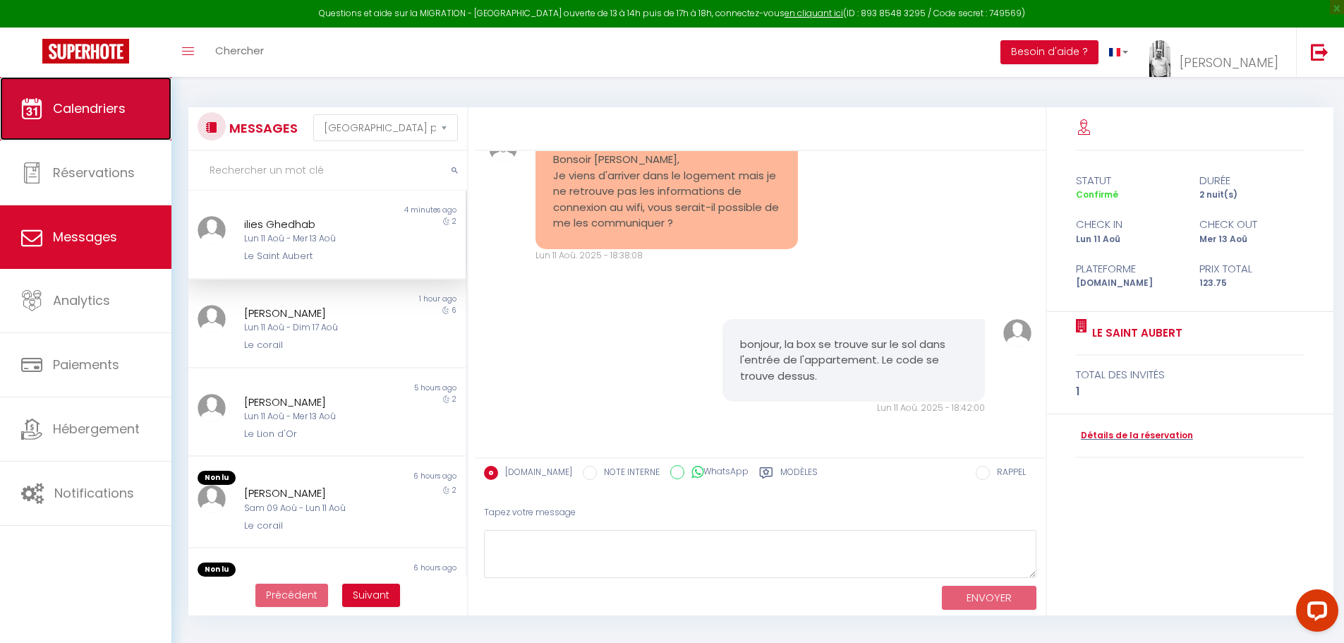
click at [78, 102] on span "Calendriers" at bounding box center [89, 108] width 73 height 18
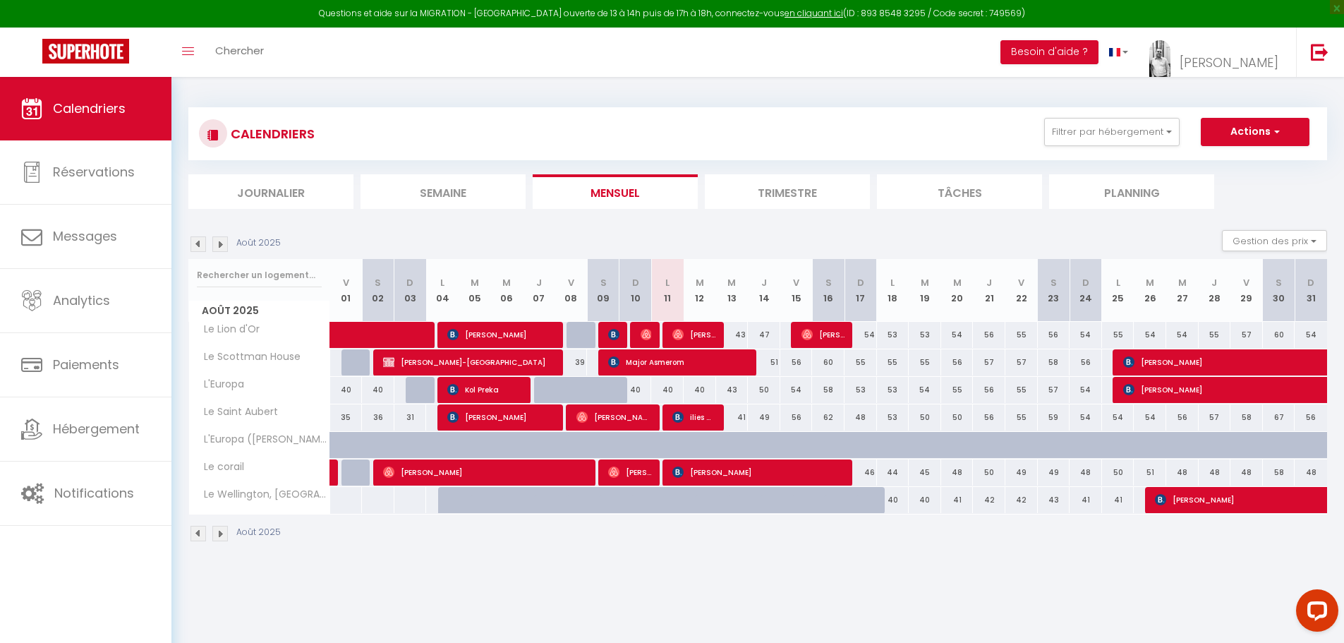
click at [222, 243] on img at bounding box center [220, 244] width 16 height 16
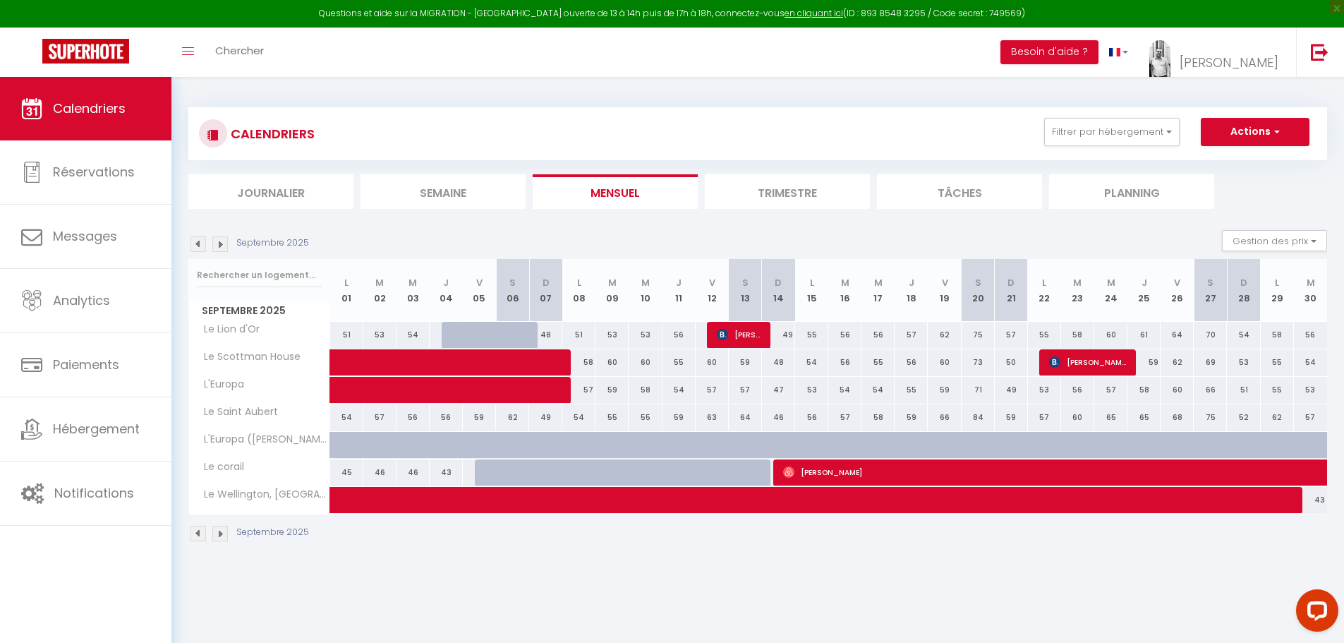
click at [196, 243] on img at bounding box center [198, 244] width 16 height 16
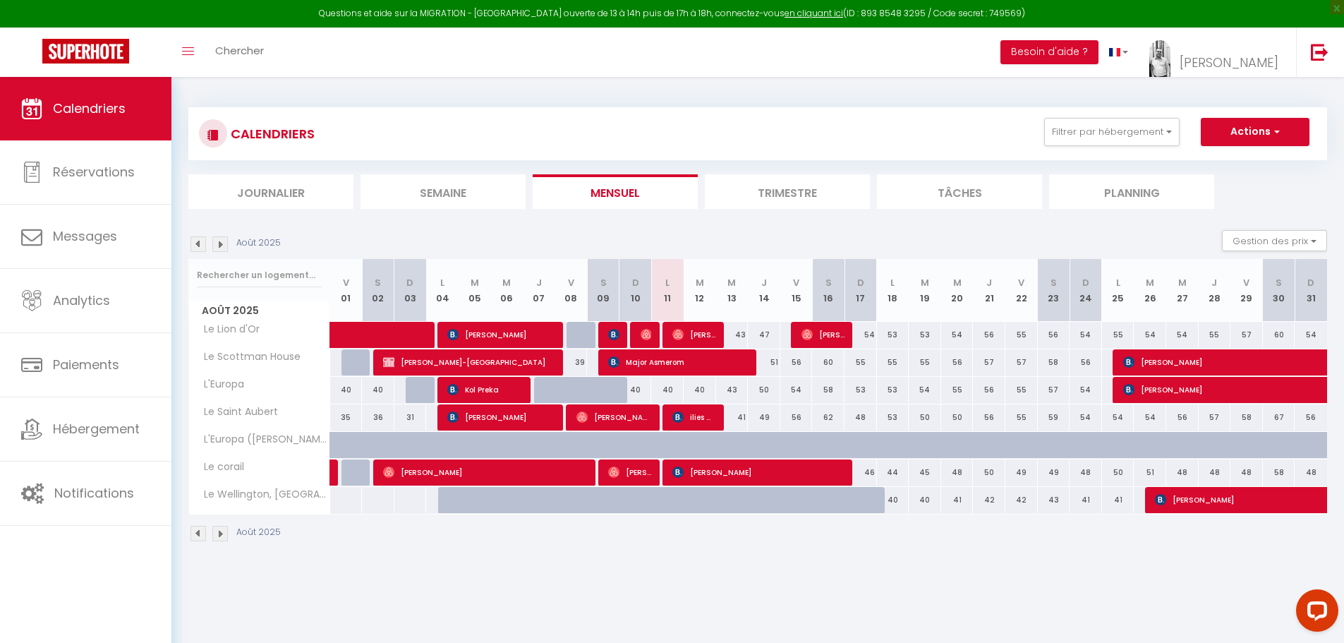
click at [222, 245] on img at bounding box center [220, 244] width 16 height 16
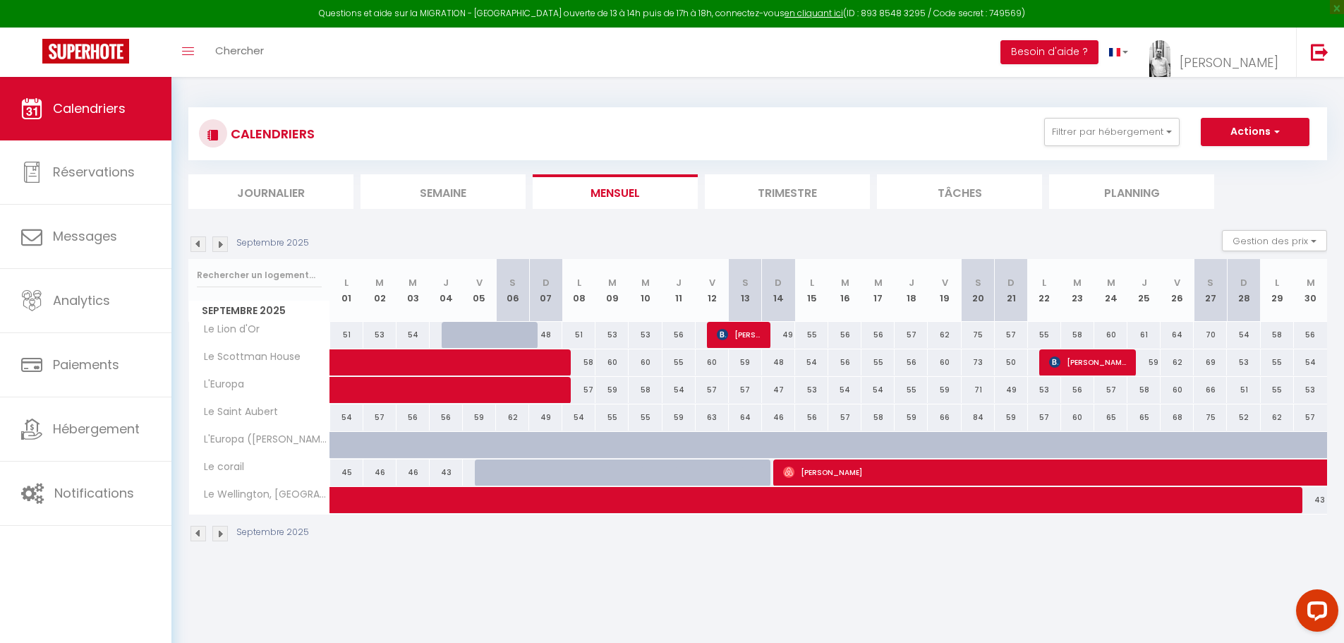
click at [193, 244] on img at bounding box center [198, 244] width 16 height 16
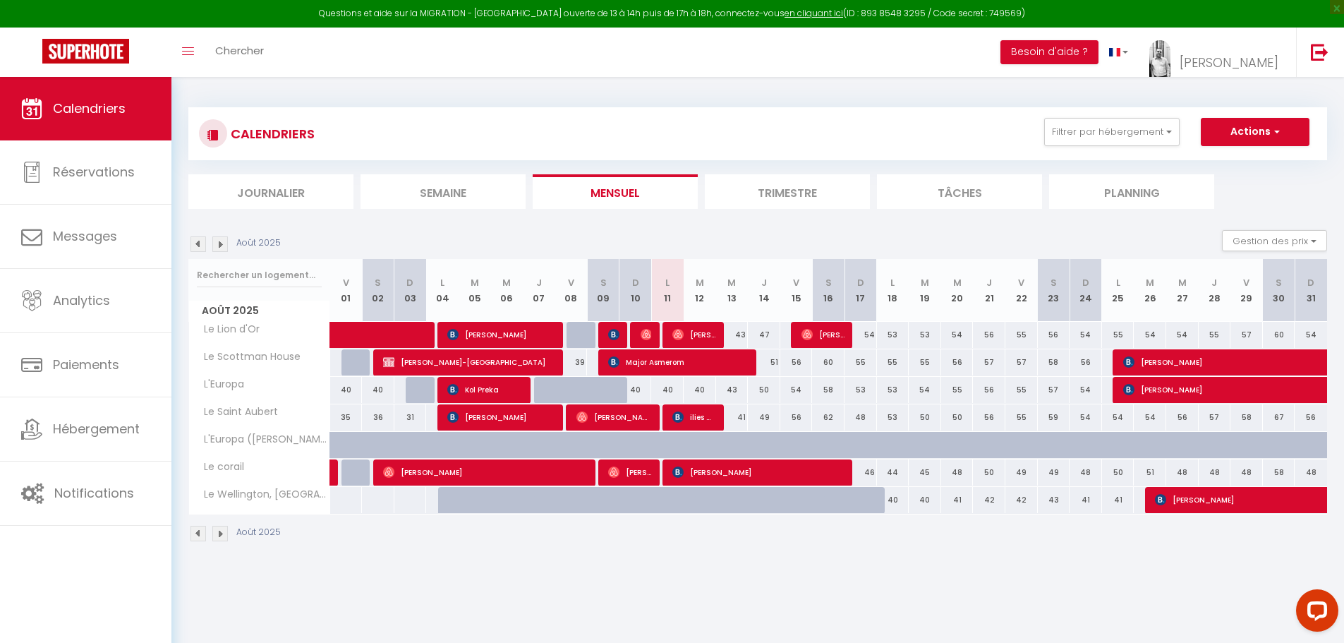
click at [223, 241] on img at bounding box center [220, 244] width 16 height 16
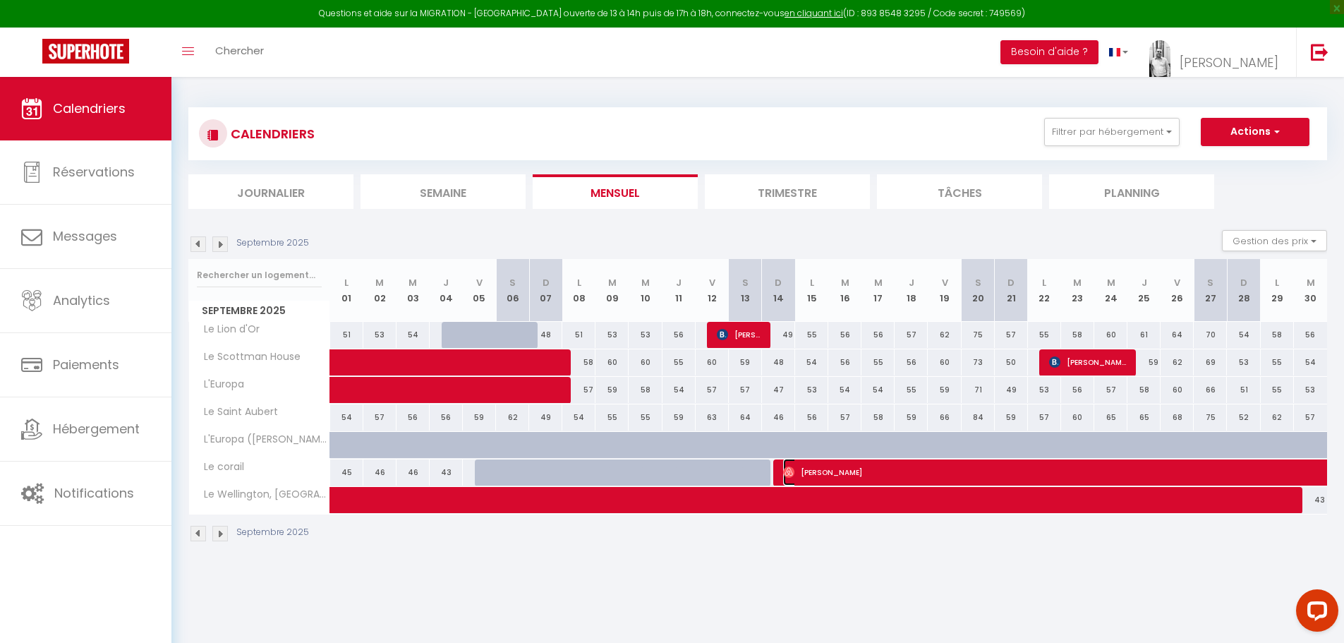
click at [923, 472] on span "[PERSON_NAME]" at bounding box center [1205, 472] width 844 height 27
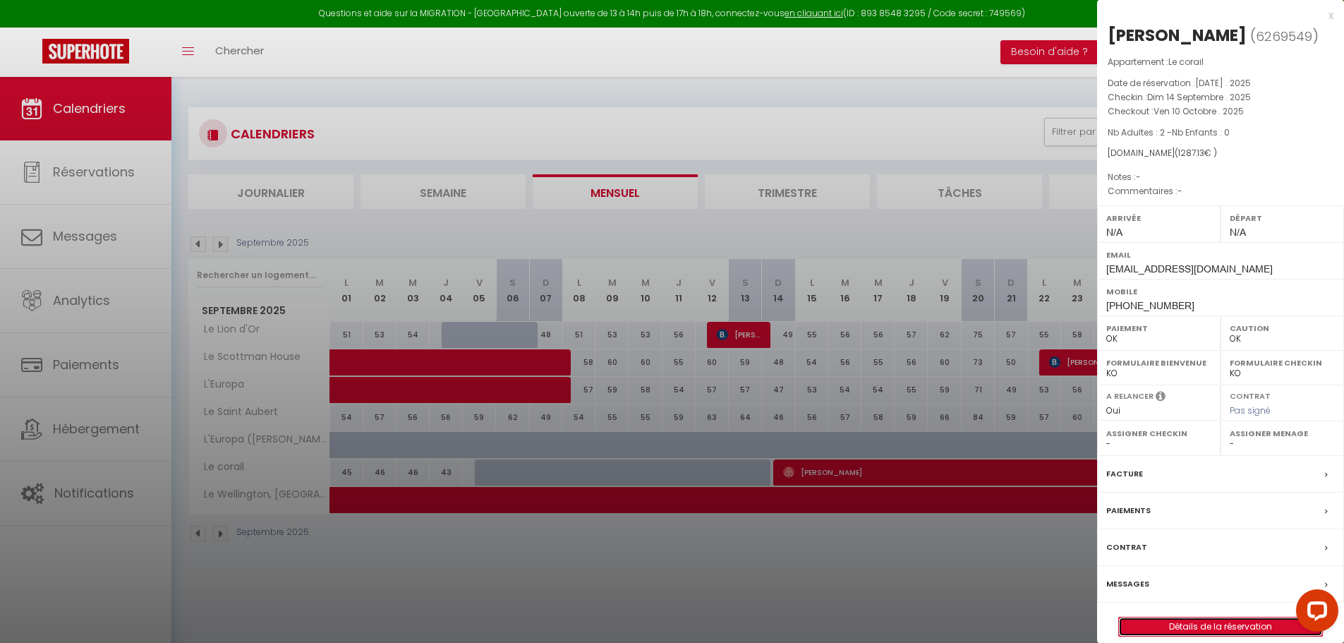
click at [1216, 624] on link "Détails de la réservation" at bounding box center [1220, 626] width 203 height 18
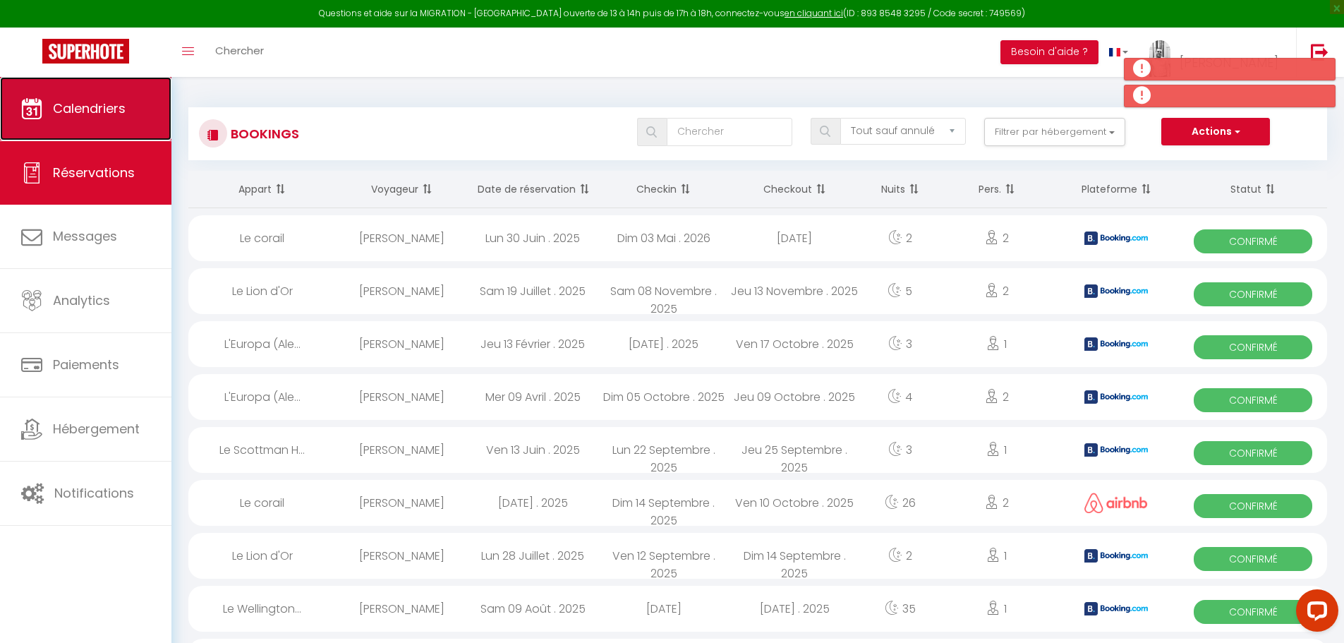
click at [97, 111] on span "Calendriers" at bounding box center [89, 108] width 73 height 18
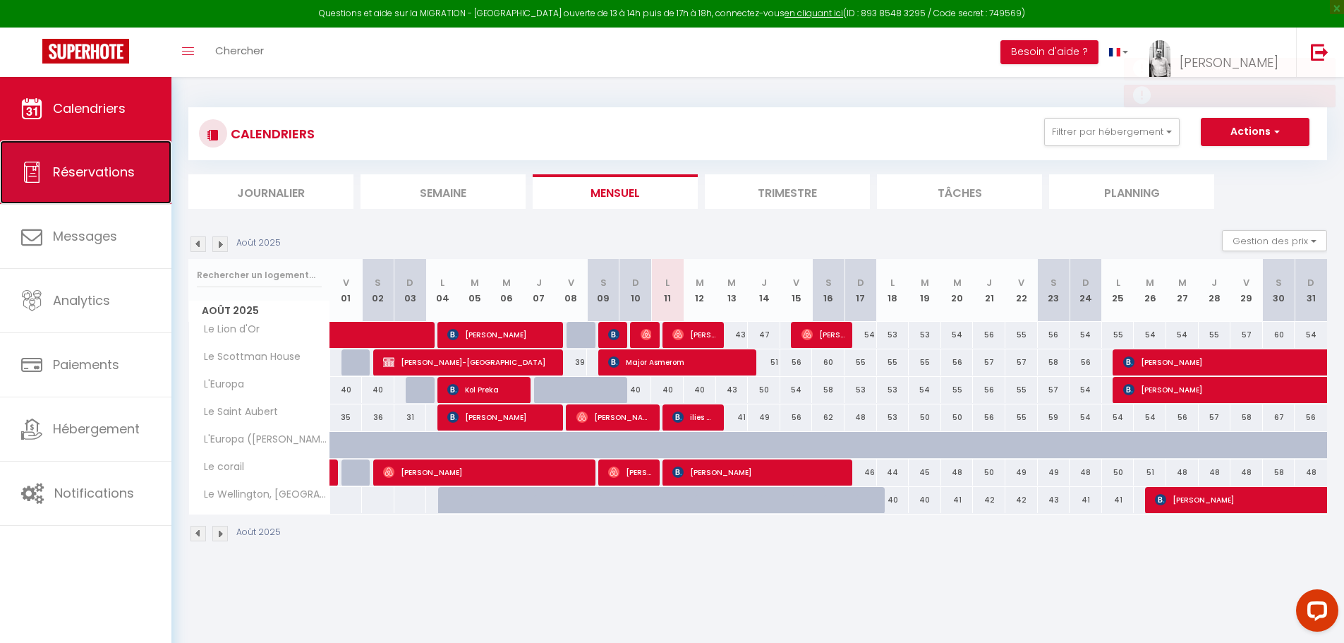
click at [124, 167] on span "Réservations" at bounding box center [94, 172] width 82 height 18
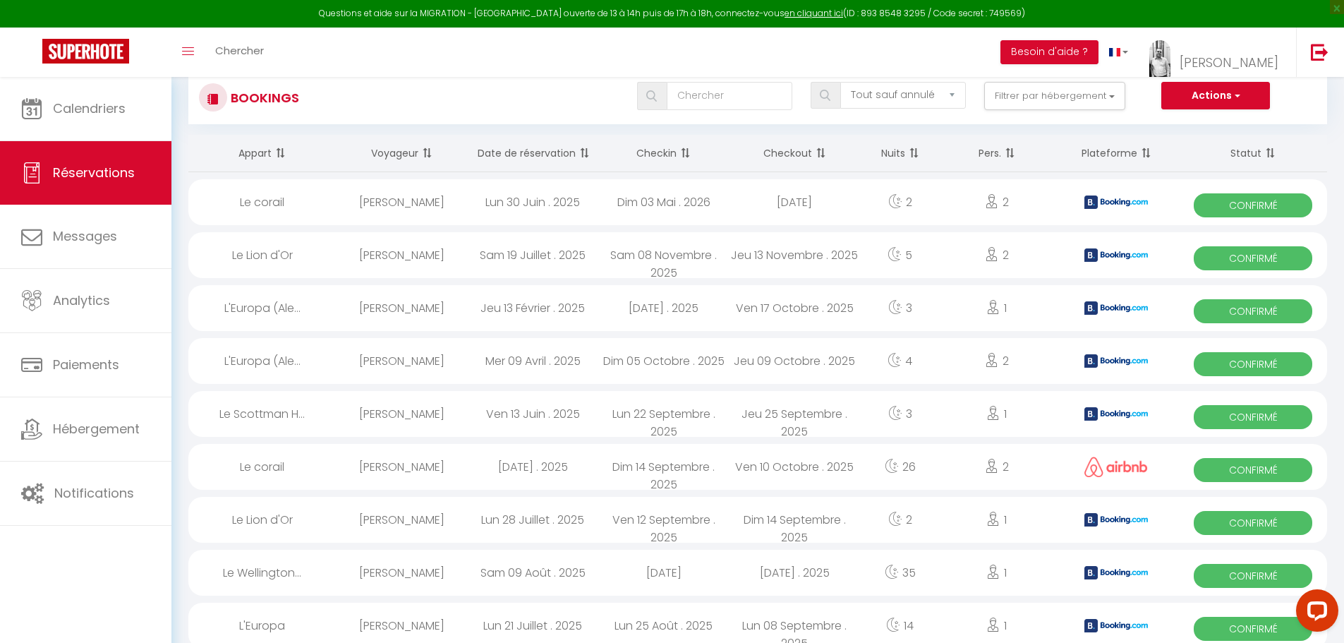
scroll to position [71, 0]
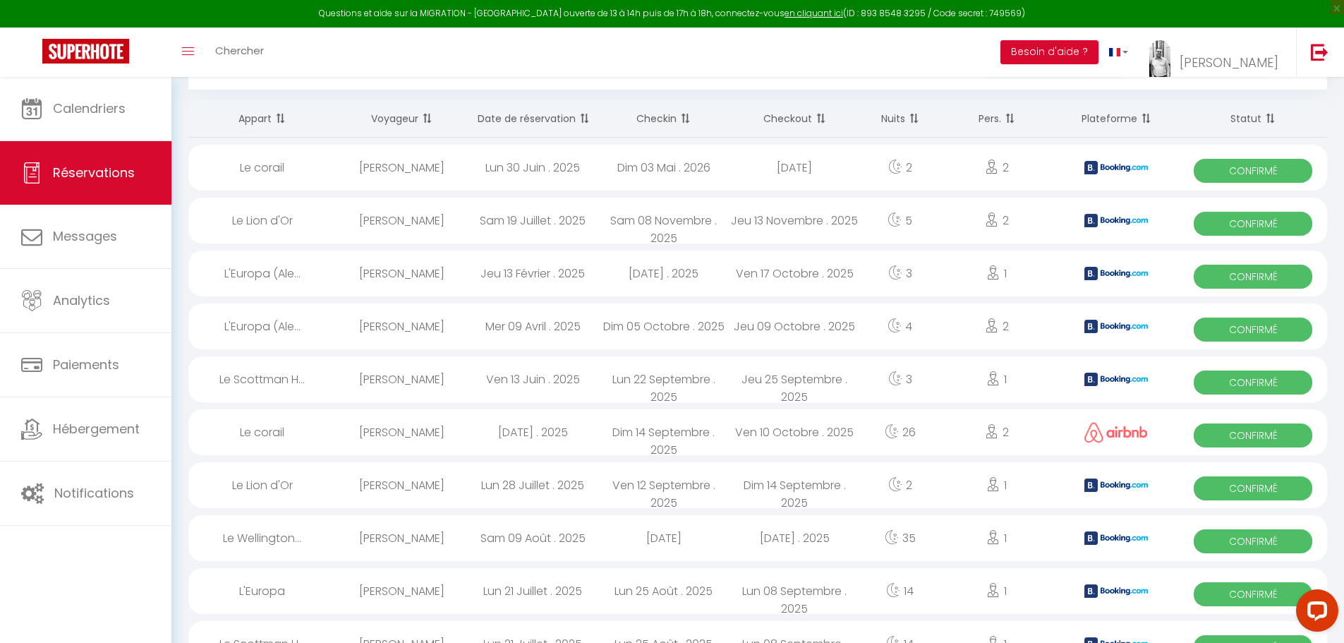
click at [1228, 439] on span "Confirmé" at bounding box center [1253, 435] width 119 height 24
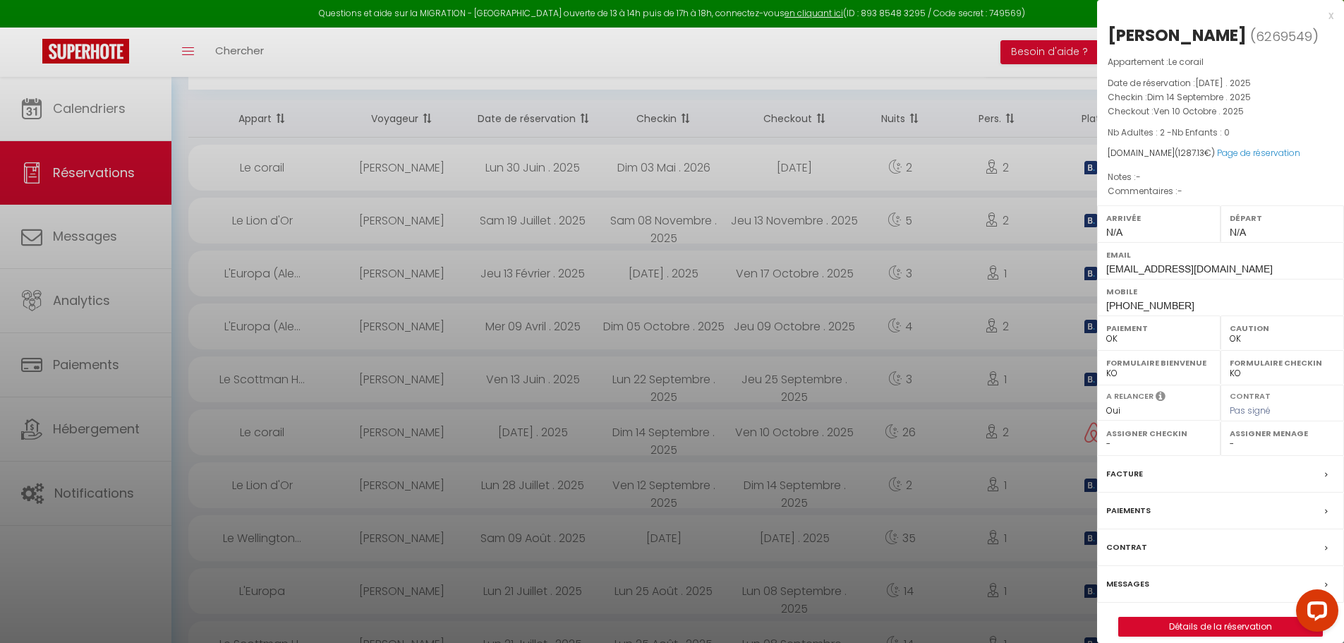
click at [949, 428] on div at bounding box center [672, 321] width 1344 height 643
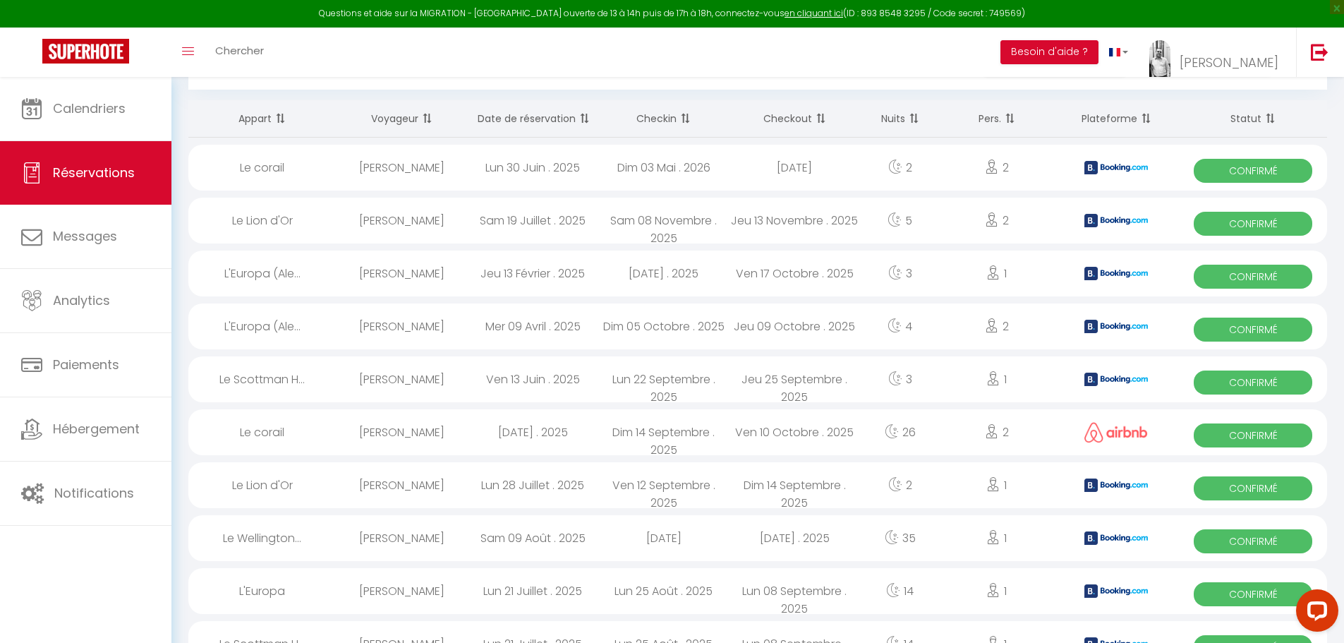
click at [420, 426] on div "[PERSON_NAME]" at bounding box center [402, 432] width 131 height 46
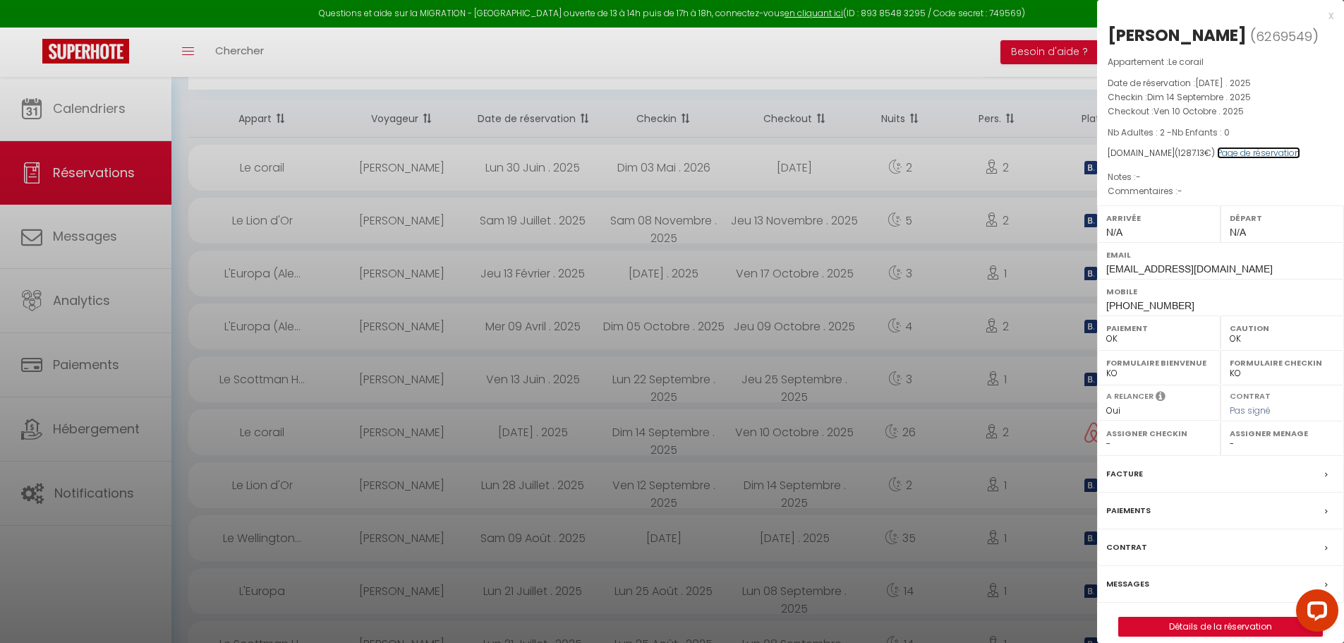
click at [1249, 155] on link "Page de réservation" at bounding box center [1258, 153] width 83 height 12
click at [938, 445] on div at bounding box center [672, 321] width 1344 height 643
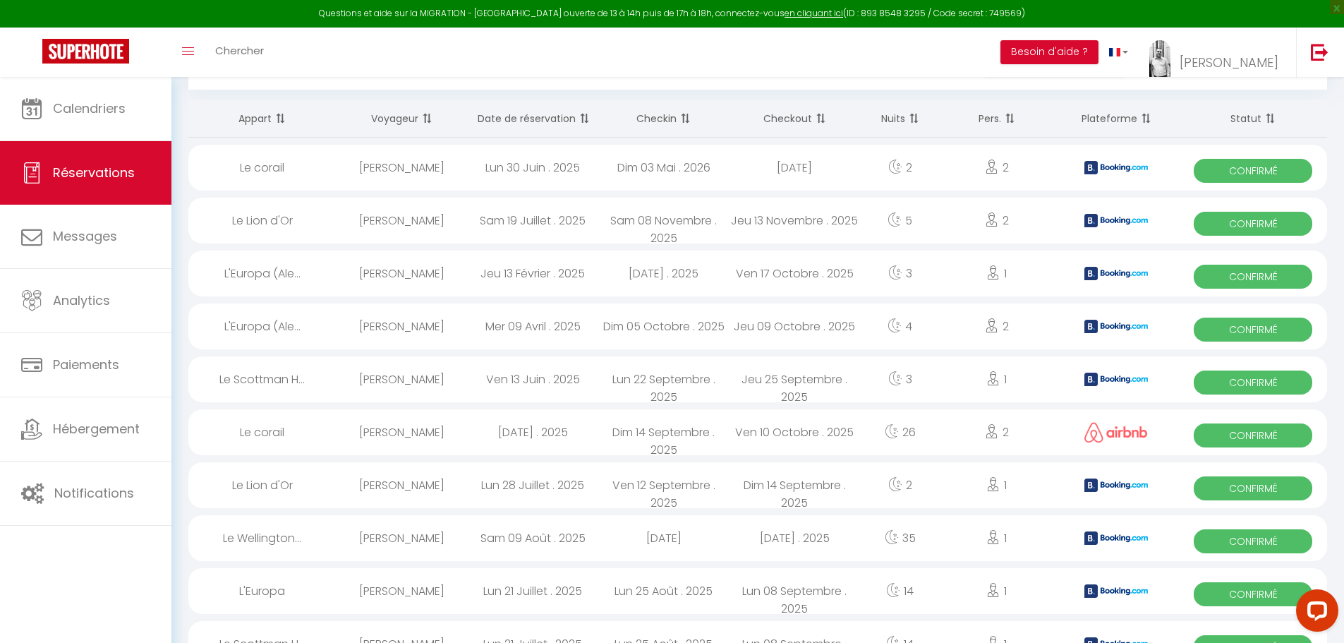
drag, startPoint x: 1235, startPoint y: 432, endPoint x: 1271, endPoint y: 434, distance: 36.0
click at [1271, 434] on span "Confirmé" at bounding box center [1253, 435] width 119 height 24
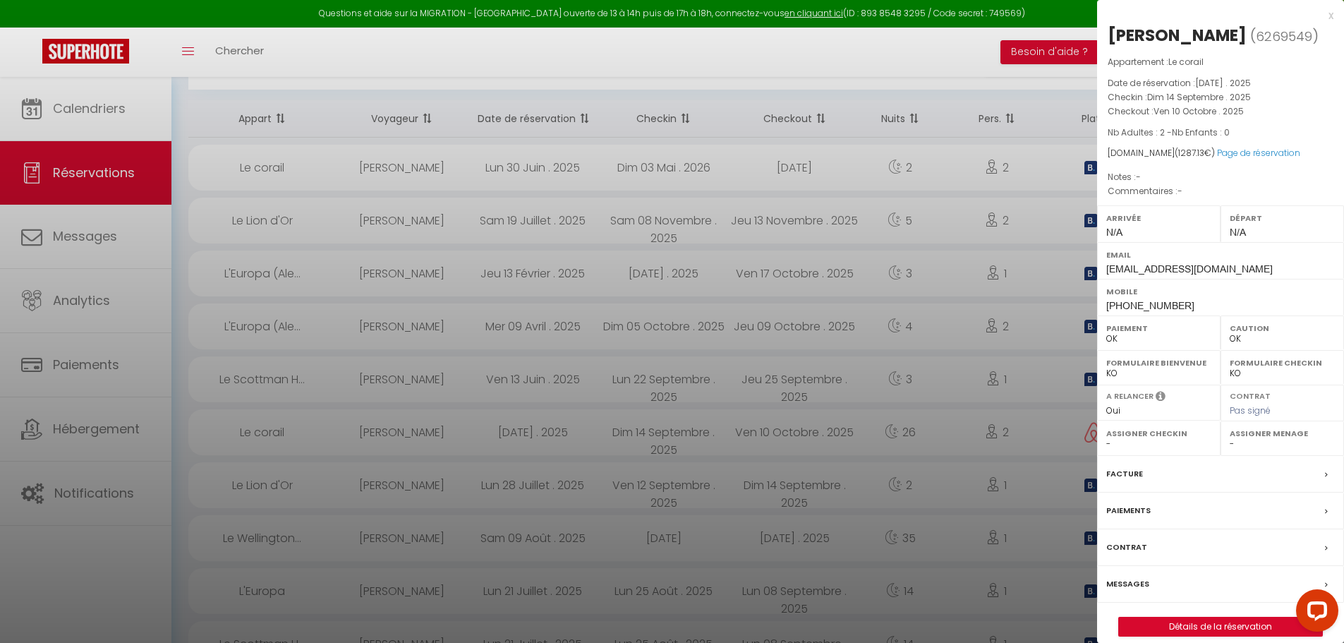
click at [1326, 545] on icon at bounding box center [1326, 548] width 3 height 8
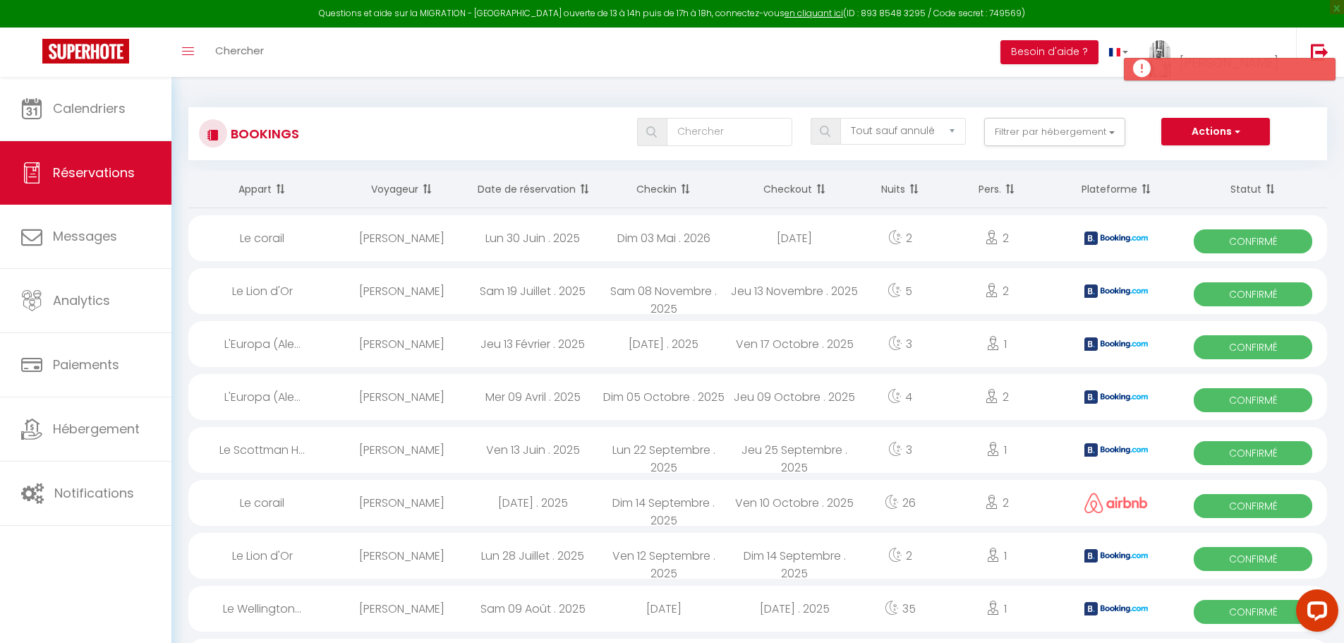
click at [405, 499] on div "[PERSON_NAME]" at bounding box center [402, 503] width 131 height 46
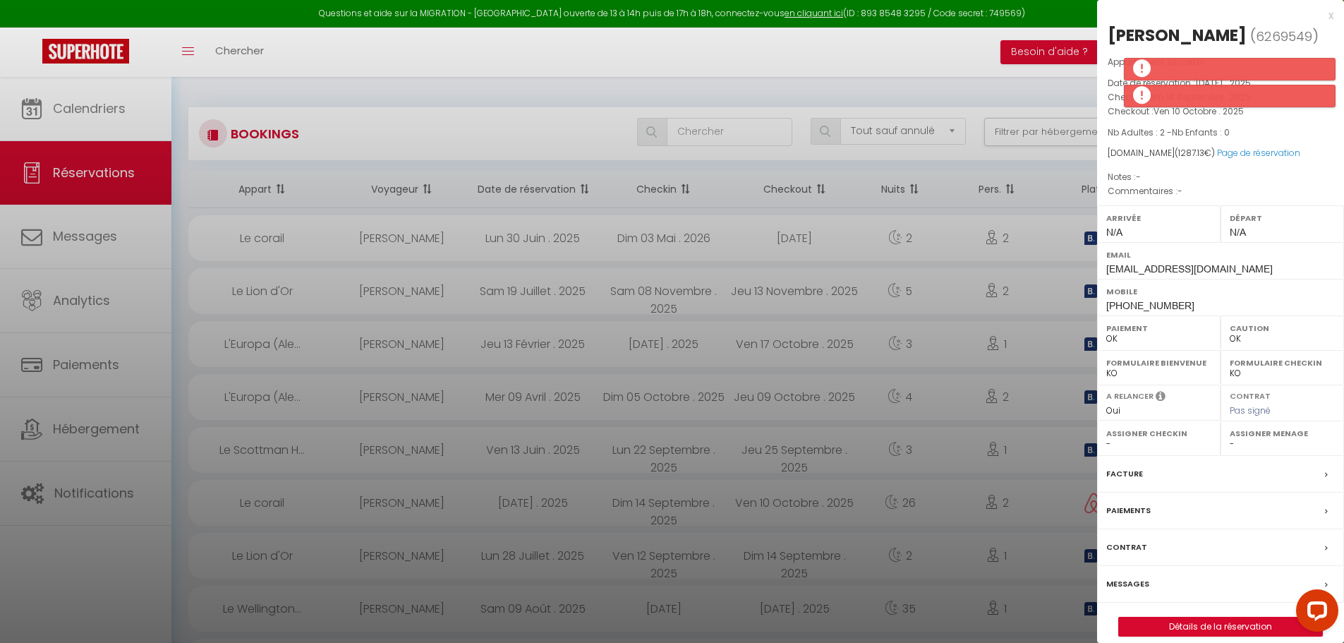
click at [47, 100] on div at bounding box center [672, 321] width 1344 height 643
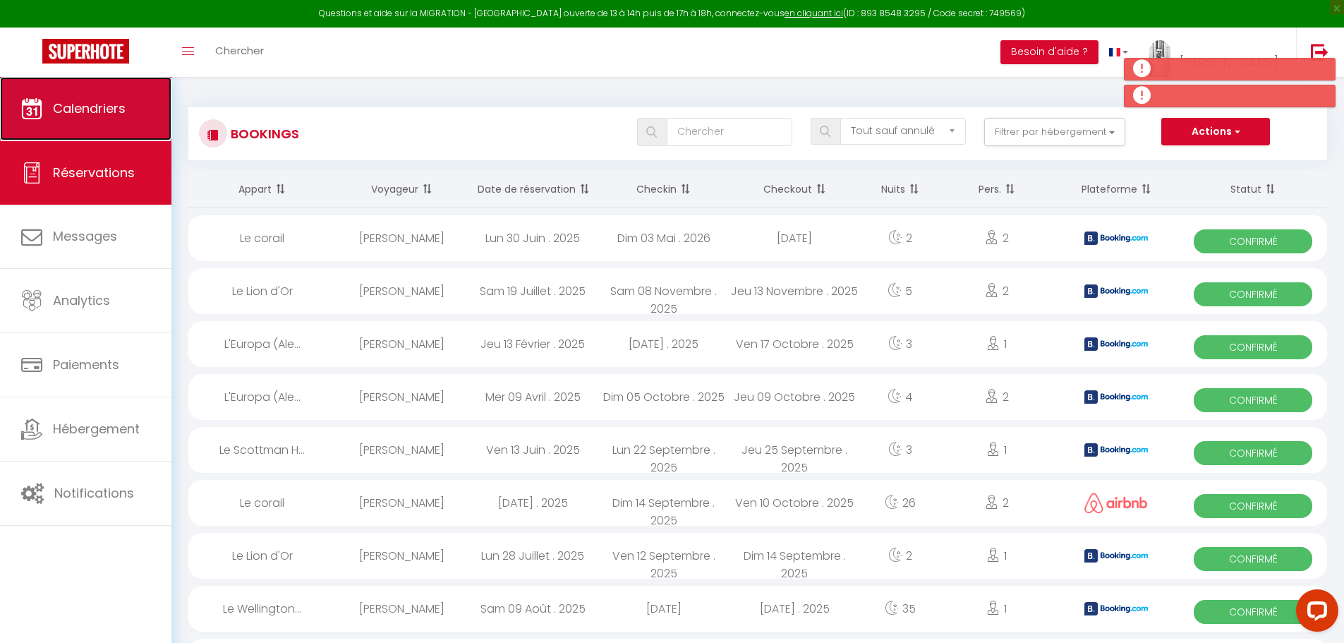
click at [162, 114] on link "Calendriers" at bounding box center [85, 108] width 171 height 63
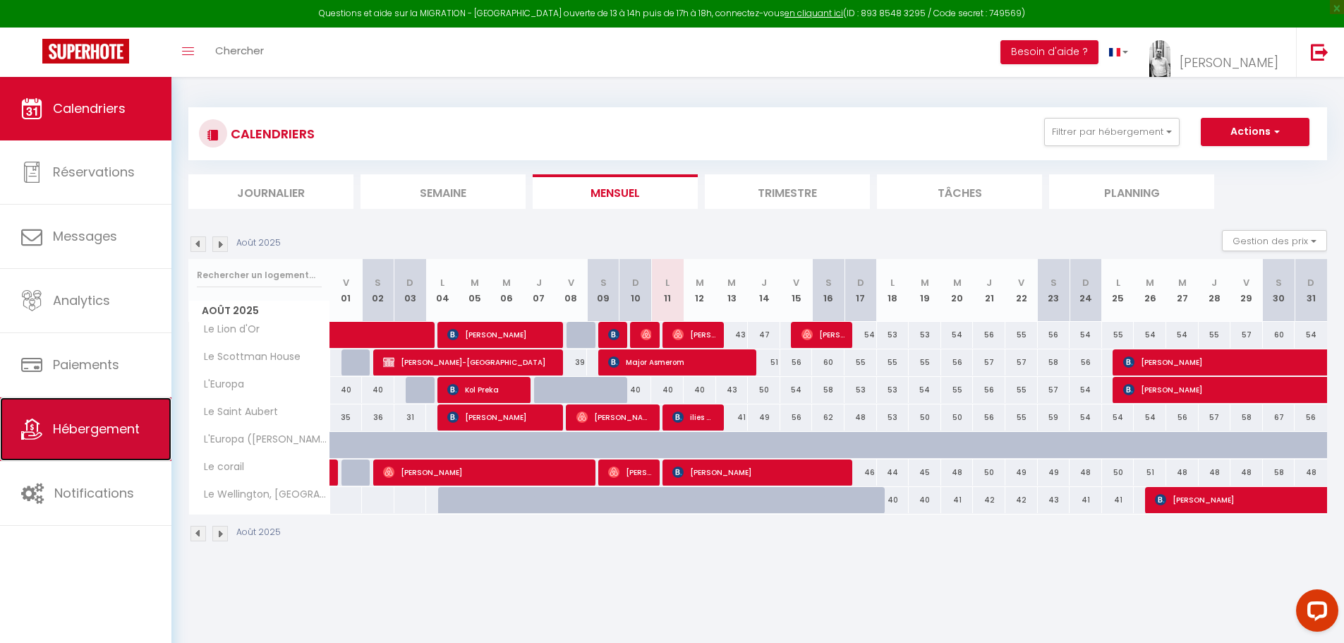
click at [46, 414] on link "Hébergement" at bounding box center [85, 428] width 171 height 63
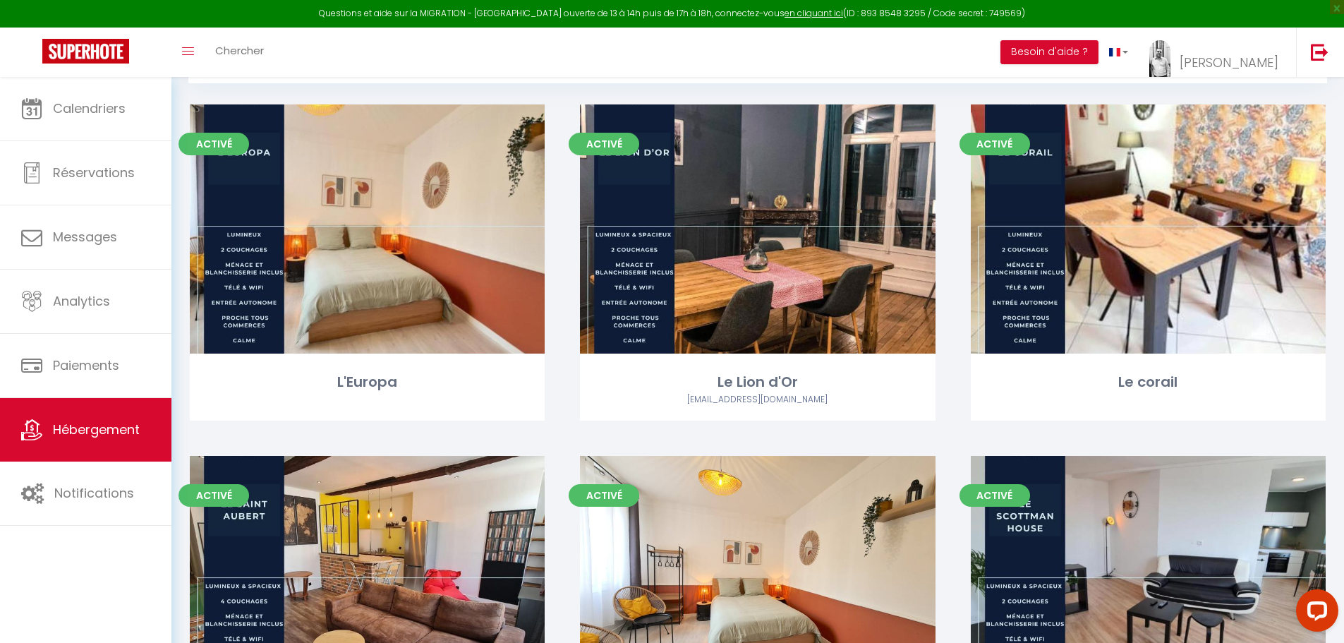
scroll to position [571, 0]
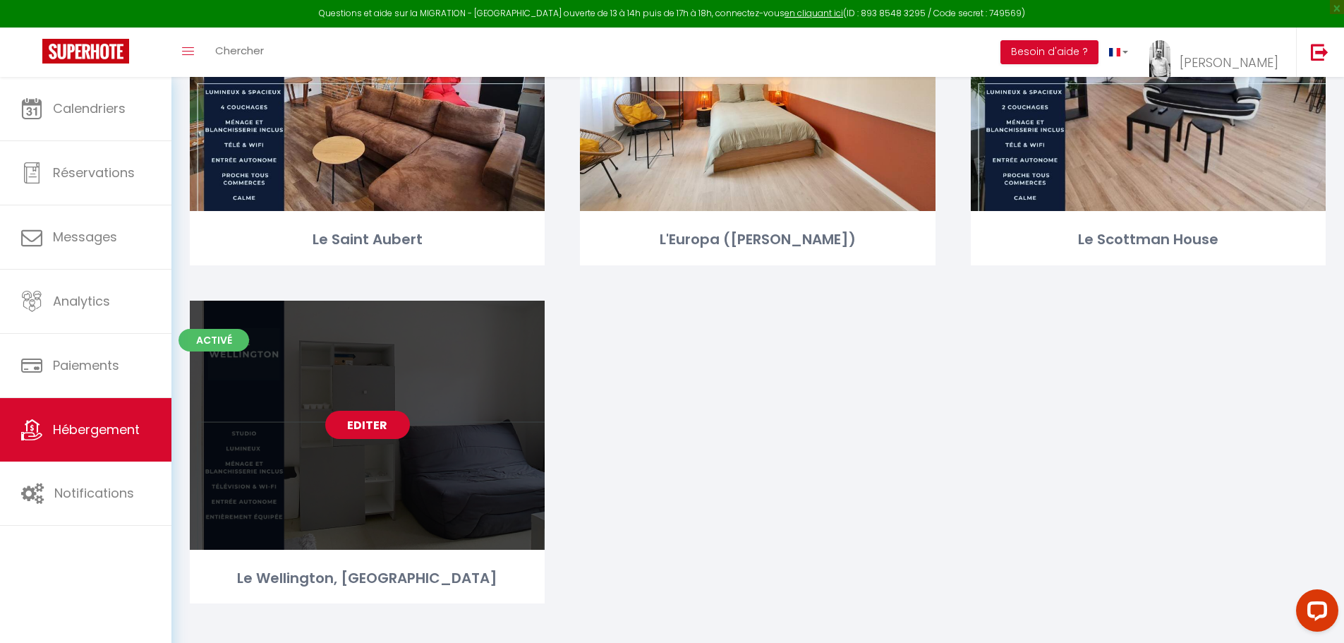
click at [366, 431] on link "Editer" at bounding box center [367, 425] width 85 height 28
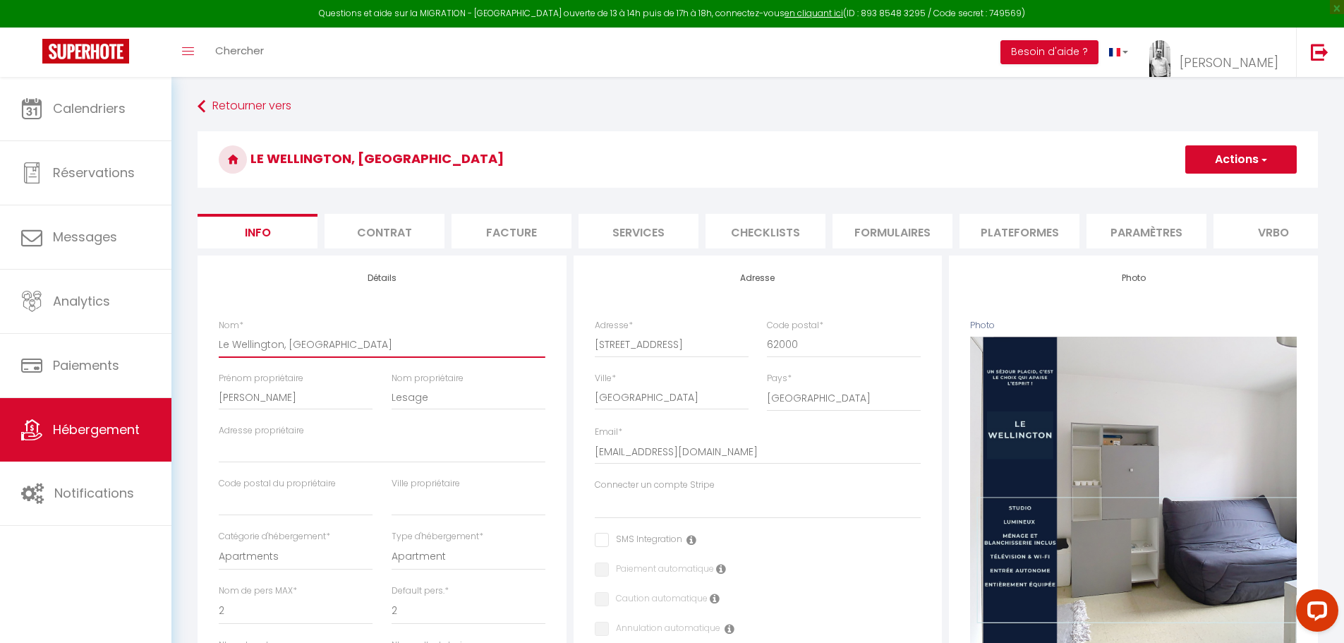
drag, startPoint x: 310, startPoint y: 351, endPoint x: 280, endPoint y: 349, distance: 30.4
click at [280, 349] on input "Le Wellington, [GEOGRAPHIC_DATA]" at bounding box center [382, 344] width 327 height 25
click at [1219, 153] on button "Actions" at bounding box center [1240, 159] width 111 height 28
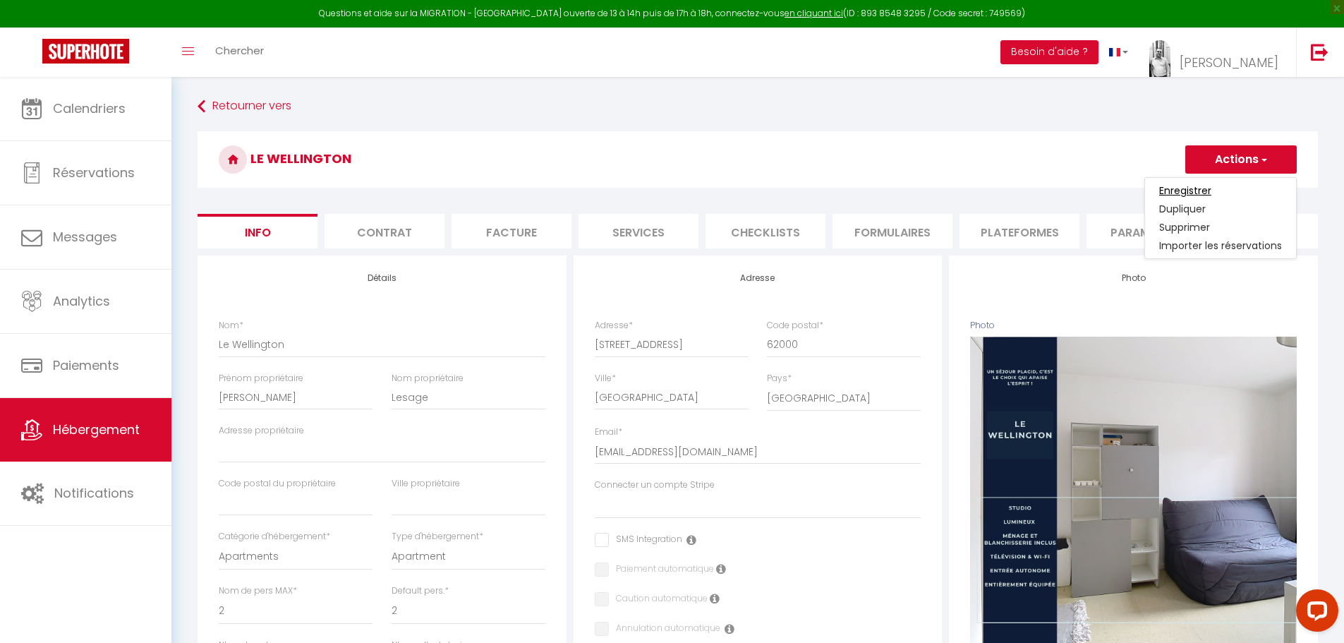
click at [1206, 186] on input "Enregistrer" at bounding box center [1185, 190] width 52 height 14
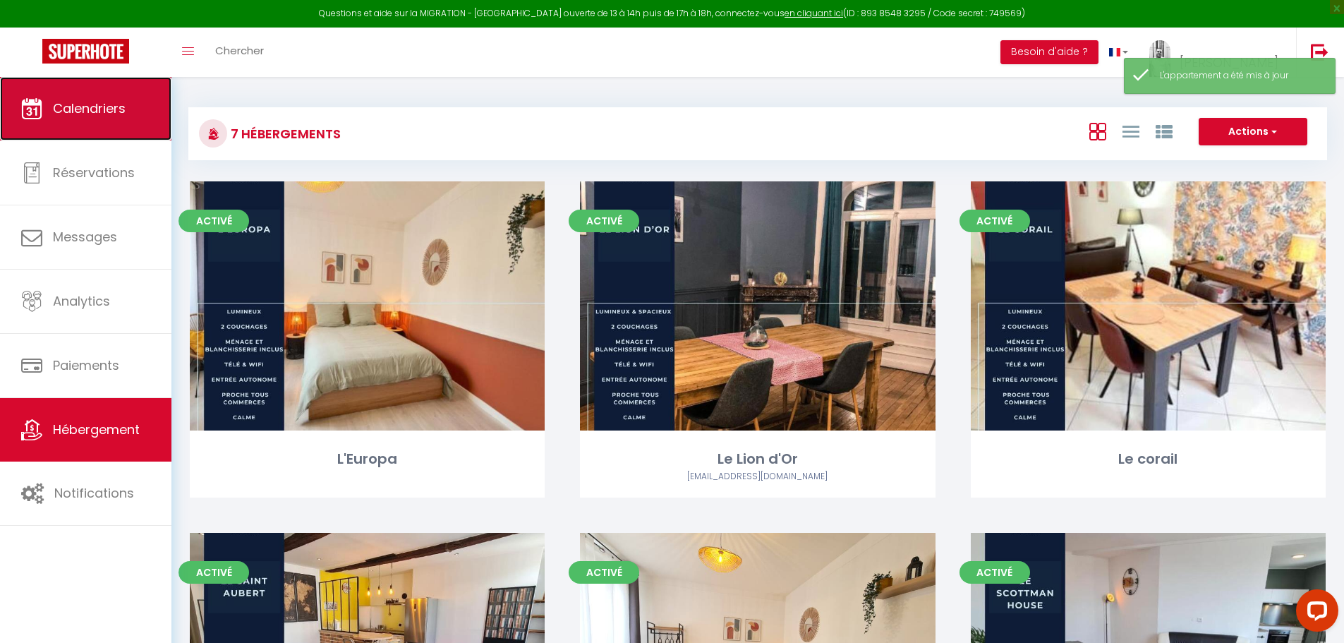
click at [119, 100] on span "Calendriers" at bounding box center [89, 108] width 73 height 18
